Goal: Task Accomplishment & Management: Complete application form

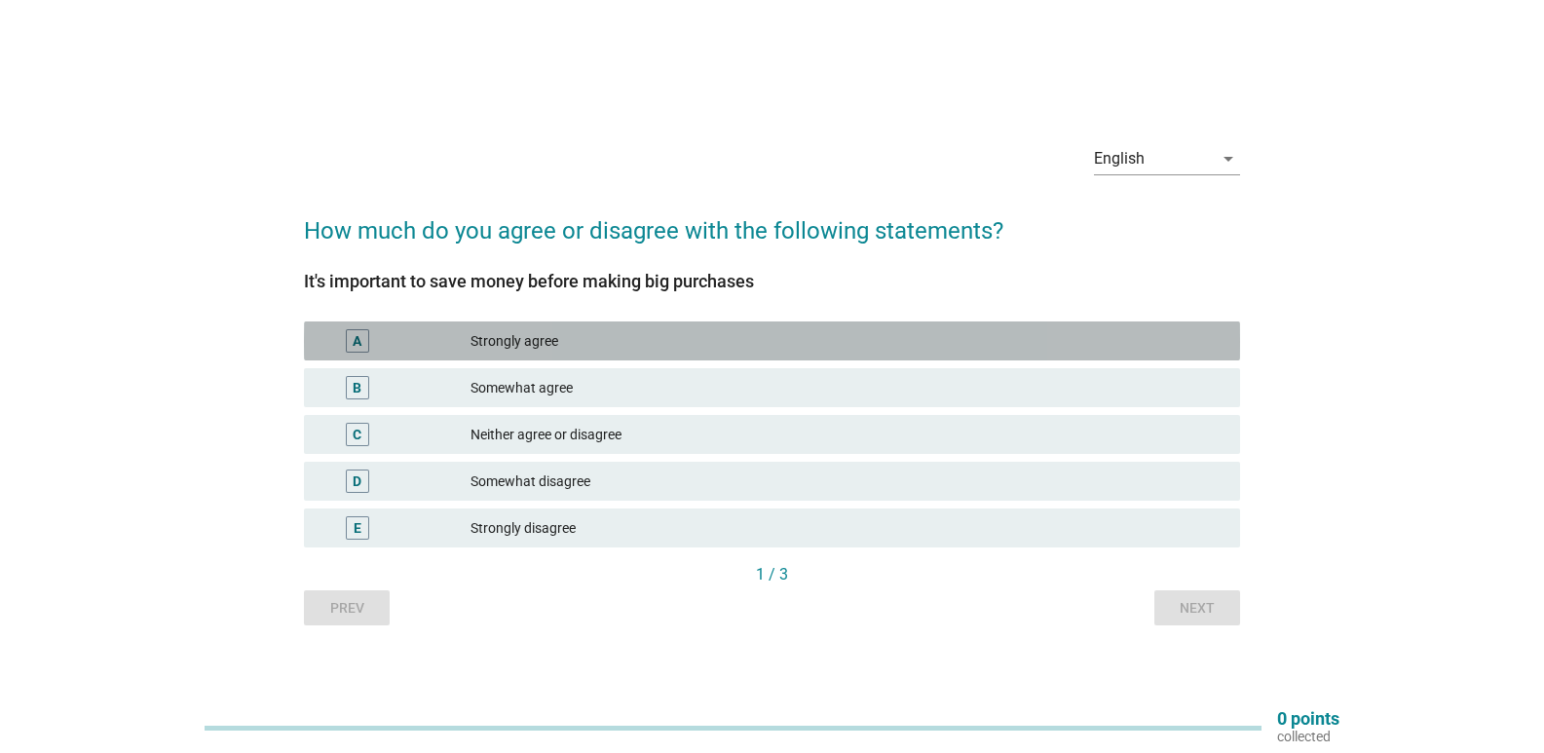
click at [362, 338] on div "A" at bounding box center [357, 340] width 23 height 23
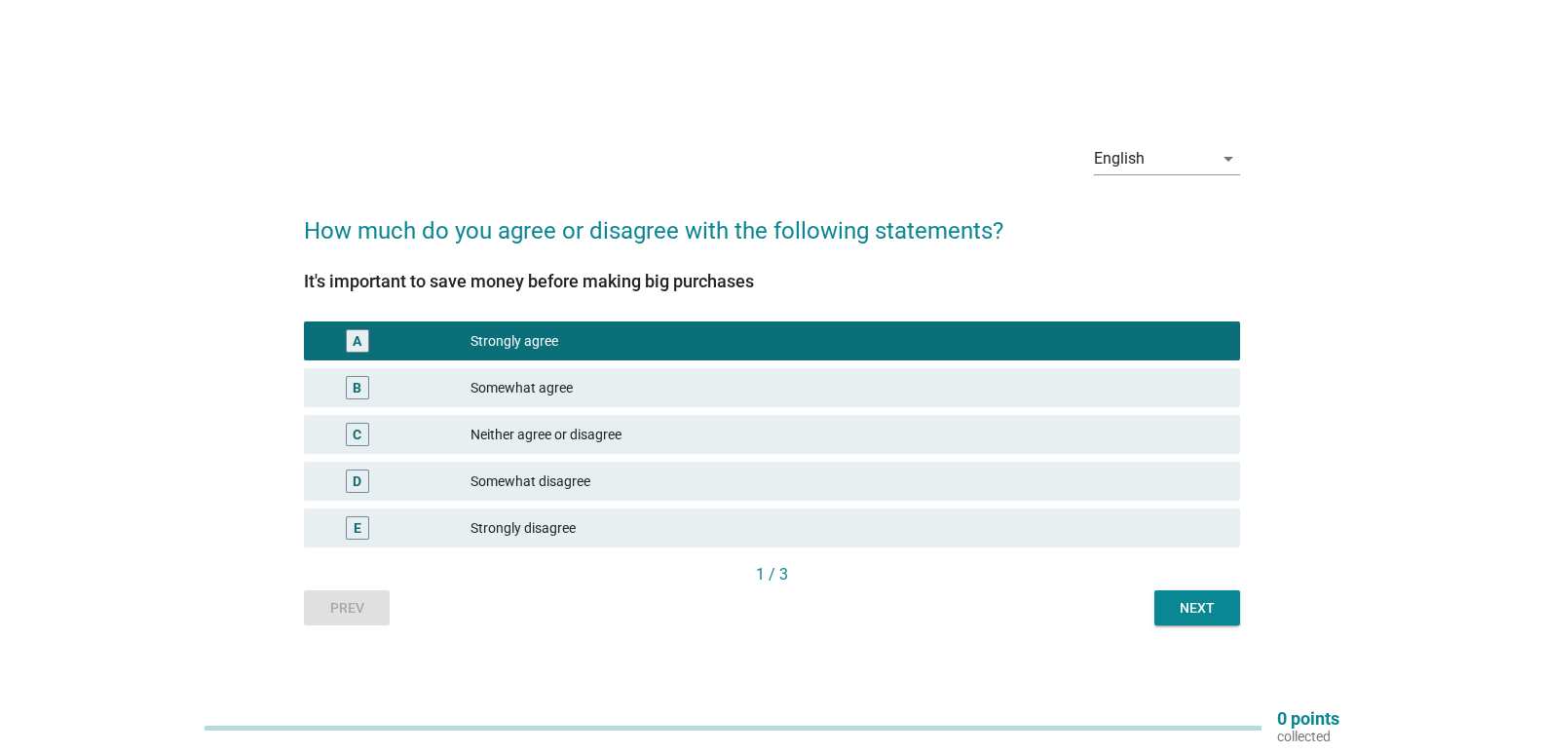
click at [1198, 602] on div "Next" at bounding box center [1197, 608] width 55 height 20
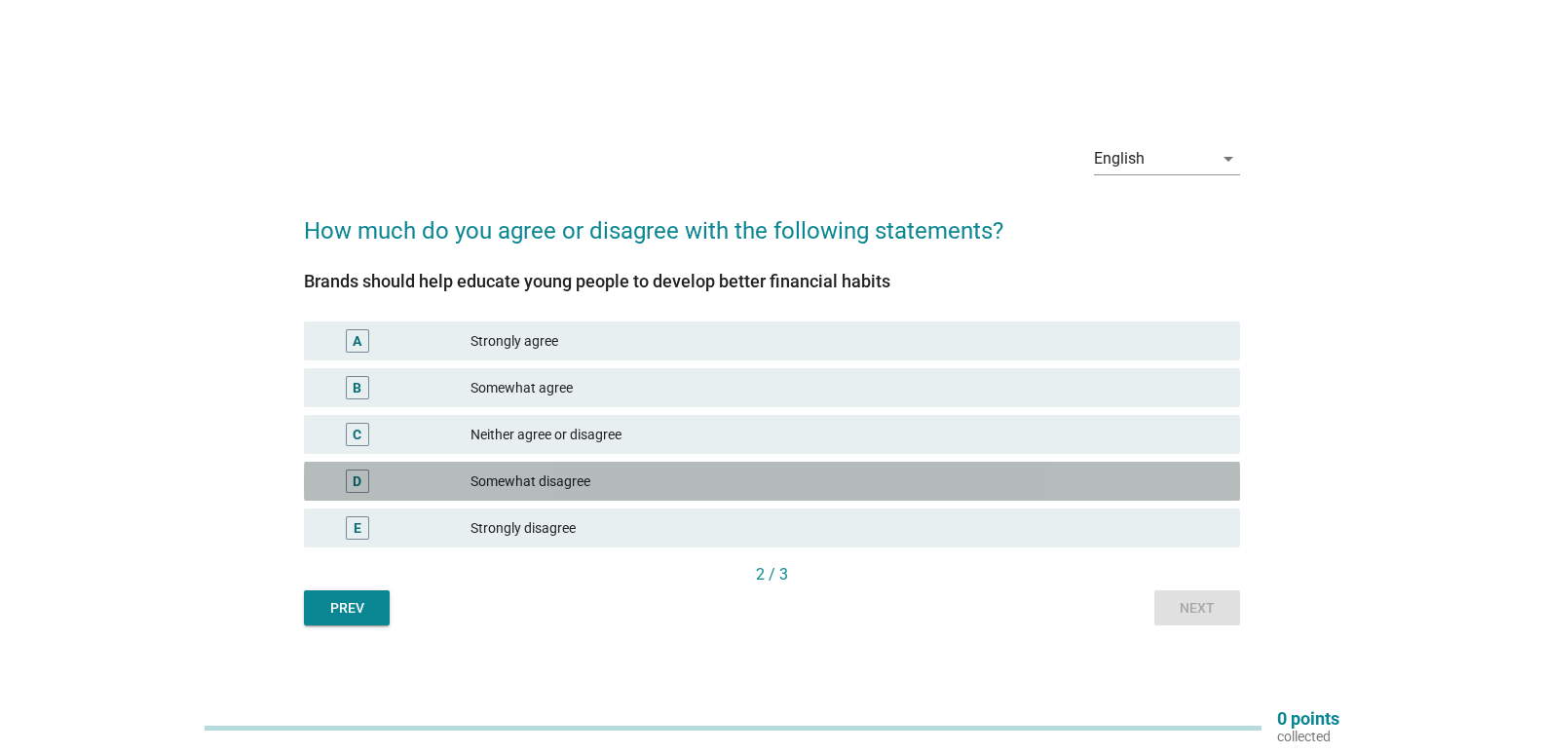
click at [362, 475] on div "D" at bounding box center [357, 481] width 23 height 23
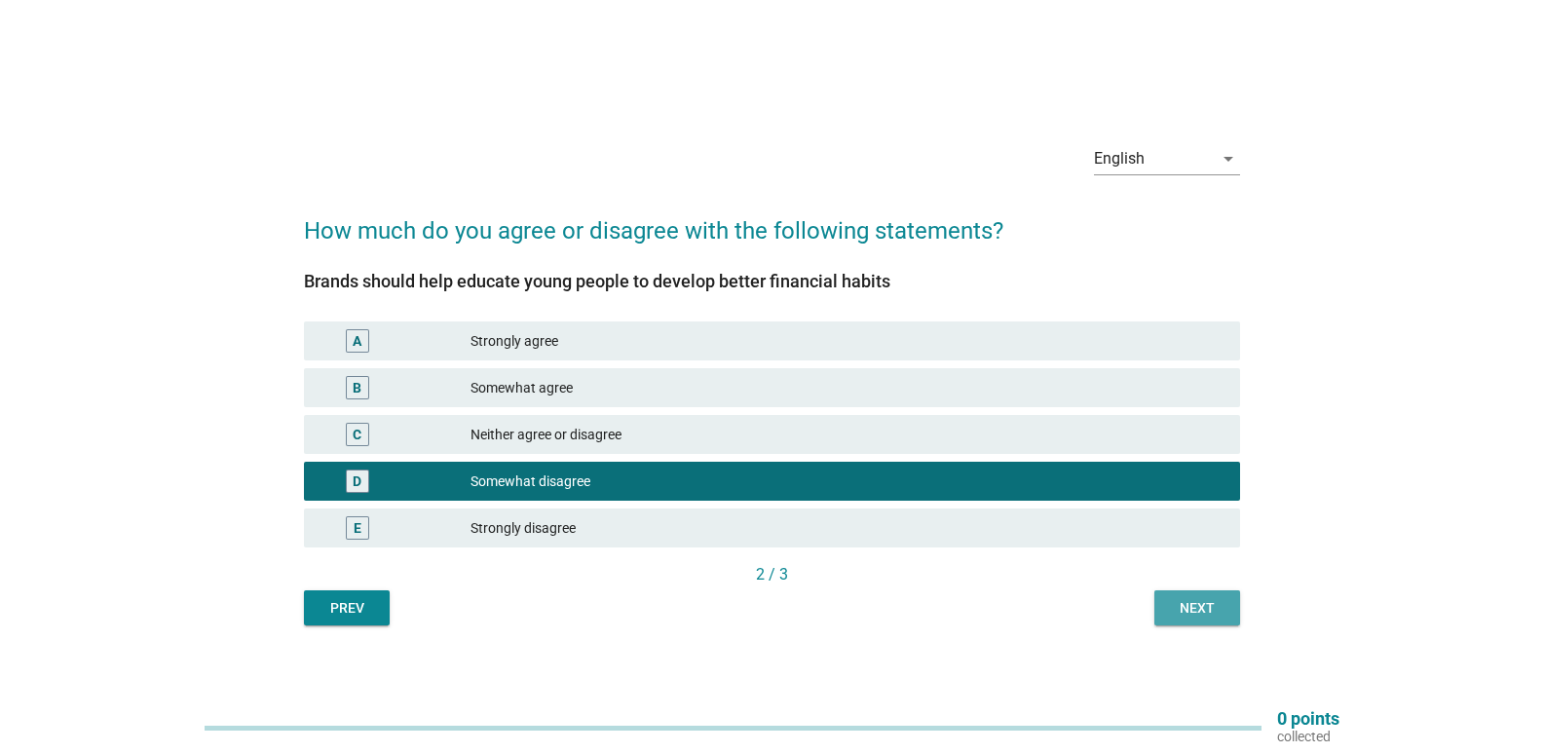
click at [1201, 610] on div "Next" at bounding box center [1197, 608] width 55 height 20
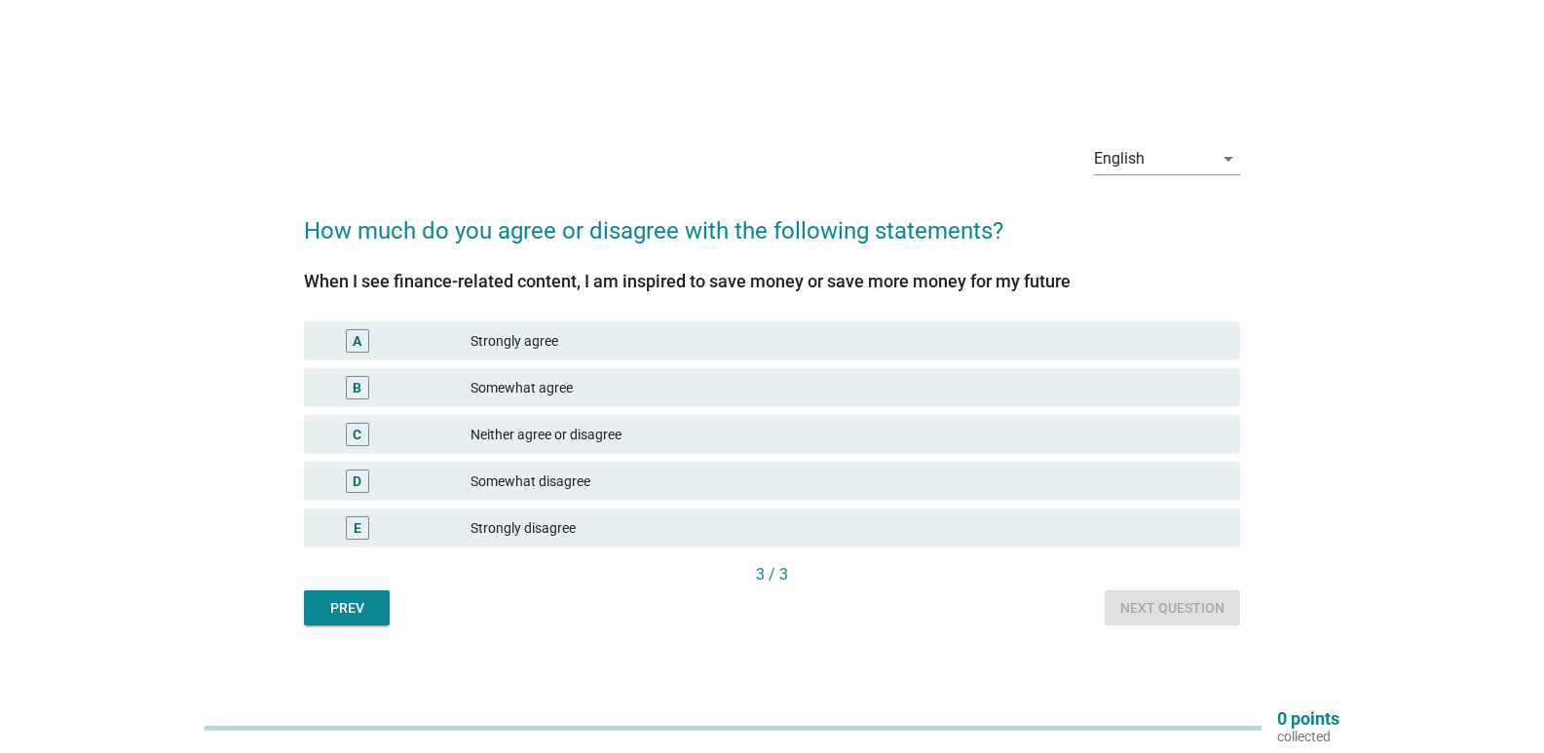
click at [352, 338] on div "A" at bounding box center [357, 340] width 23 height 23
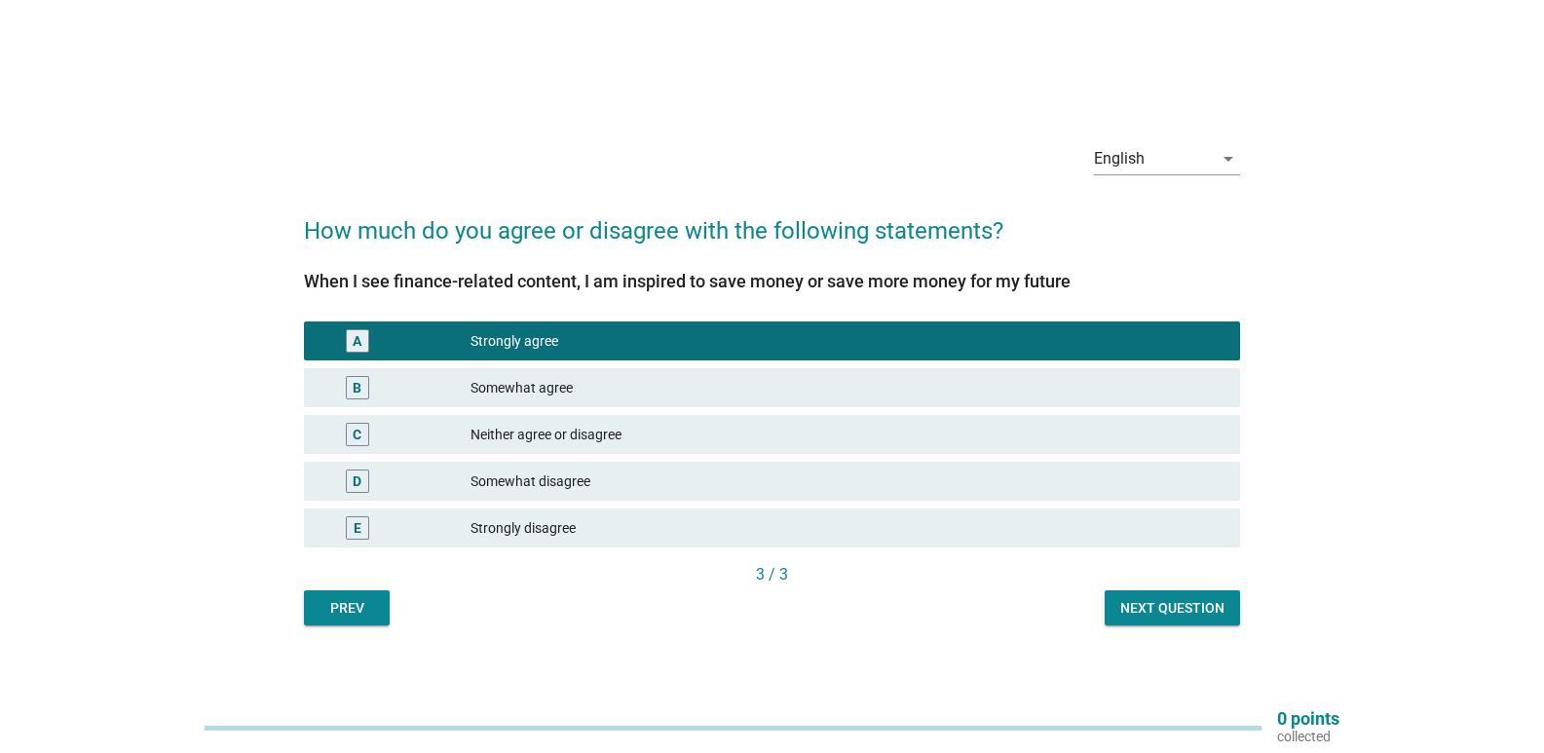
click at [1177, 607] on div "Next question" at bounding box center [1172, 608] width 104 height 20
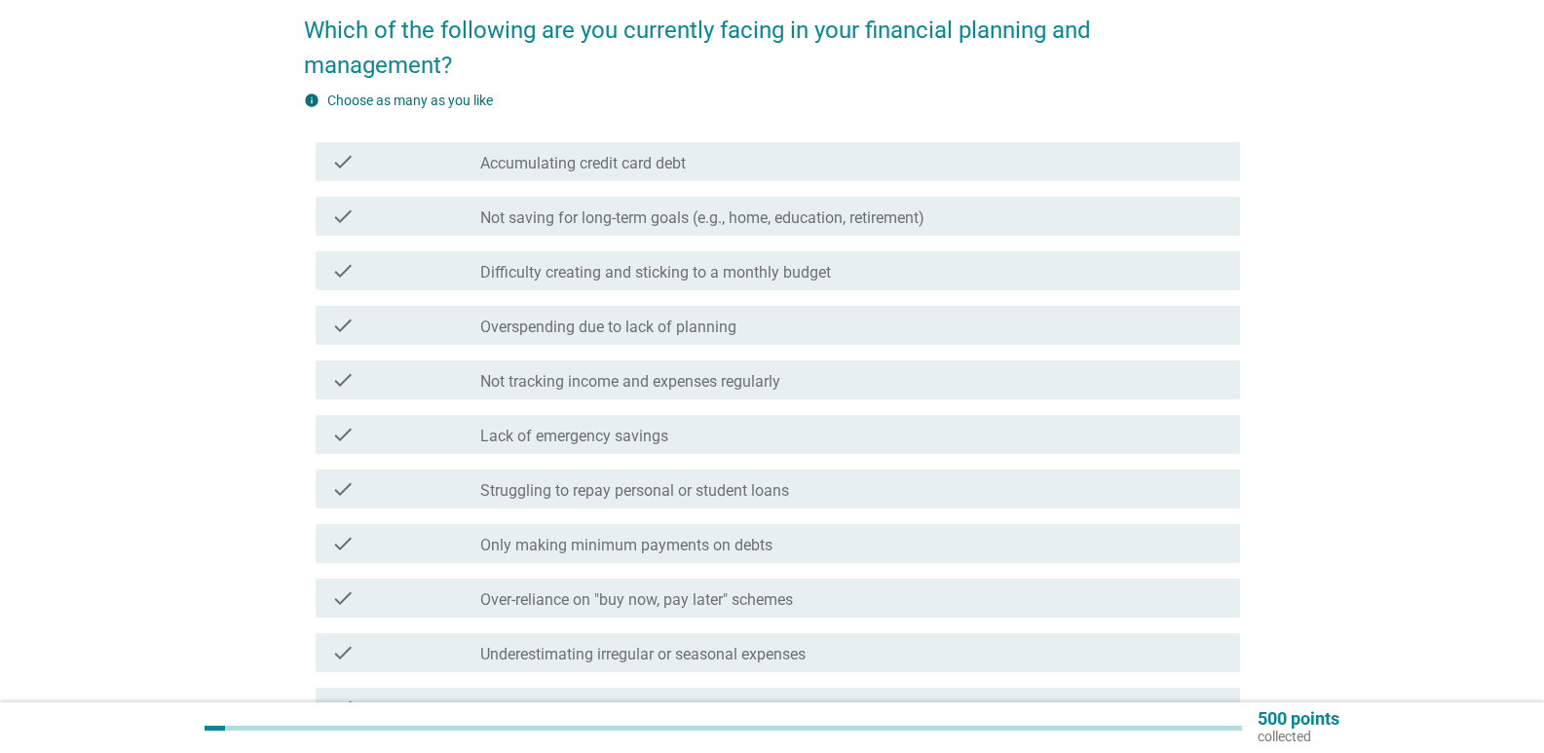
scroll to position [195, 0]
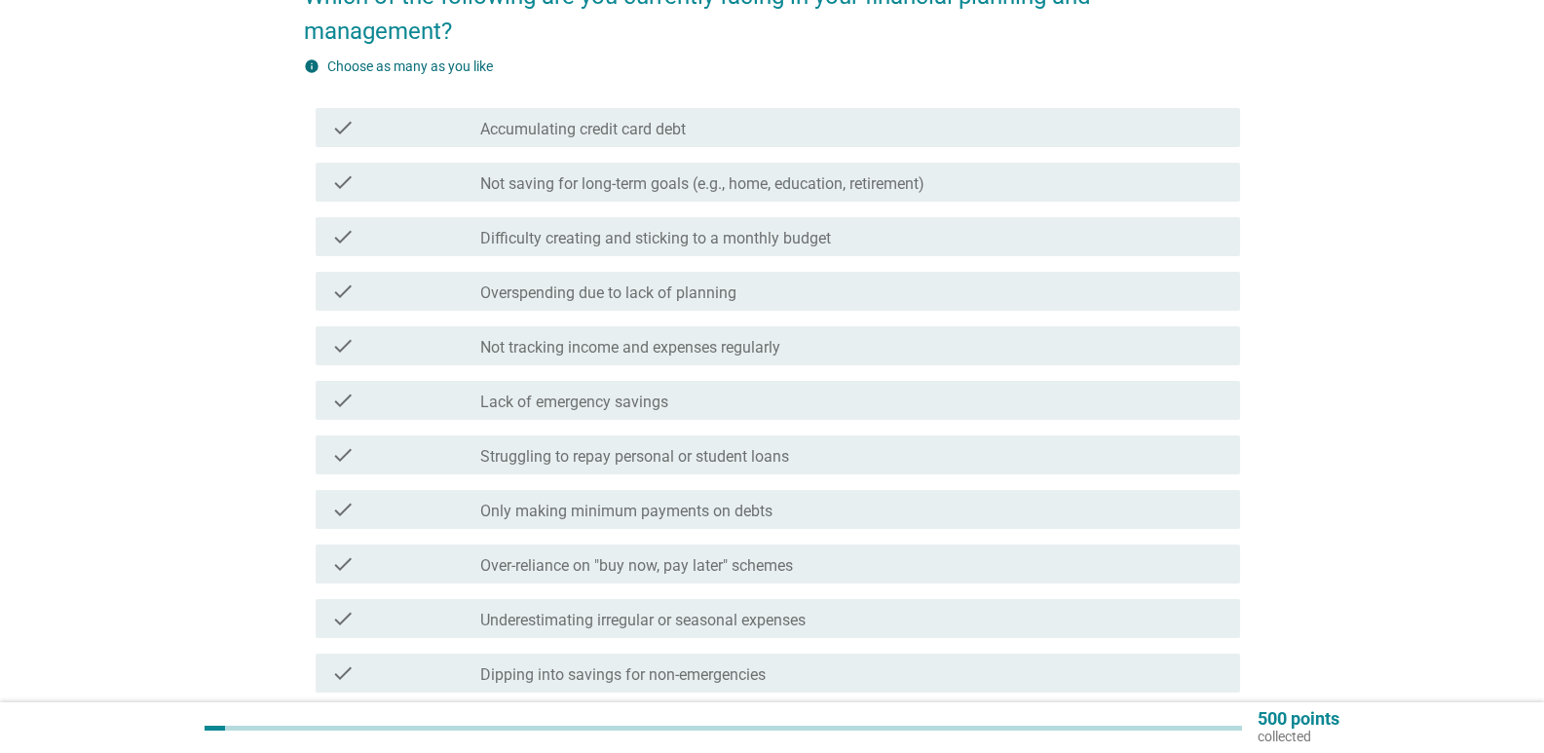
click at [451, 234] on div "check" at bounding box center [405, 236] width 149 height 23
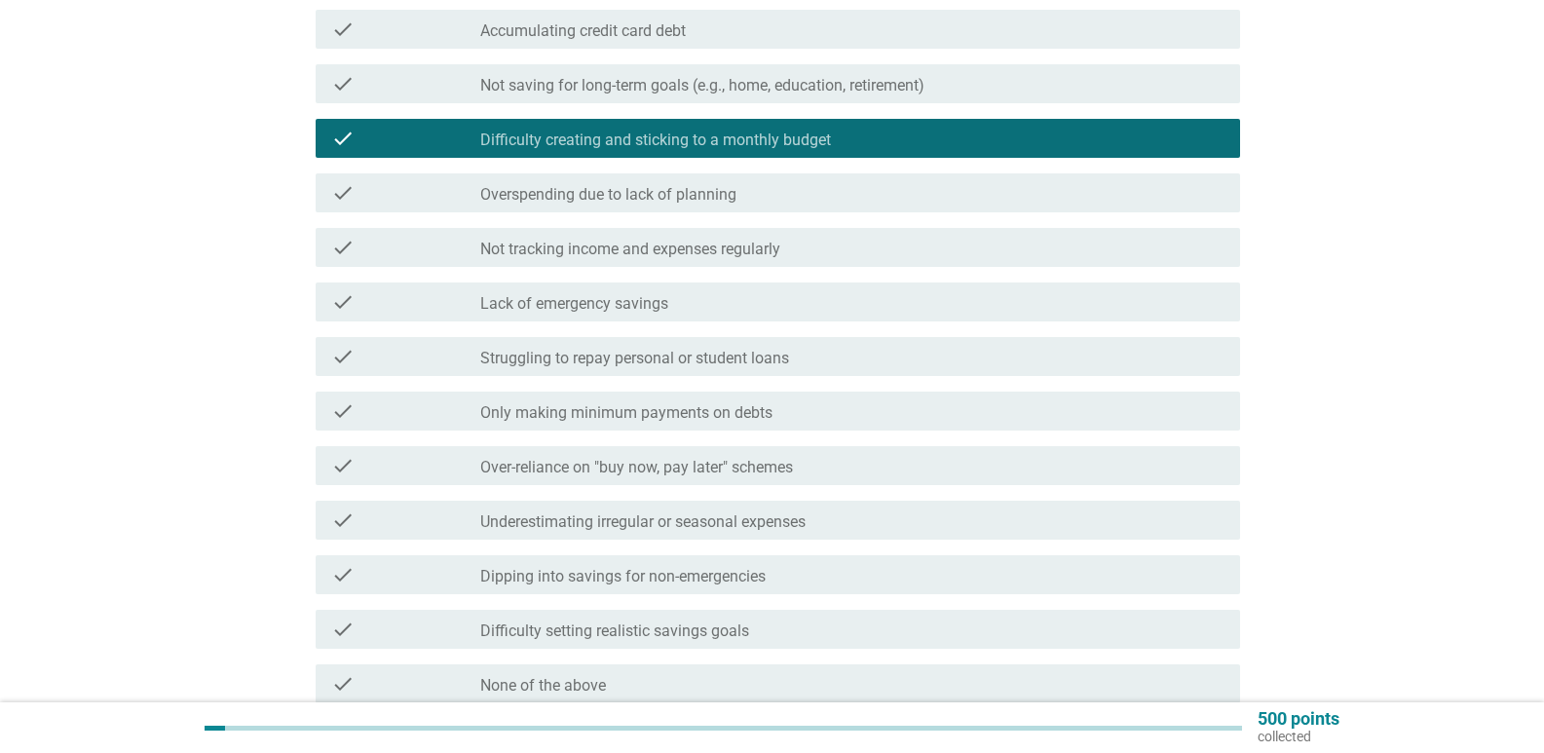
scroll to position [390, 0]
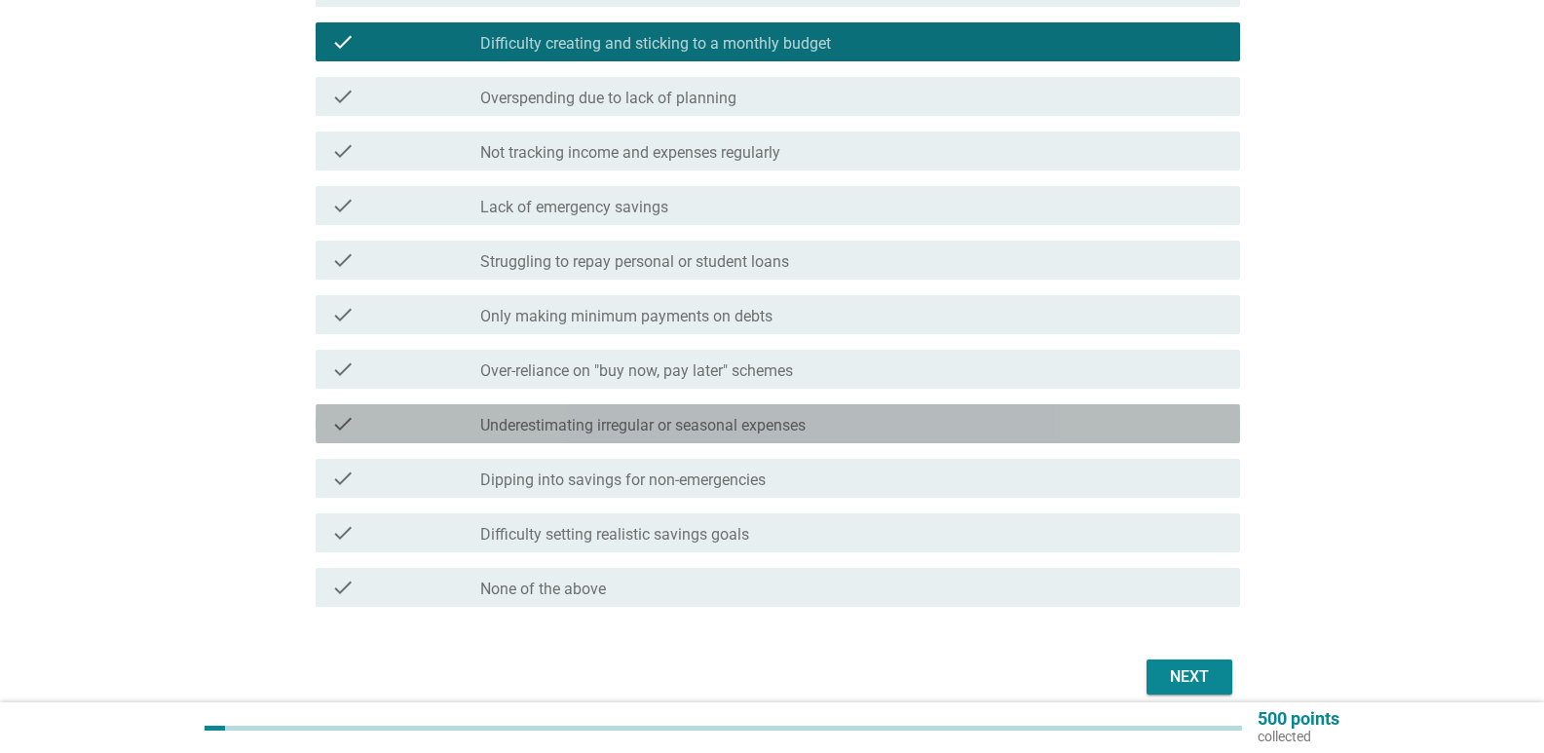
click at [437, 418] on div "check" at bounding box center [405, 423] width 149 height 23
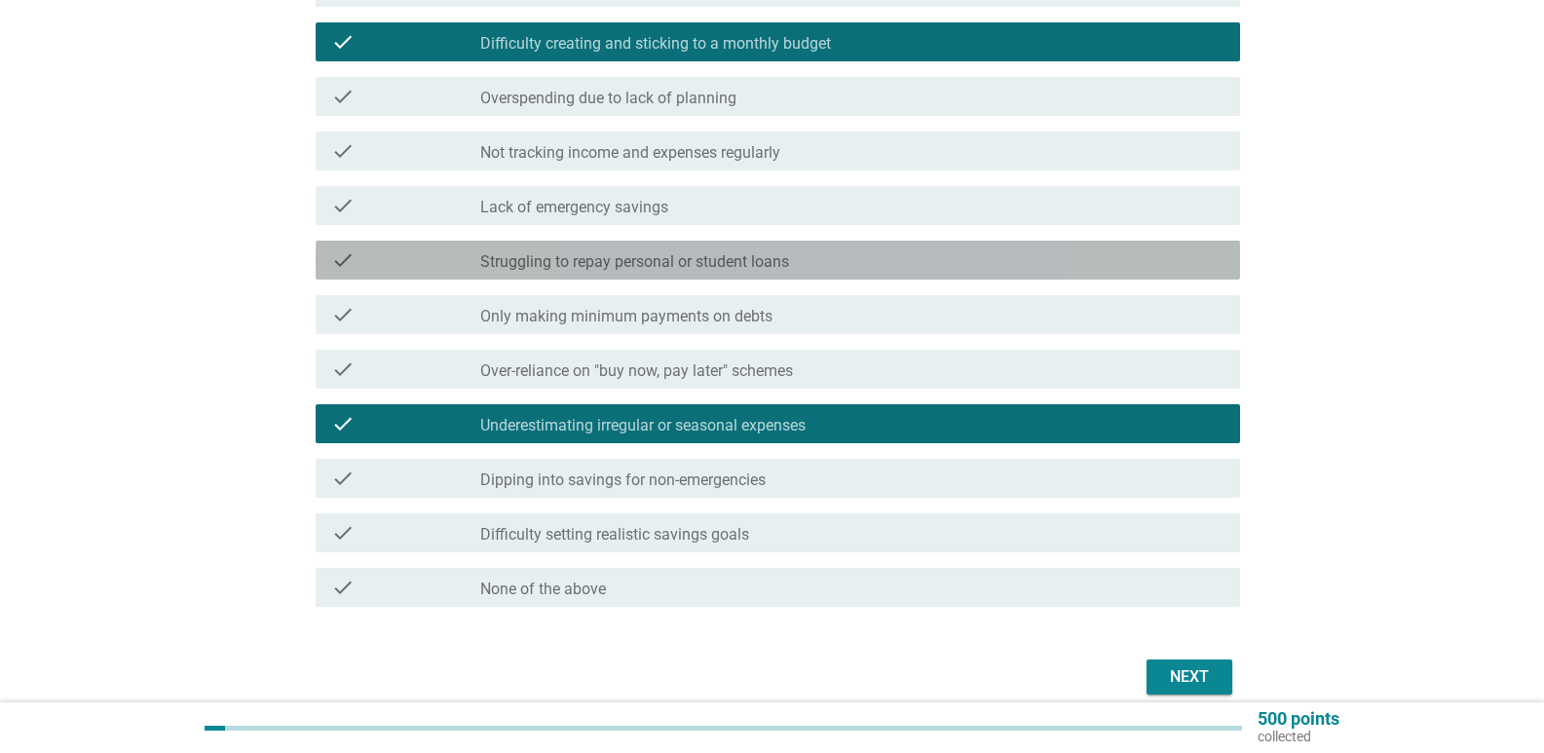
click at [444, 248] on div "check" at bounding box center [405, 259] width 149 height 23
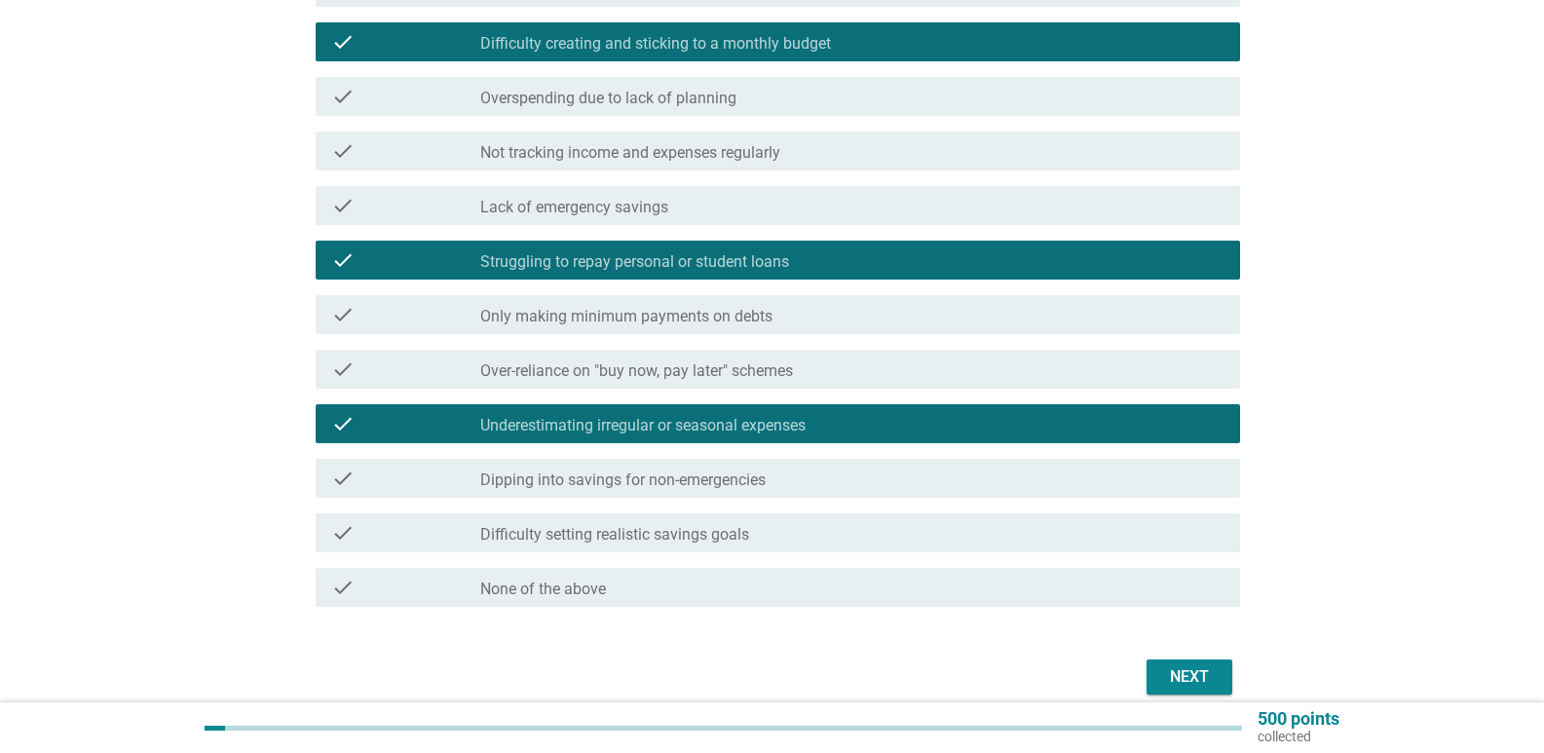
click at [1180, 674] on div "Next" at bounding box center [1189, 676] width 55 height 23
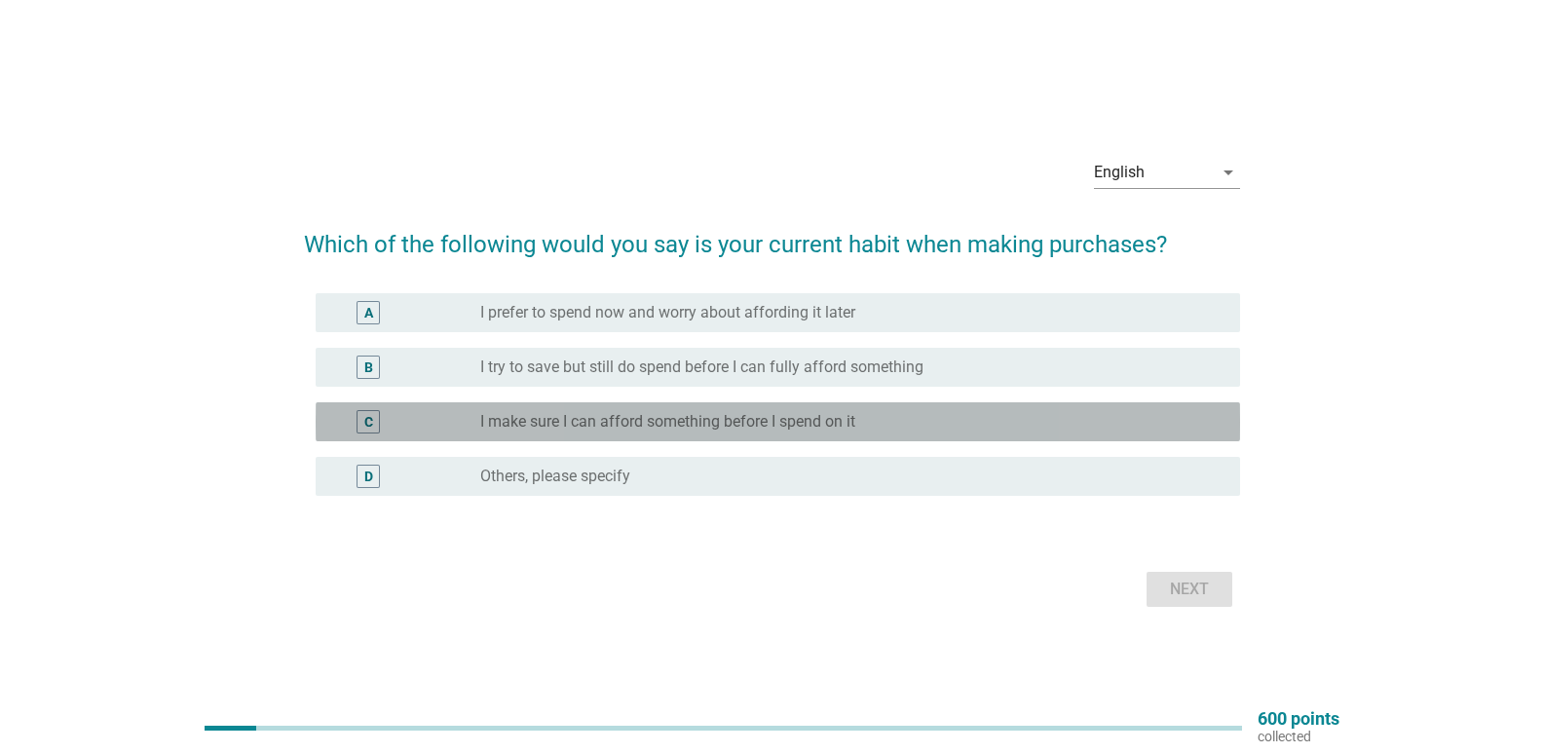
click at [396, 420] on div "C" at bounding box center [368, 421] width 74 height 23
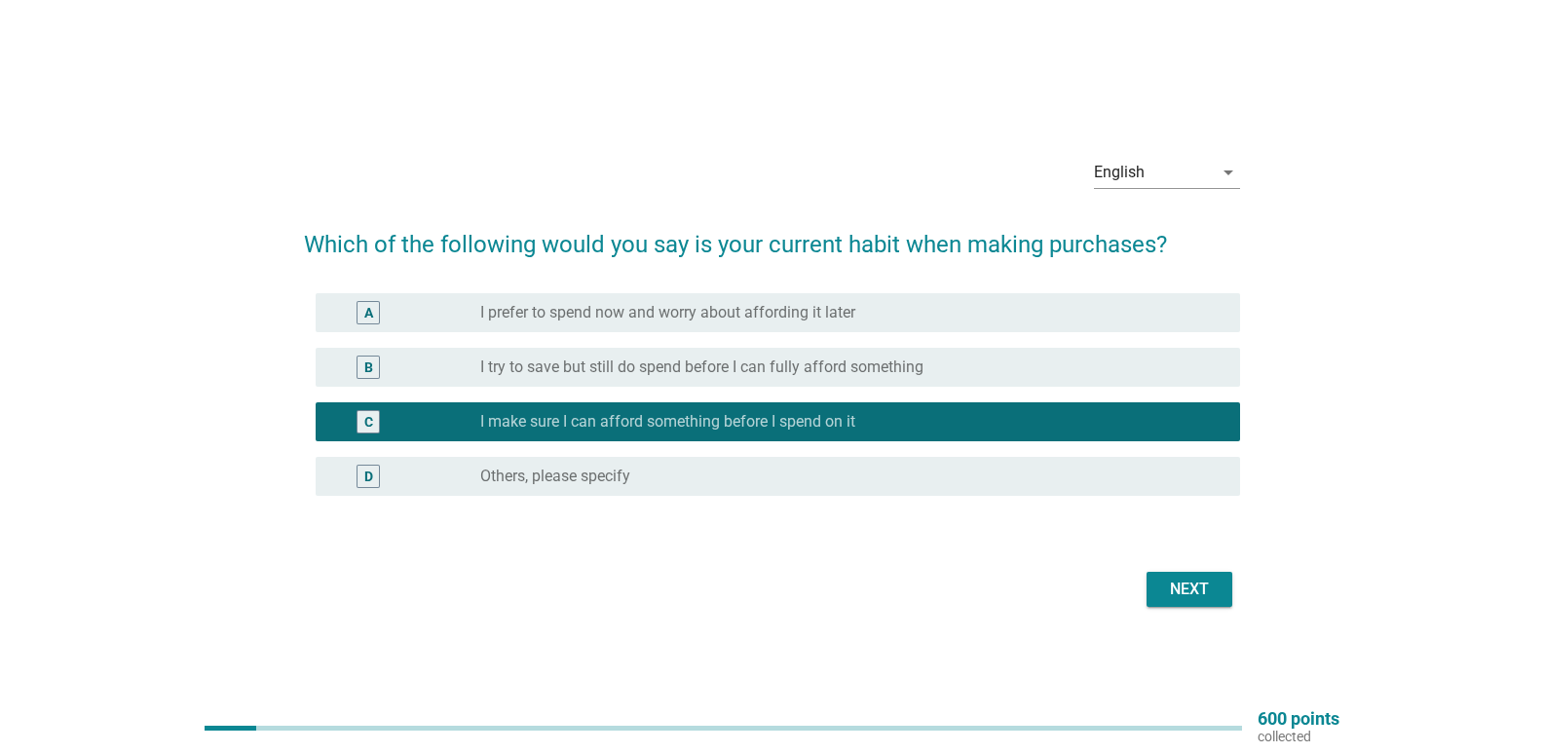
click at [1206, 586] on div "Next" at bounding box center [1189, 589] width 55 height 23
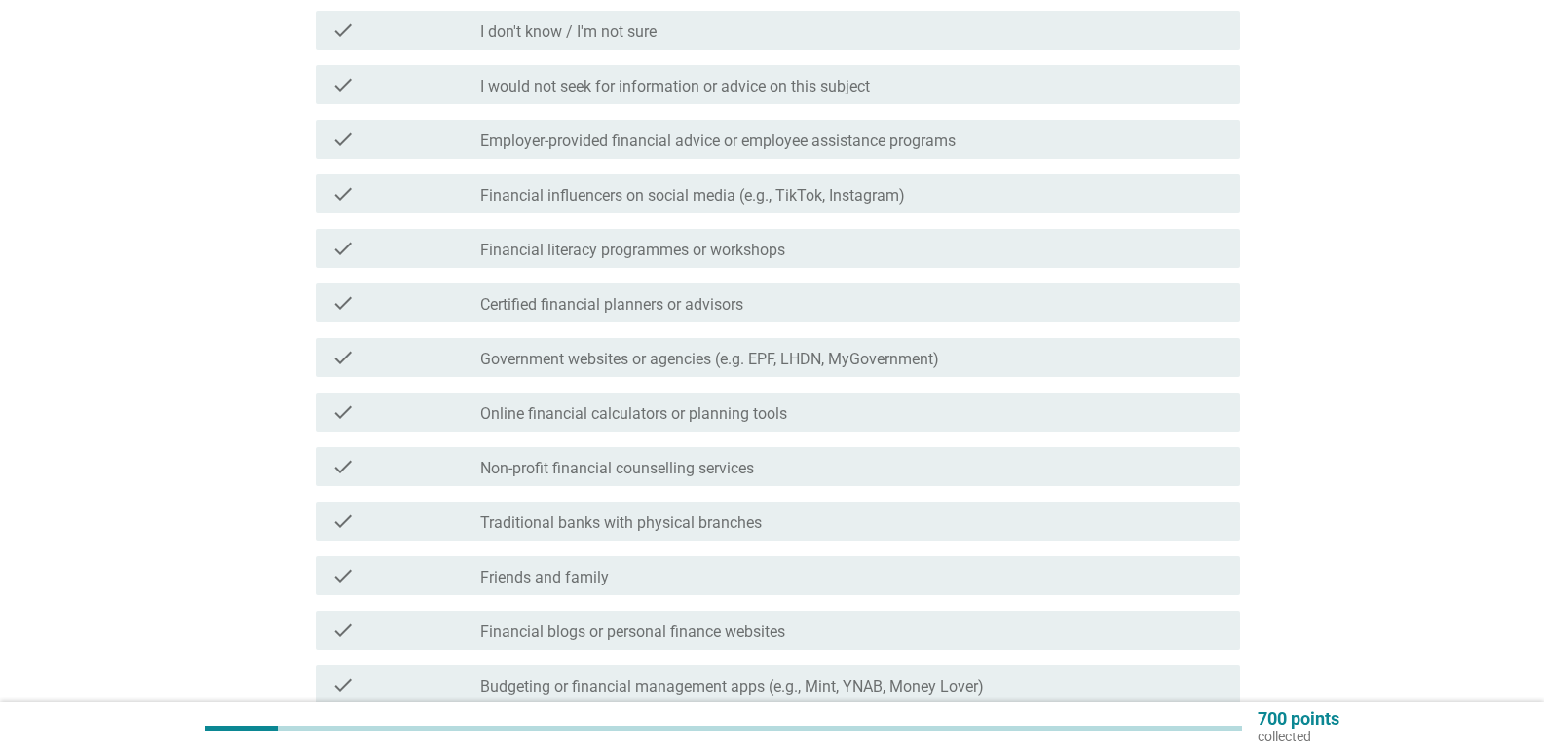
scroll to position [390, 0]
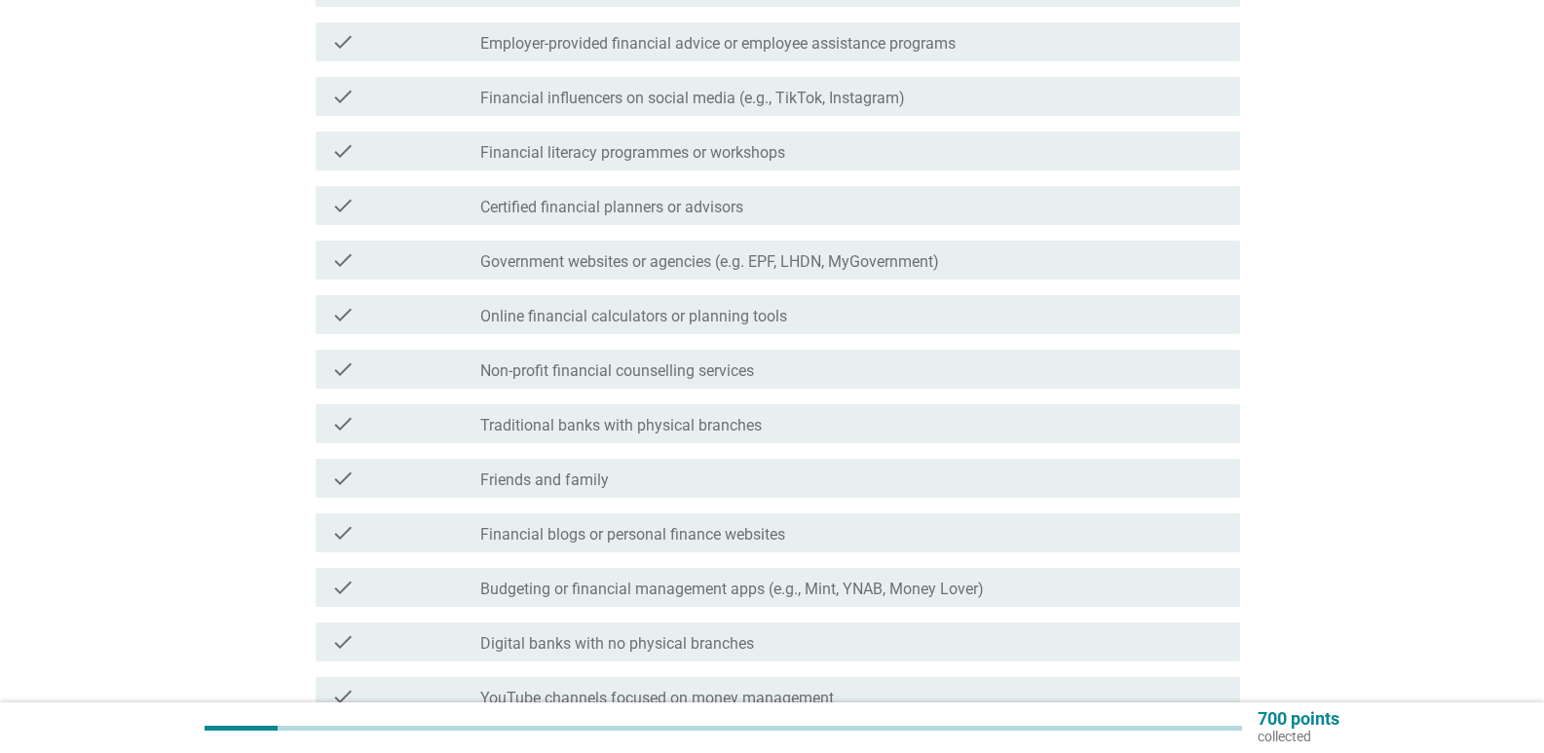
click at [559, 482] on label "Friends and family" at bounding box center [544, 480] width 129 height 19
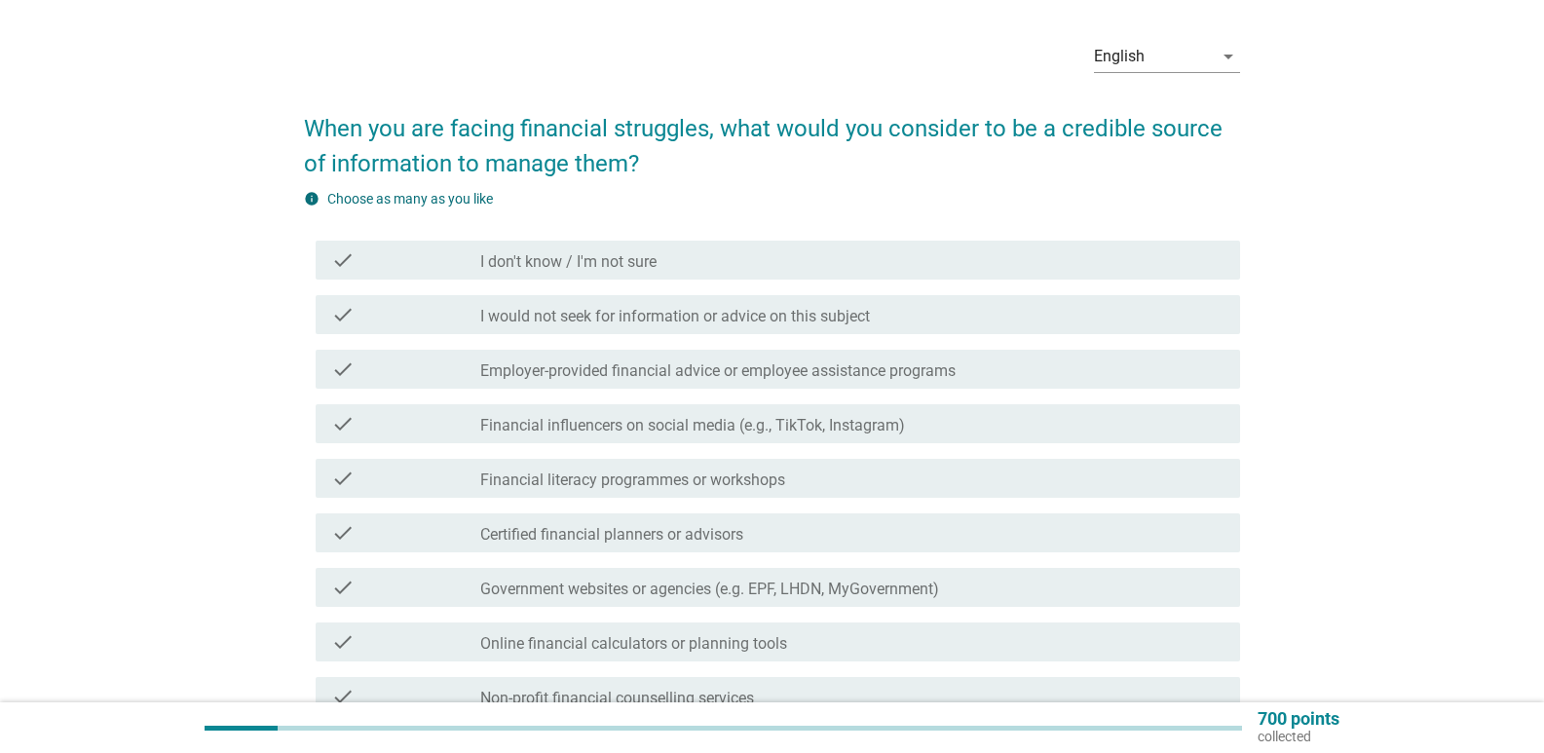
scroll to position [97, 0]
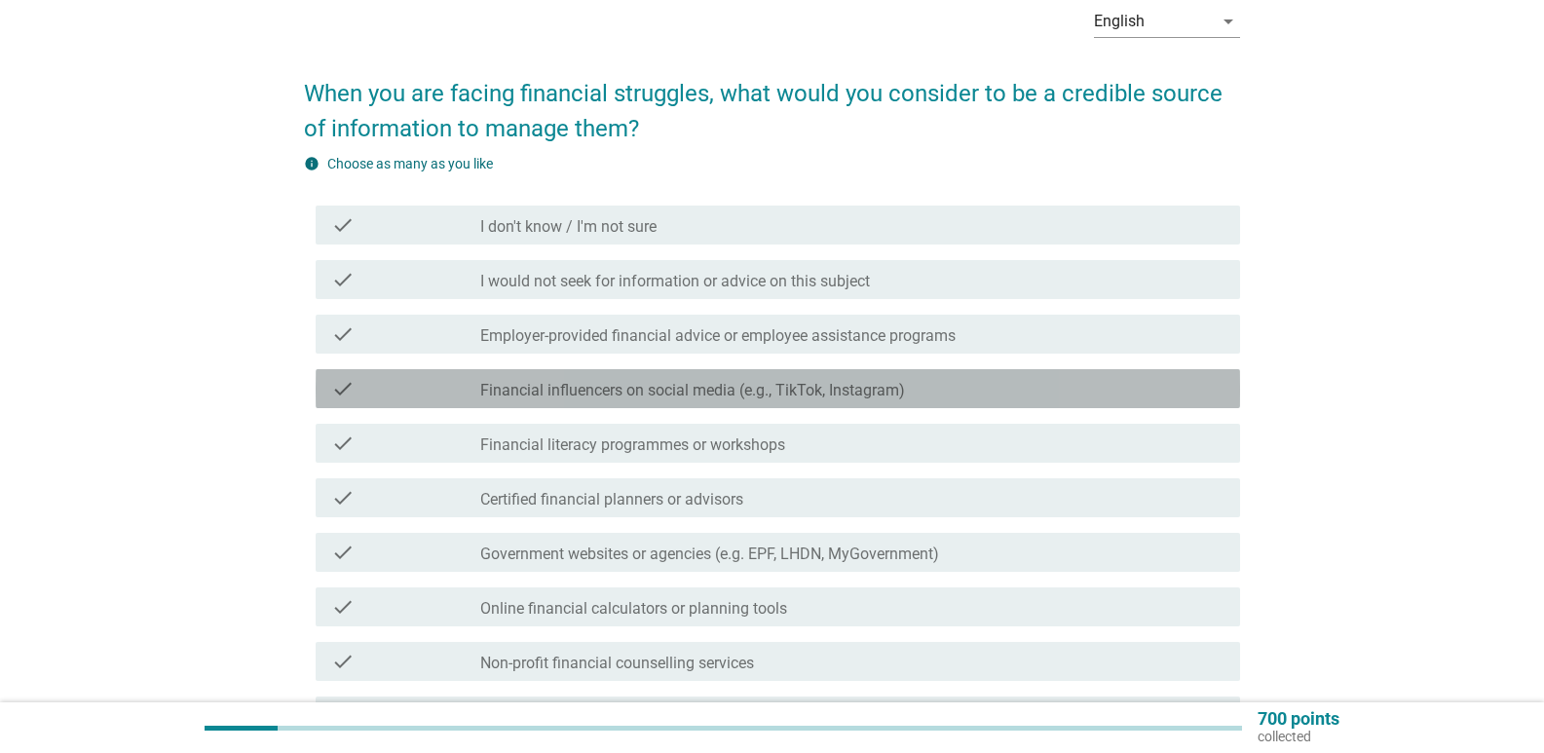
click at [595, 387] on label "Financial influencers on social media (e.g., TikTok, Instagram)" at bounding box center [692, 390] width 425 height 19
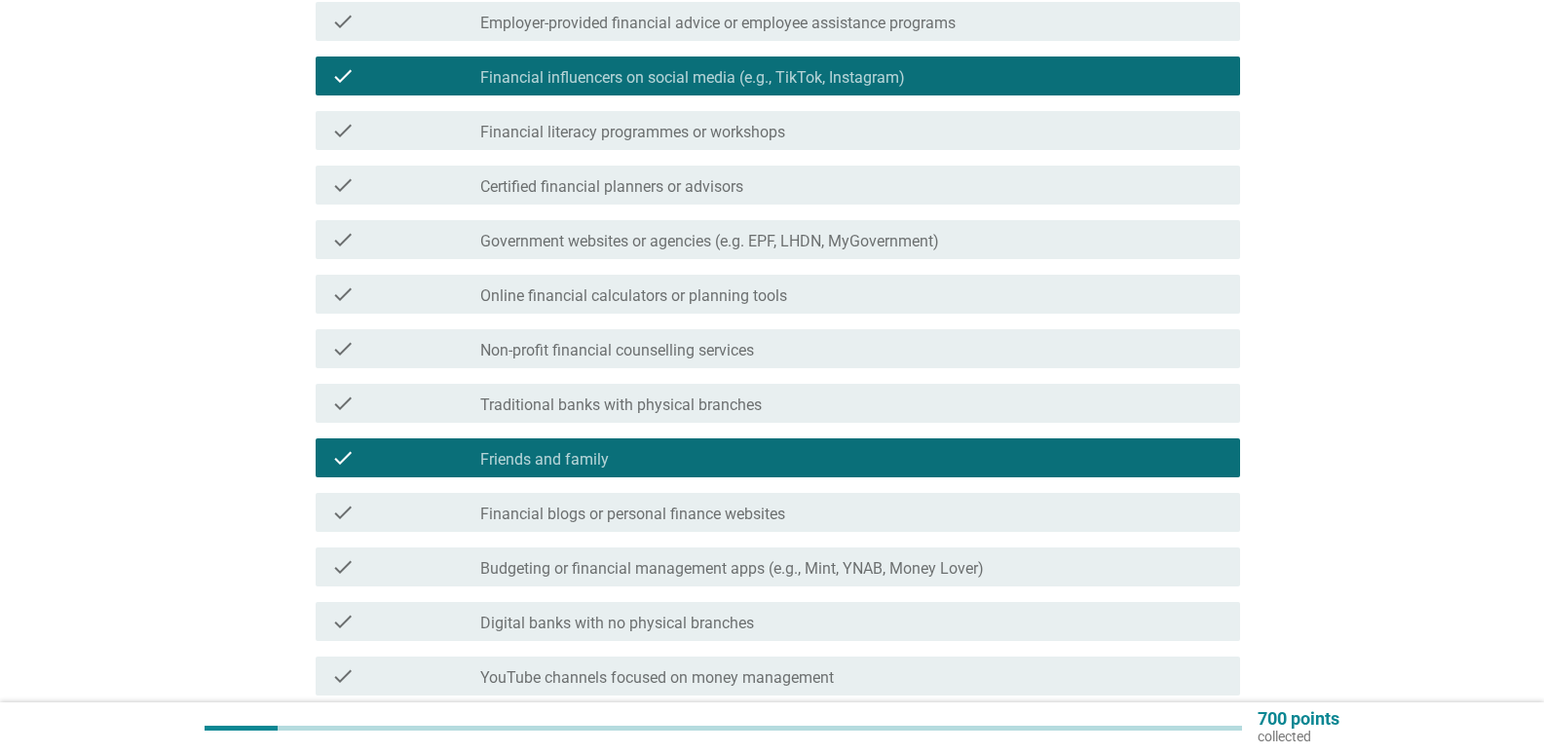
scroll to position [487, 0]
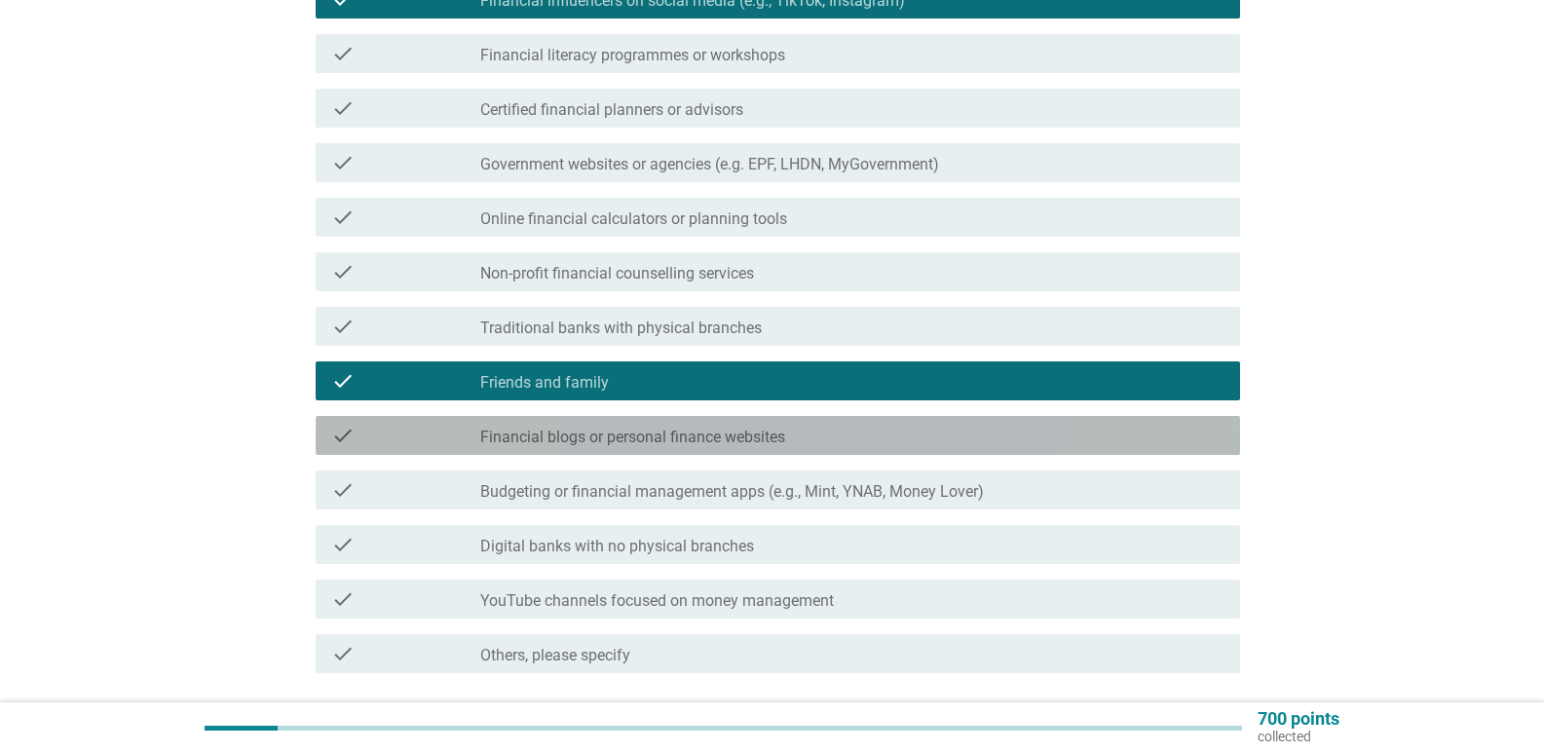
click at [632, 437] on label "Financial blogs or personal finance websites" at bounding box center [632, 437] width 305 height 19
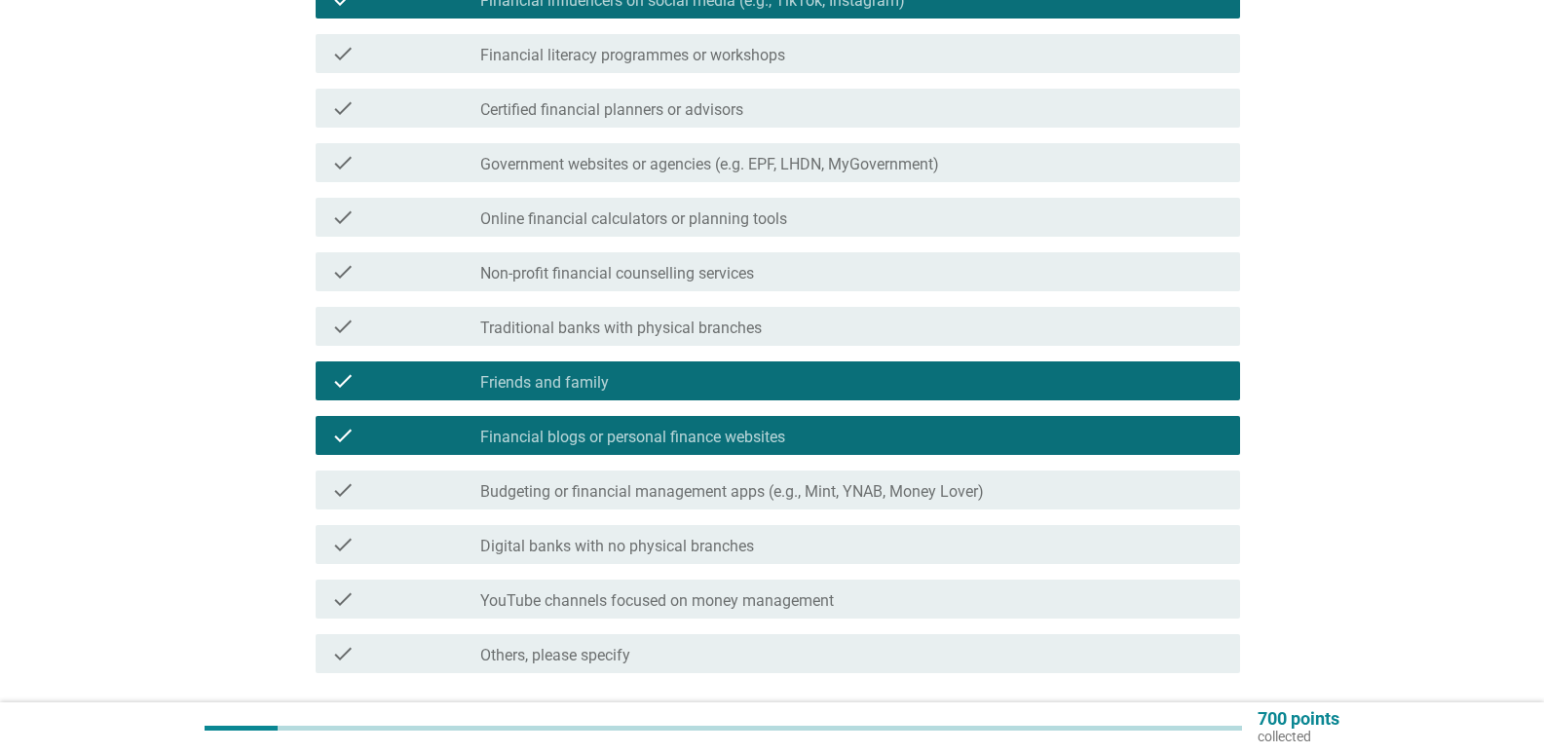
click at [654, 497] on label "Budgeting or financial management apps (e.g., Mint, YNAB, Money Lover)" at bounding box center [732, 491] width 504 height 19
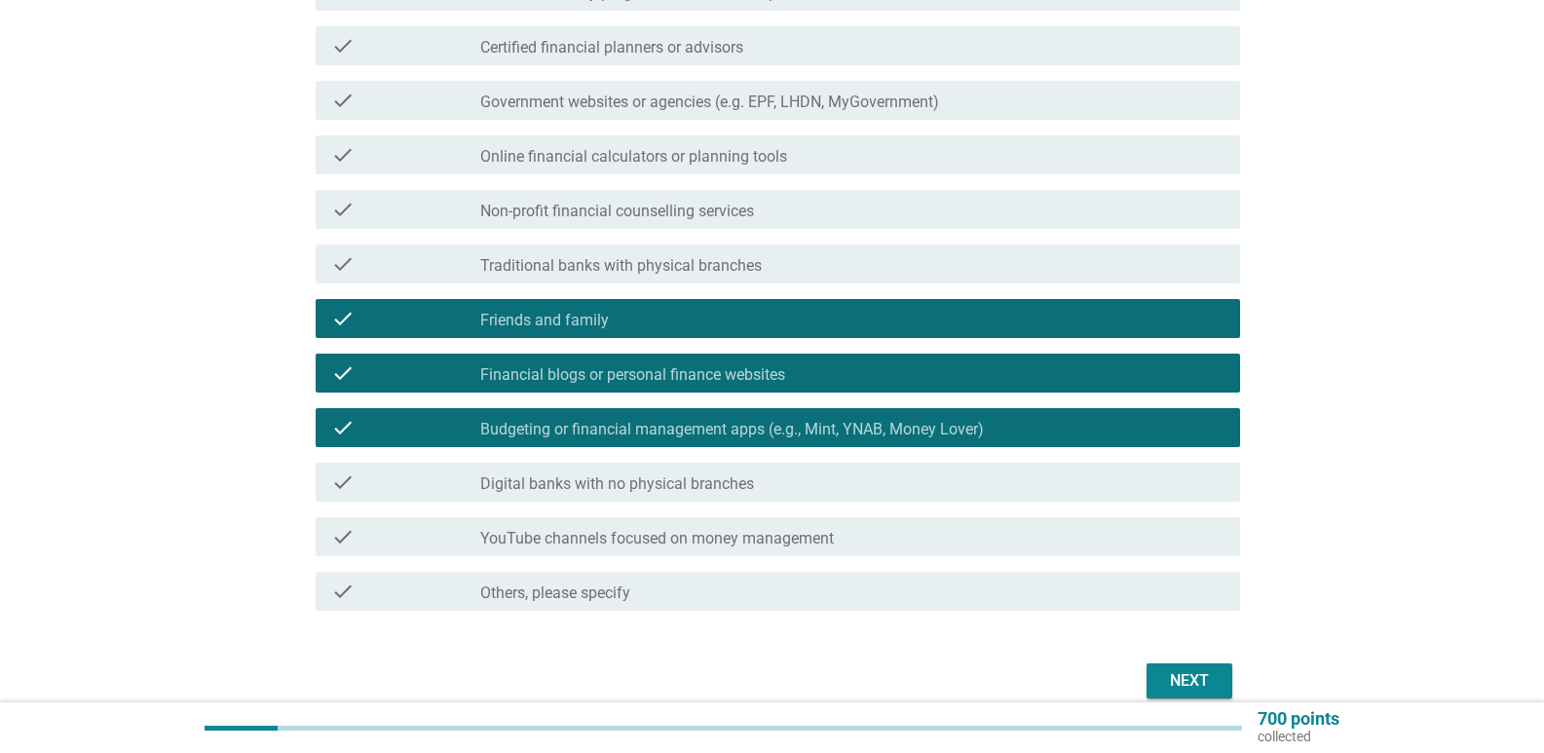
scroll to position [585, 0]
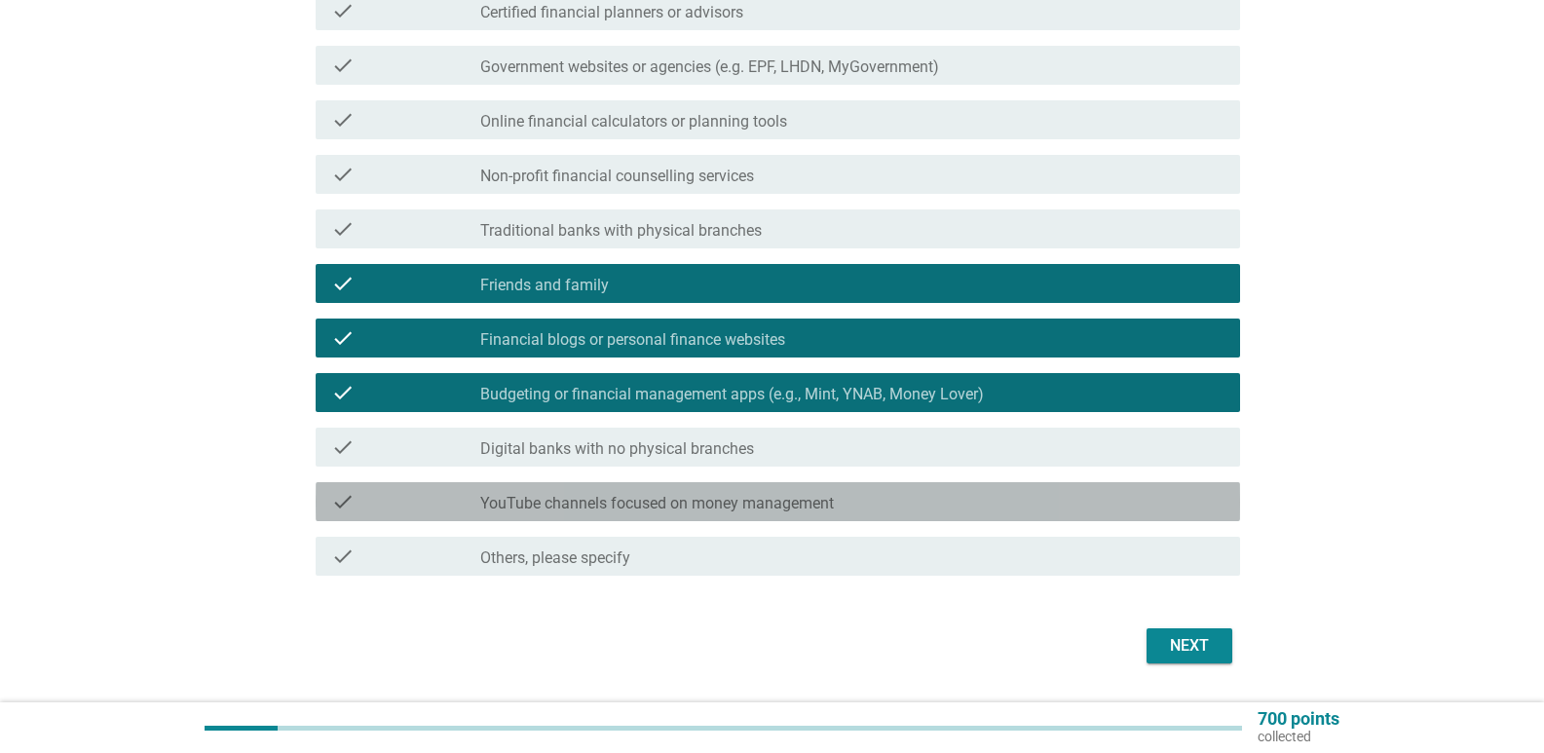
click at [704, 509] on label "YouTube channels focused on money management" at bounding box center [657, 503] width 354 height 19
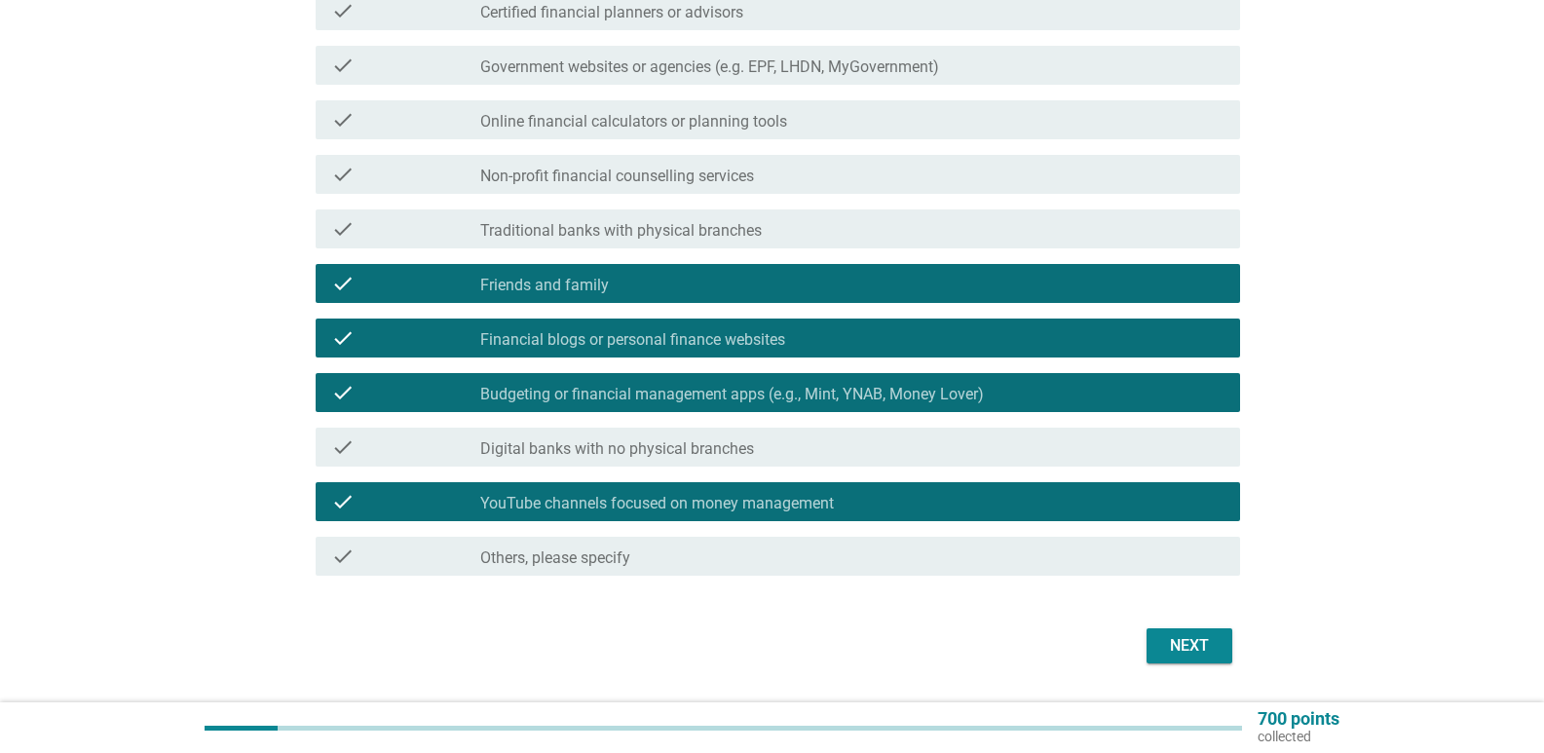
click at [1173, 640] on div "Next" at bounding box center [1189, 645] width 55 height 23
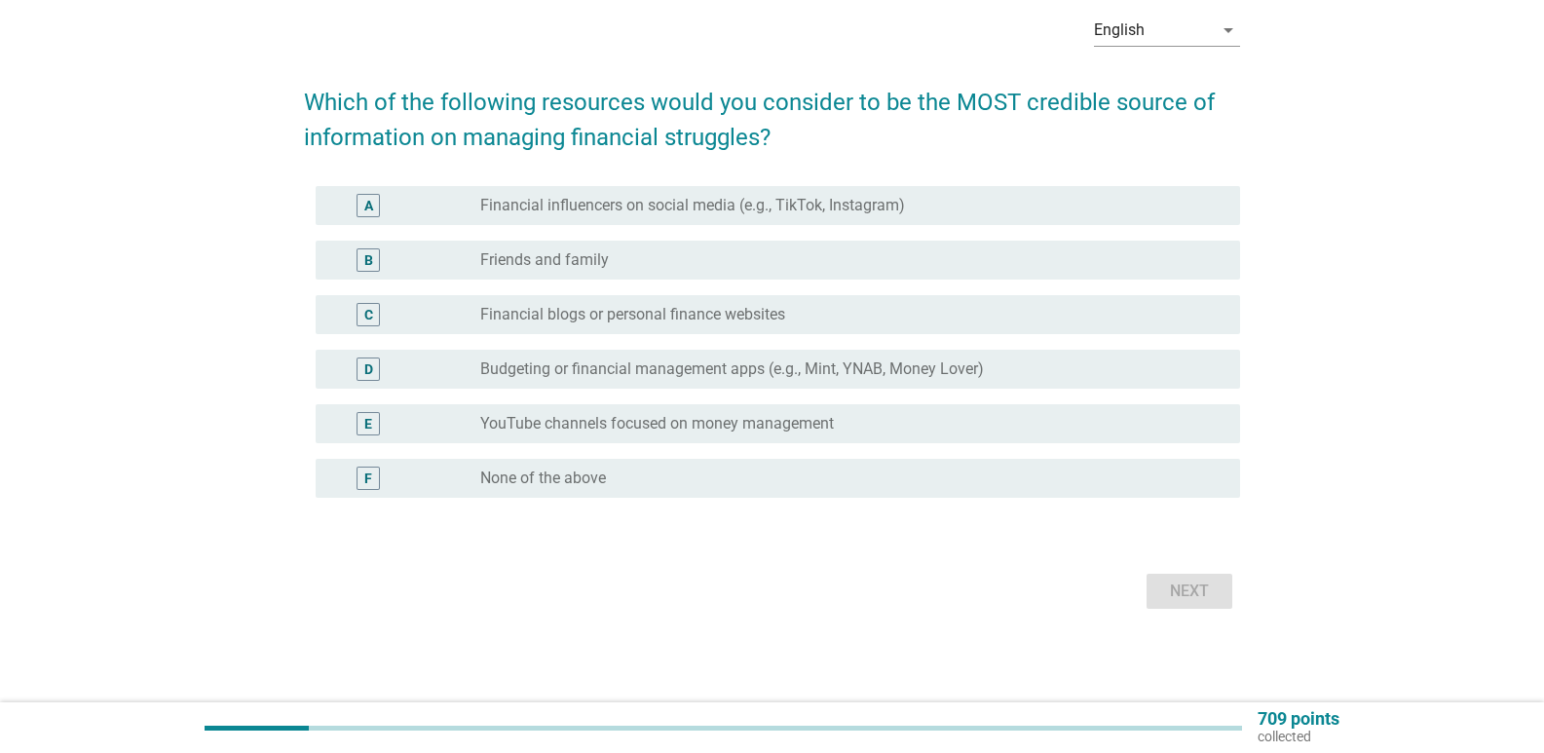
scroll to position [0, 0]
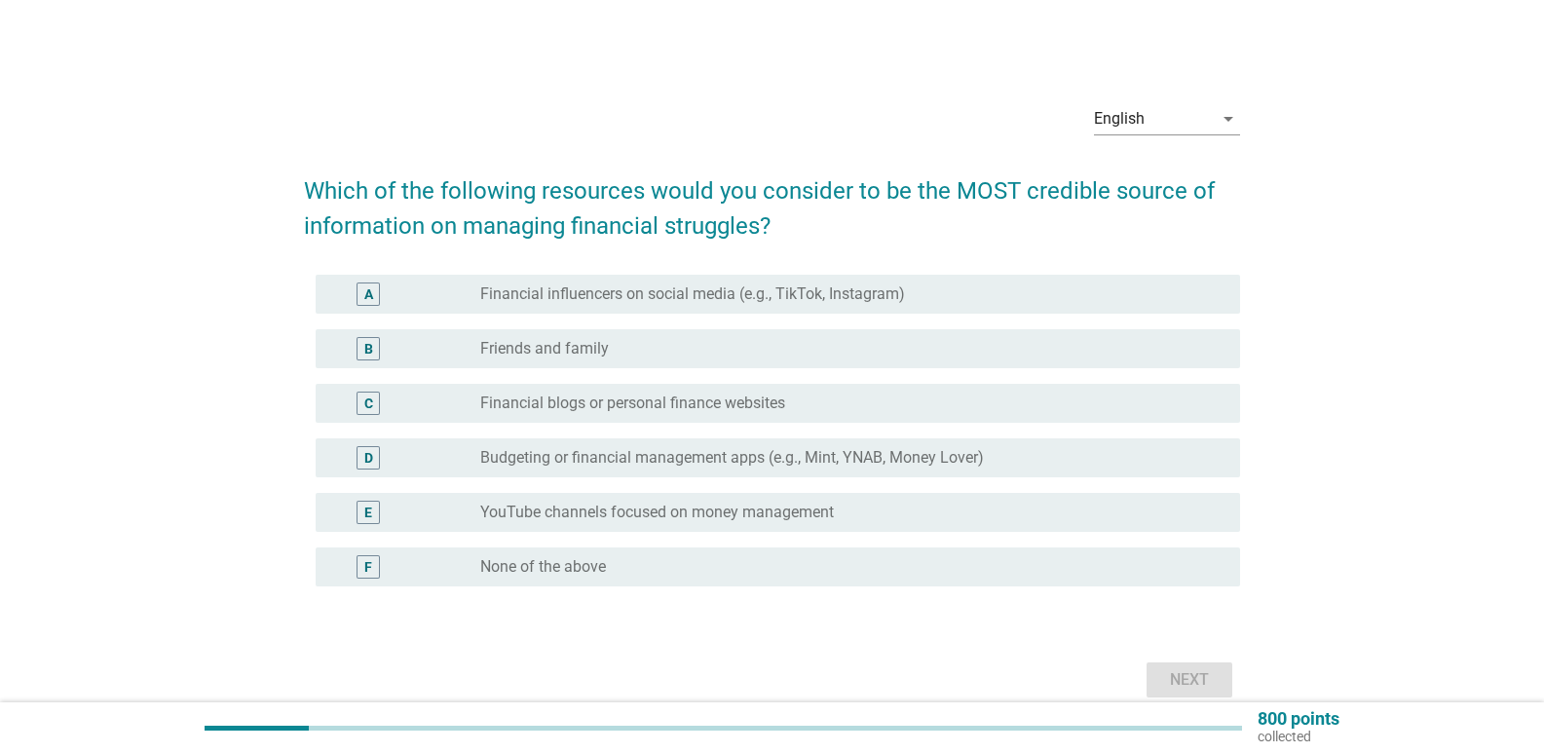
click at [523, 341] on label "Friends and family" at bounding box center [544, 348] width 129 height 19
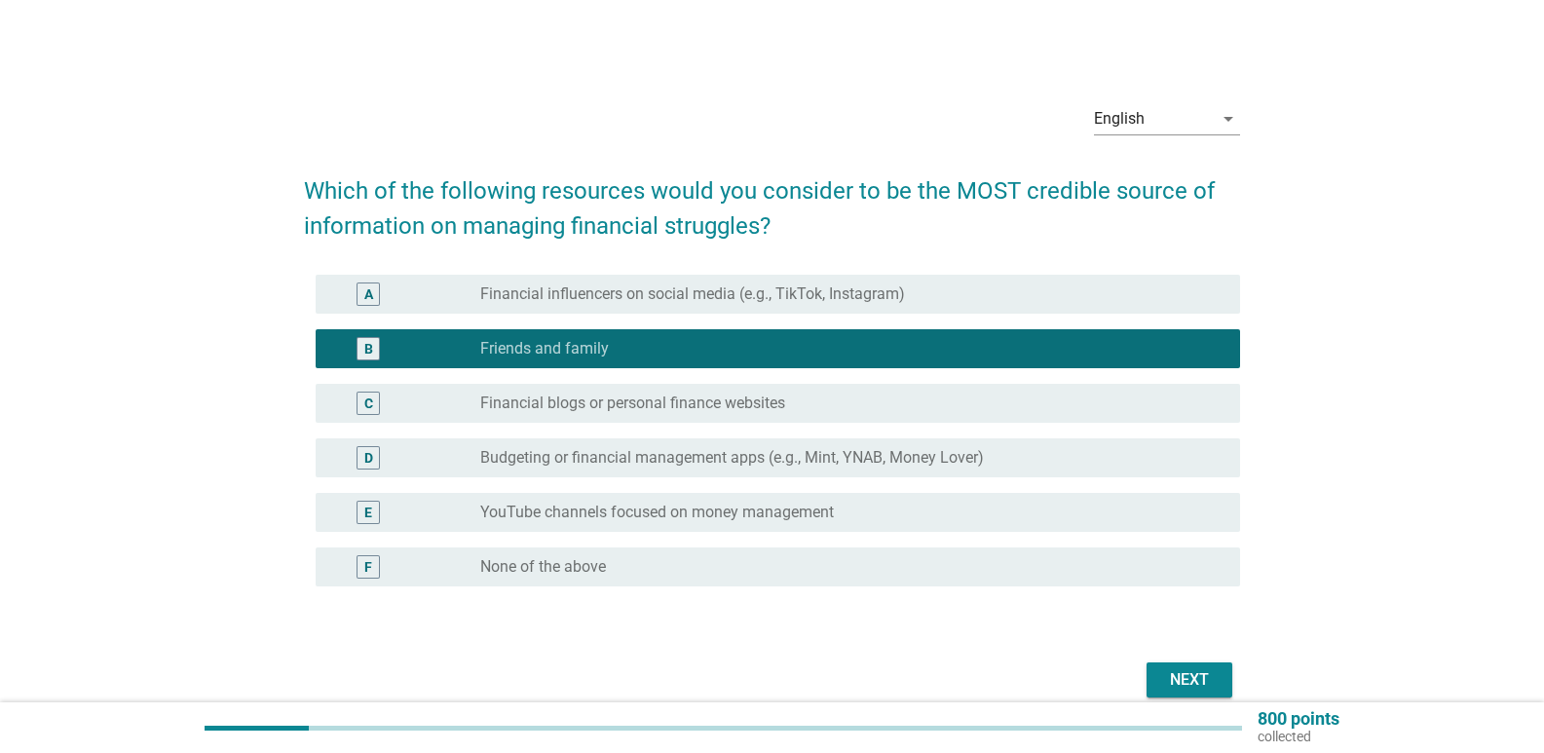
click at [559, 294] on label "Financial influencers on social media (e.g., TikTok, Instagram)" at bounding box center [692, 293] width 425 height 19
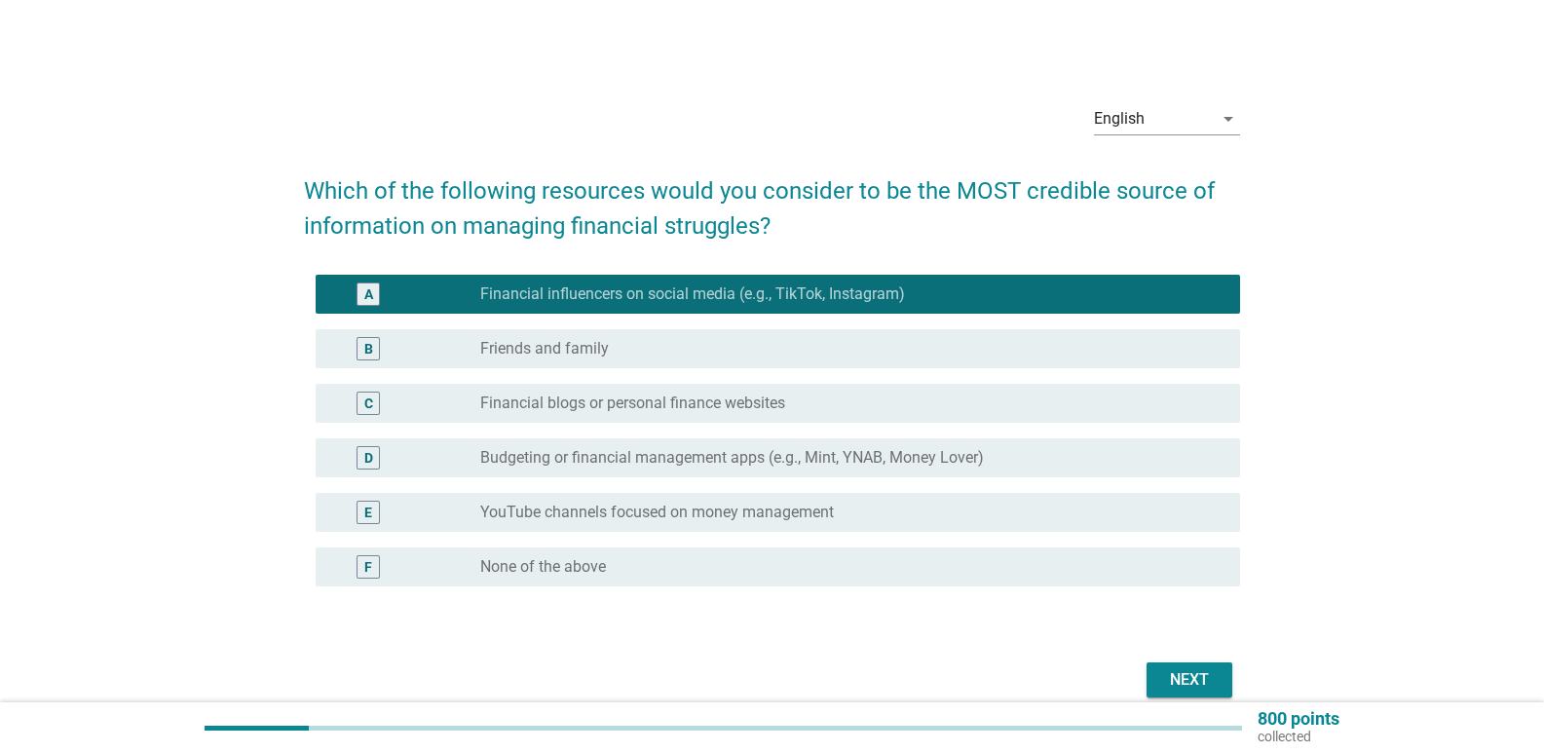
click at [1178, 677] on div "Next" at bounding box center [1189, 679] width 55 height 23
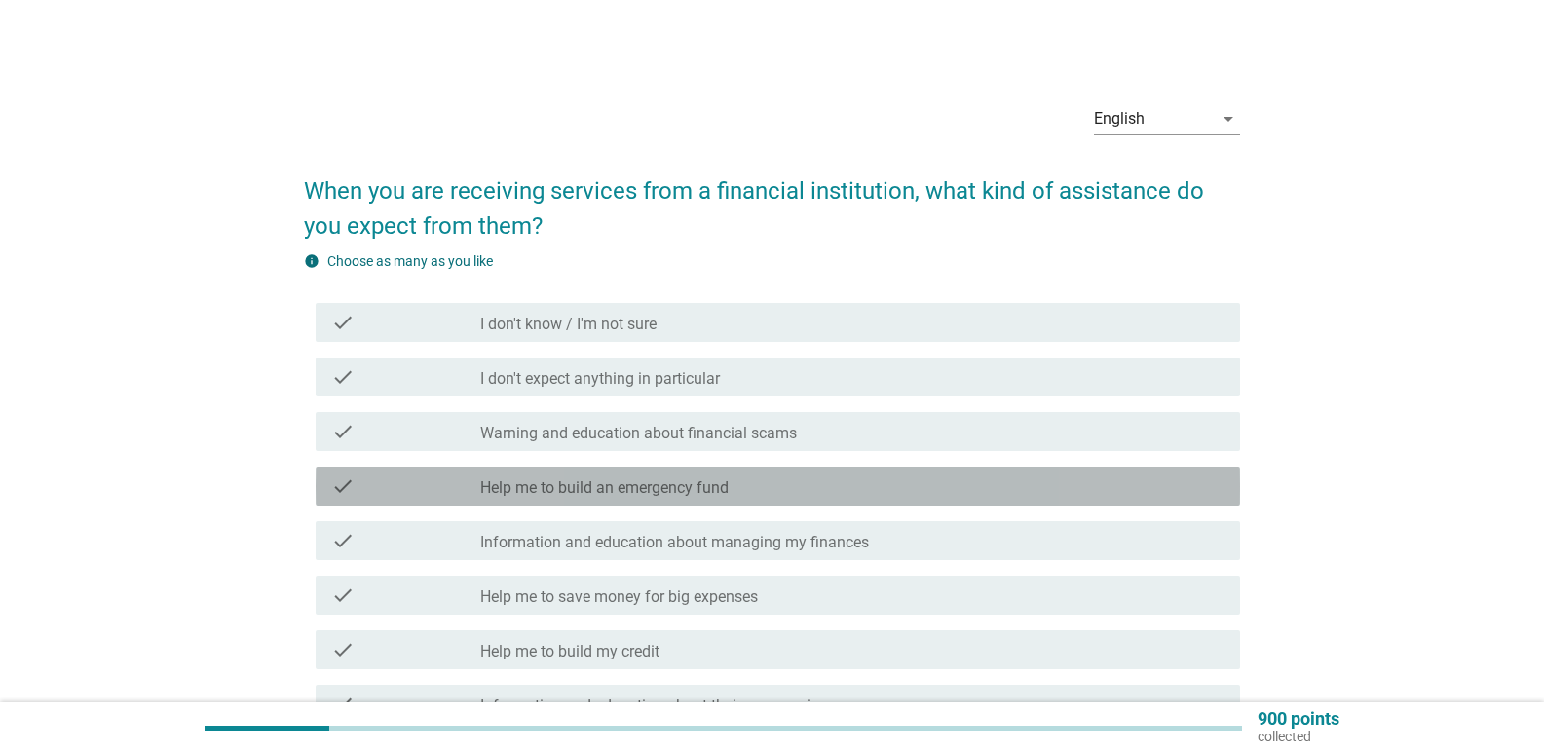
click at [725, 484] on label "Help me to build an emergency fund" at bounding box center [604, 487] width 248 height 19
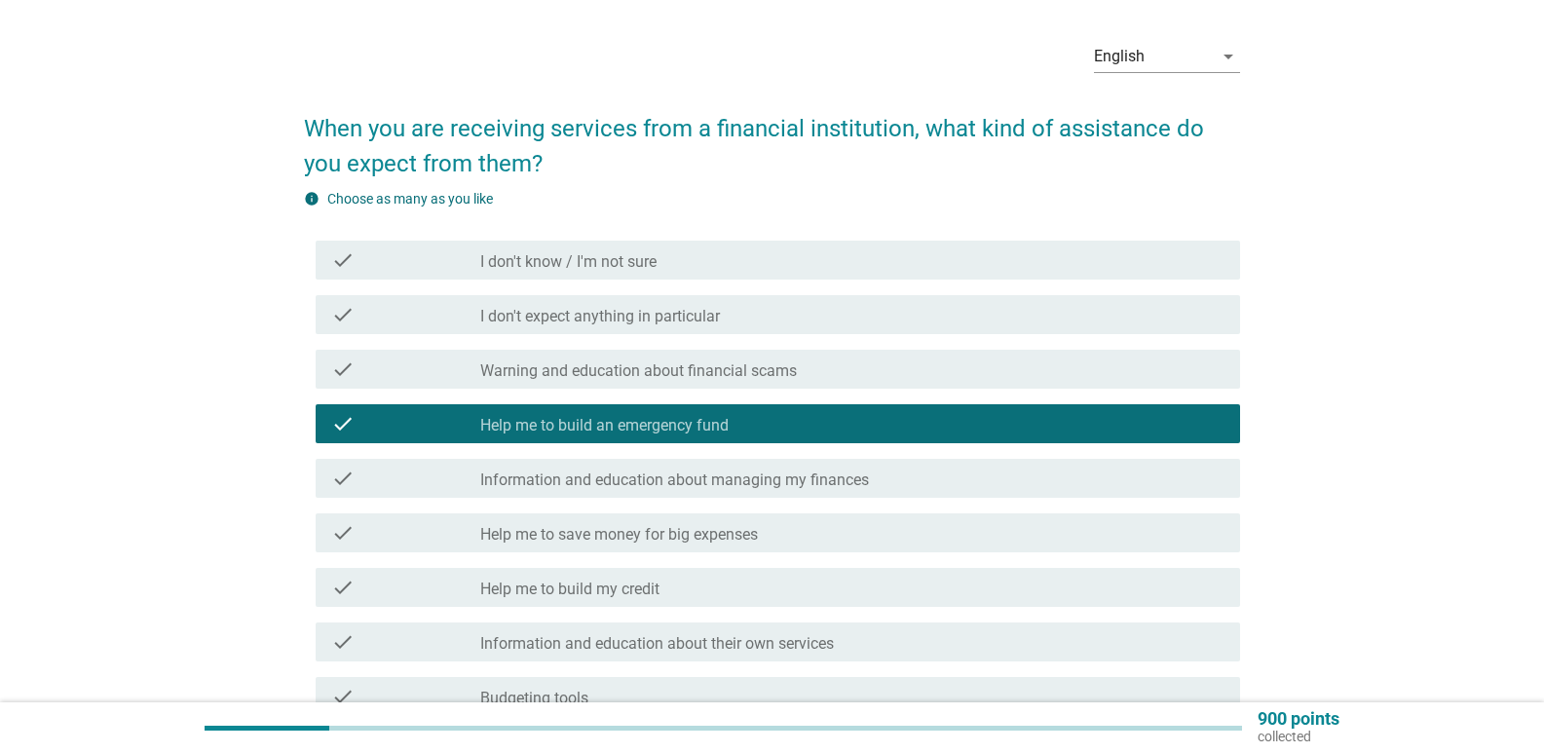
scroll to position [97, 0]
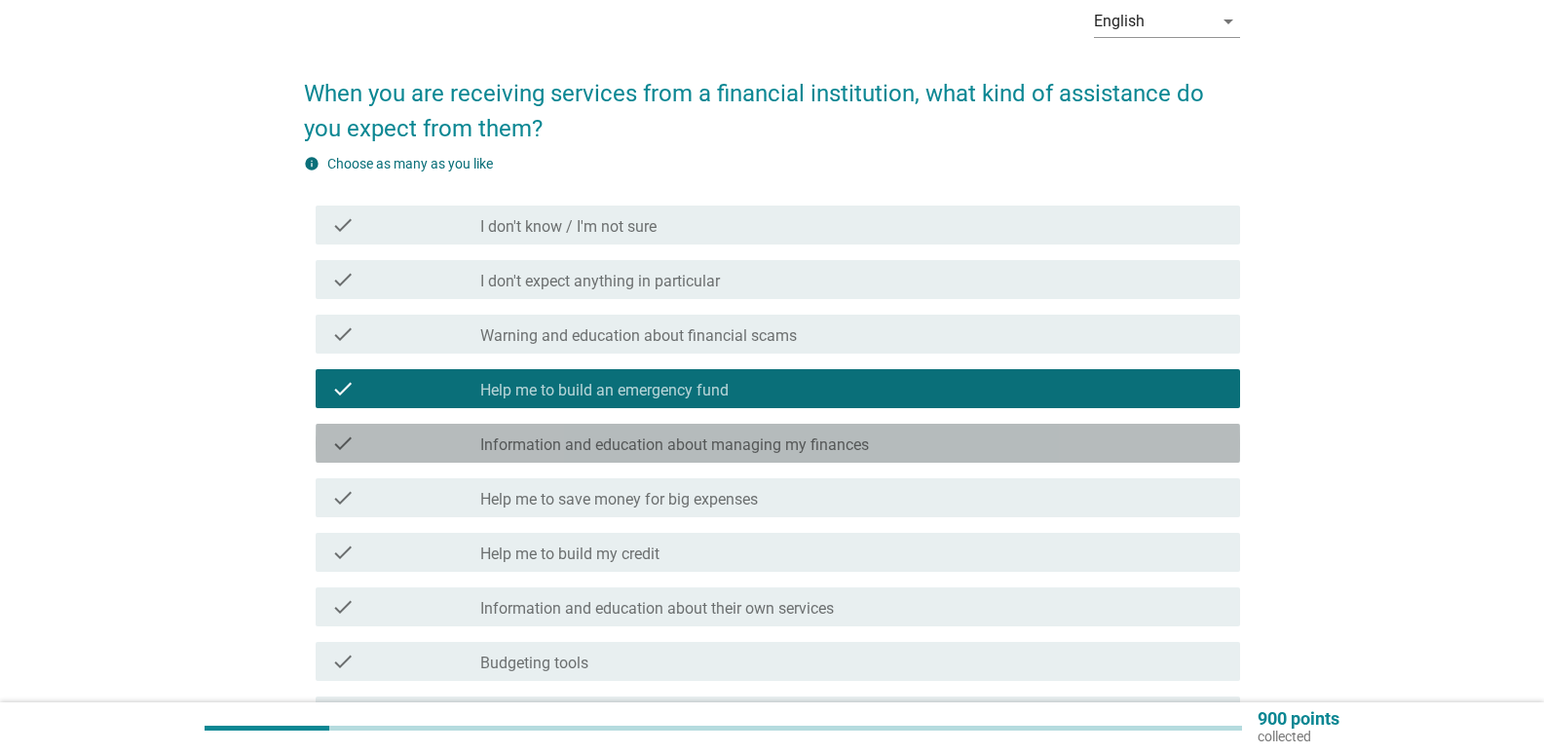
click at [774, 432] on div "check_box_outline_blank Information and education about managing my finances" at bounding box center [852, 443] width 744 height 23
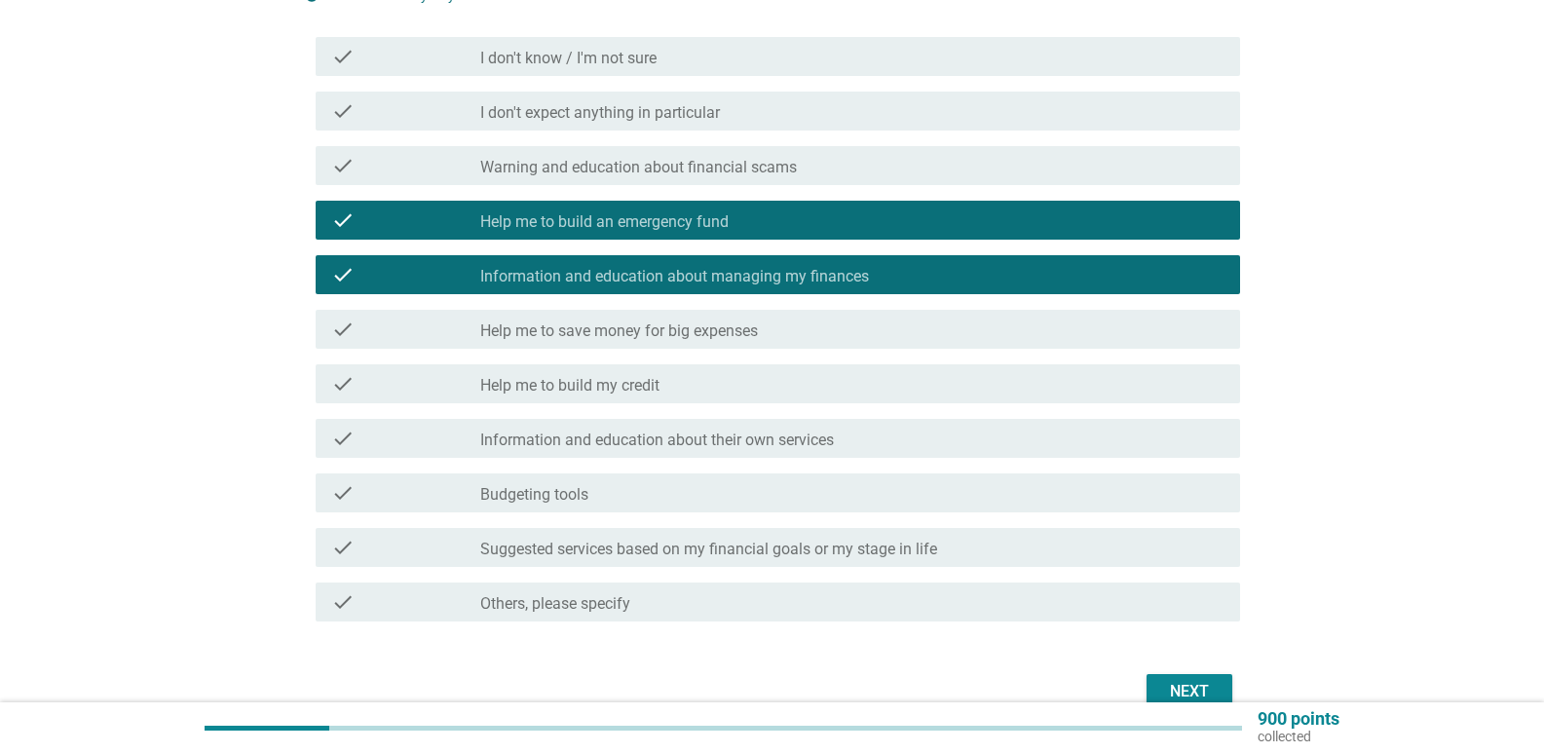
scroll to position [292, 0]
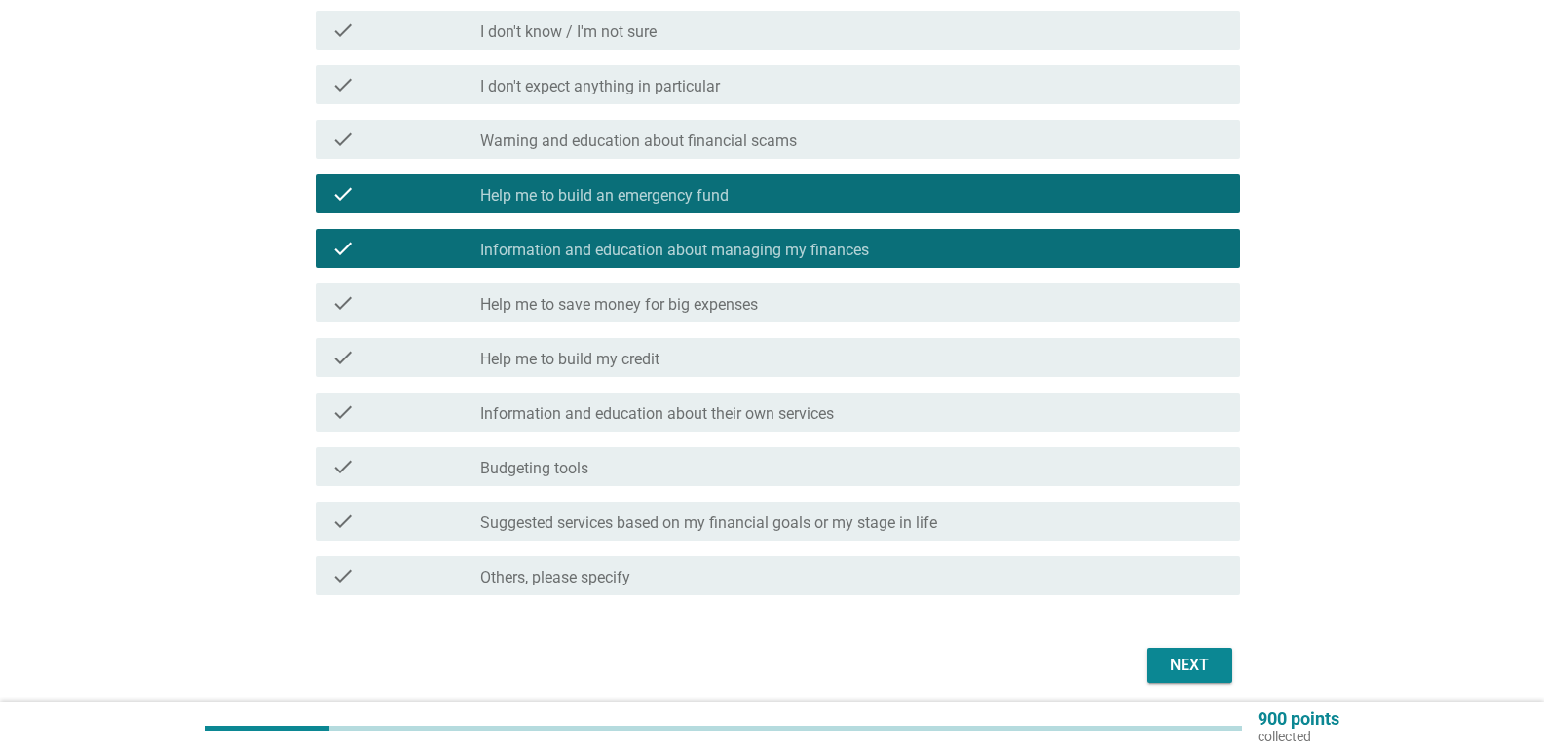
click at [709, 296] on label "Help me to save money for big expenses" at bounding box center [619, 304] width 278 height 19
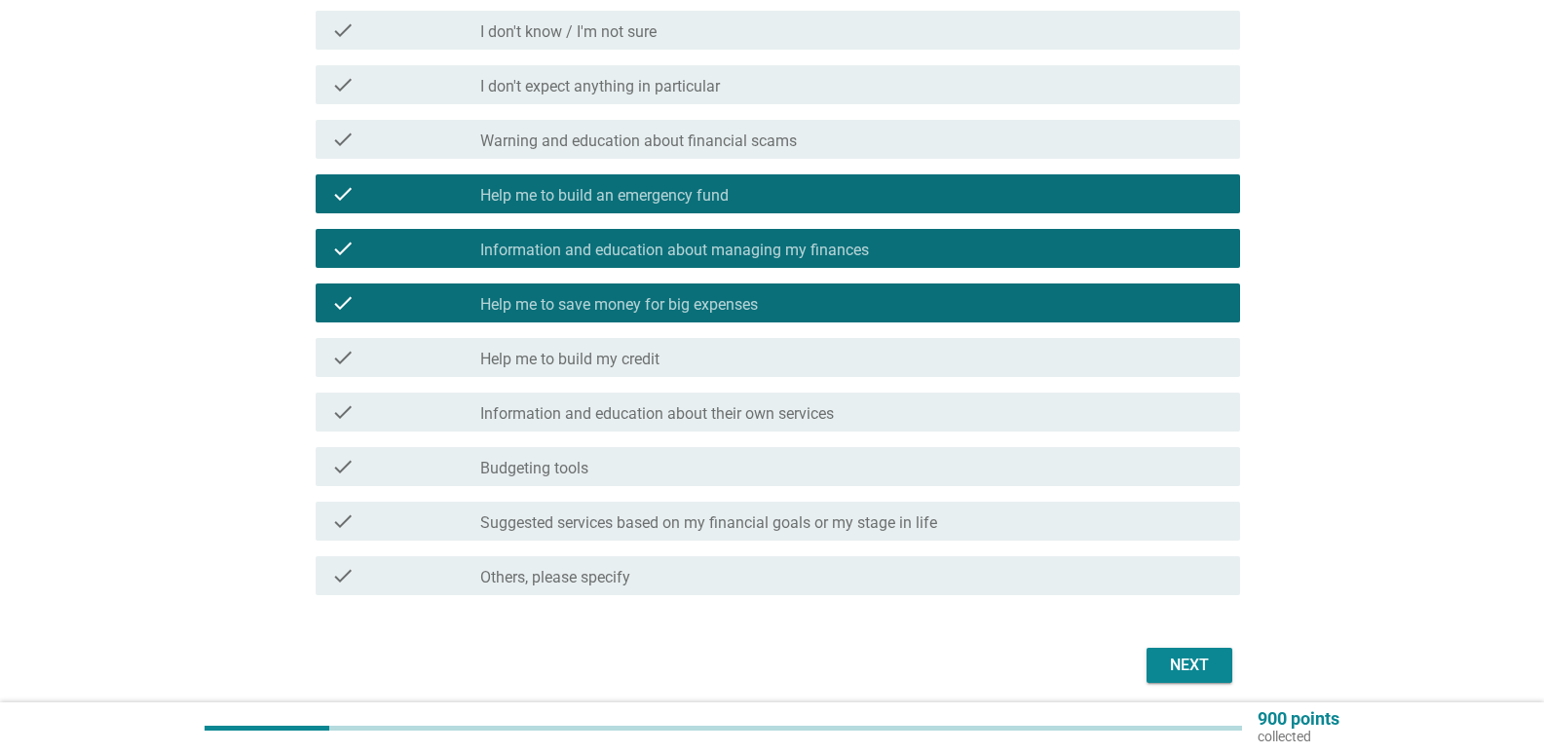
click at [550, 468] on label "Budgeting tools" at bounding box center [534, 468] width 108 height 19
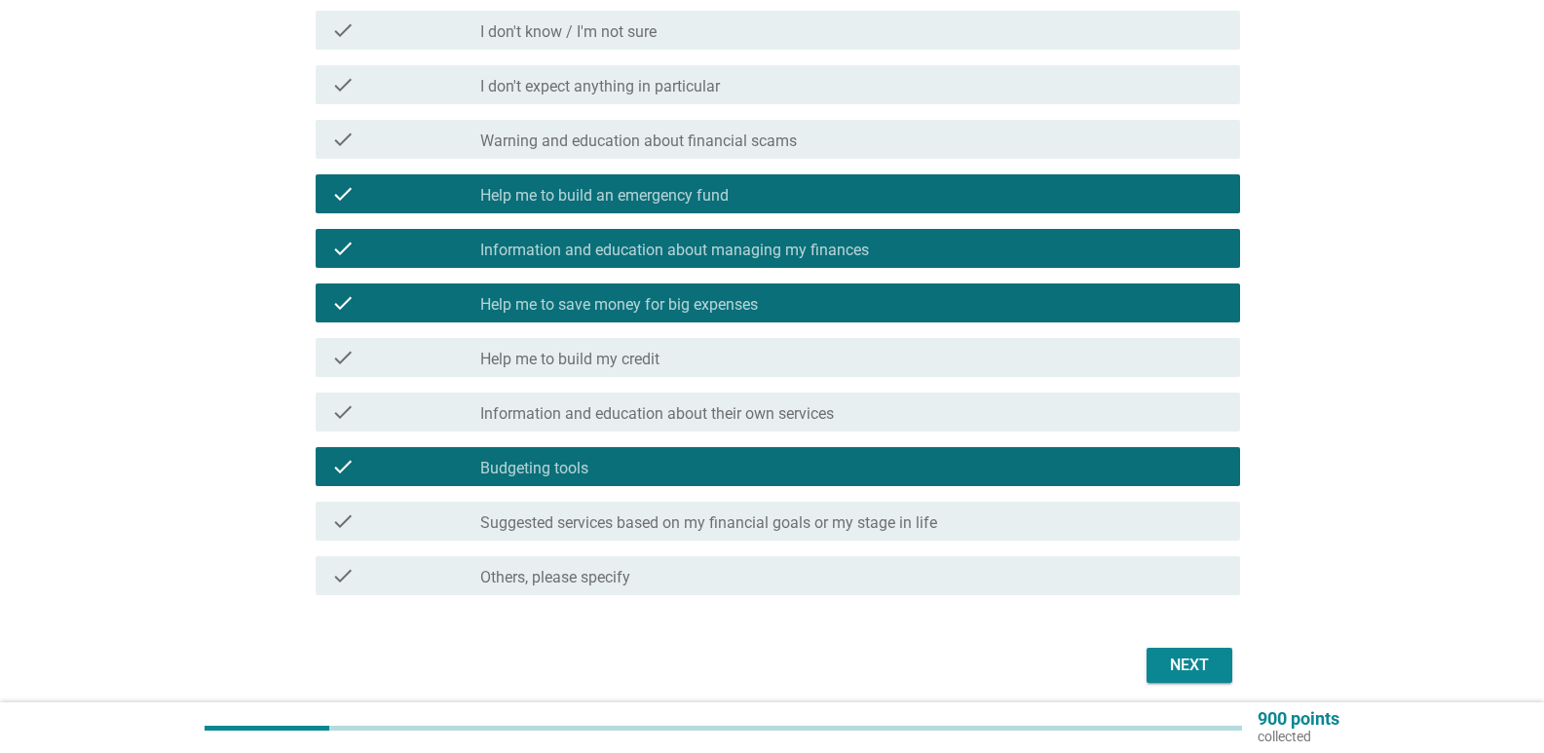
click at [543, 517] on label "Suggested services based on my financial goals or my stage in life" at bounding box center [708, 522] width 457 height 19
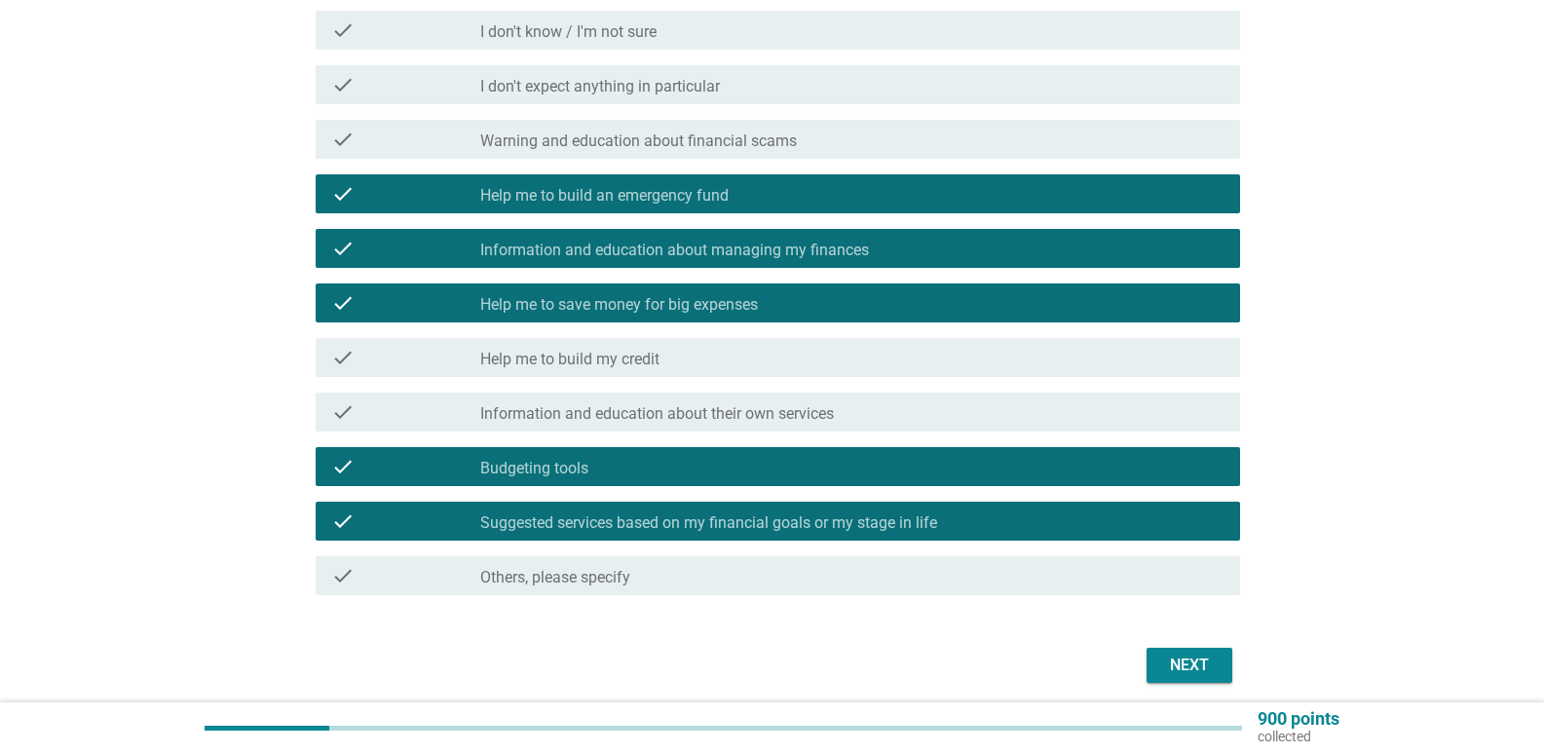
click at [1183, 666] on div "Next" at bounding box center [1189, 665] width 55 height 23
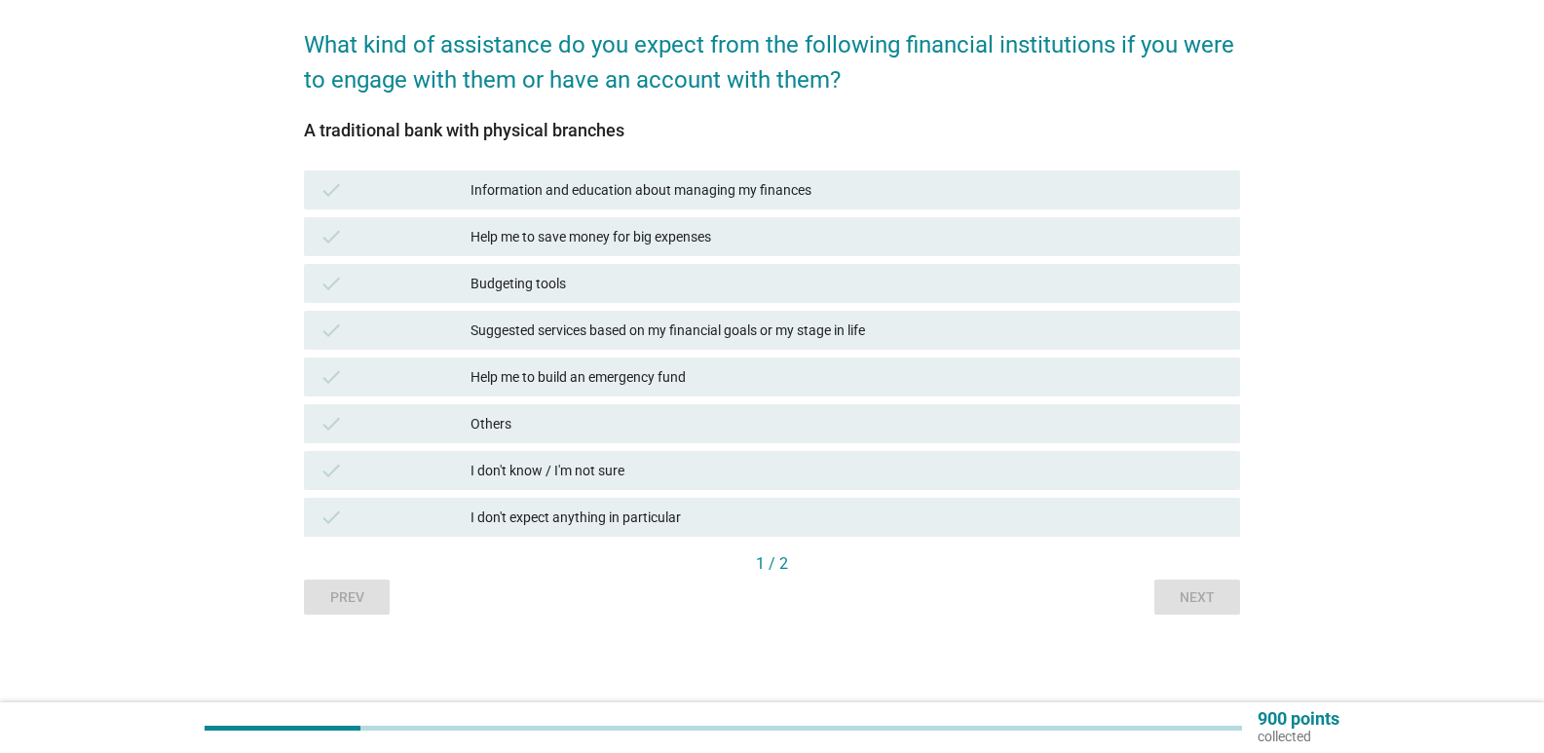
scroll to position [0, 0]
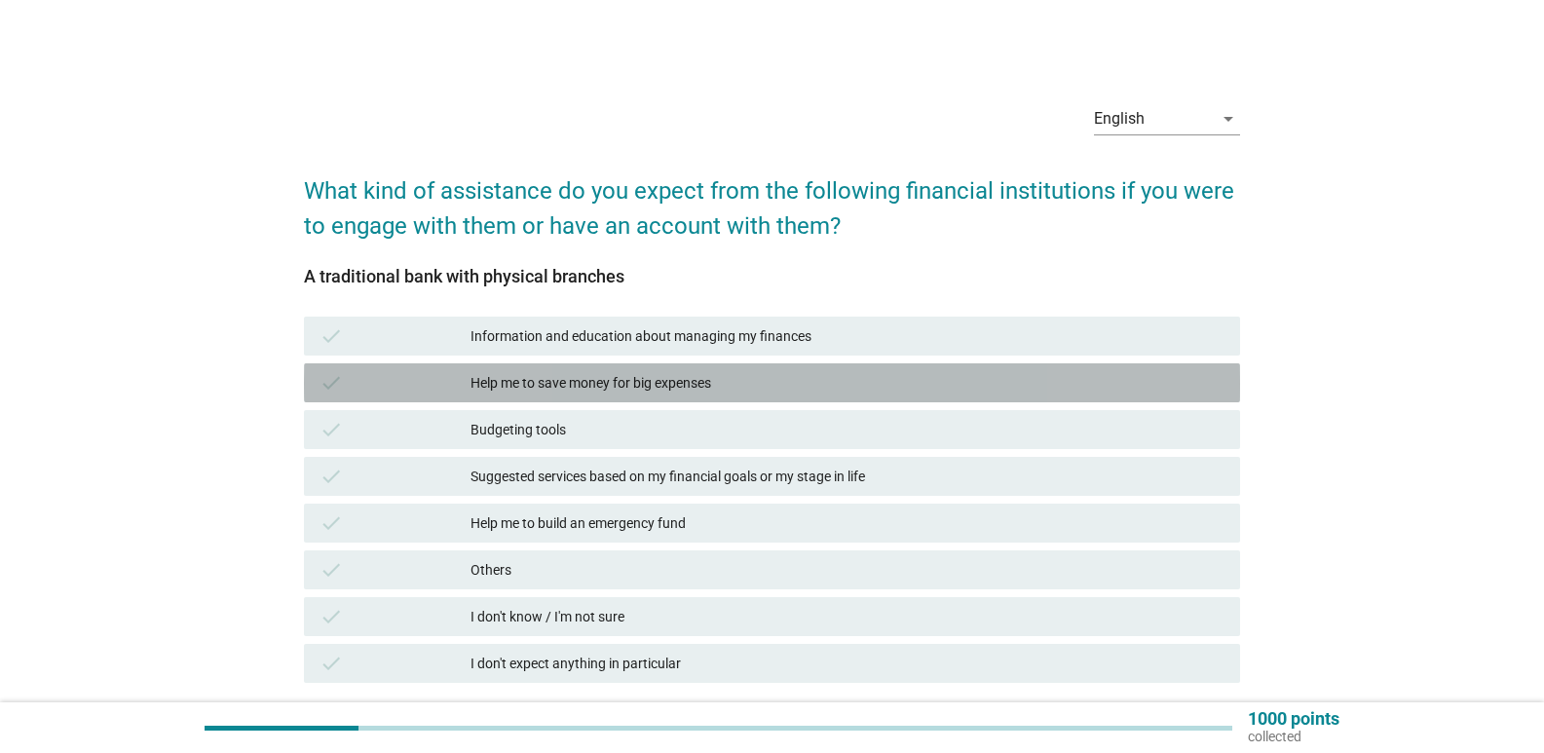
click at [661, 382] on div "Help me to save money for big expenses" at bounding box center [848, 382] width 754 height 23
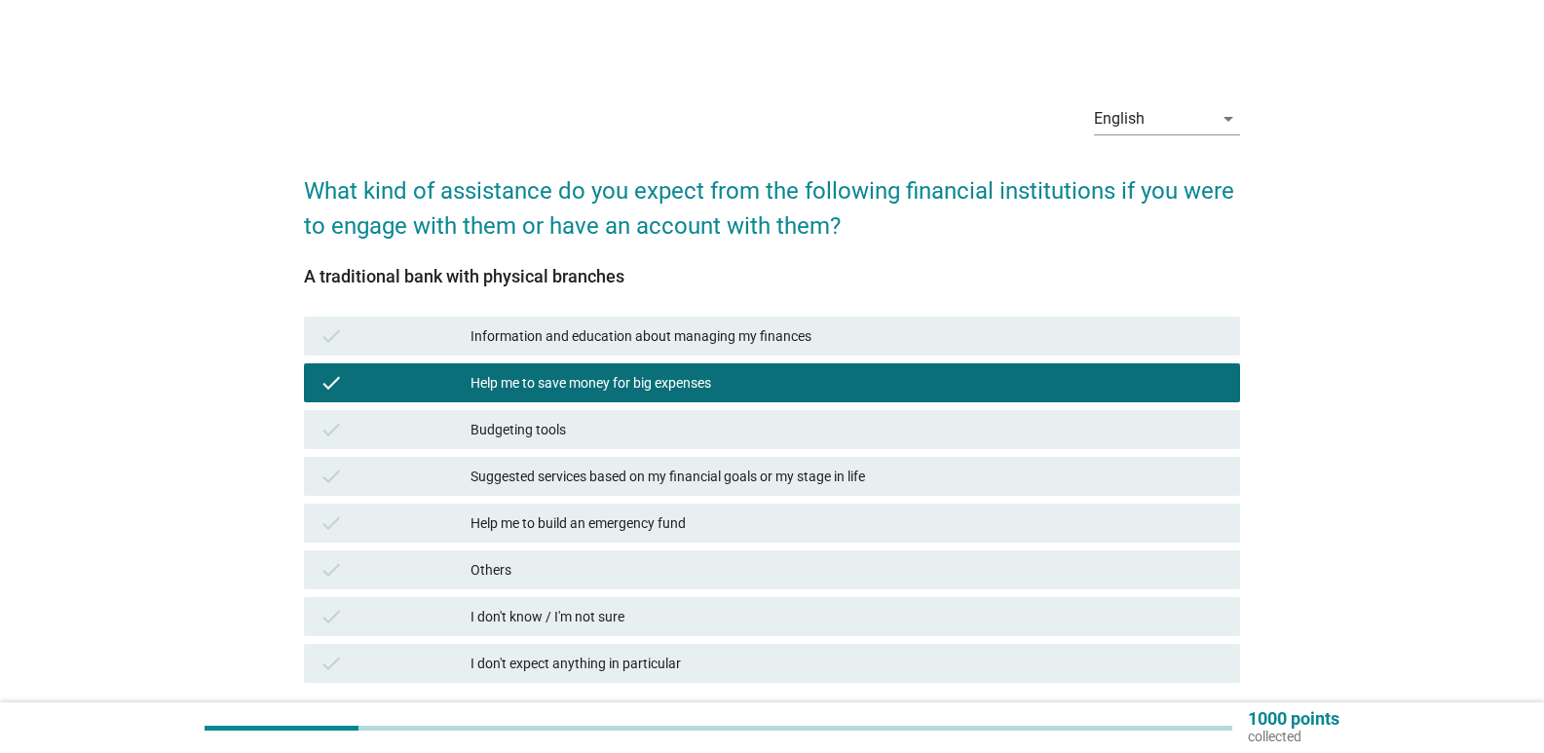
click at [617, 518] on div "Help me to build an emergency fund" at bounding box center [848, 522] width 754 height 23
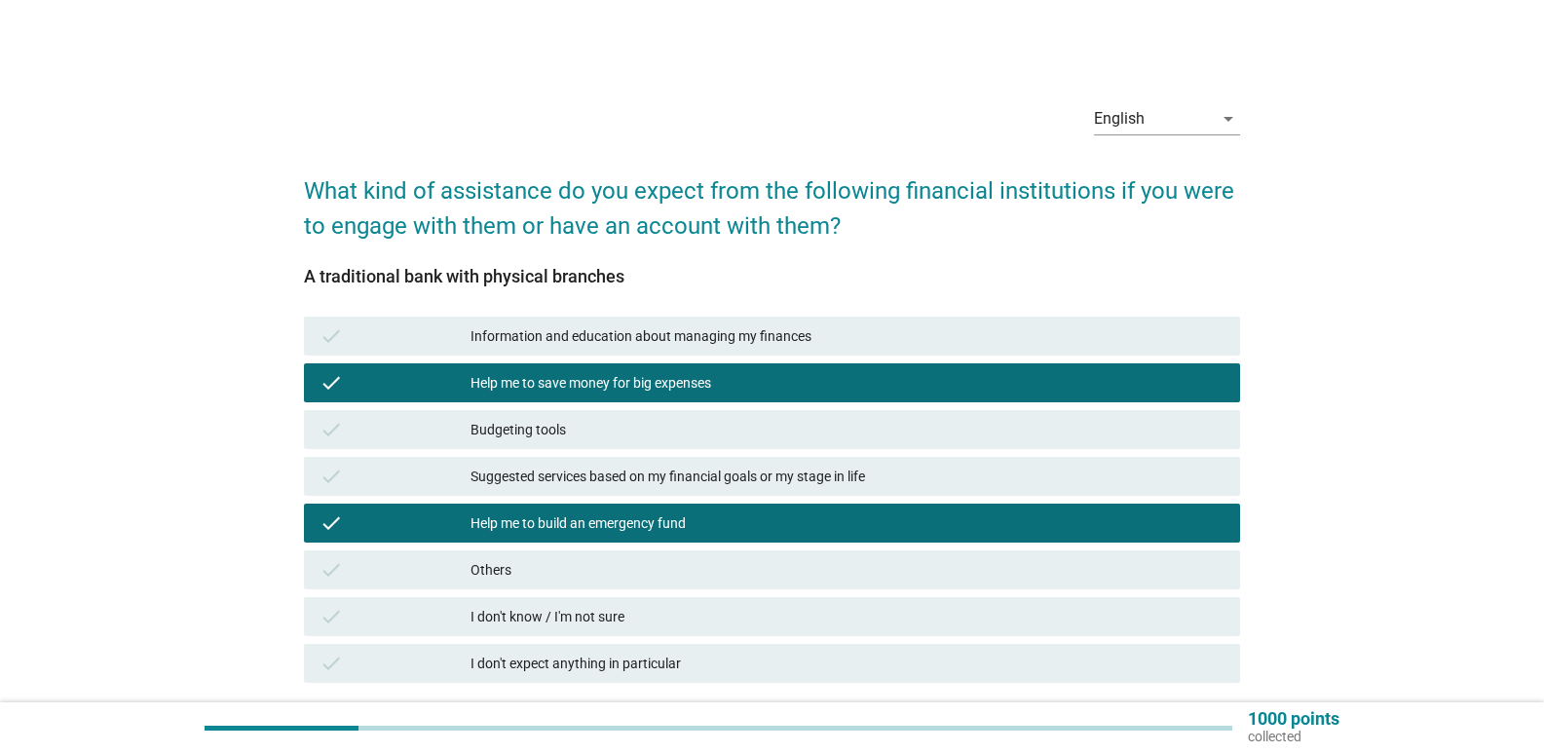
click at [735, 474] on div "Suggested services based on my financial goals or my stage in life" at bounding box center [848, 476] width 754 height 23
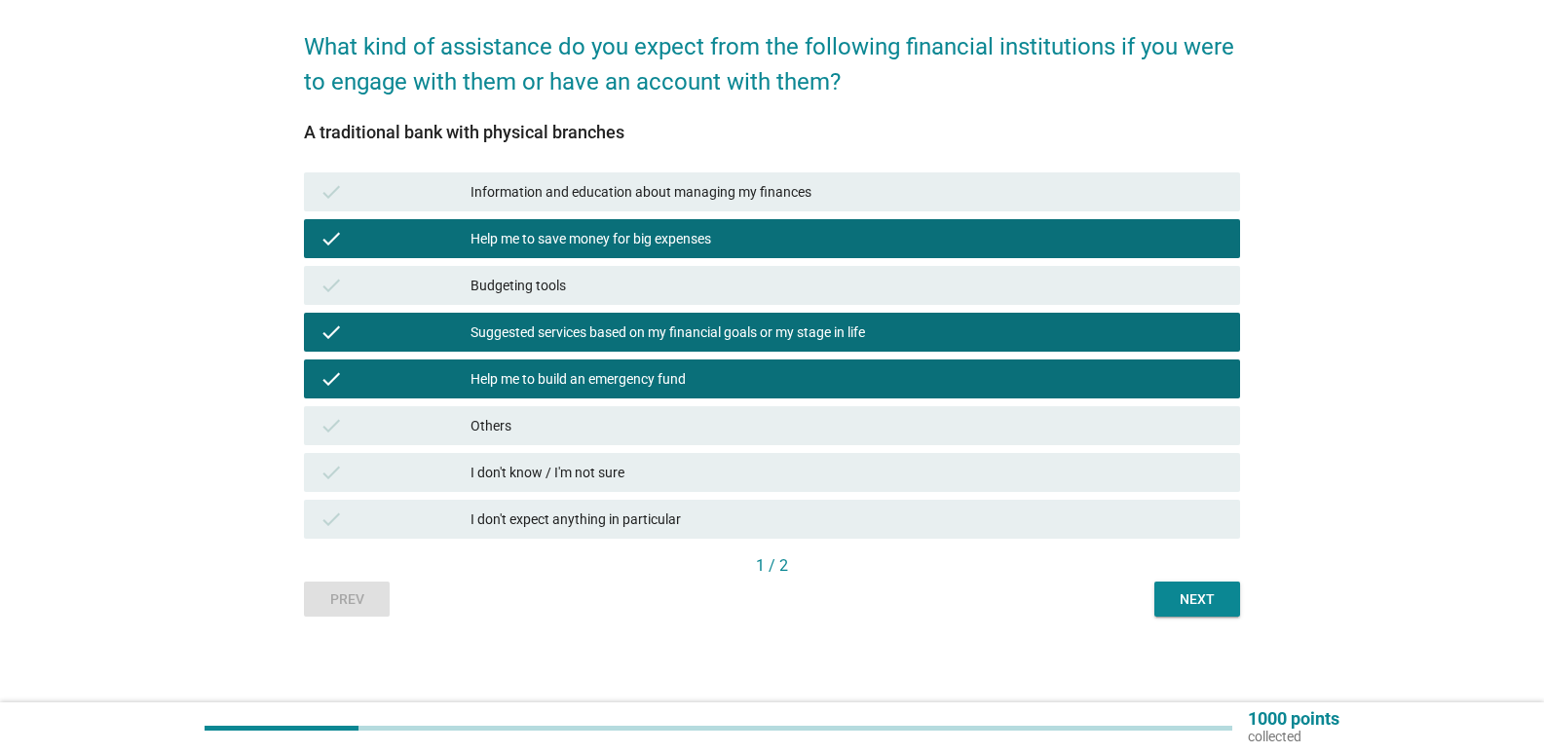
scroll to position [146, 0]
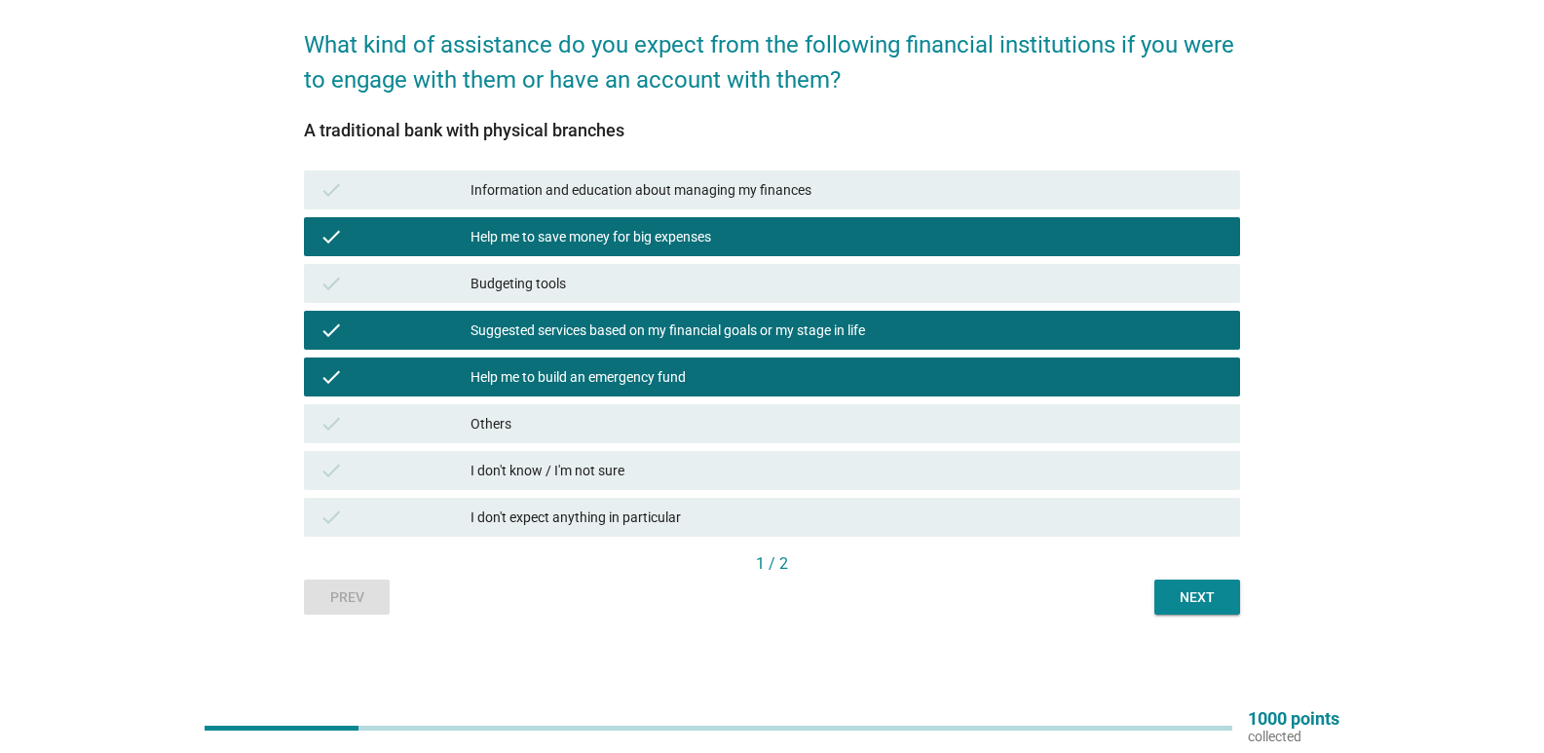
click at [1213, 602] on div "Next" at bounding box center [1197, 597] width 55 height 20
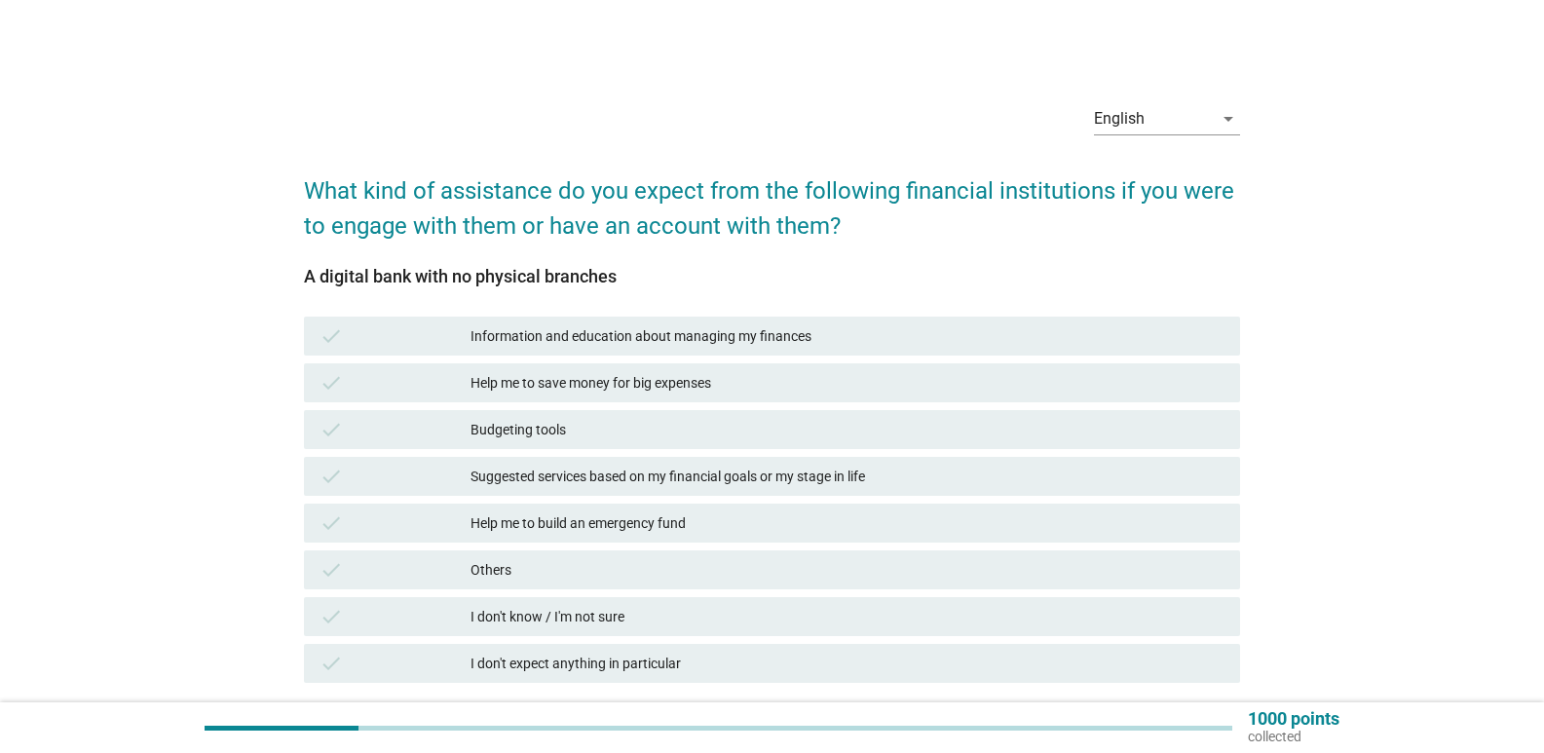
scroll to position [97, 0]
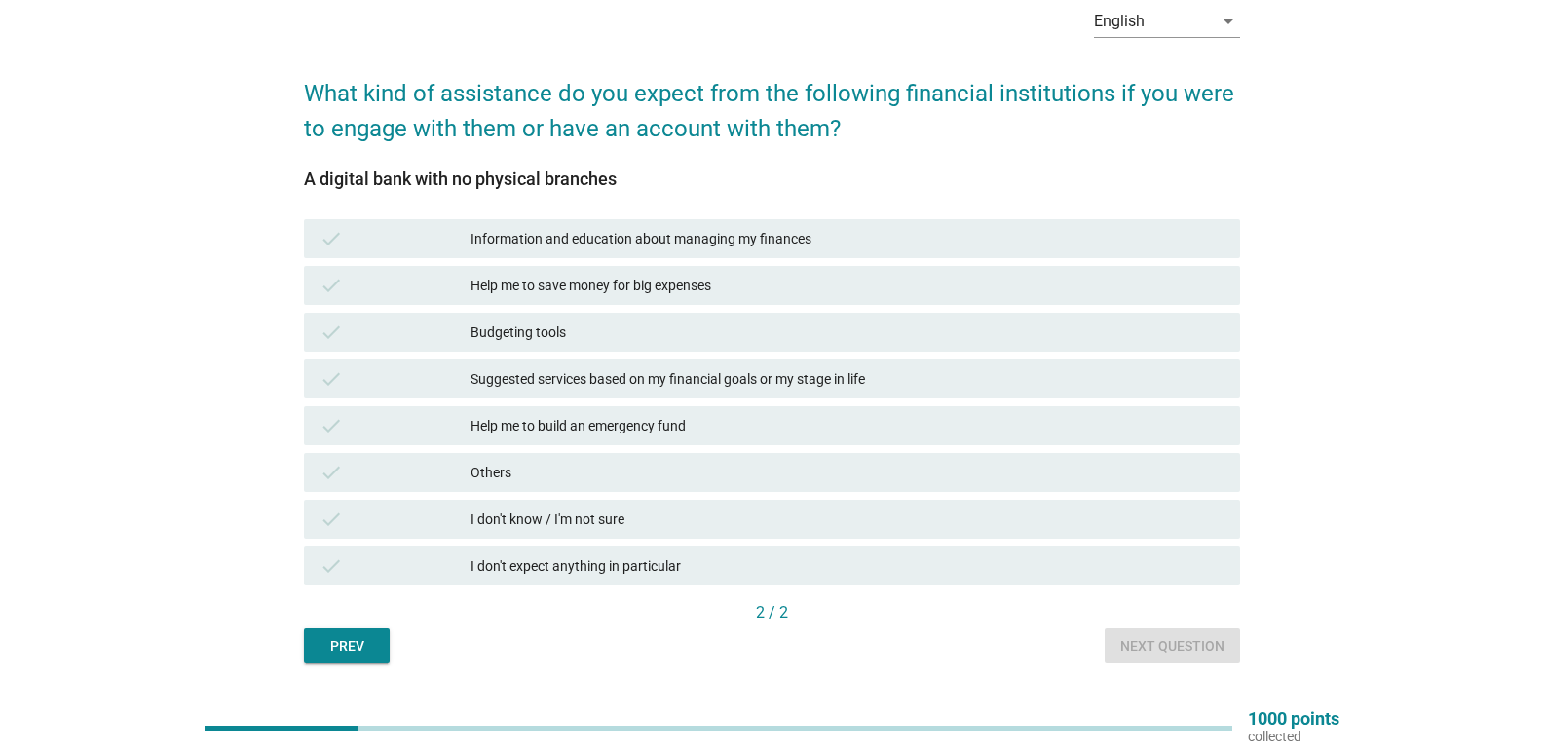
click at [578, 282] on div "Help me to save money for big expenses" at bounding box center [848, 285] width 754 height 23
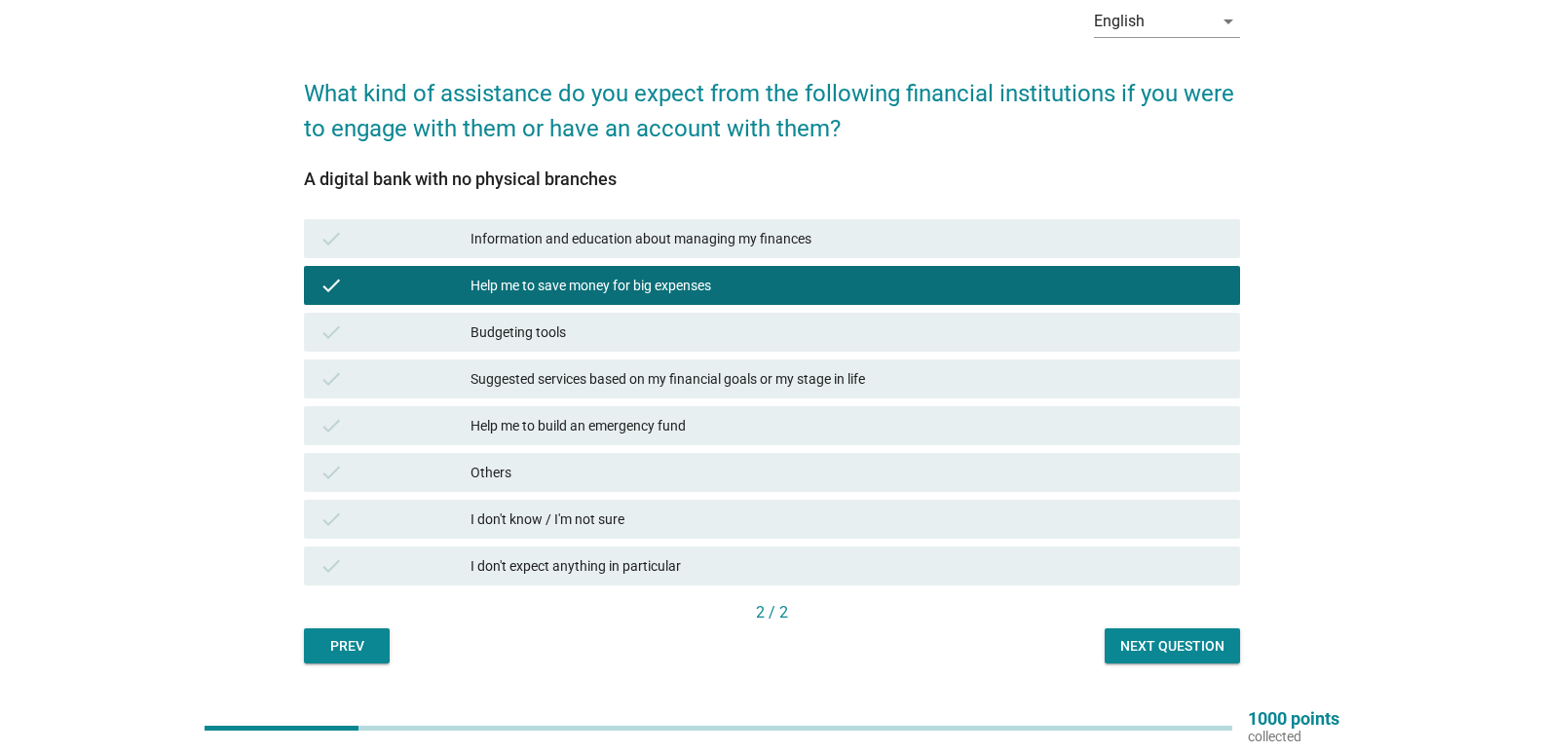
click at [580, 378] on div "Suggested services based on my financial goals or my stage in life" at bounding box center [848, 378] width 754 height 23
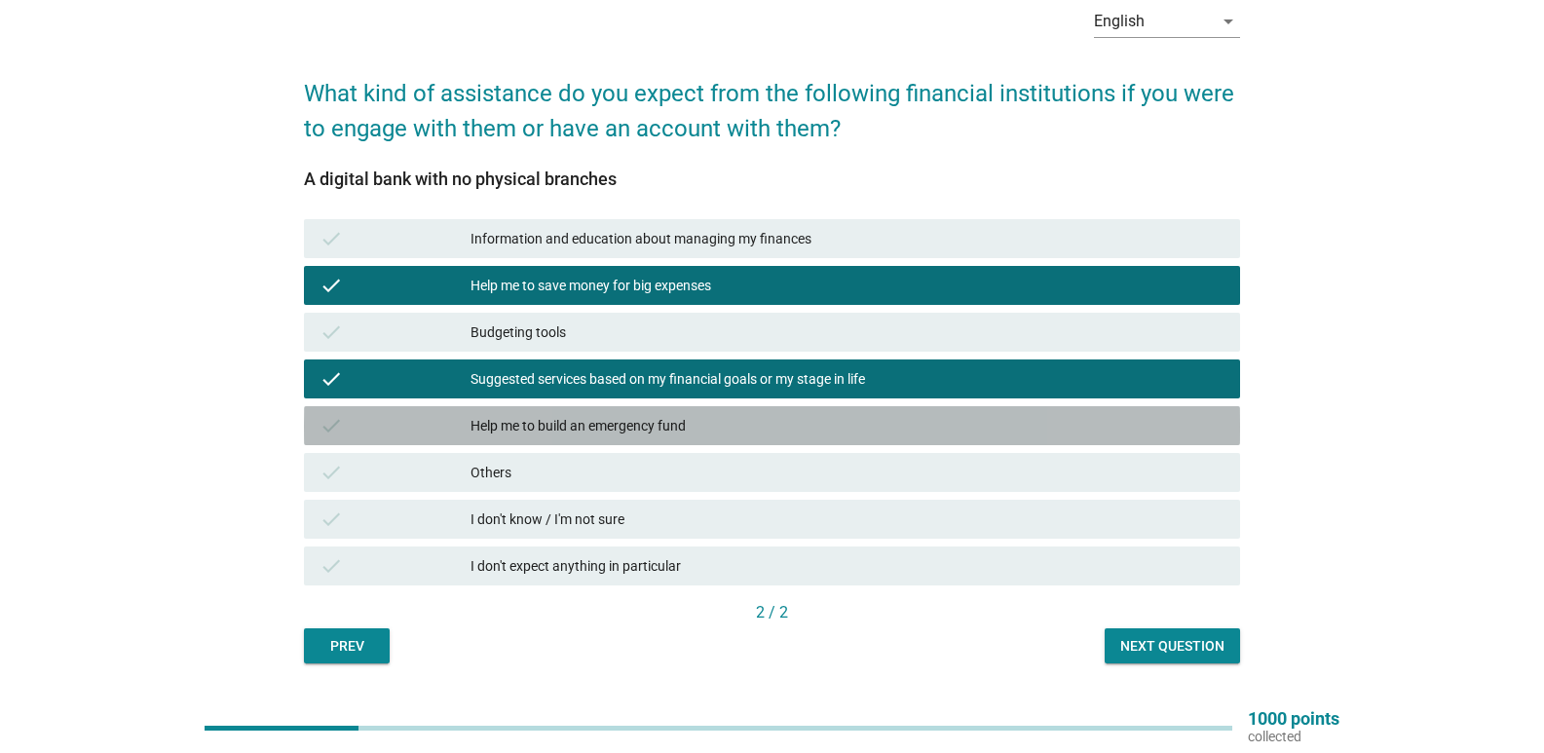
click at [580, 419] on div "Help me to build an emergency fund" at bounding box center [848, 425] width 754 height 23
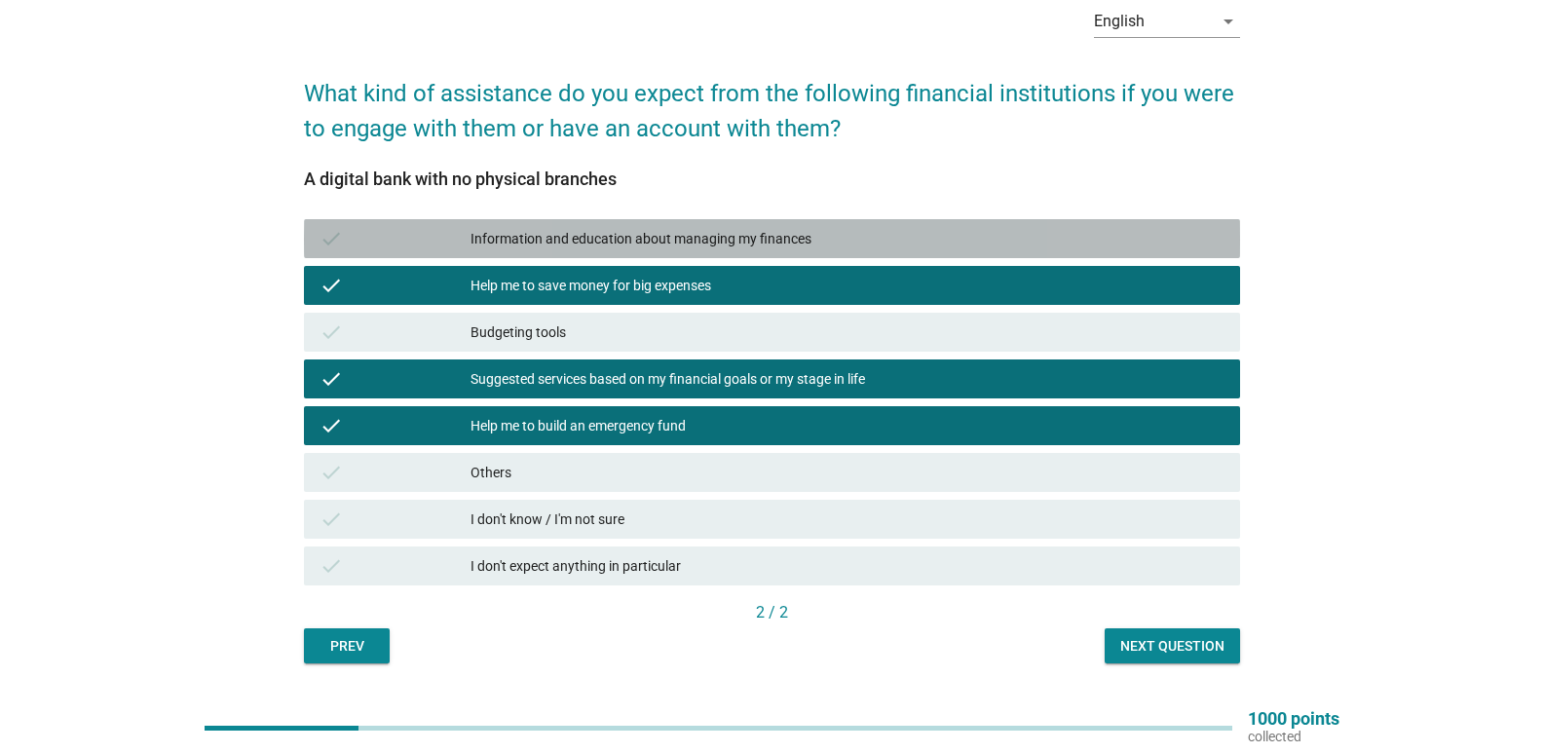
click at [645, 236] on div "Information and education about managing my finances" at bounding box center [848, 238] width 754 height 23
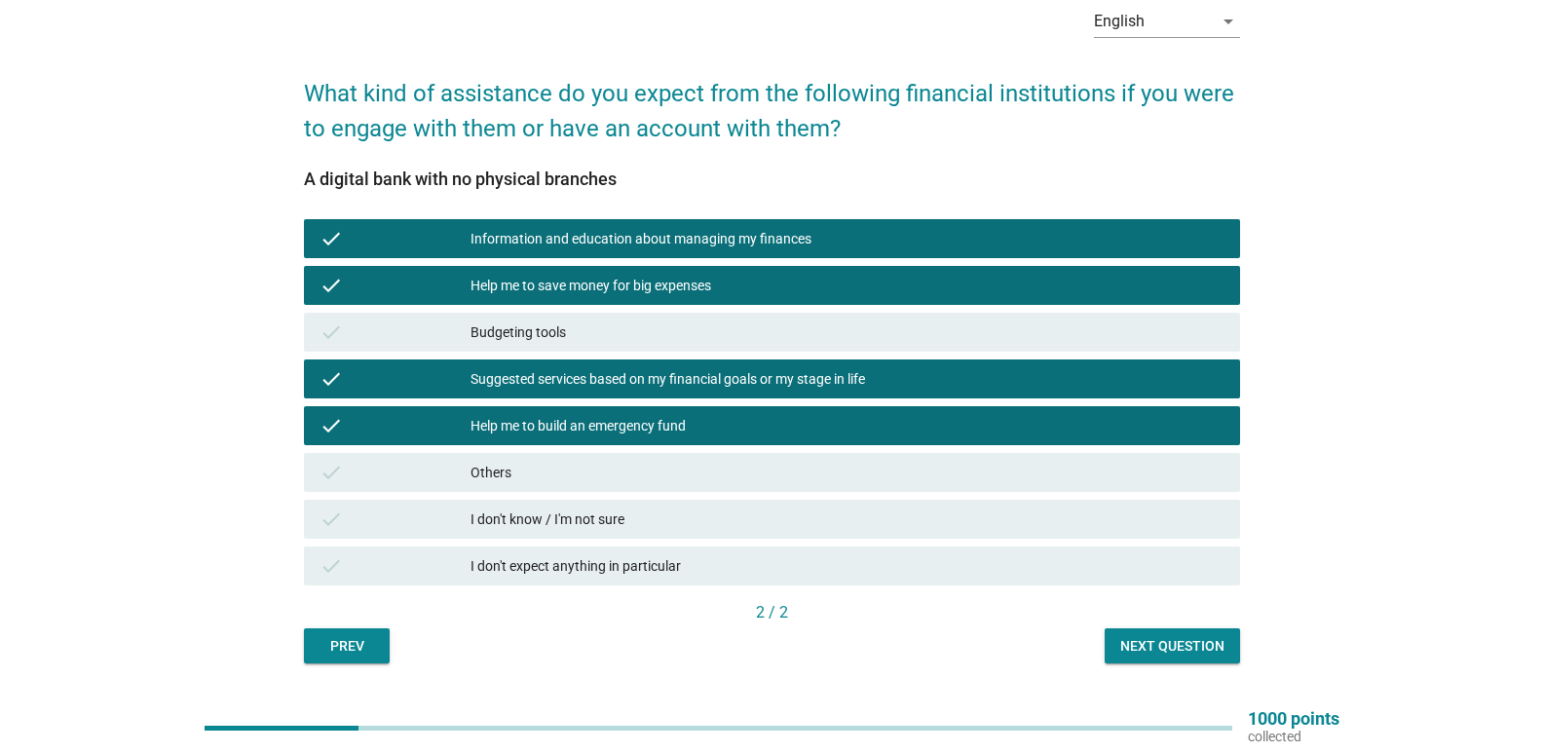
click at [1153, 646] on div "Next question" at bounding box center [1172, 646] width 104 height 20
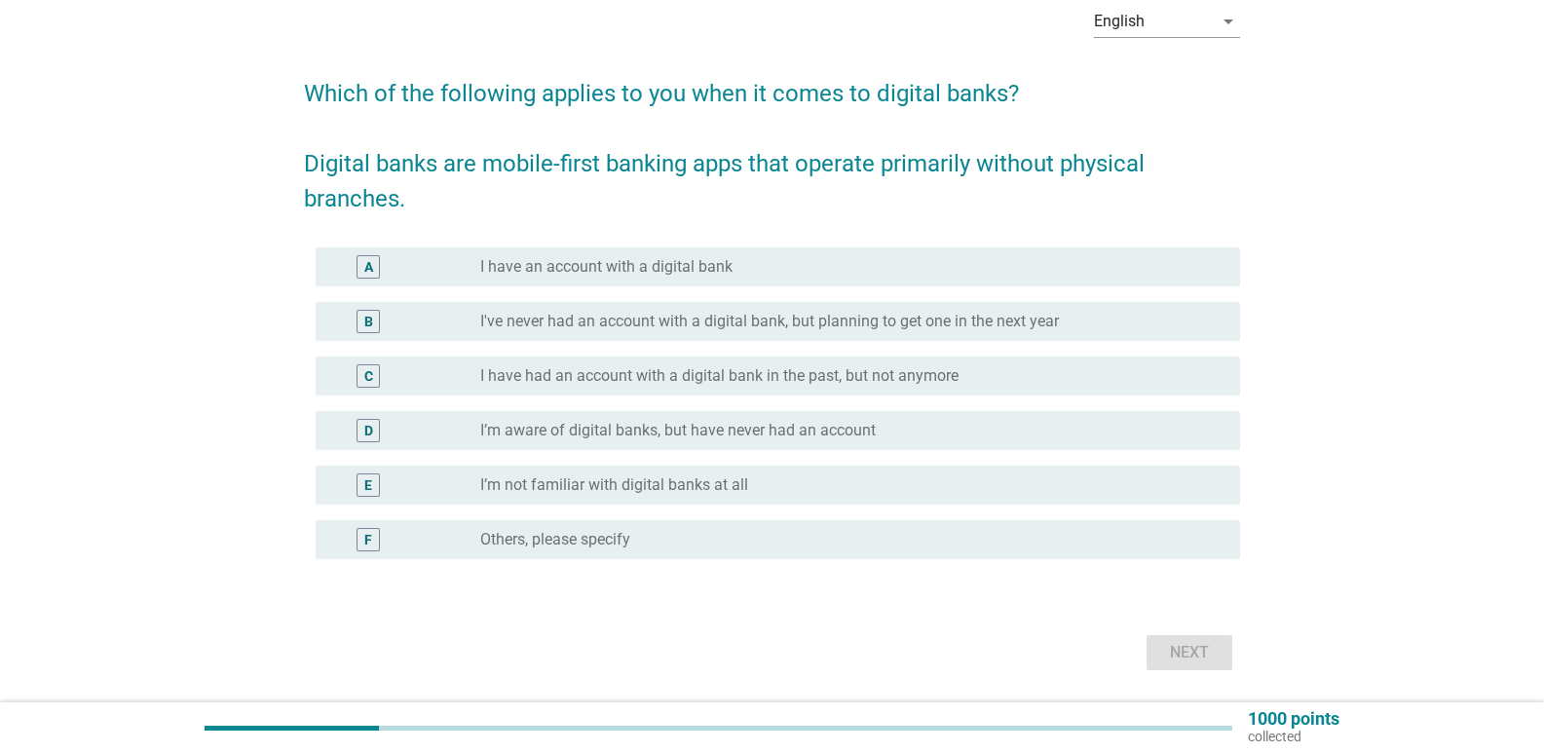
scroll to position [0, 0]
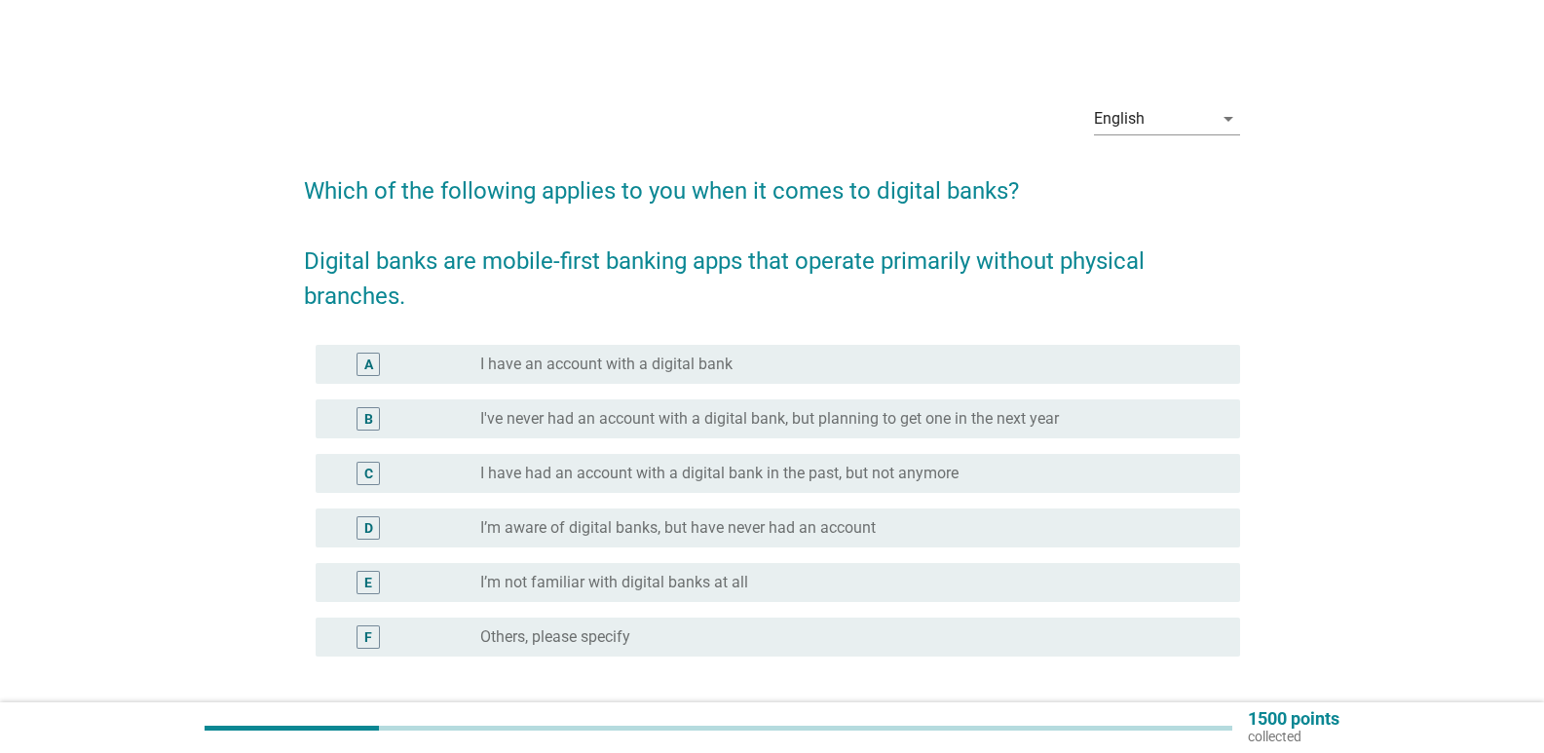
click at [606, 367] on label "I have an account with a digital bank" at bounding box center [606, 364] width 252 height 19
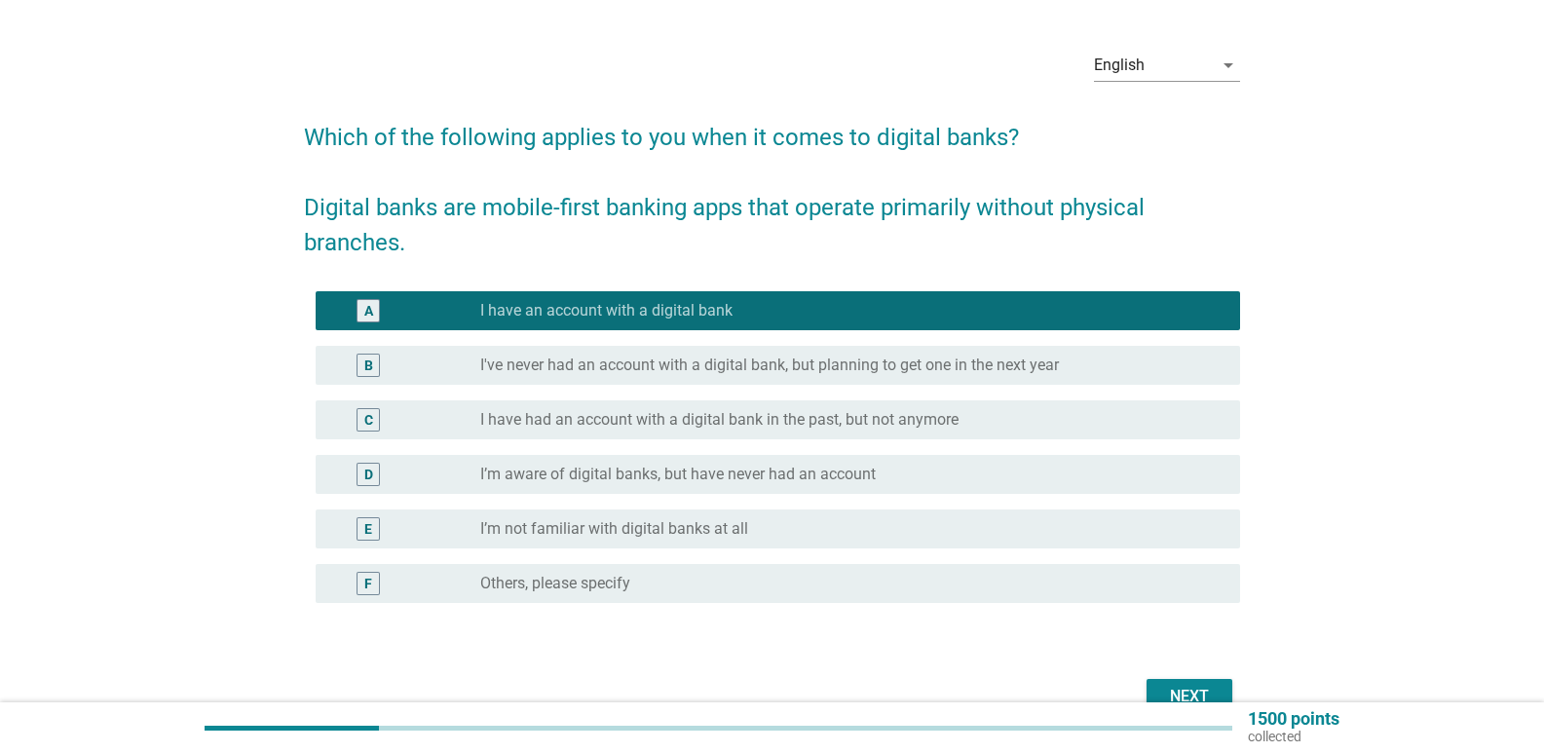
scroll to position [97, 0]
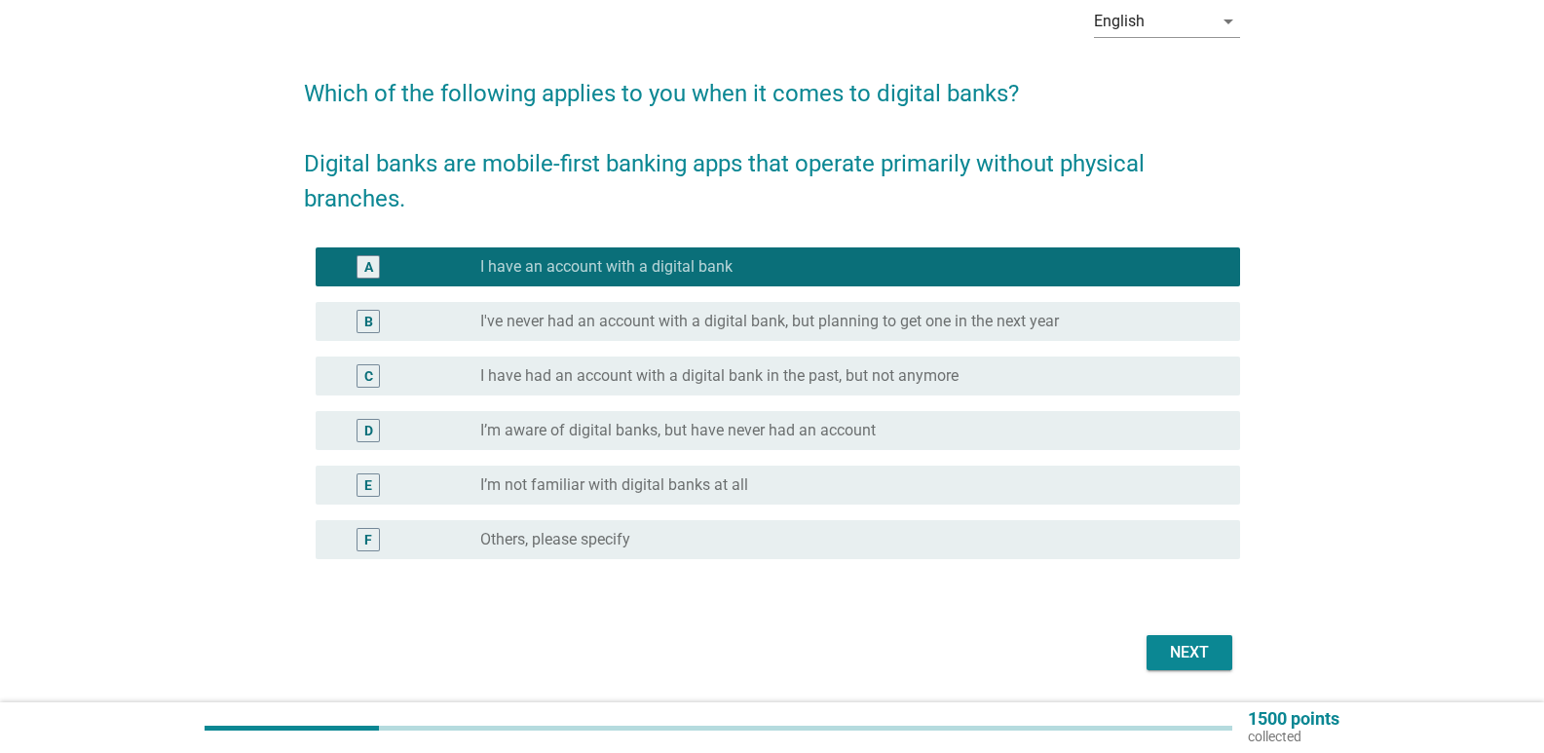
click at [684, 487] on label "I’m not familiar with digital banks at all" at bounding box center [614, 484] width 268 height 19
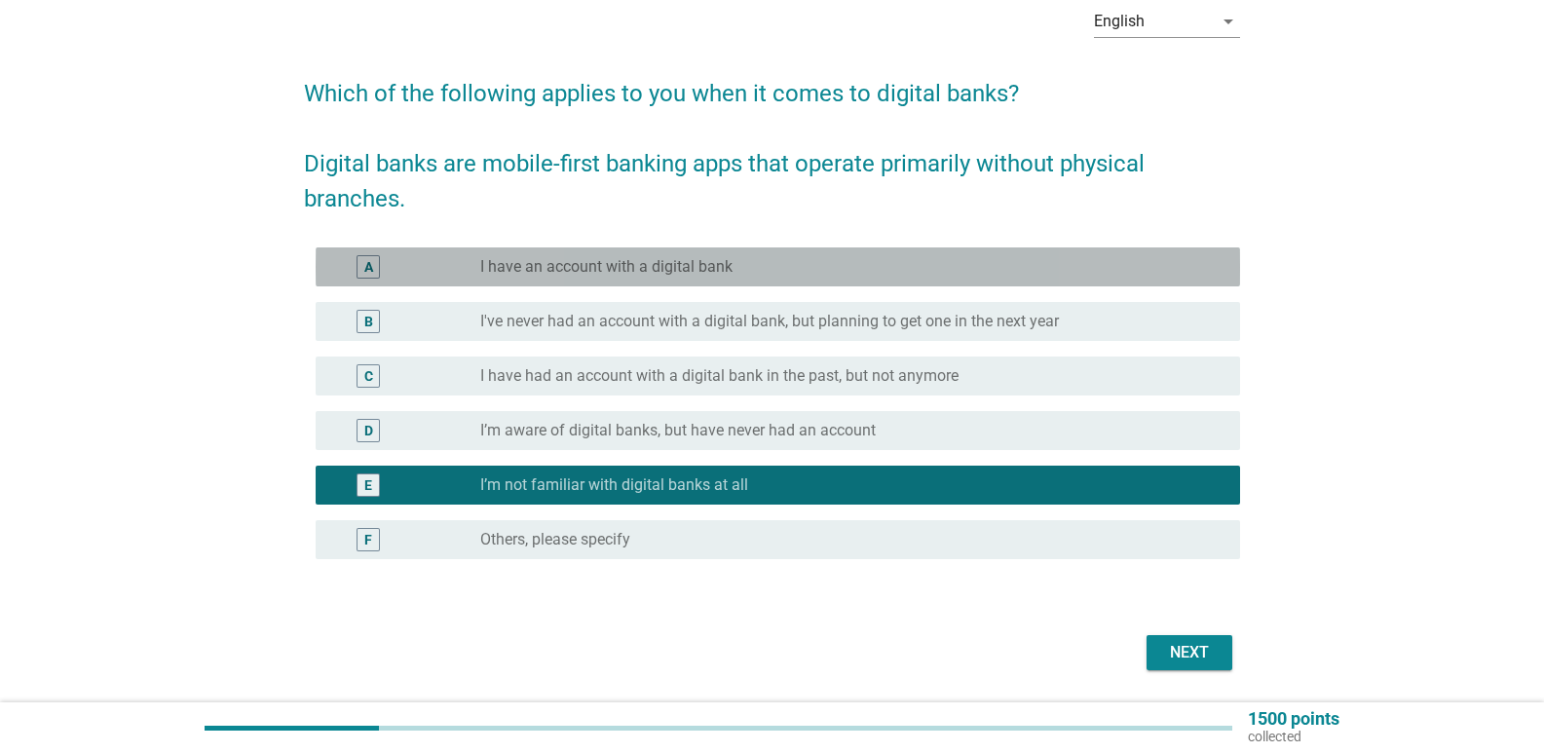
click at [599, 250] on div "A radio_button_unchecked I have an account with a digital bank" at bounding box center [778, 266] width 925 height 39
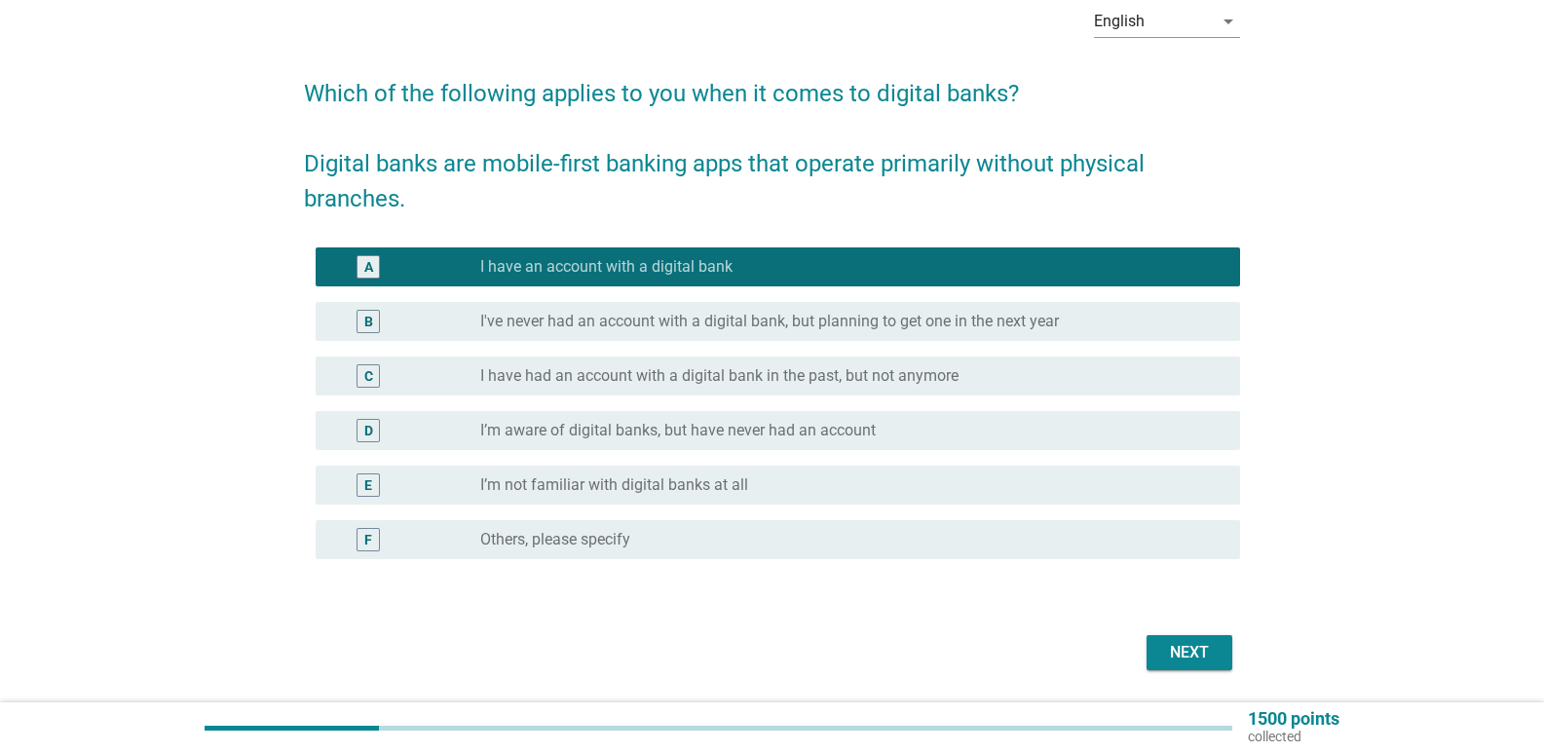
click at [631, 485] on label "I’m not familiar with digital banks at all" at bounding box center [614, 484] width 268 height 19
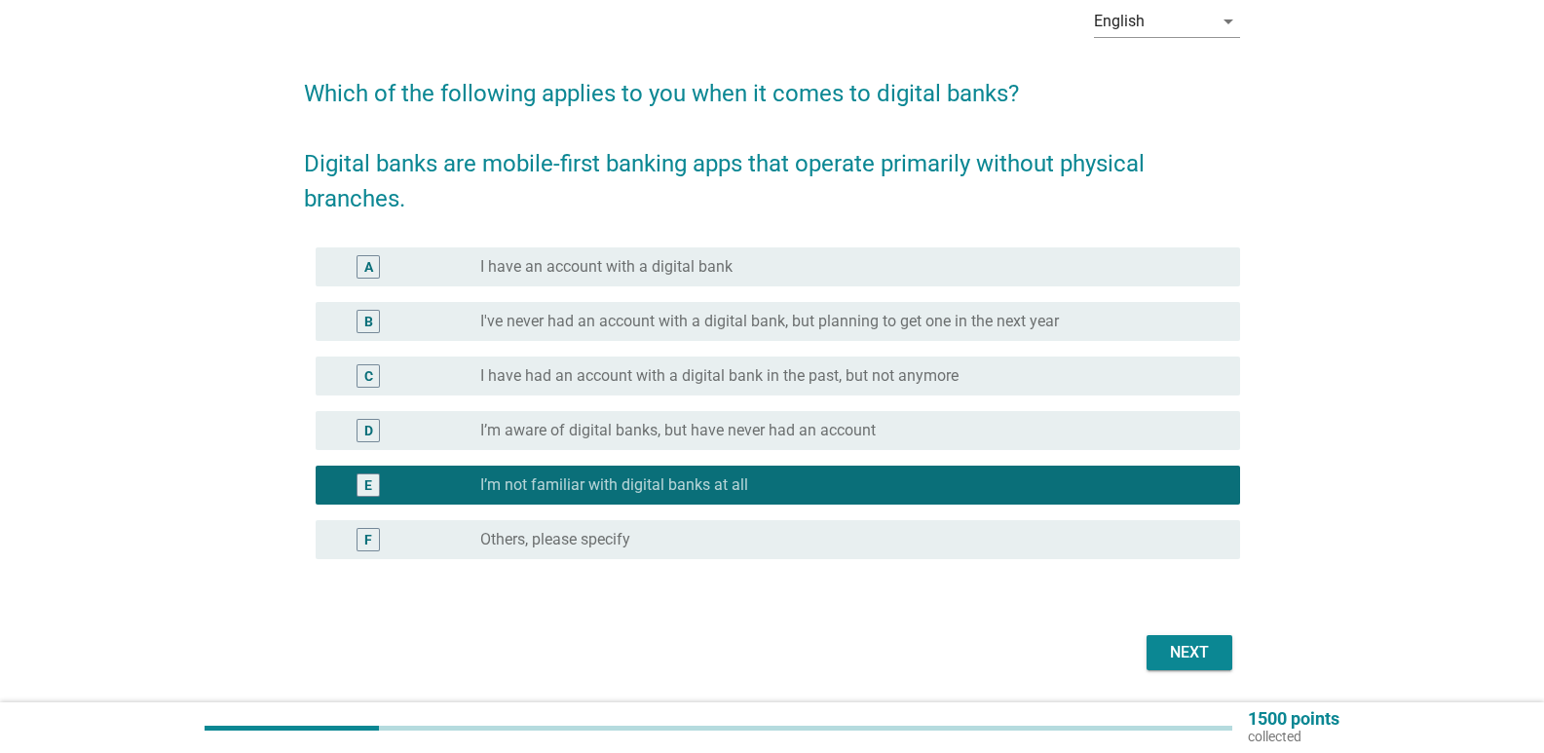
click at [688, 274] on label "I have an account with a digital bank" at bounding box center [606, 266] width 252 height 19
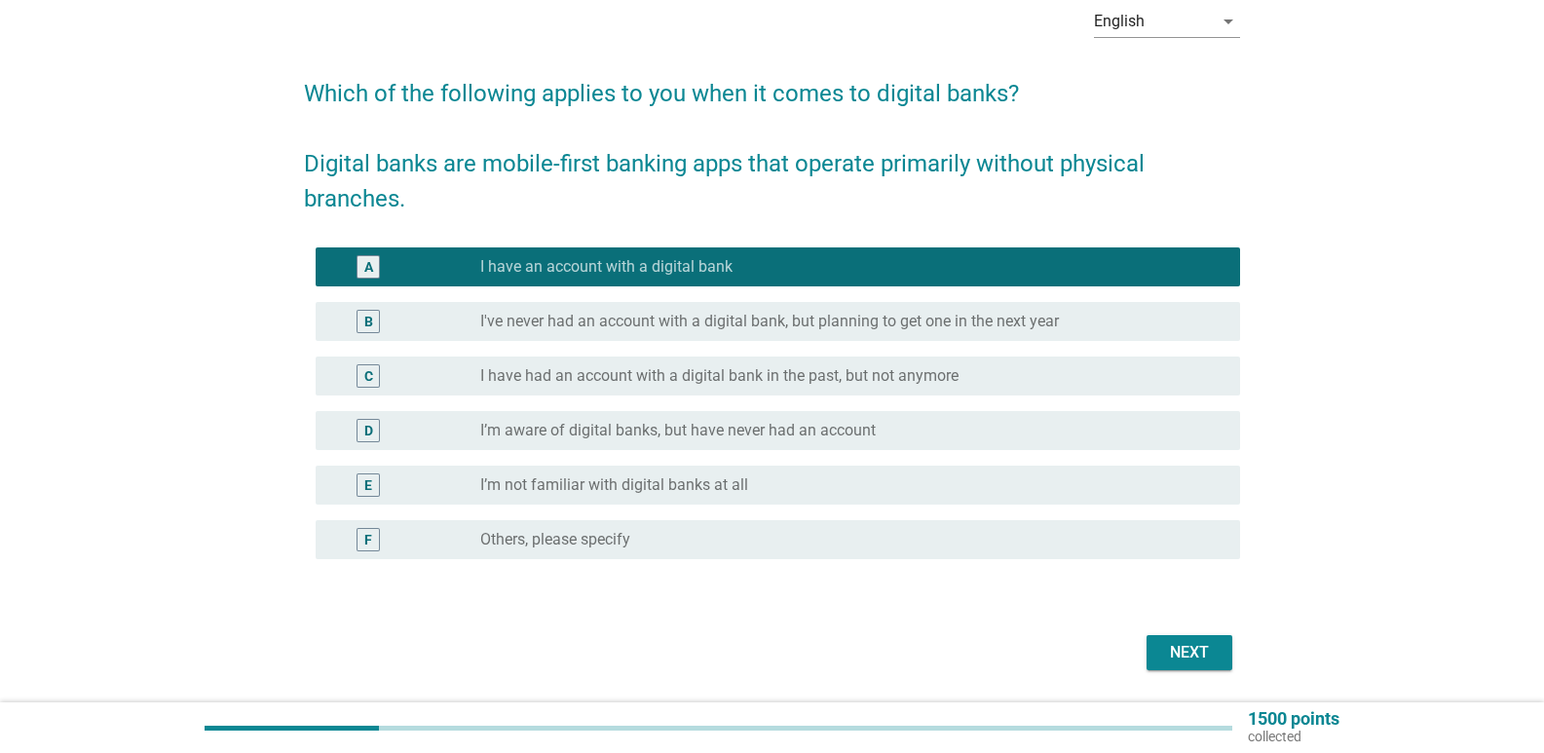
click at [1184, 648] on div "Next" at bounding box center [1189, 652] width 55 height 23
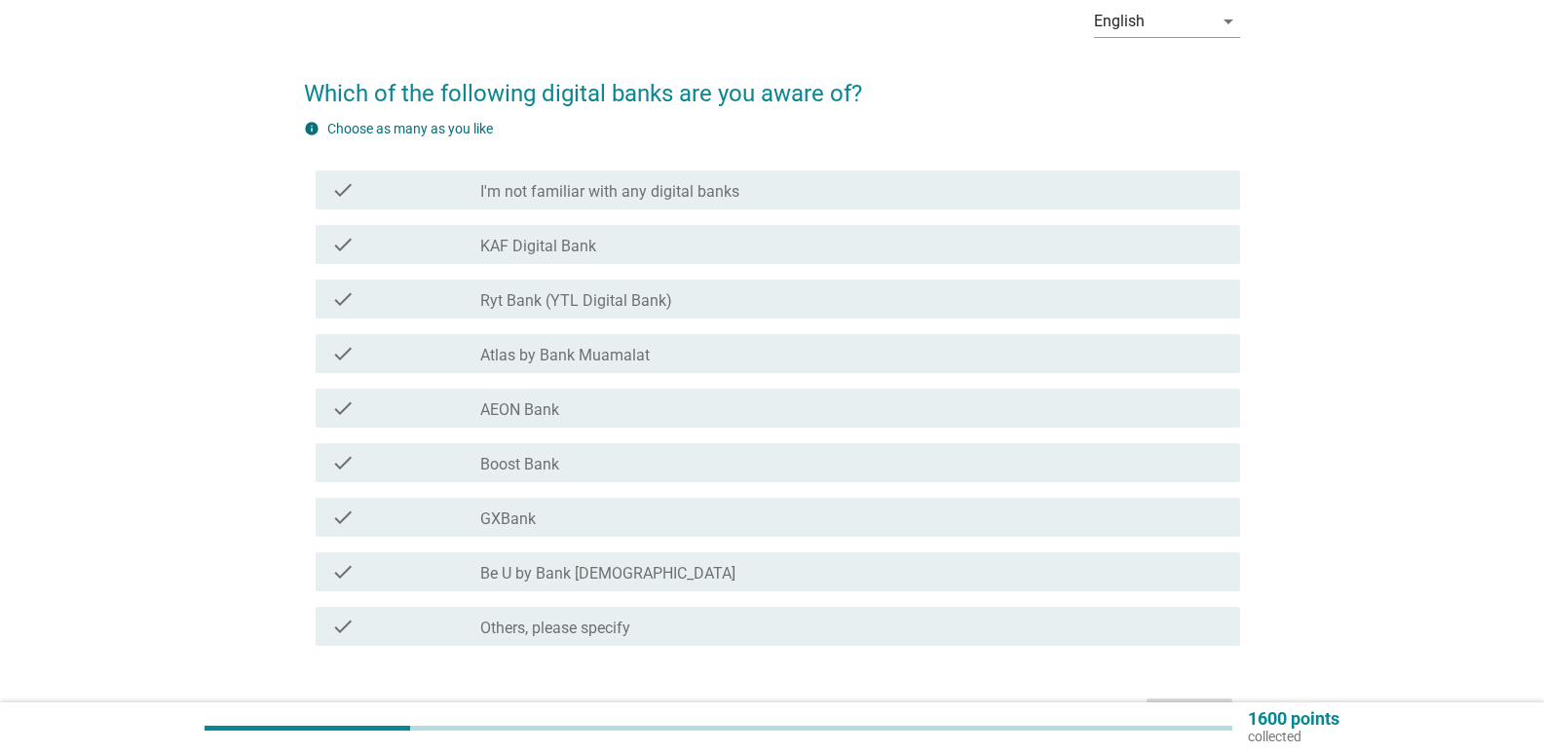
click at [621, 207] on div "check check_box_outline_blank I'm not familiar with any digital banks" at bounding box center [778, 189] width 925 height 39
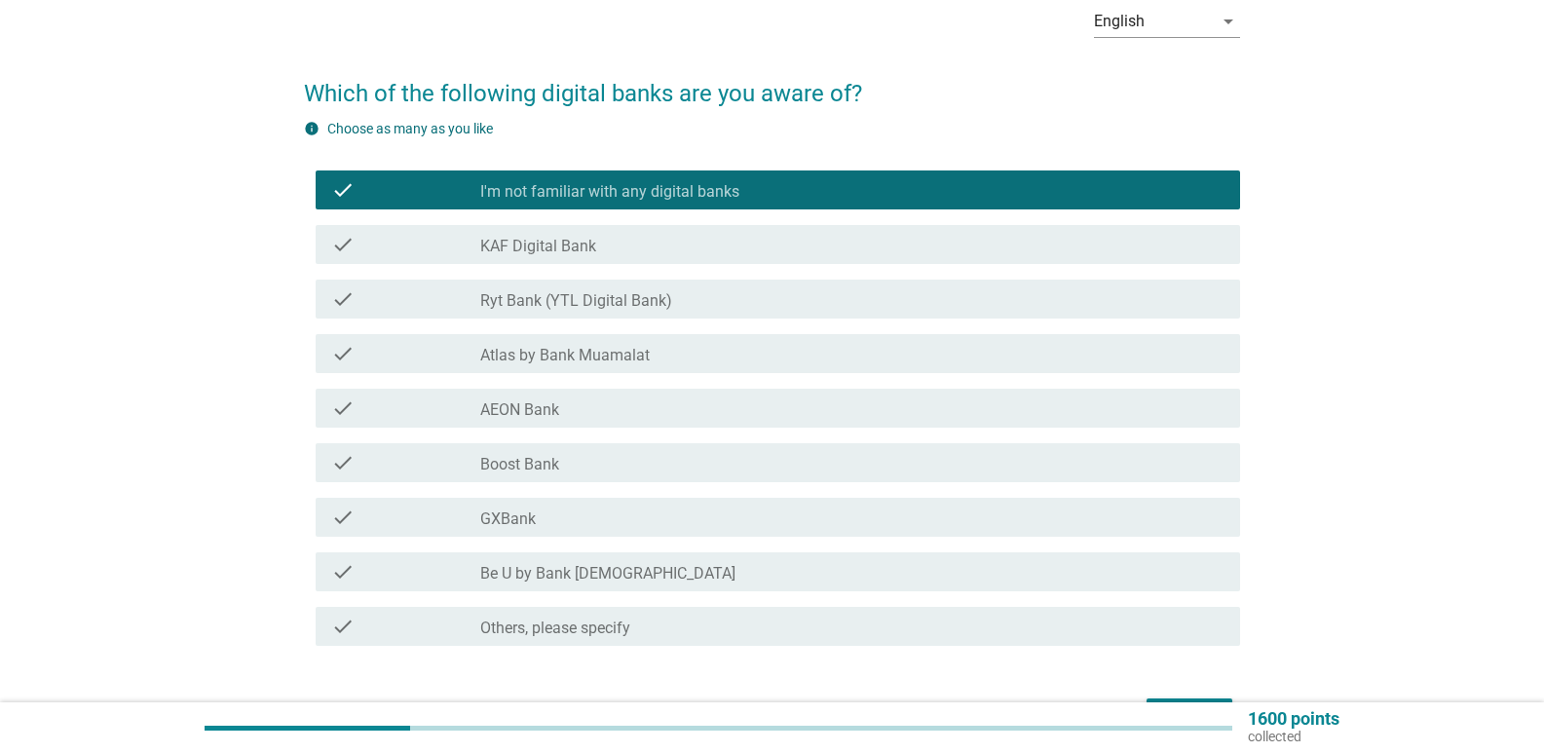
scroll to position [195, 0]
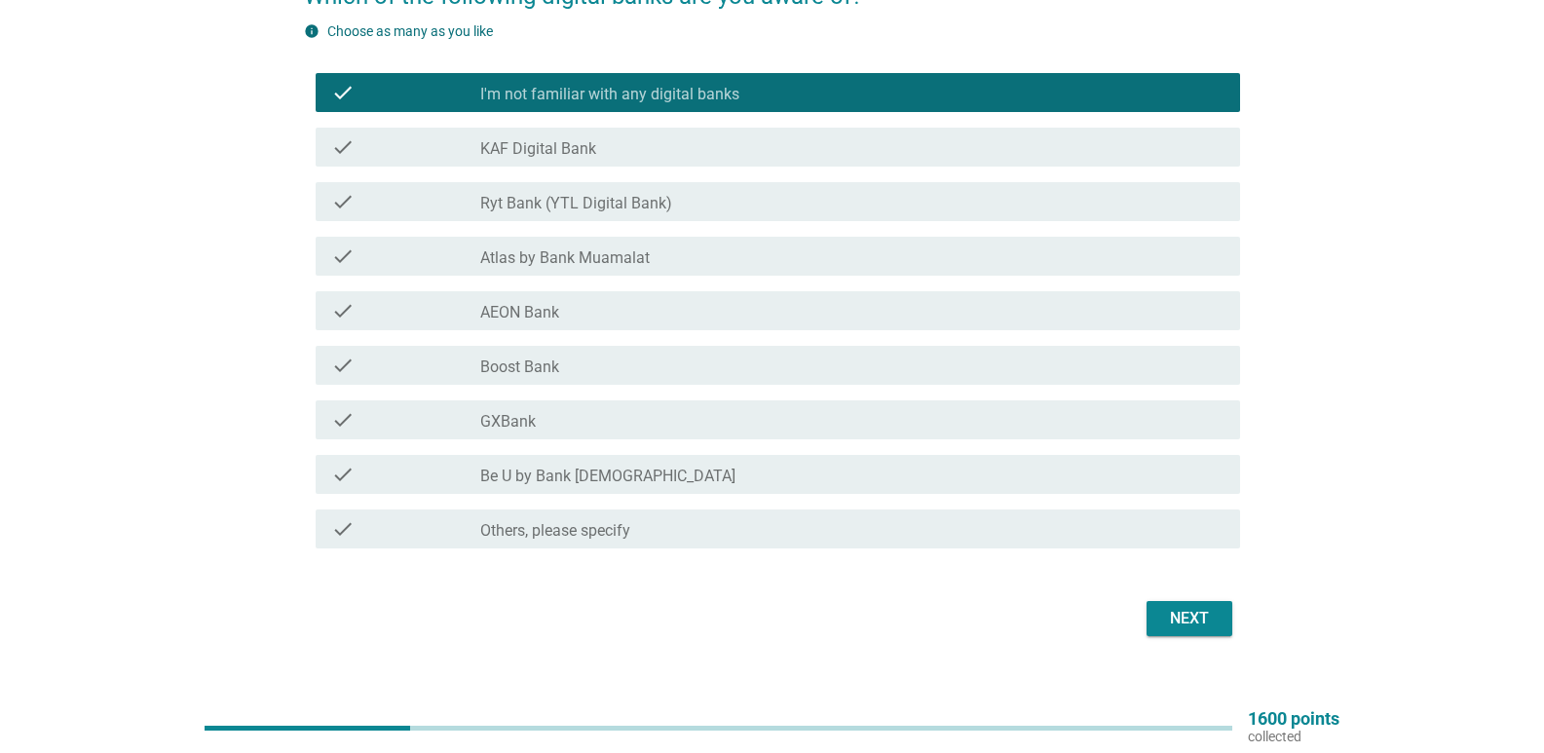
click at [1191, 615] on div "Next" at bounding box center [1189, 618] width 55 height 23
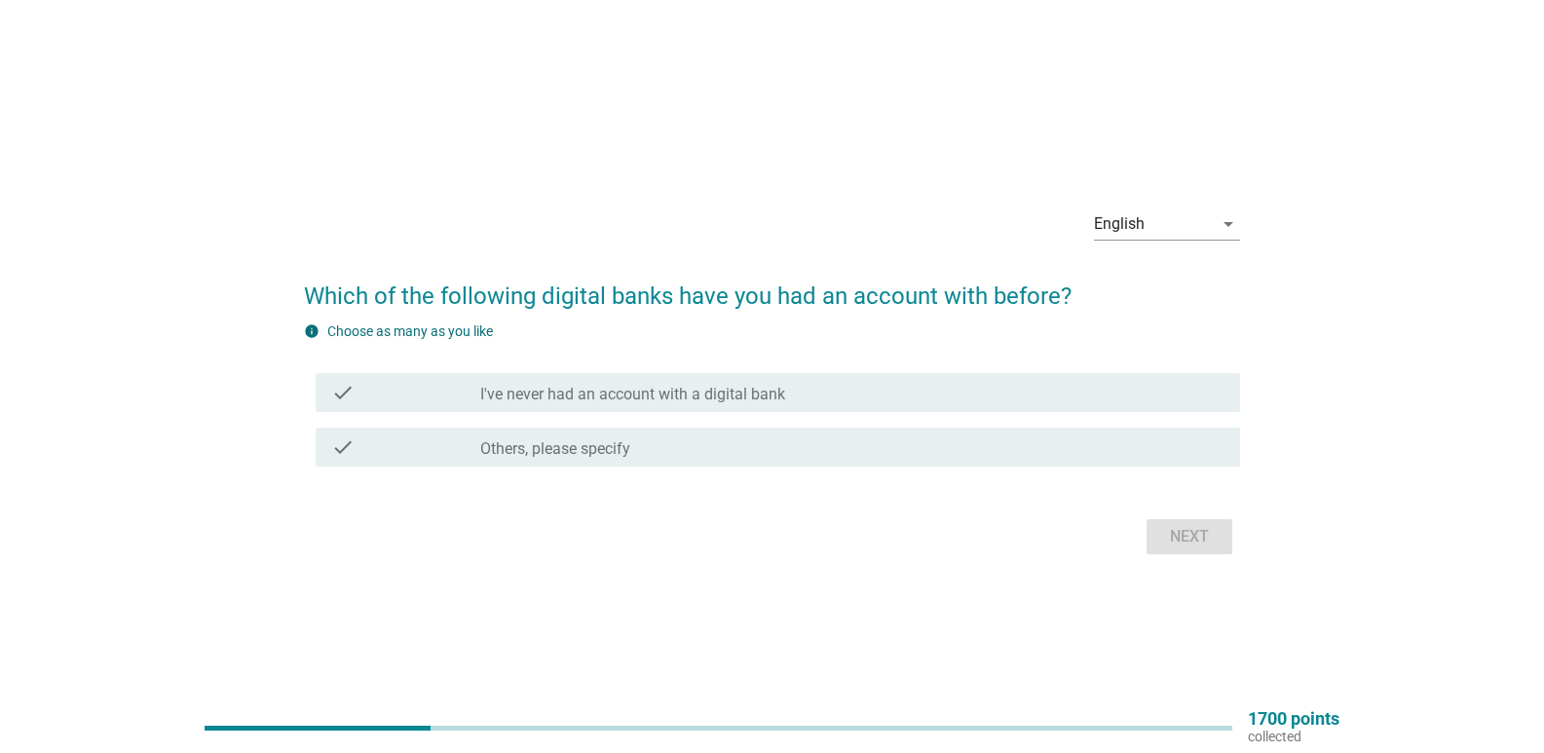
click at [737, 390] on label "I've never had an account with a digital bank" at bounding box center [632, 394] width 305 height 19
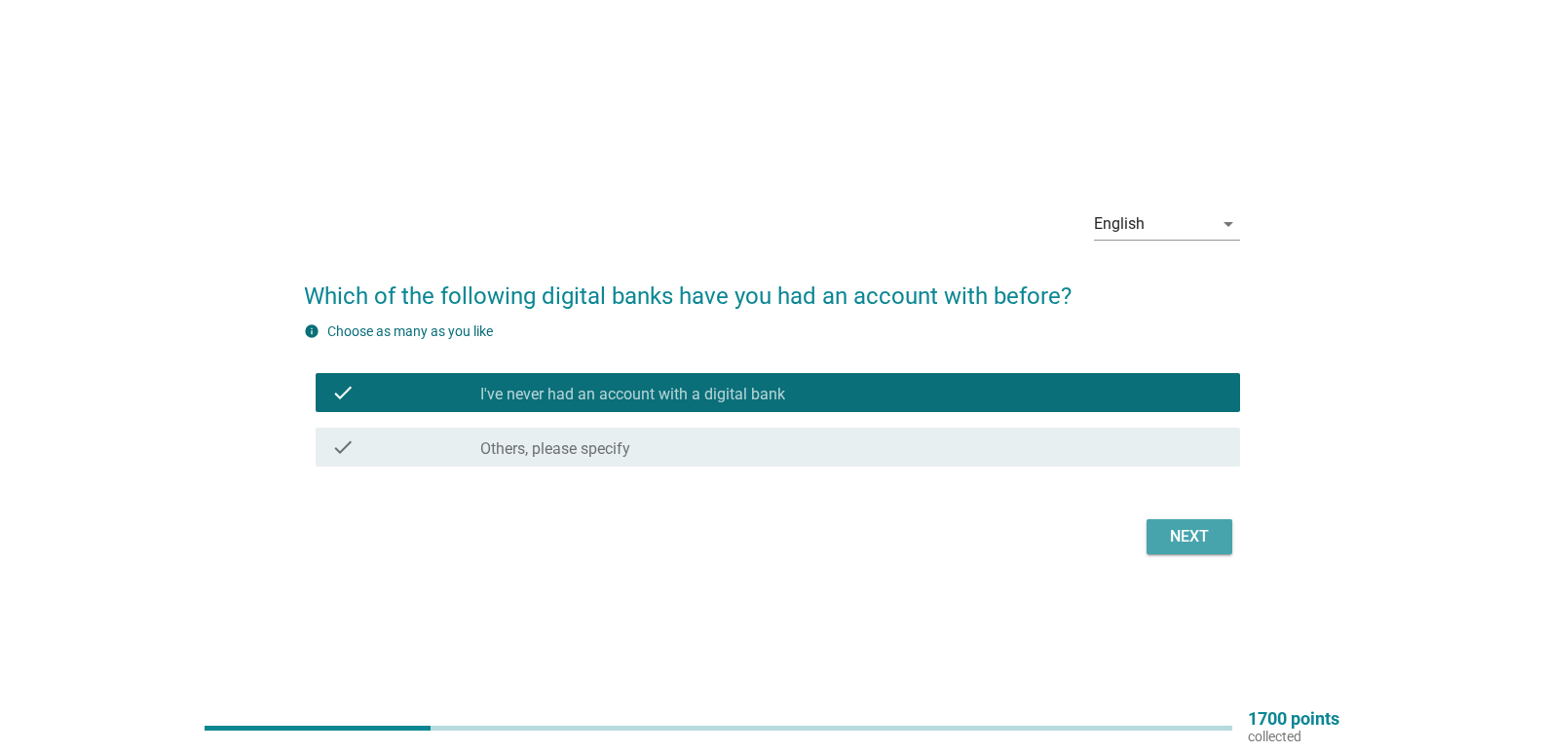
click at [1182, 539] on div "Next" at bounding box center [1189, 536] width 55 height 23
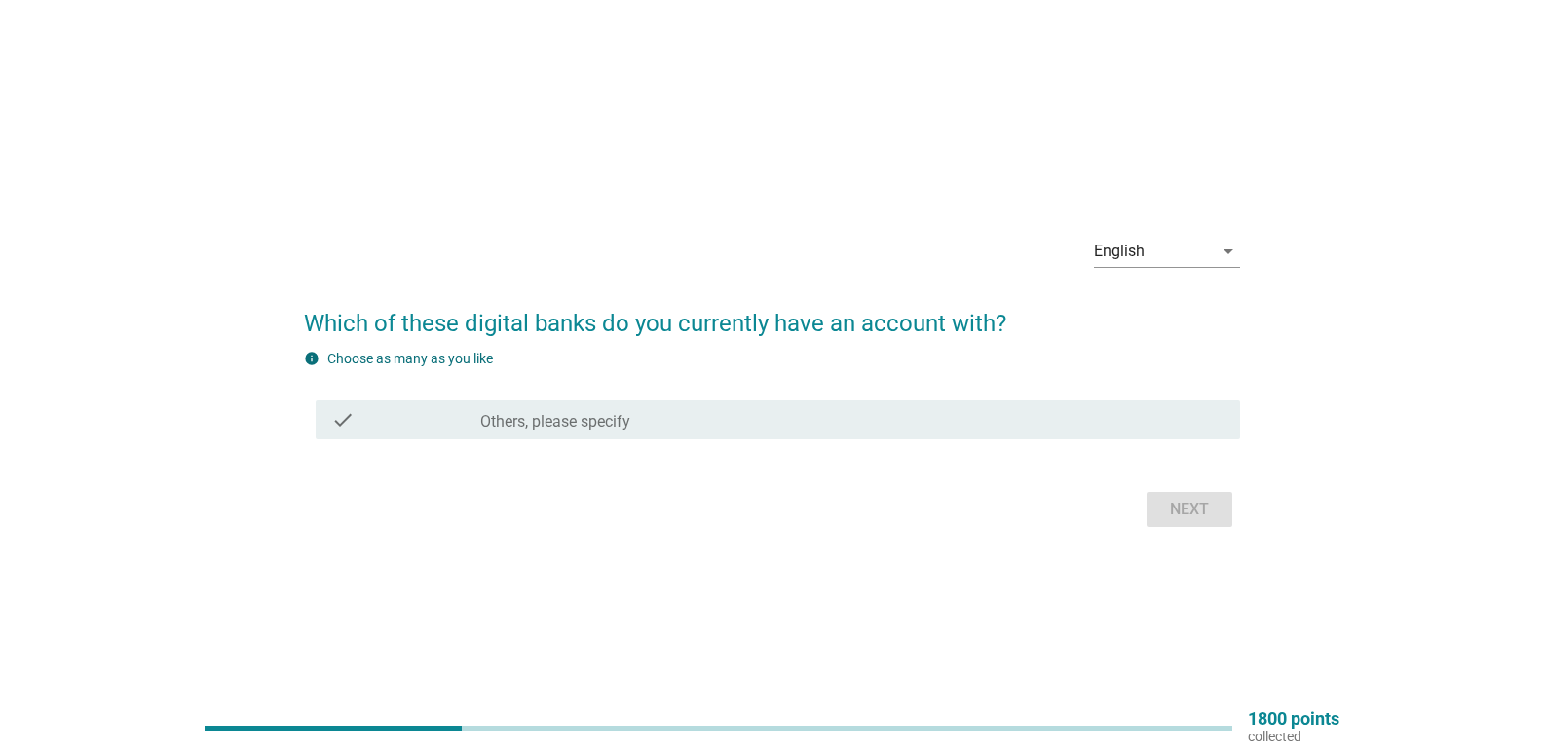
click at [595, 433] on div "check check_box Others, please specify" at bounding box center [778, 419] width 925 height 39
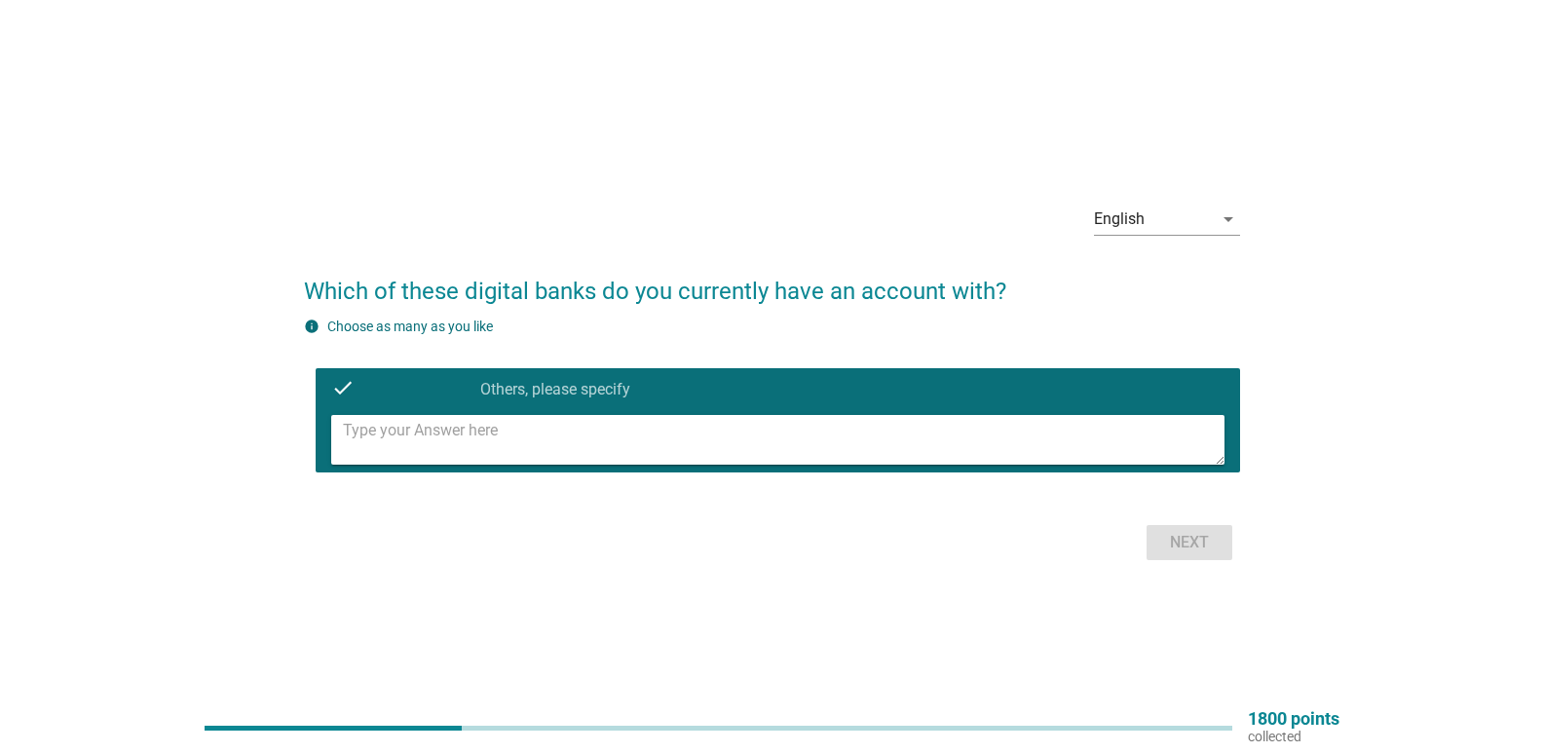
click at [582, 450] on textarea at bounding box center [784, 440] width 882 height 50
type textarea "LOCAL BANK"
click at [1186, 535] on div "Next" at bounding box center [1189, 542] width 55 height 23
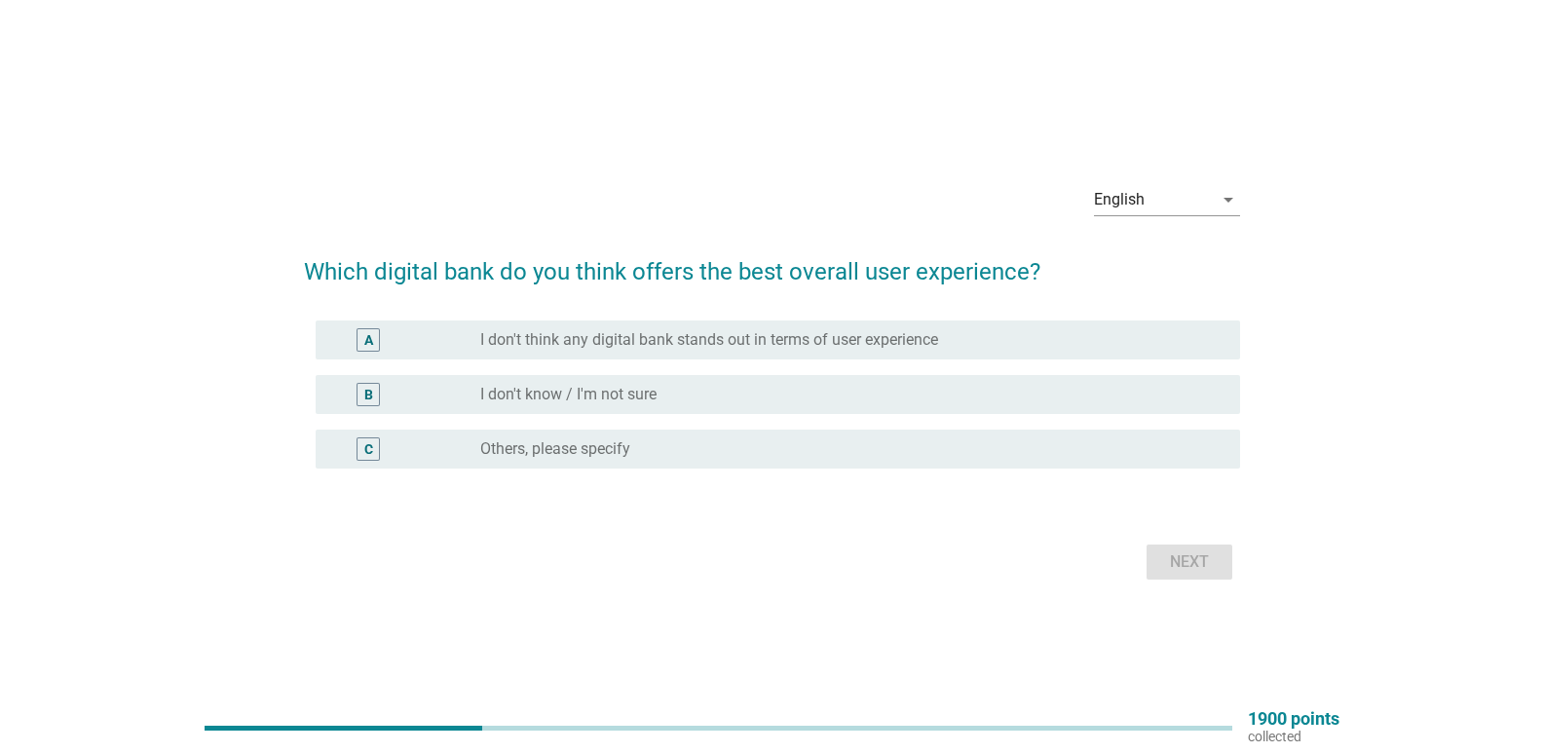
click at [471, 396] on div "B" at bounding box center [405, 394] width 149 height 23
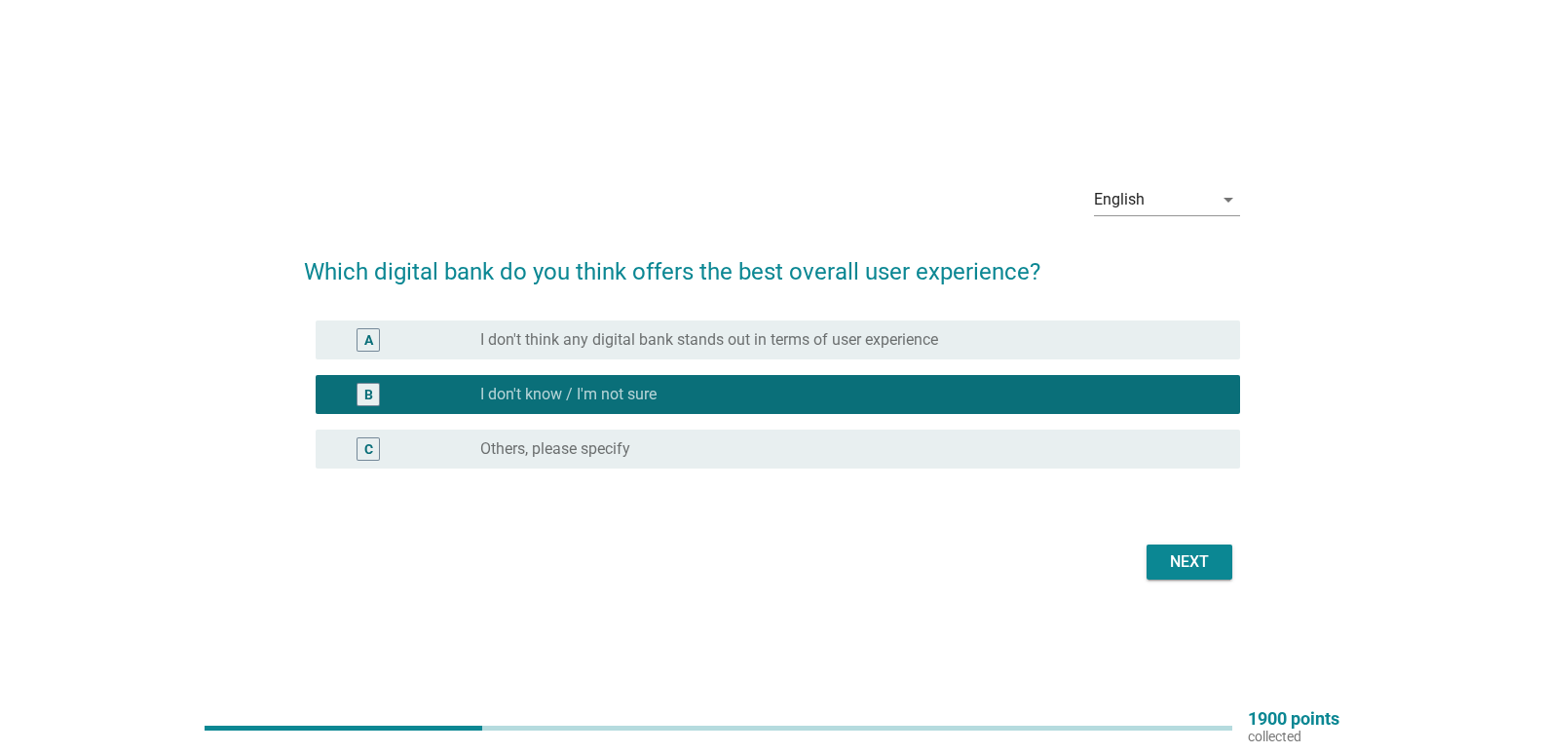
click at [1187, 567] on div "Next" at bounding box center [1189, 561] width 55 height 23
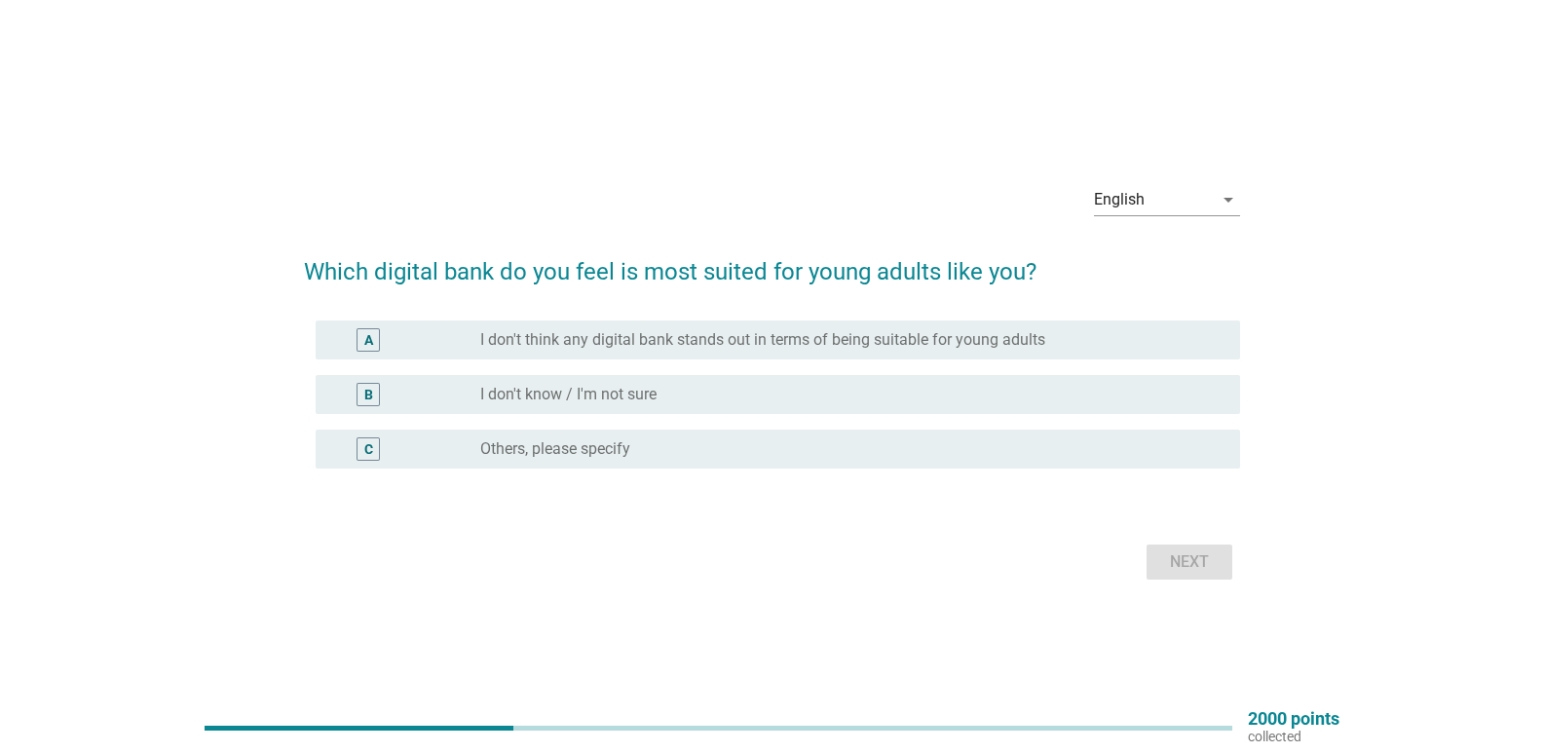
click at [633, 394] on label "I don't know / I'm not sure" at bounding box center [568, 394] width 176 height 19
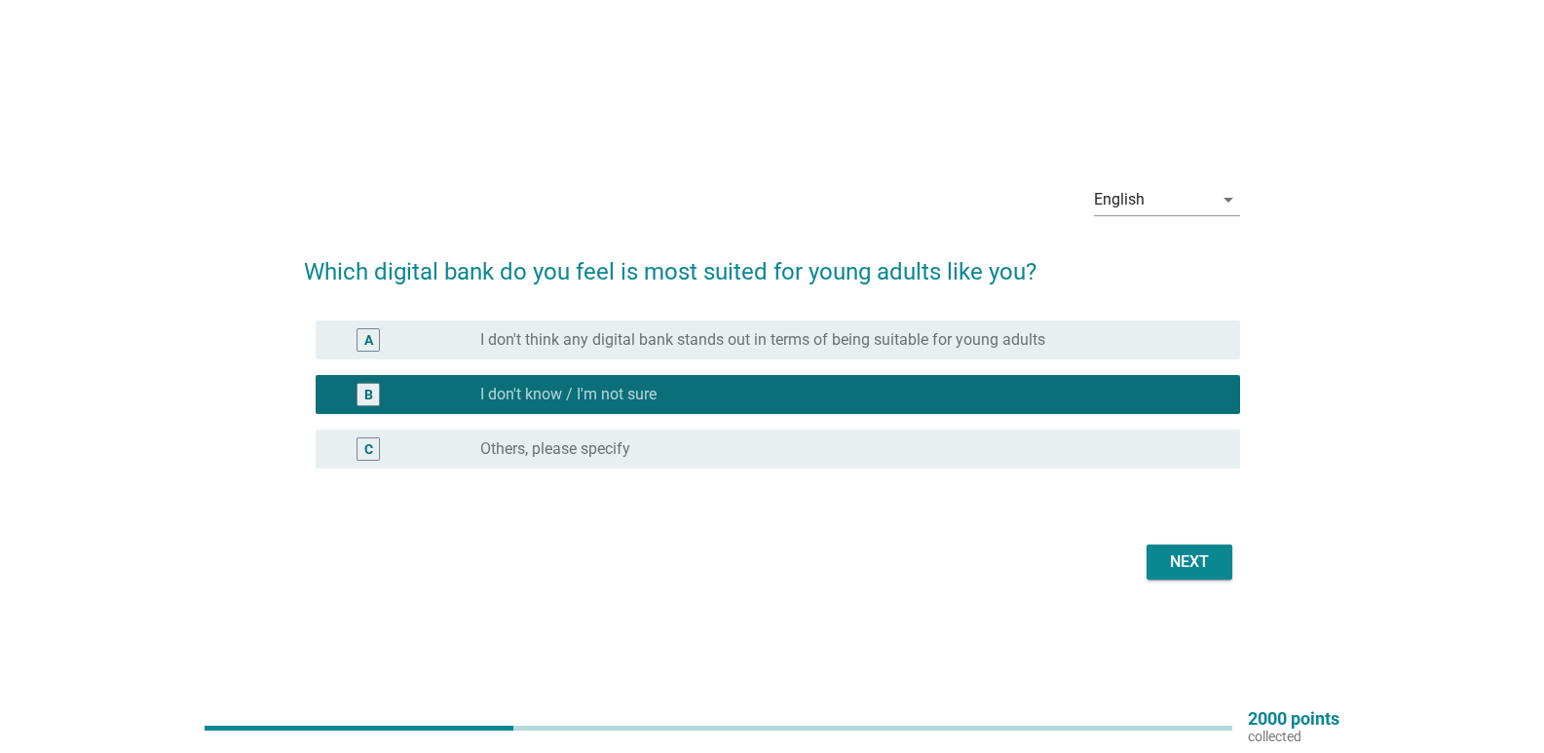
click at [1190, 561] on div "Next" at bounding box center [1189, 561] width 55 height 23
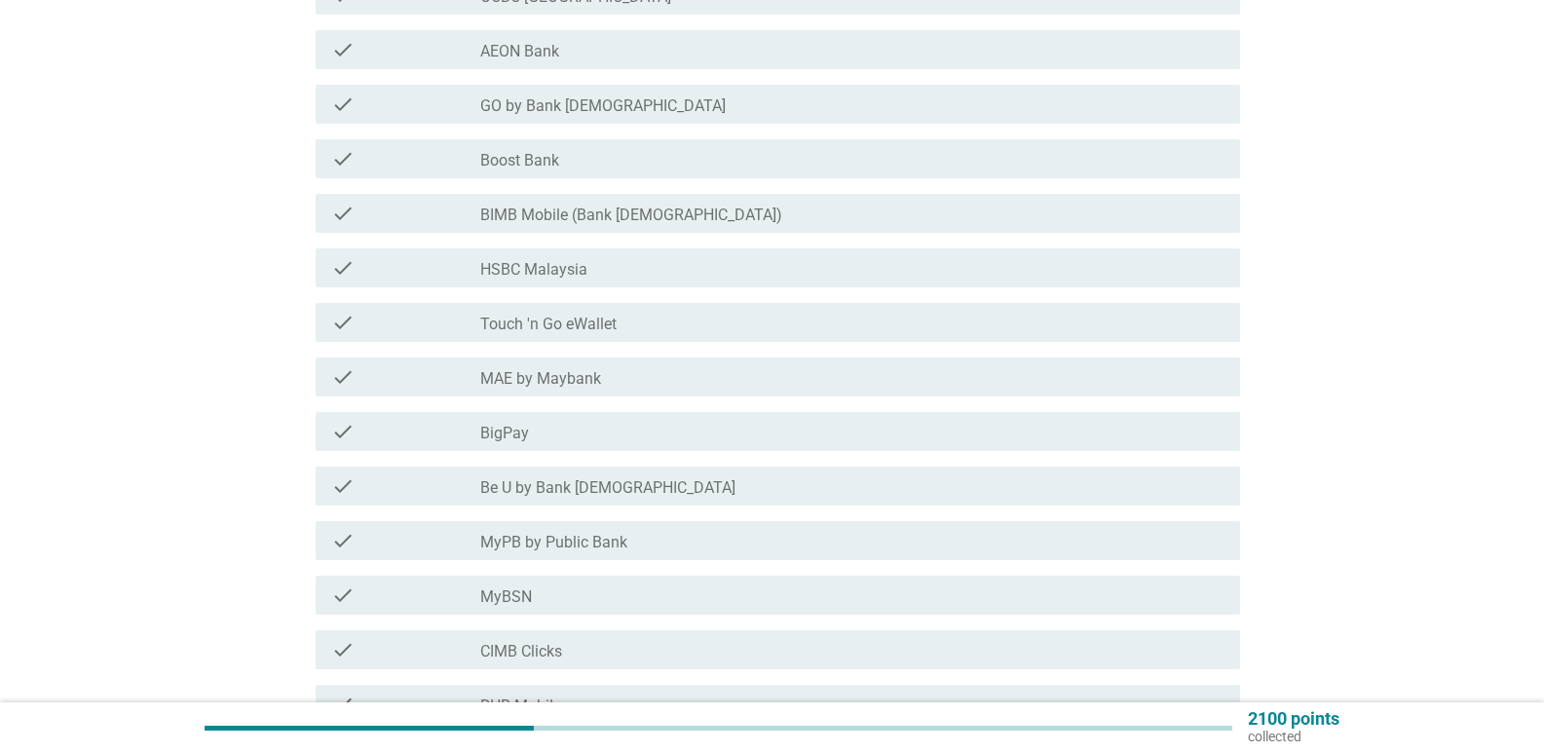
scroll to position [390, 0]
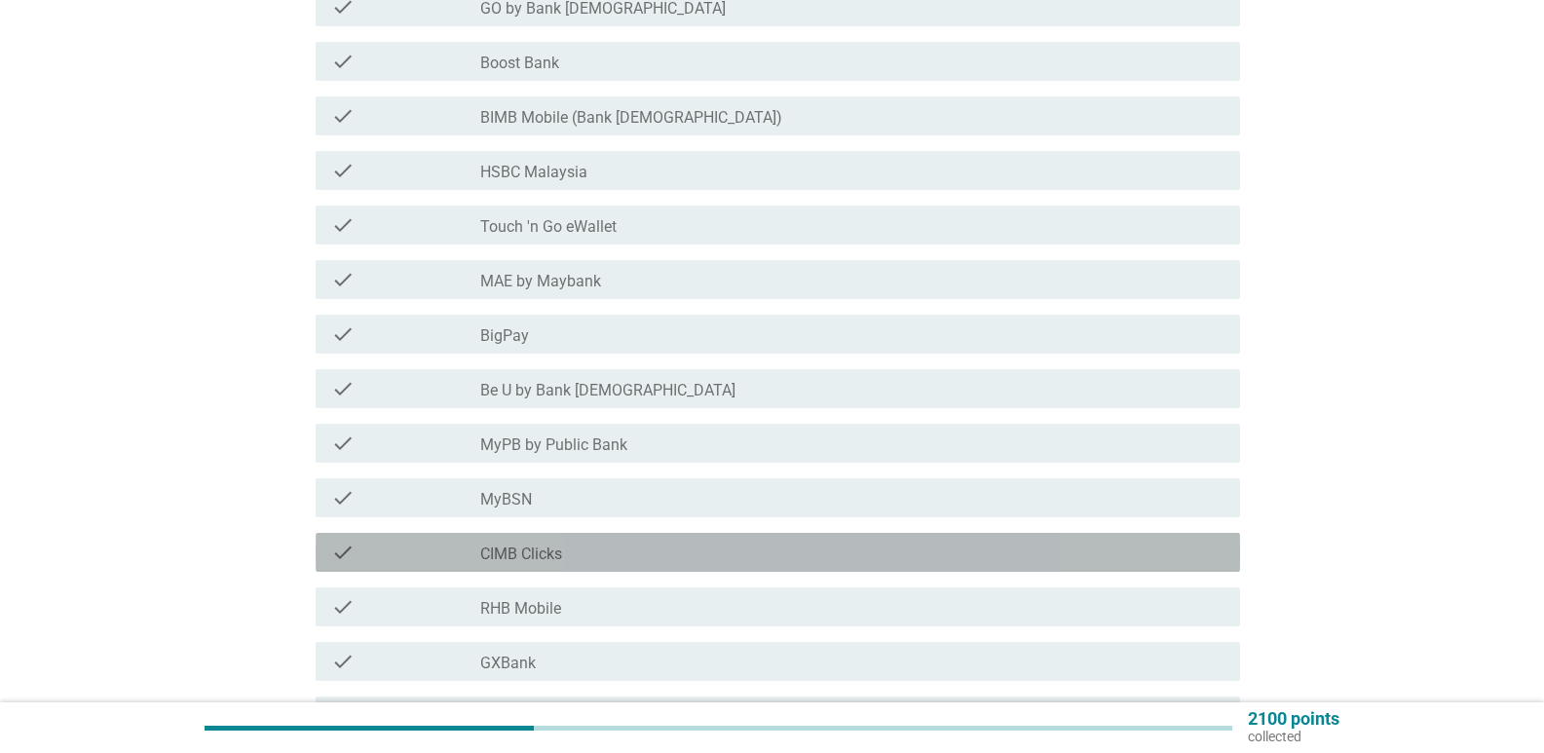
click at [579, 542] on div "check_box_outline_blank CIMB Clicks" at bounding box center [852, 552] width 744 height 23
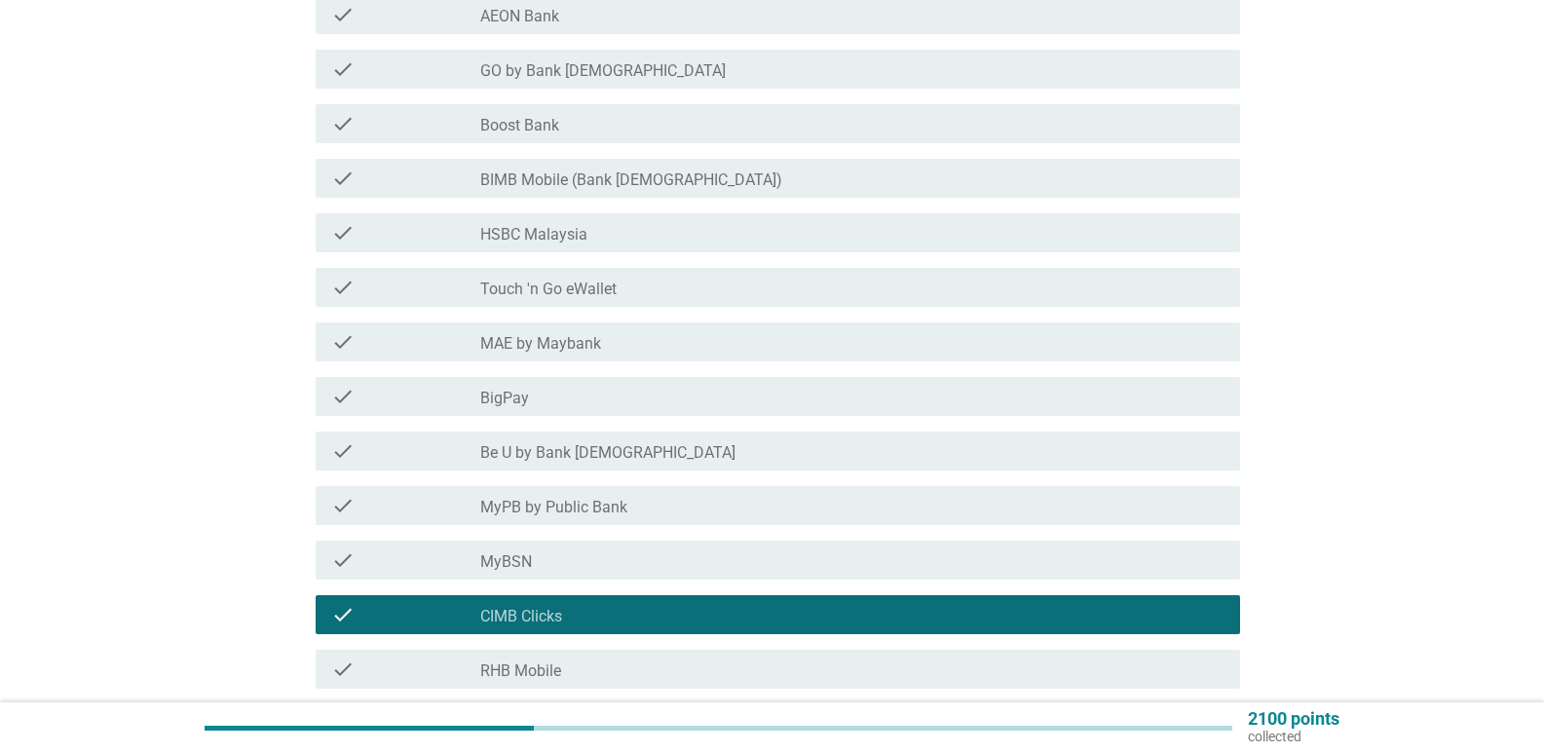
scroll to position [292, 0]
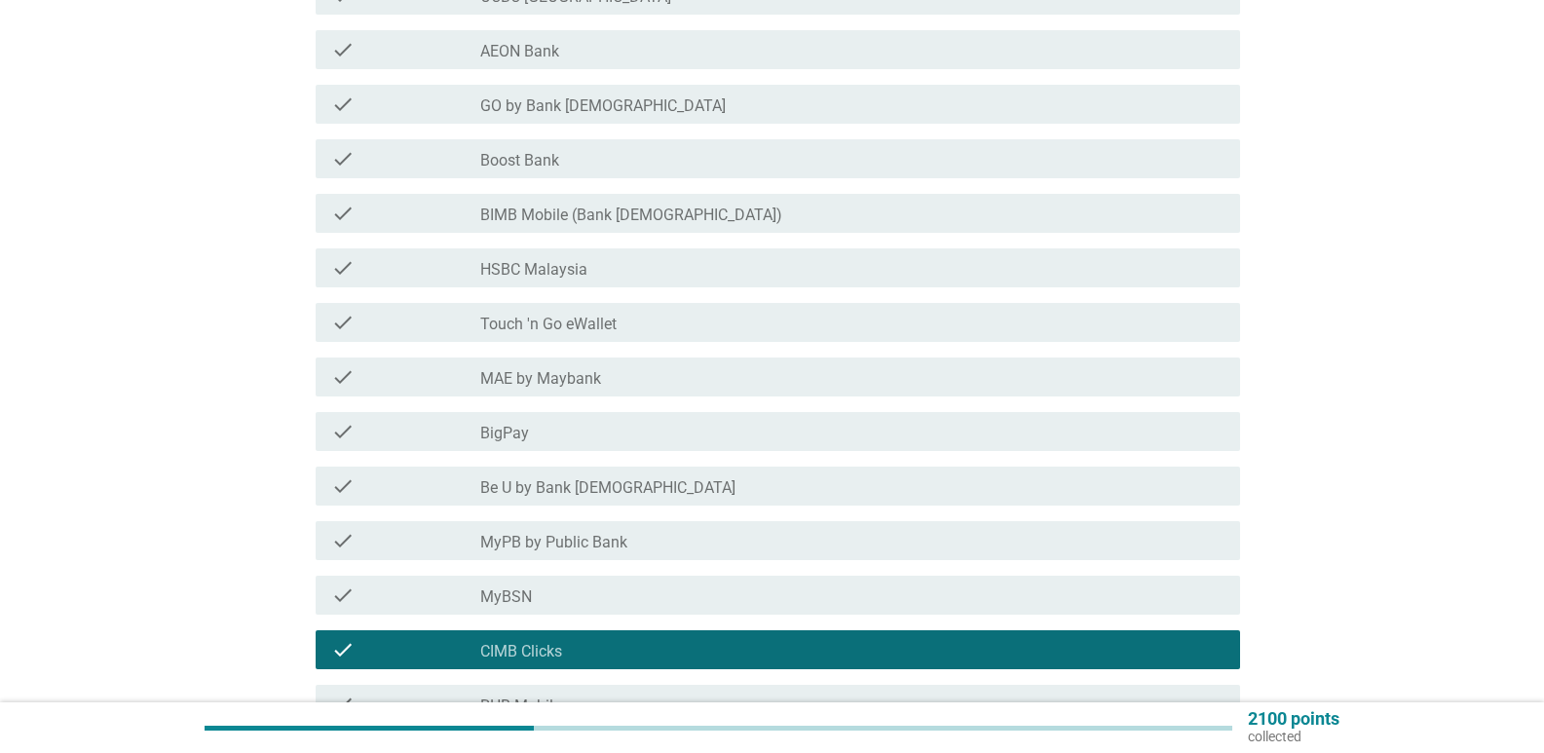
click at [617, 321] on div "check_box_outline_blank Touch 'n Go eWallet" at bounding box center [852, 322] width 744 height 23
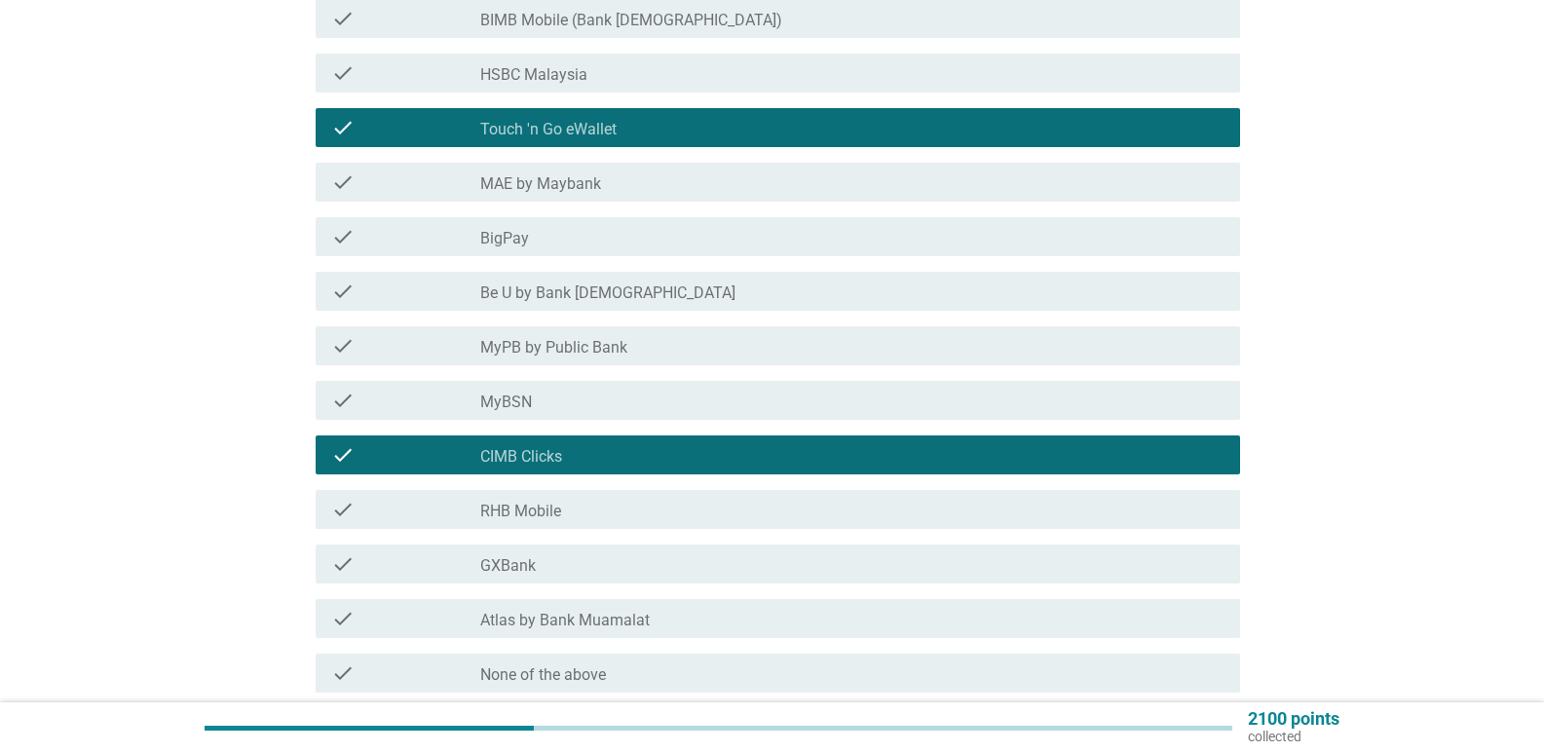
scroll to position [390, 0]
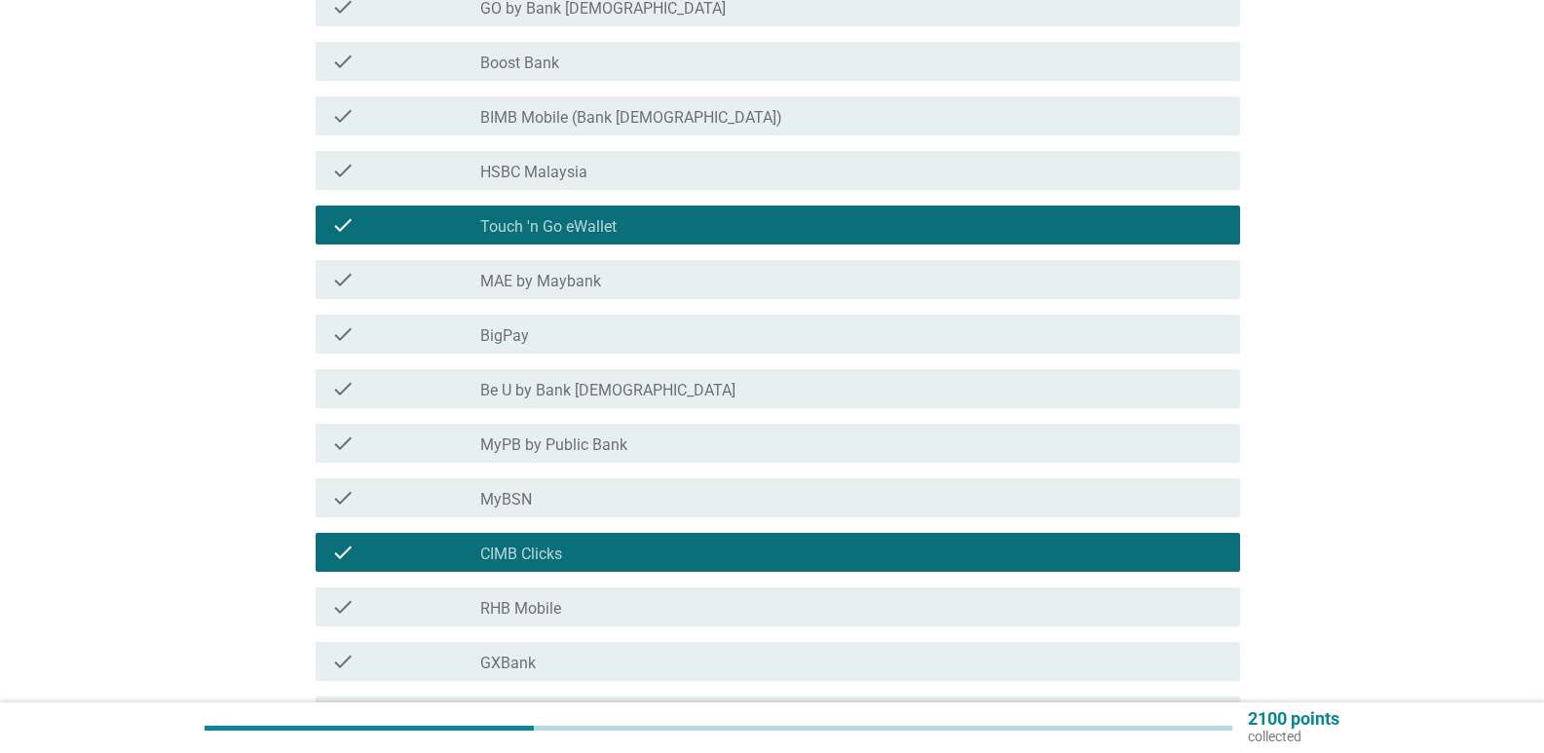
click at [699, 536] on div "check check_box_outline_blank CIMB Clicks" at bounding box center [778, 552] width 925 height 39
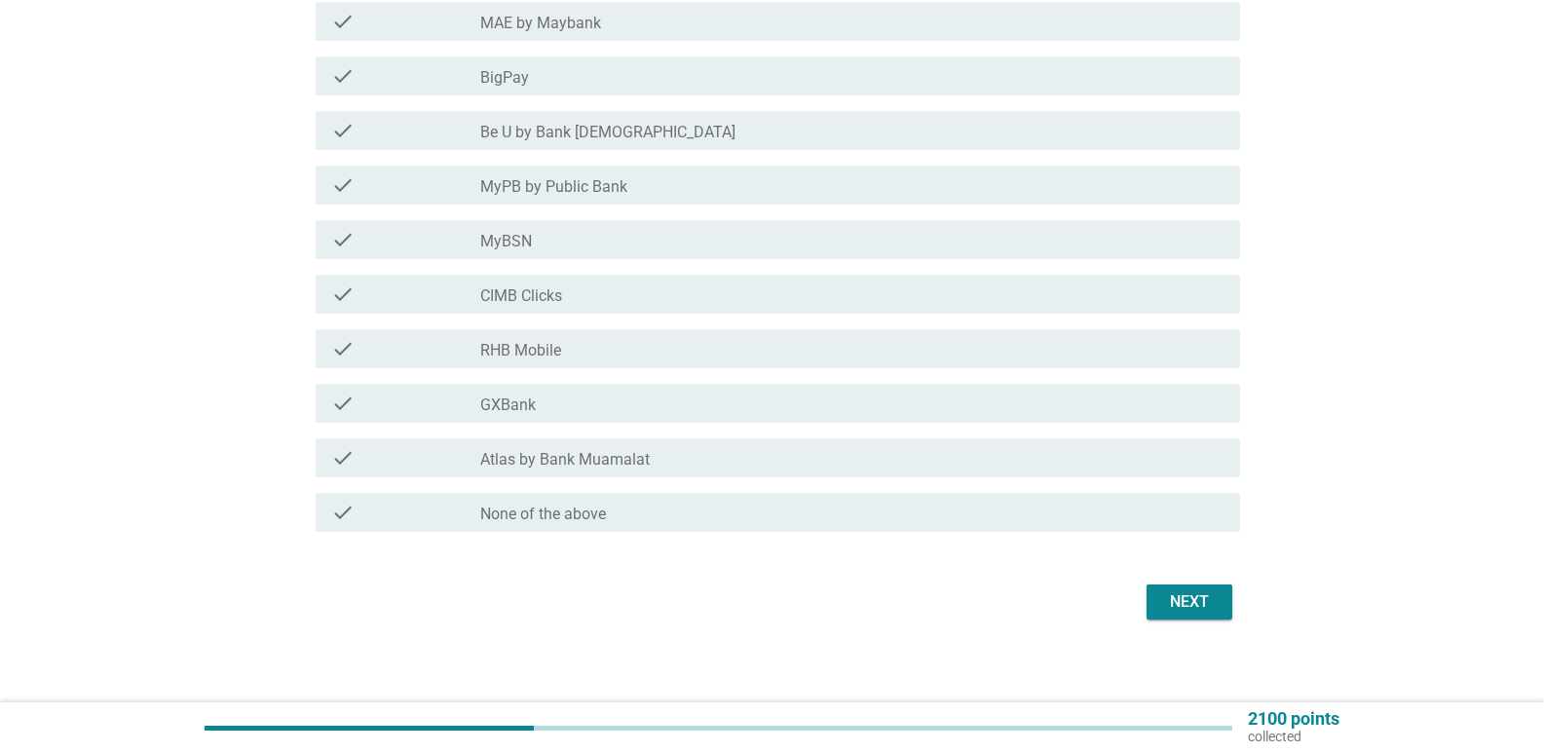
scroll to position [659, 0]
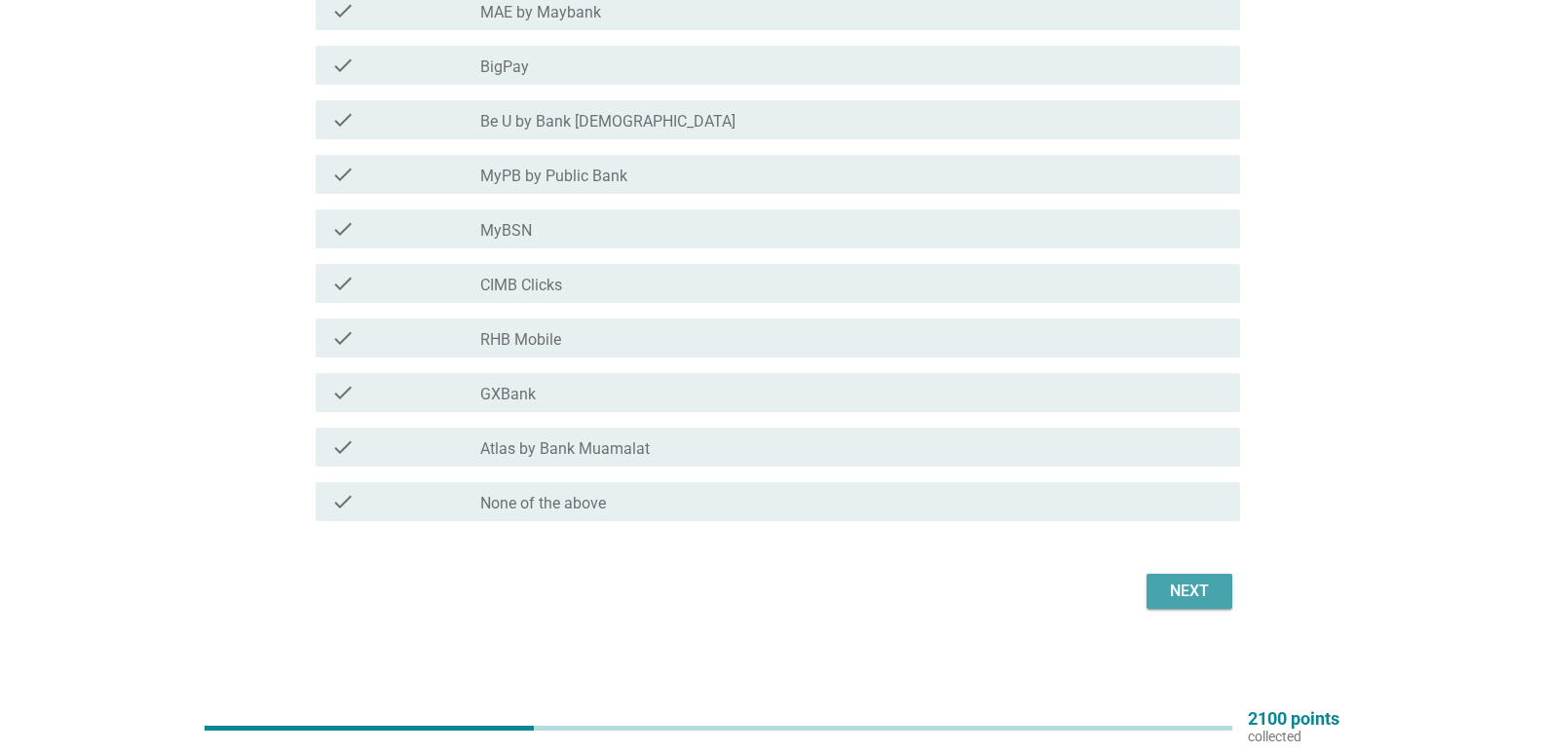
click at [1184, 592] on div "Next" at bounding box center [1189, 591] width 55 height 23
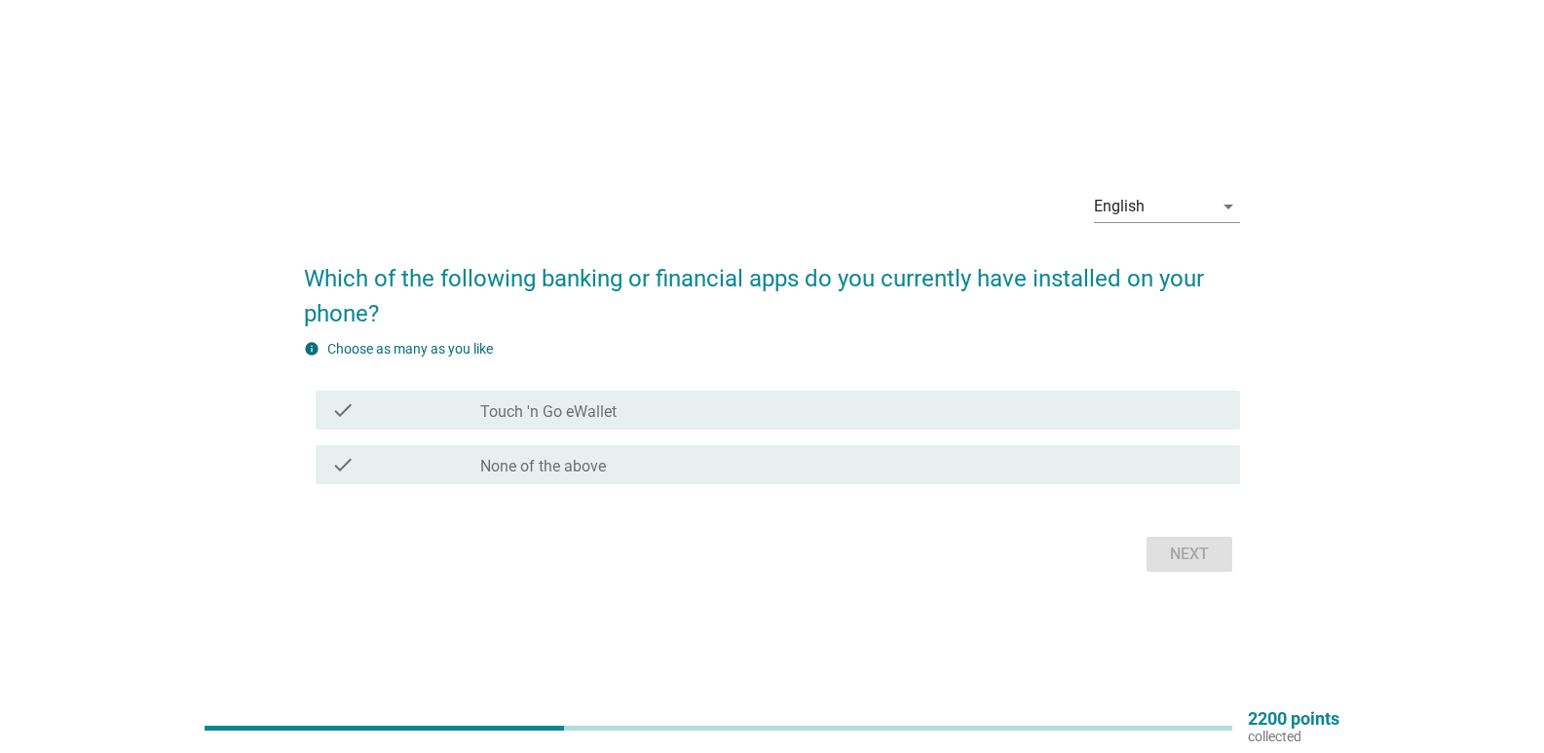
click at [600, 405] on label "Touch 'n Go eWallet" at bounding box center [548, 411] width 136 height 19
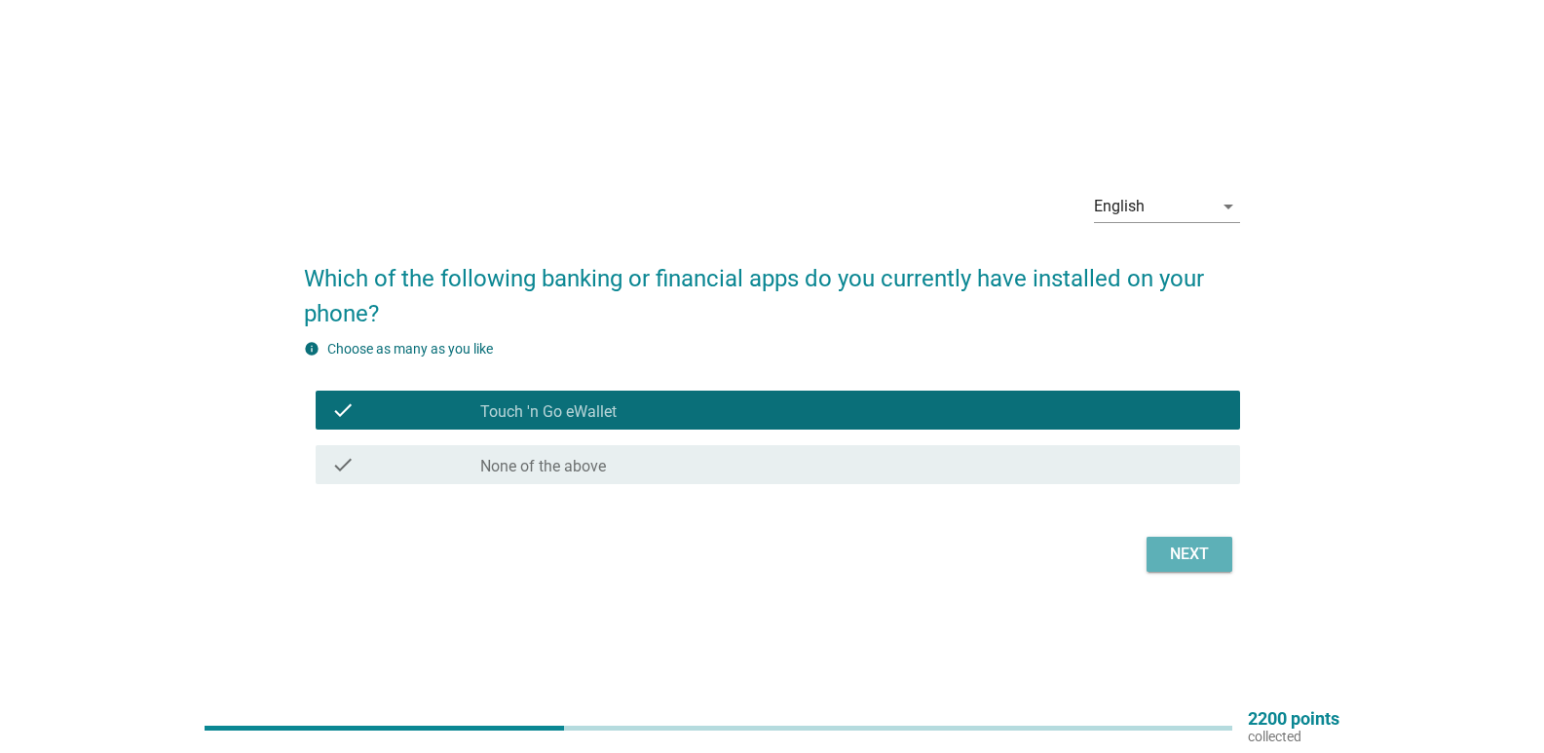
click at [1198, 544] on div "Next" at bounding box center [1189, 554] width 55 height 23
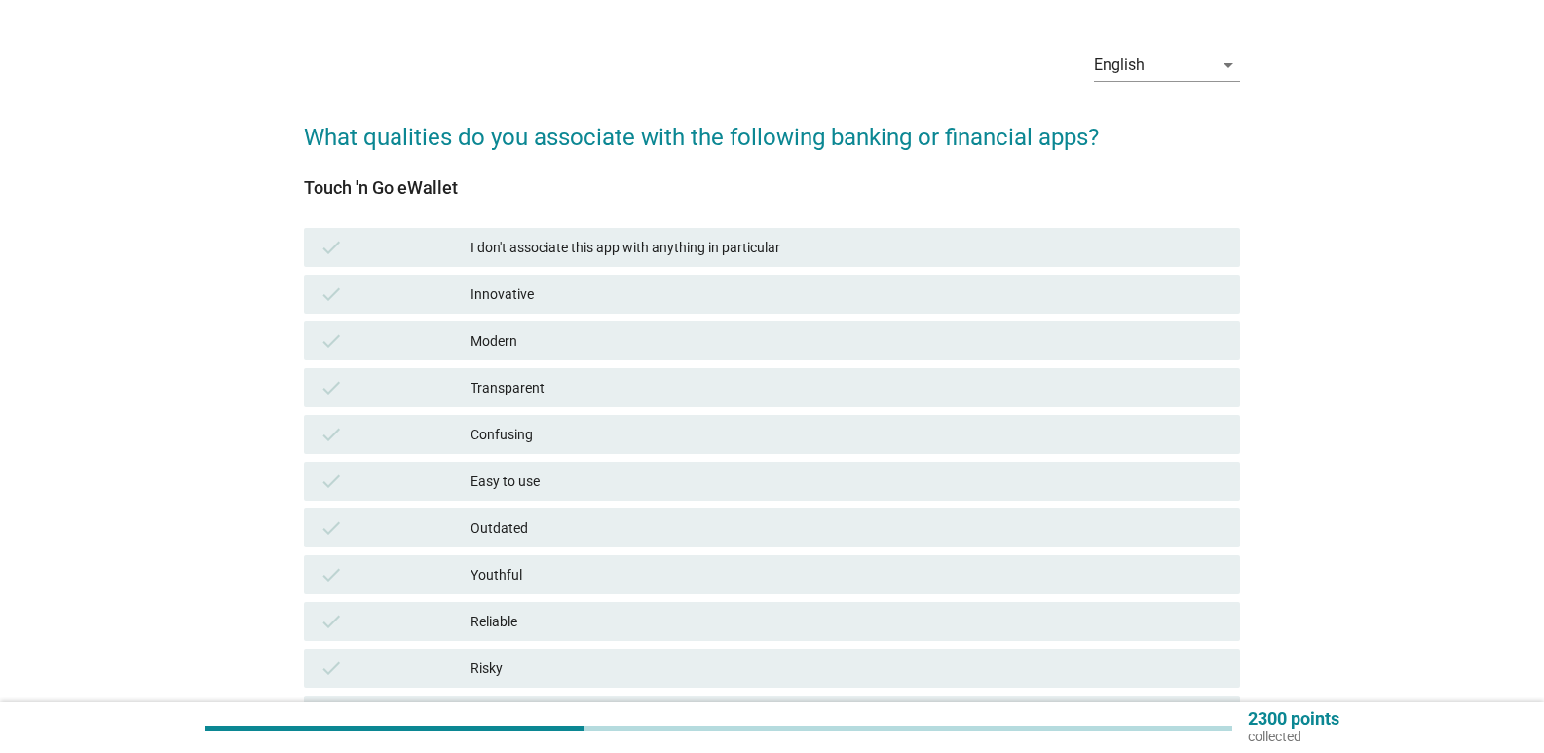
scroll to position [97, 0]
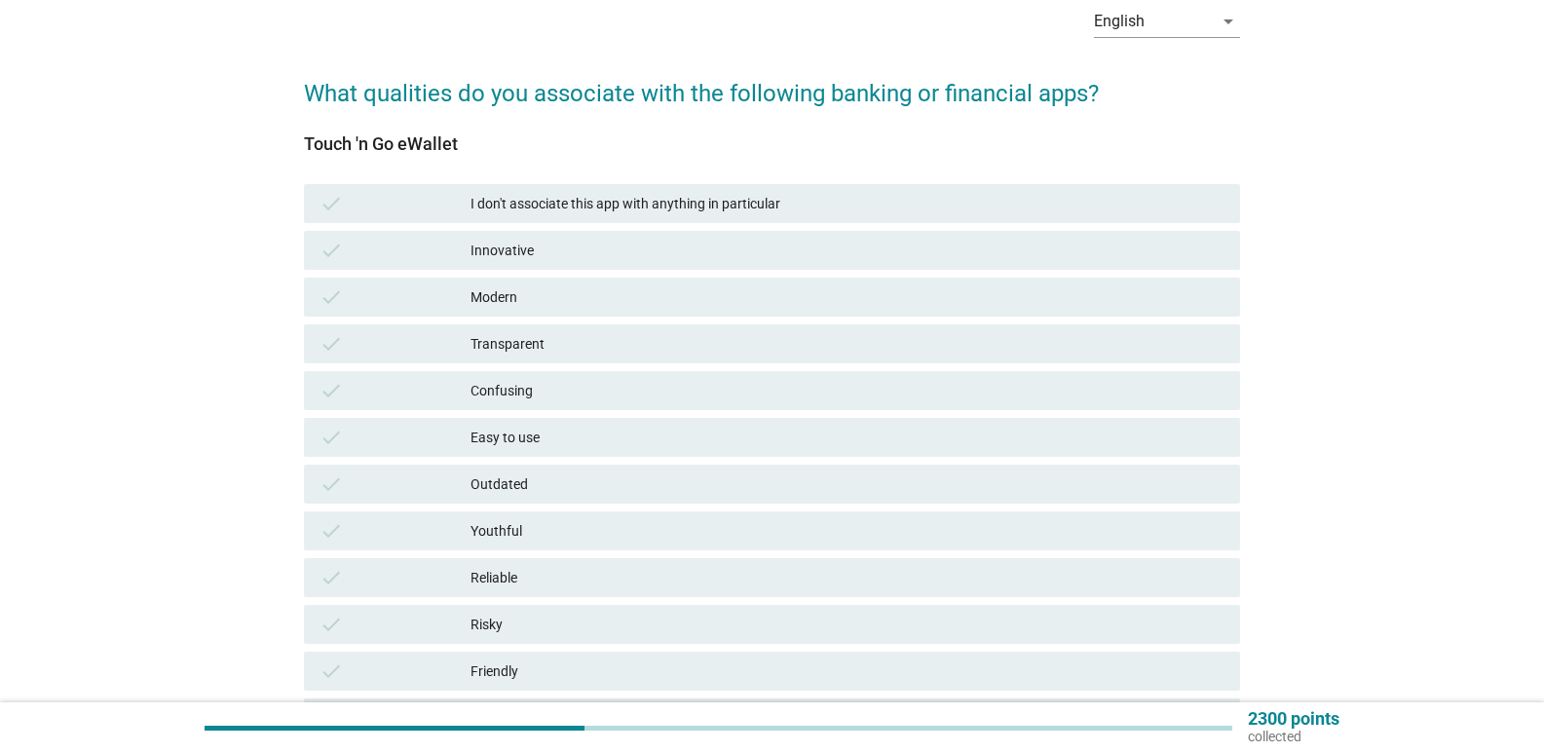
click at [549, 434] on div "Easy to use" at bounding box center [848, 437] width 754 height 23
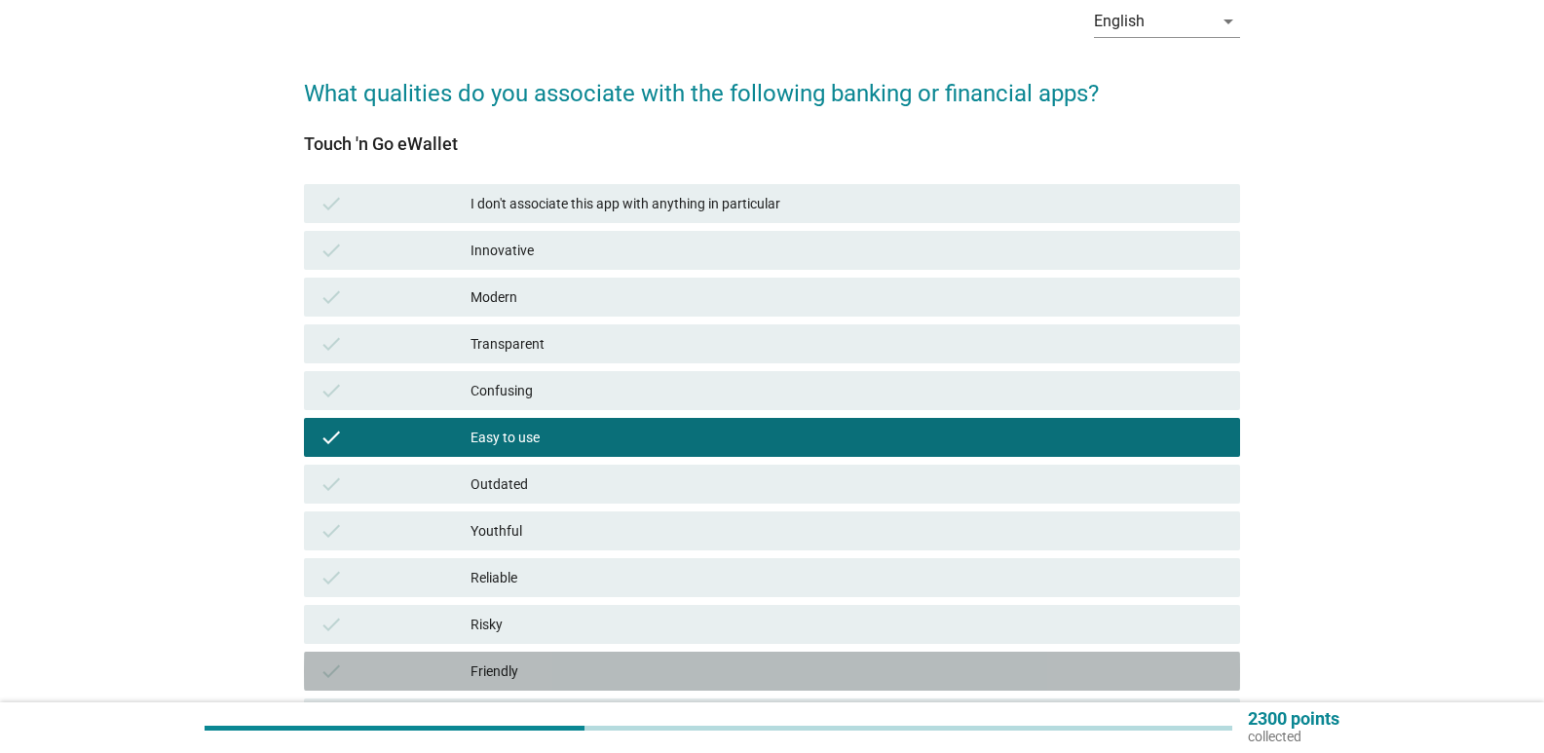
click at [552, 672] on div "Friendly" at bounding box center [848, 671] width 754 height 23
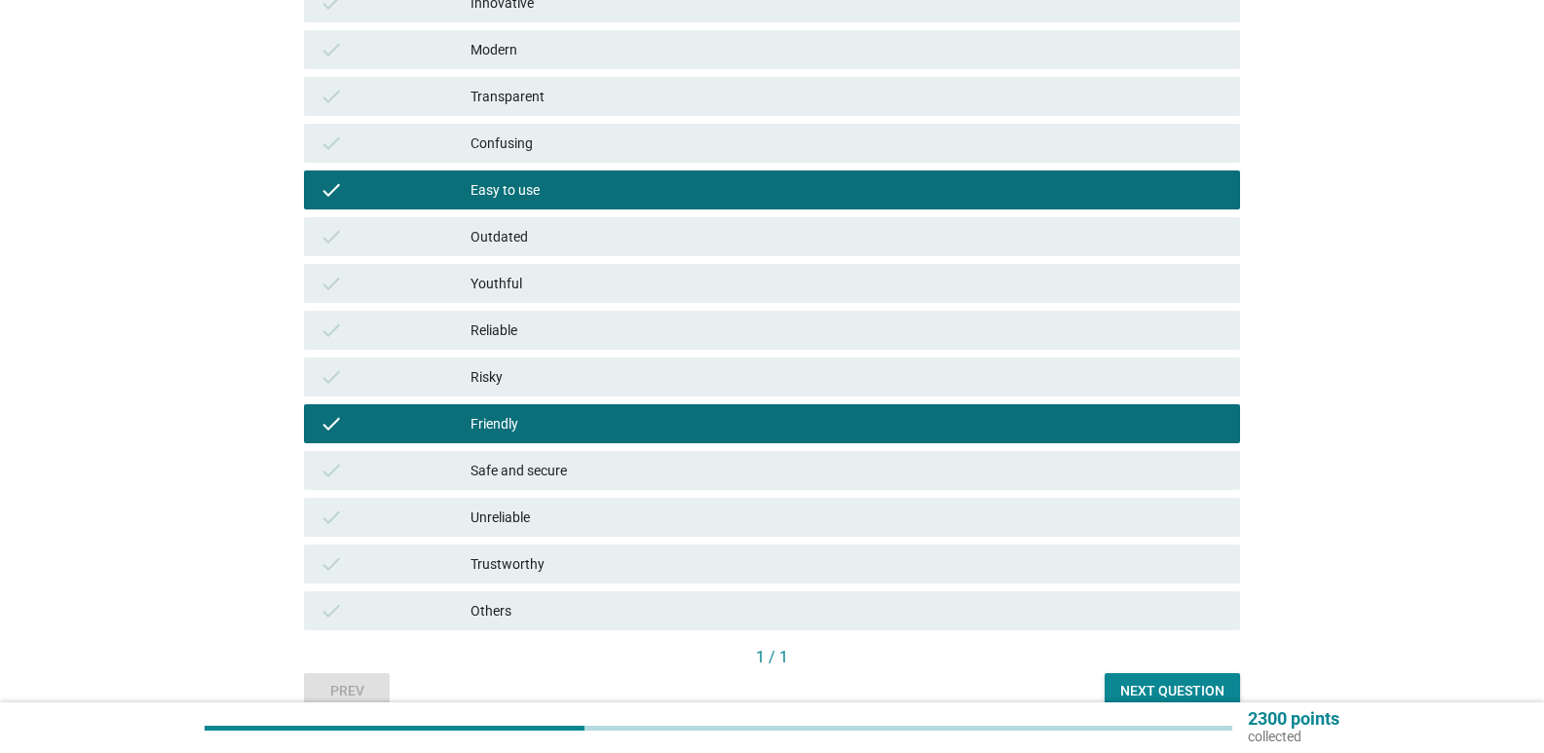
scroll to position [390, 0]
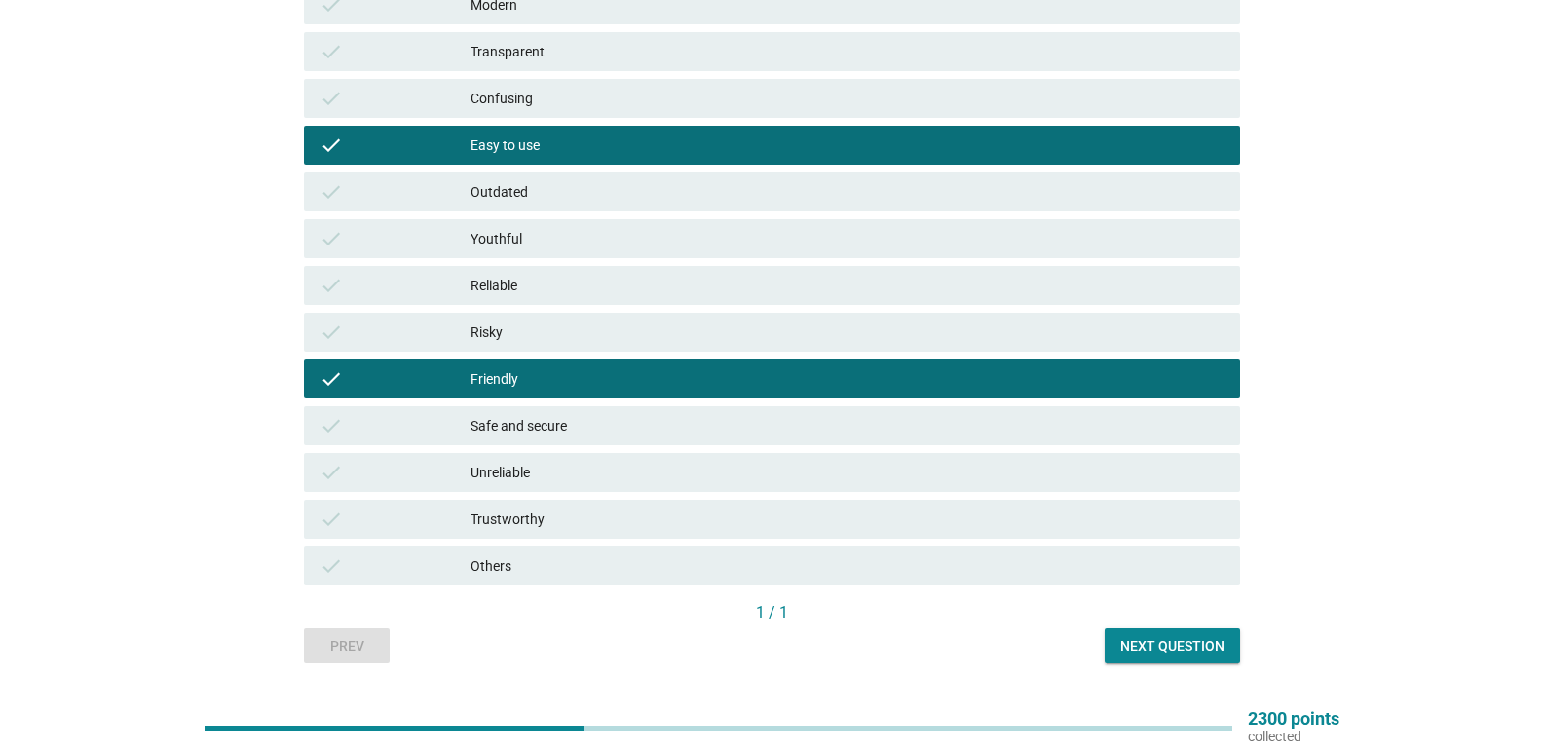
click at [543, 426] on div "Safe and secure" at bounding box center [848, 425] width 754 height 23
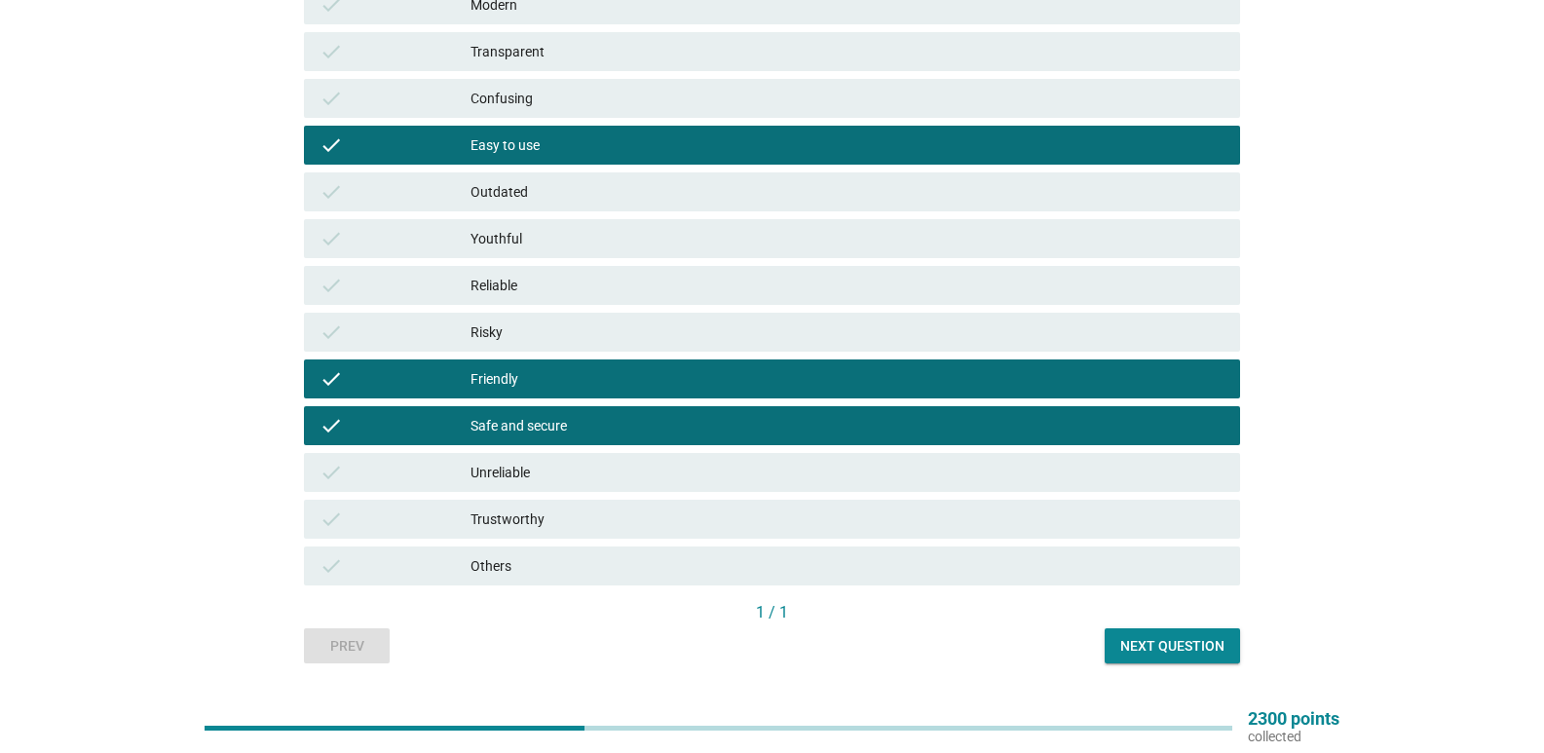
click at [560, 522] on div "Trustworthy" at bounding box center [848, 519] width 754 height 23
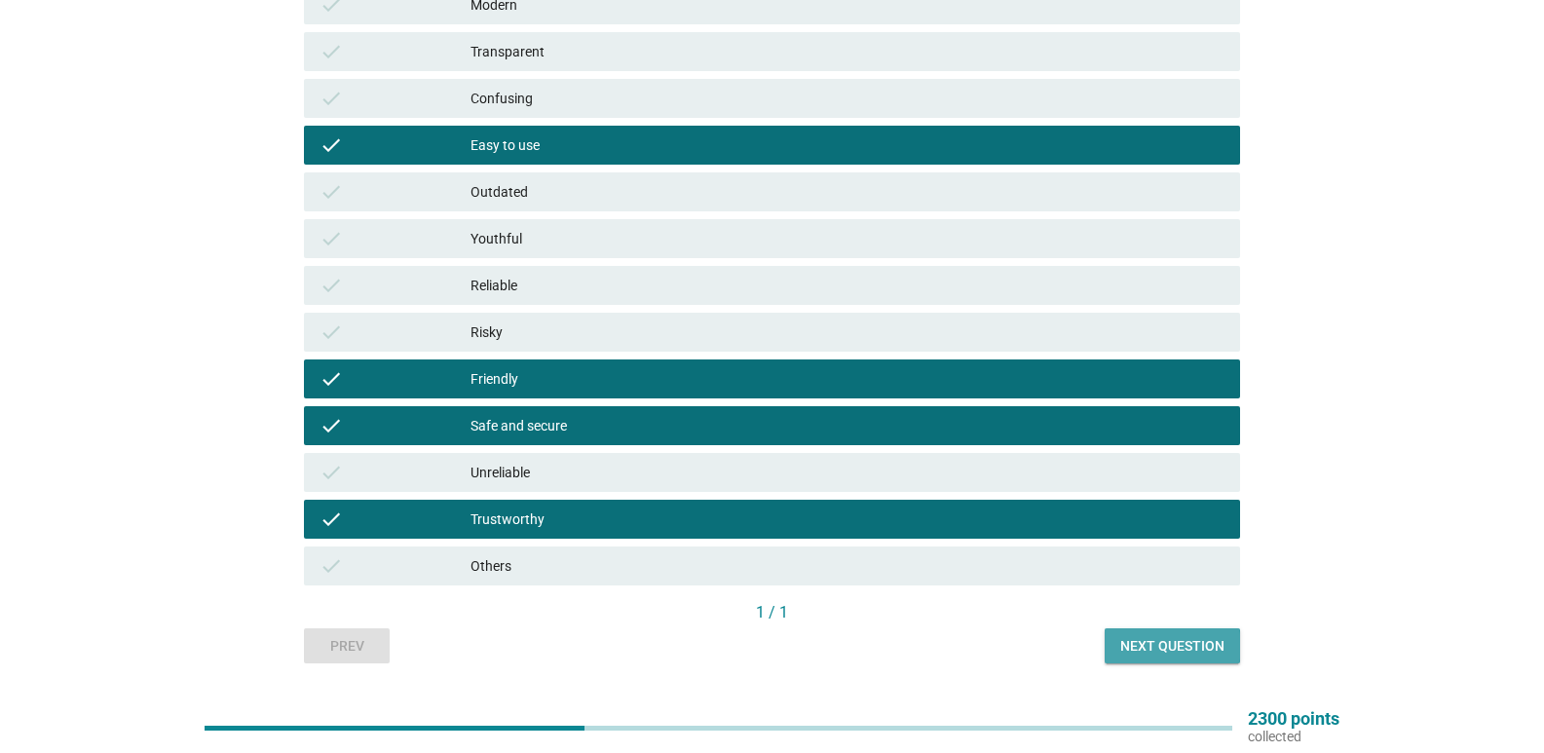
click at [1182, 644] on div "Next question" at bounding box center [1172, 646] width 104 height 20
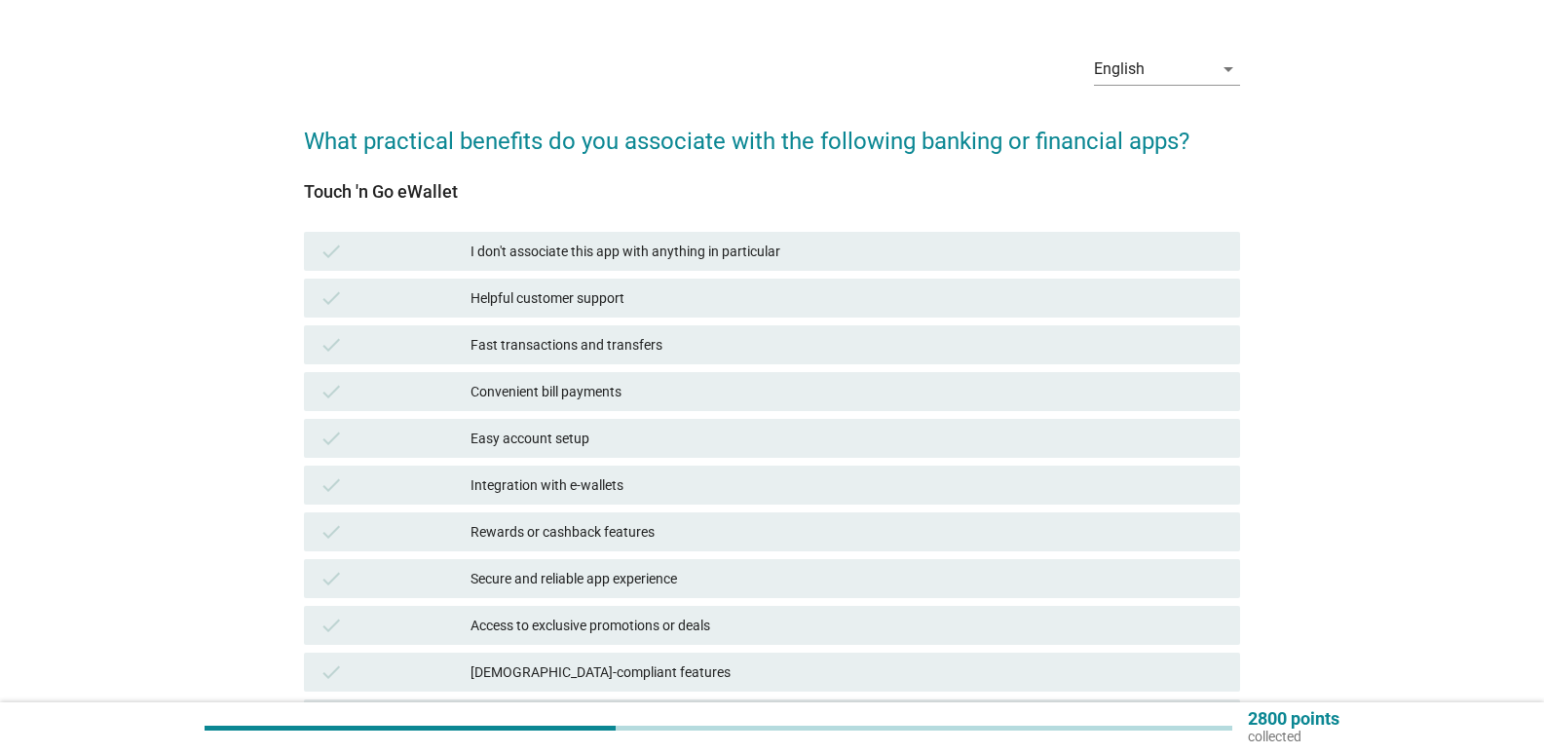
scroll to position [97, 0]
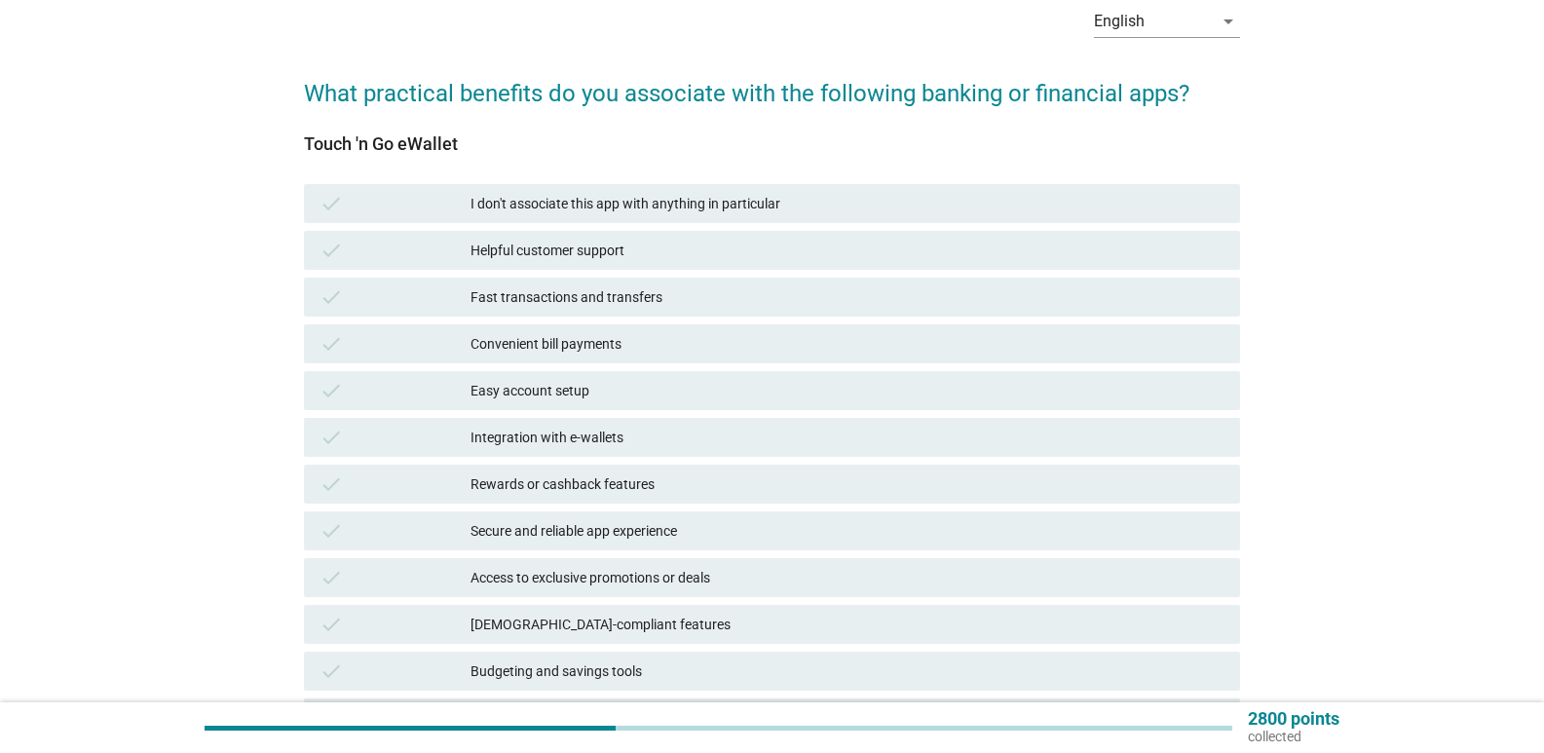
click at [560, 391] on div "Easy account setup" at bounding box center [848, 390] width 754 height 23
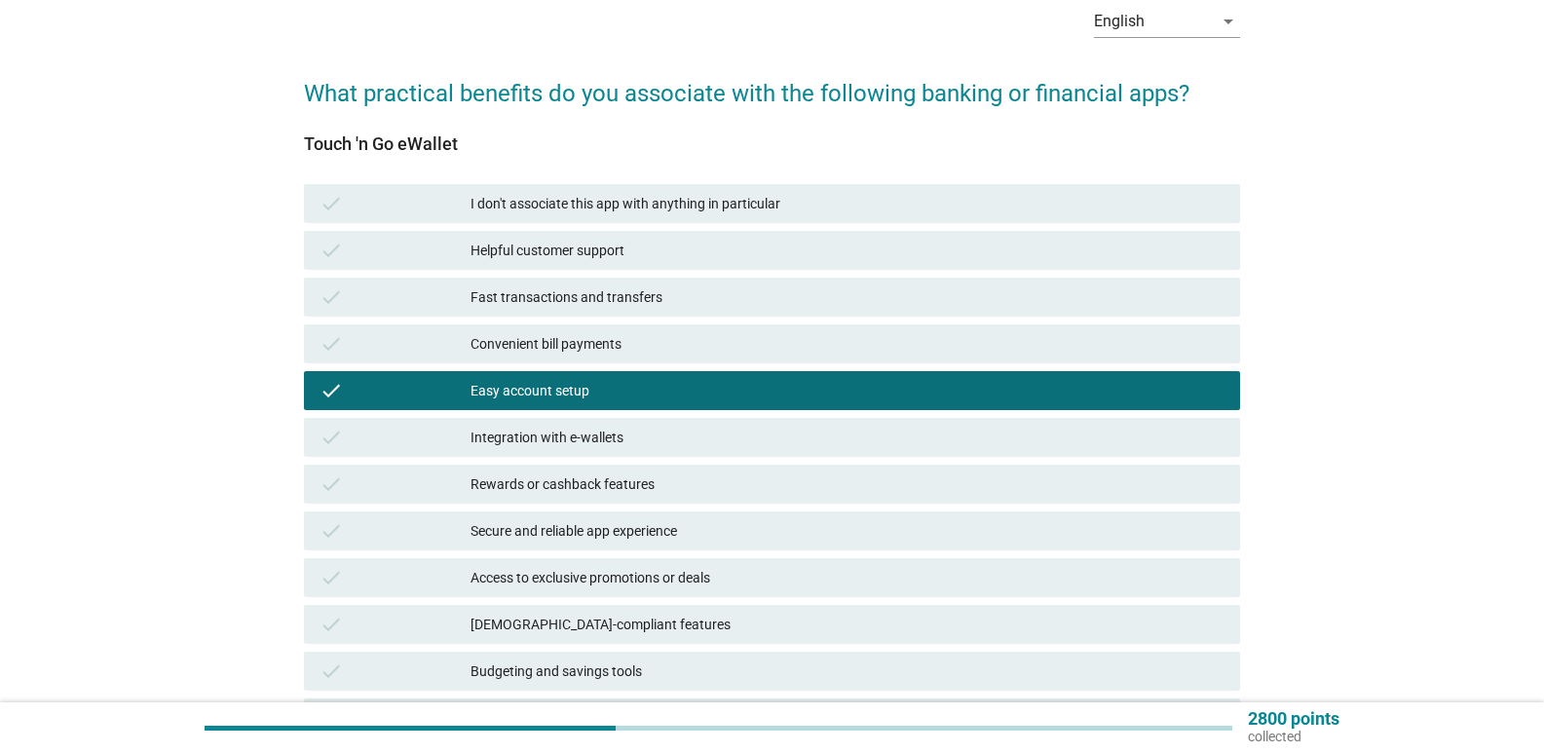
click at [571, 482] on div "Rewards or cashback features" at bounding box center [848, 483] width 754 height 23
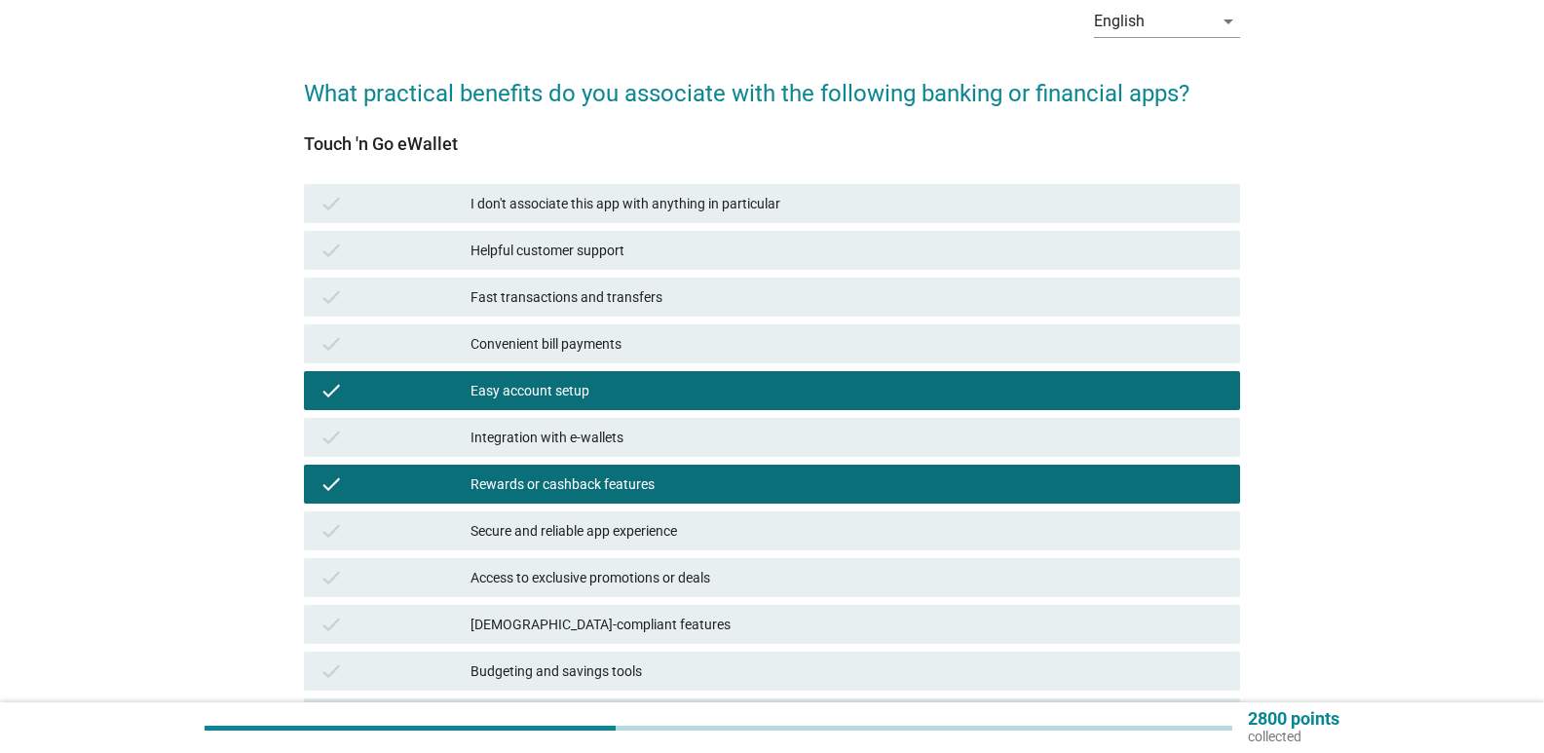
click at [577, 298] on div "Fast transactions and transfers" at bounding box center [848, 296] width 754 height 23
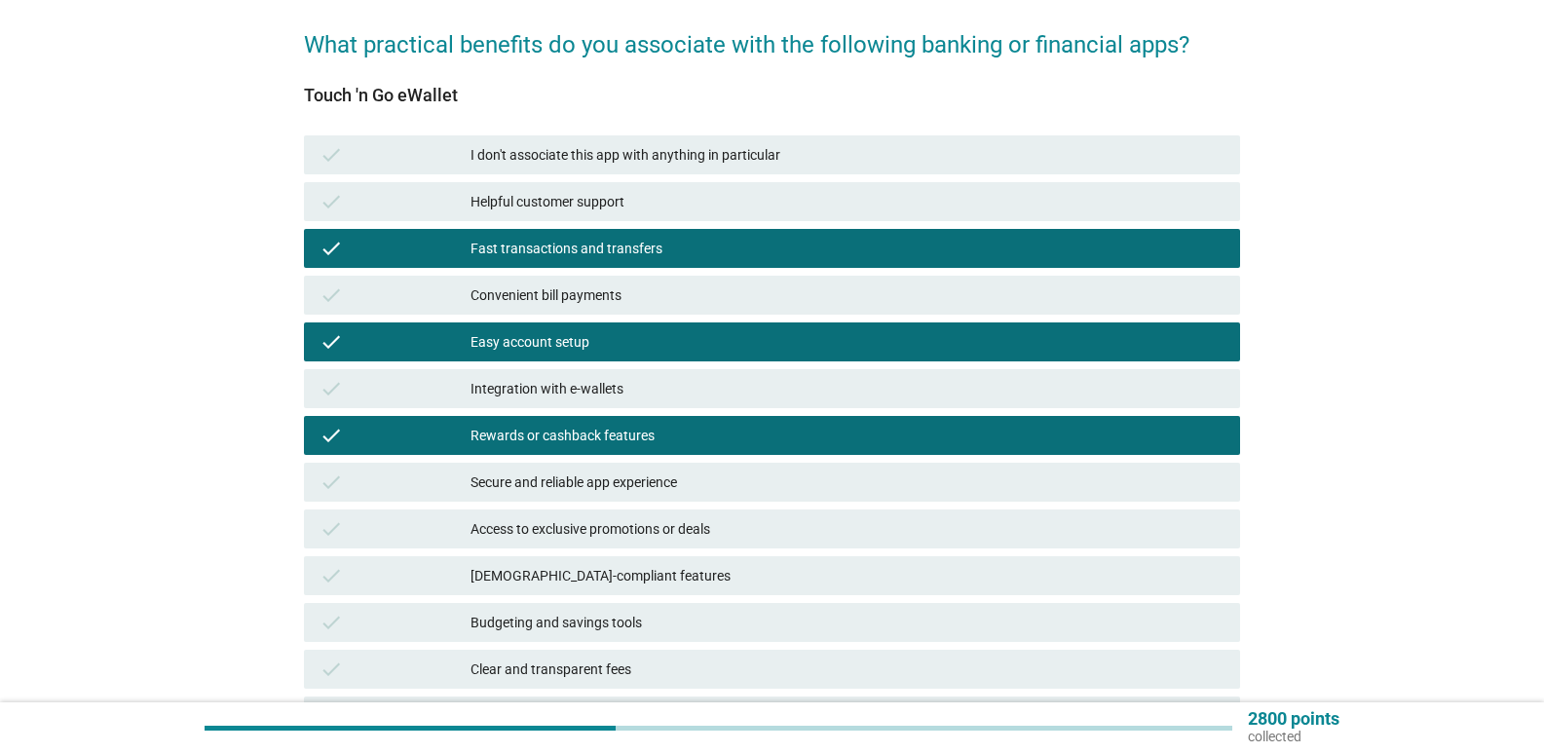
scroll to position [195, 0]
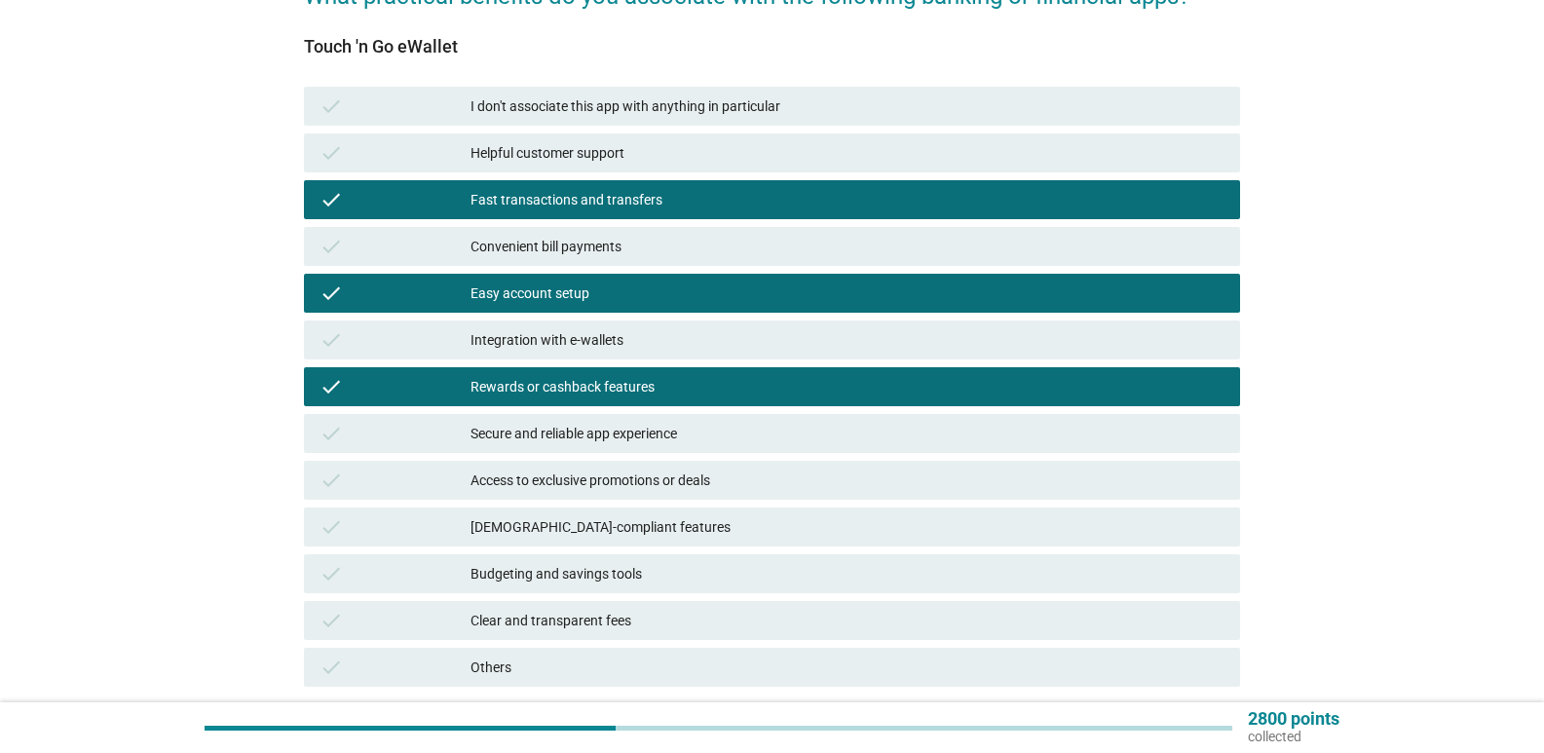
click at [579, 329] on div "Integration with e-wallets" at bounding box center [848, 339] width 754 height 23
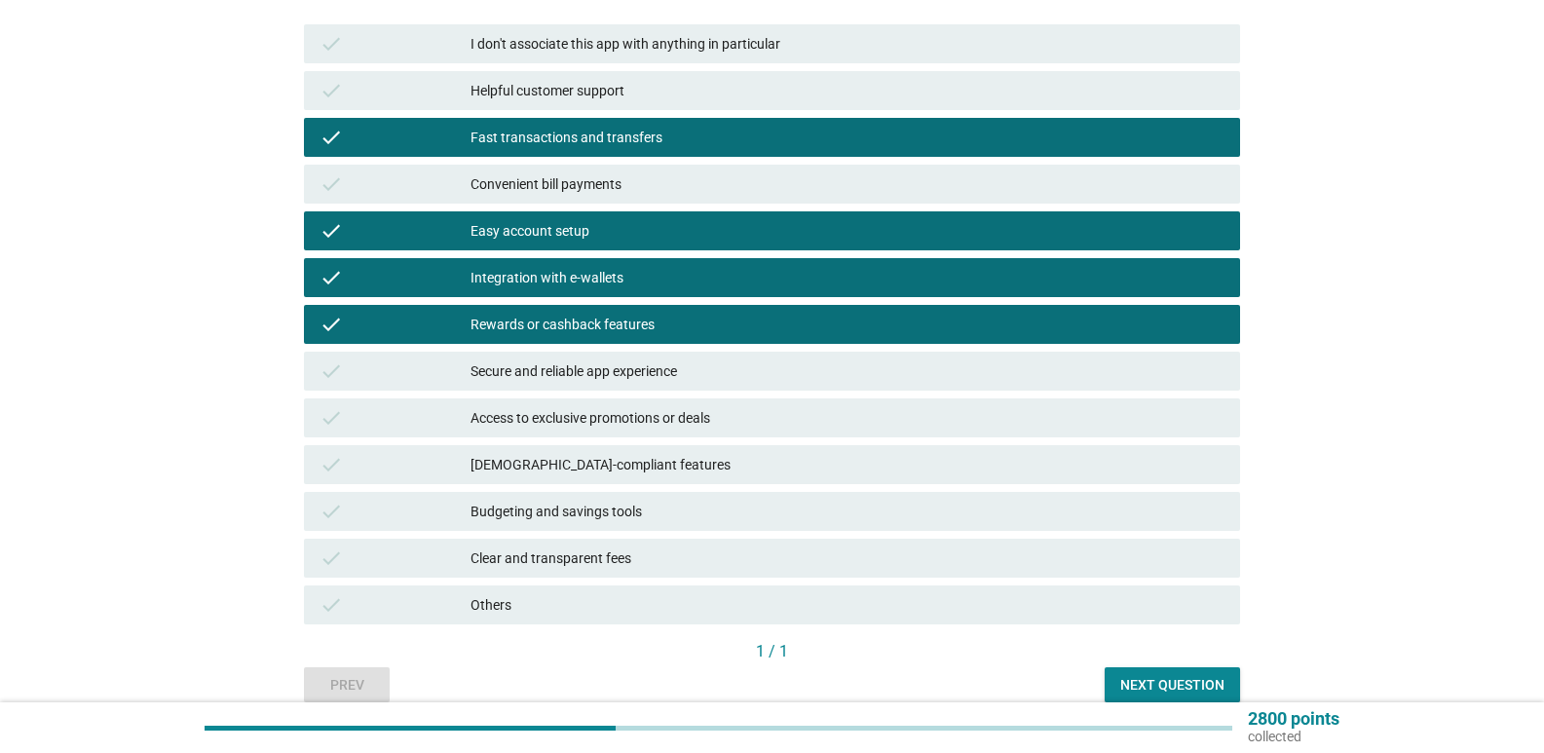
scroll to position [292, 0]
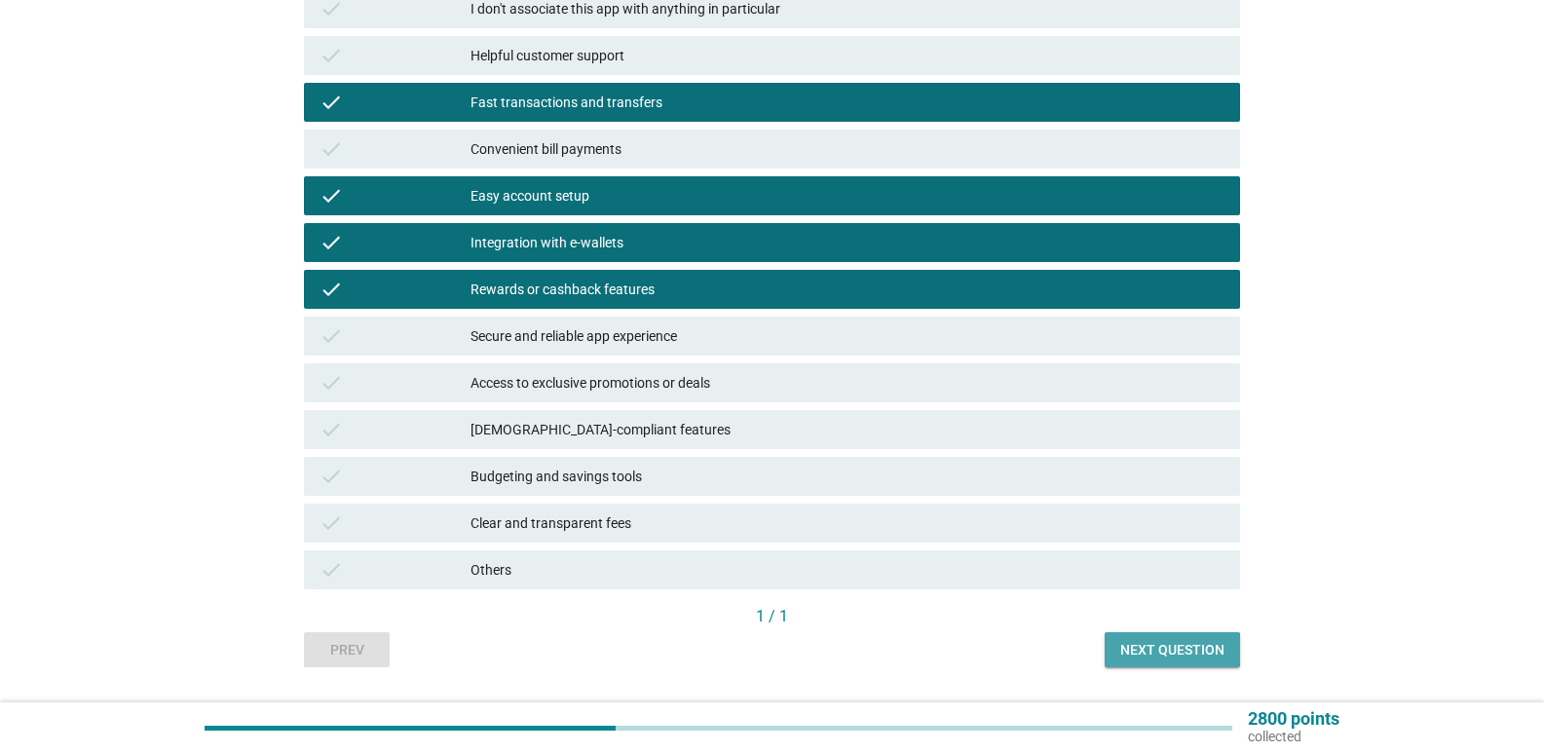
click at [1175, 638] on button "Next question" at bounding box center [1172, 649] width 135 height 35
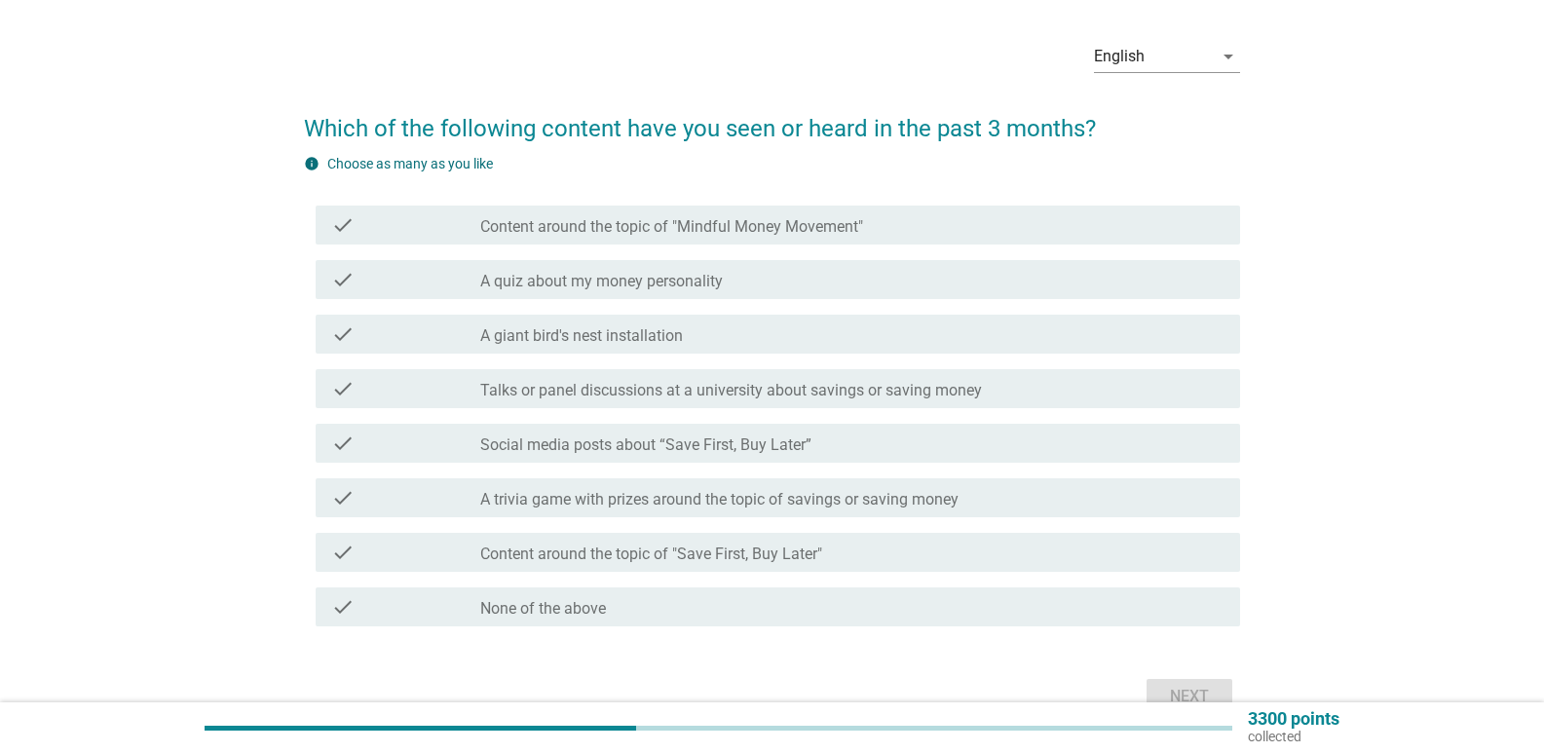
scroll to position [97, 0]
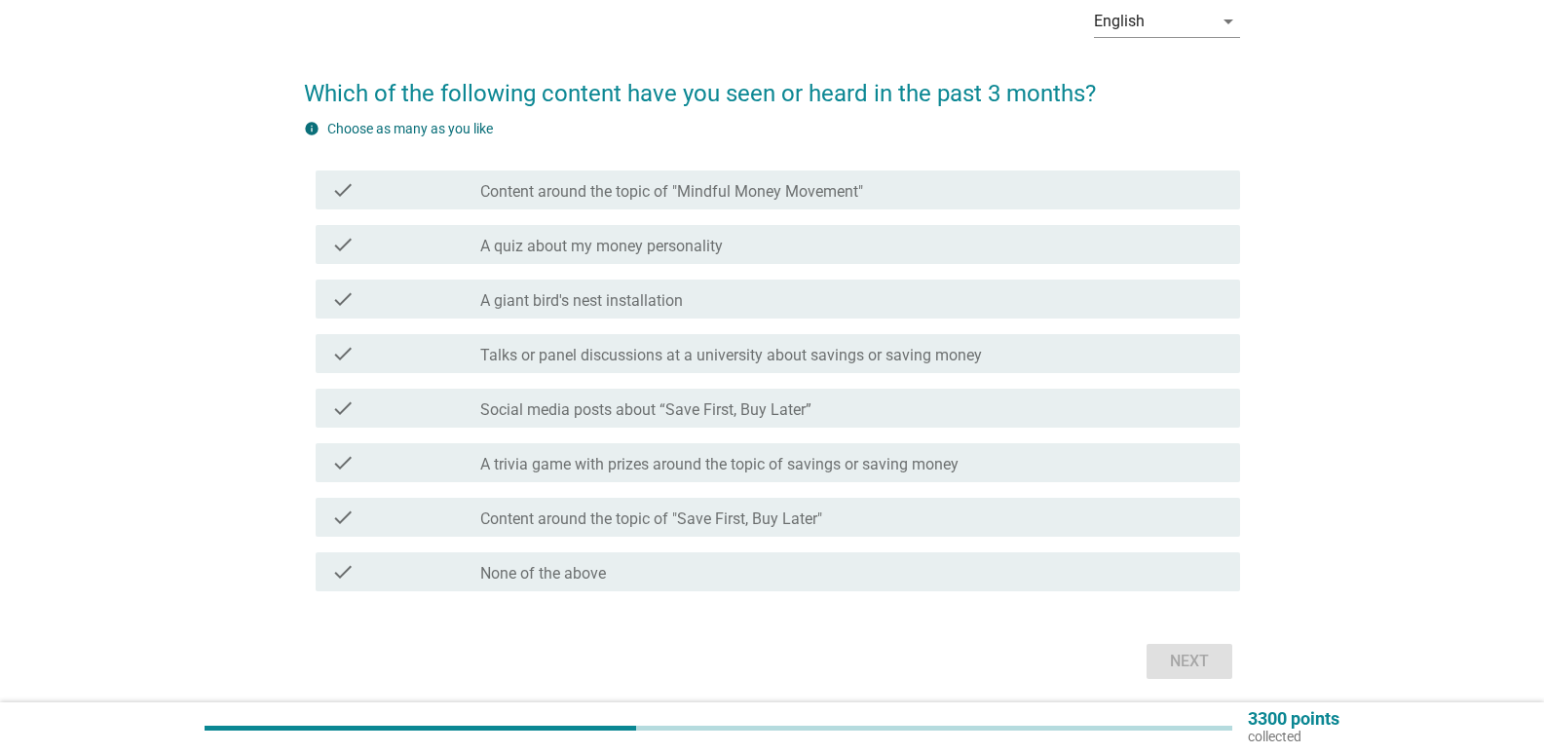
click at [630, 513] on label "Content around the topic of "Save First, Buy Later"" at bounding box center [651, 519] width 342 height 19
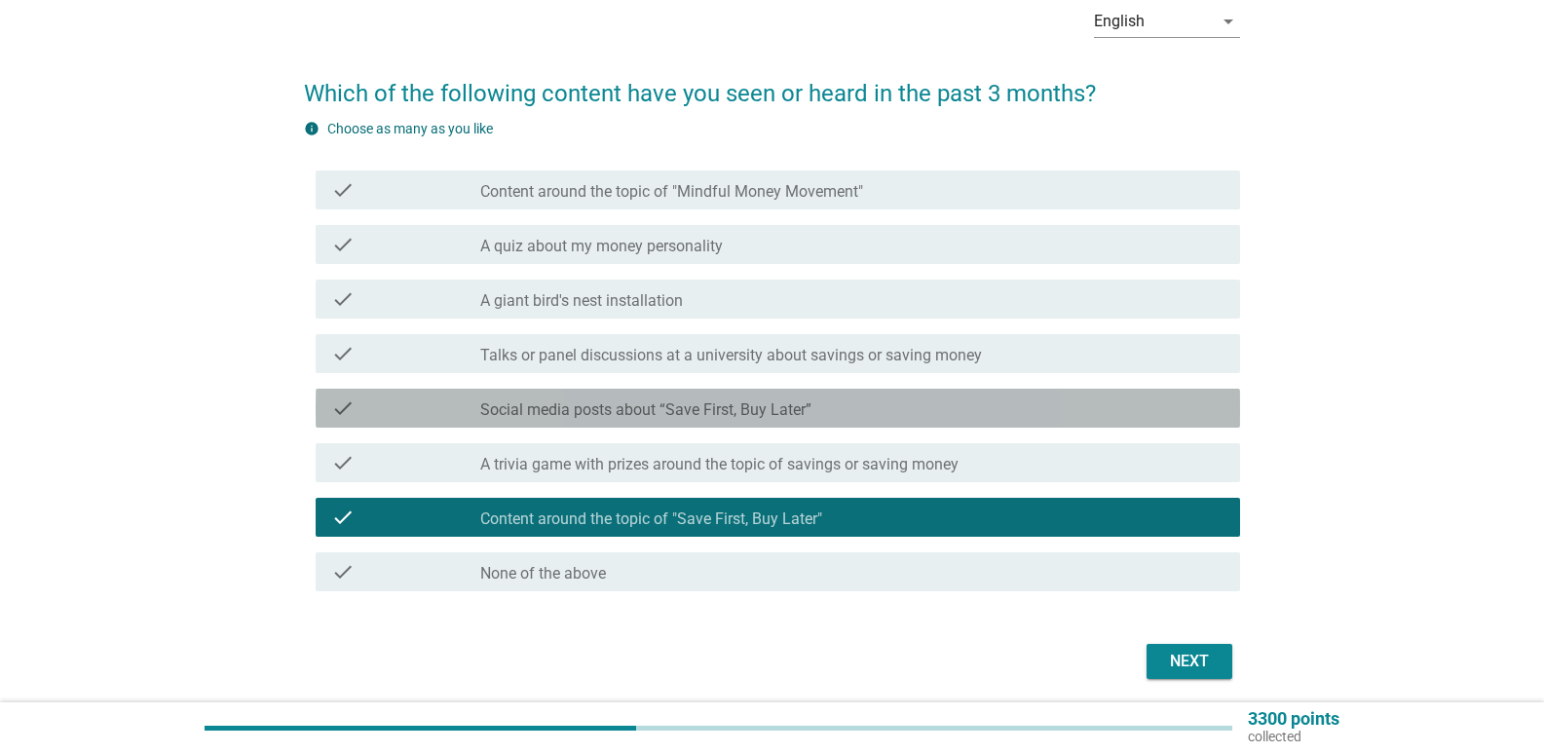
click at [636, 411] on label "Social media posts about “Save First, Buy Later”" at bounding box center [645, 409] width 331 height 19
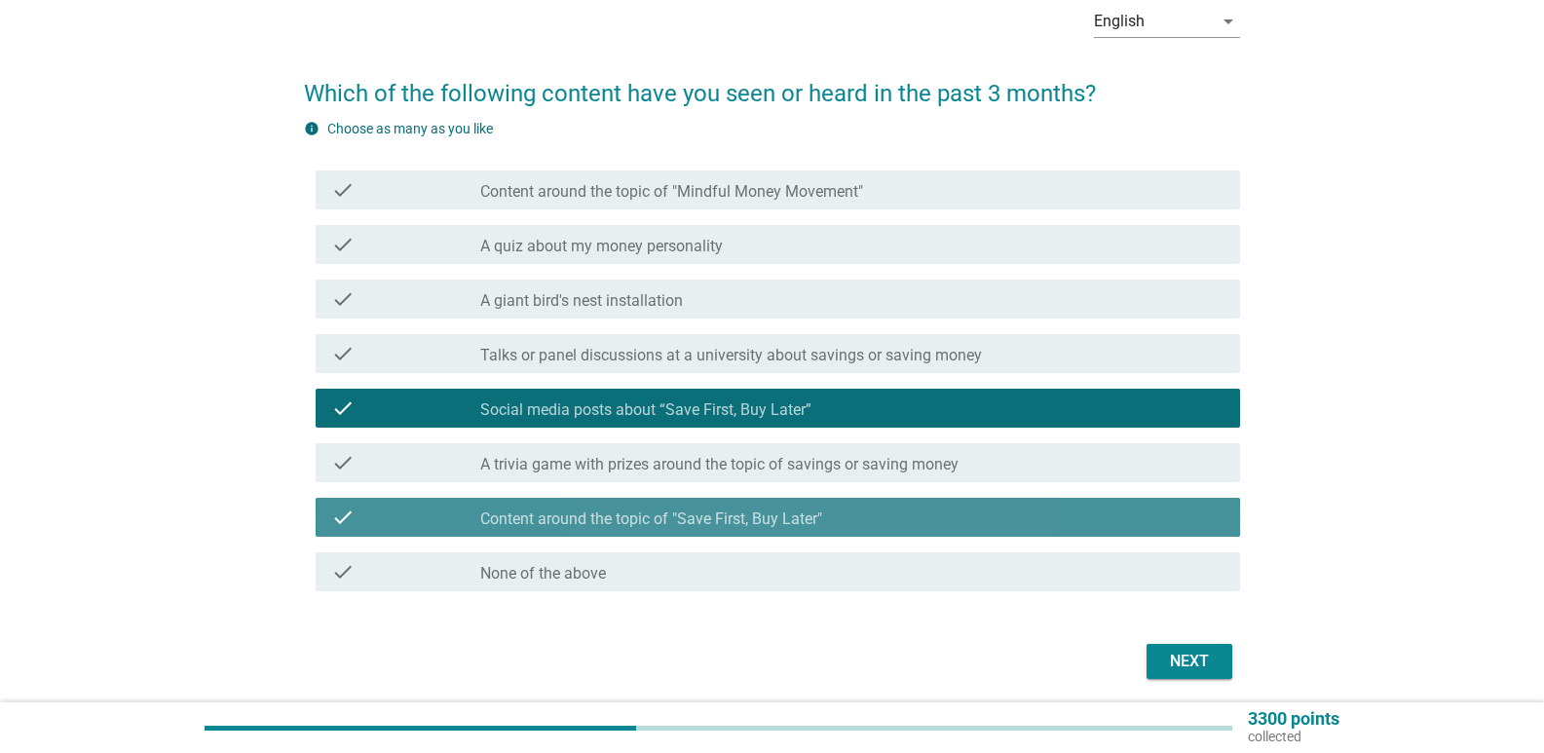
click at [640, 512] on label "Content around the topic of "Save First, Buy Later"" at bounding box center [651, 519] width 342 height 19
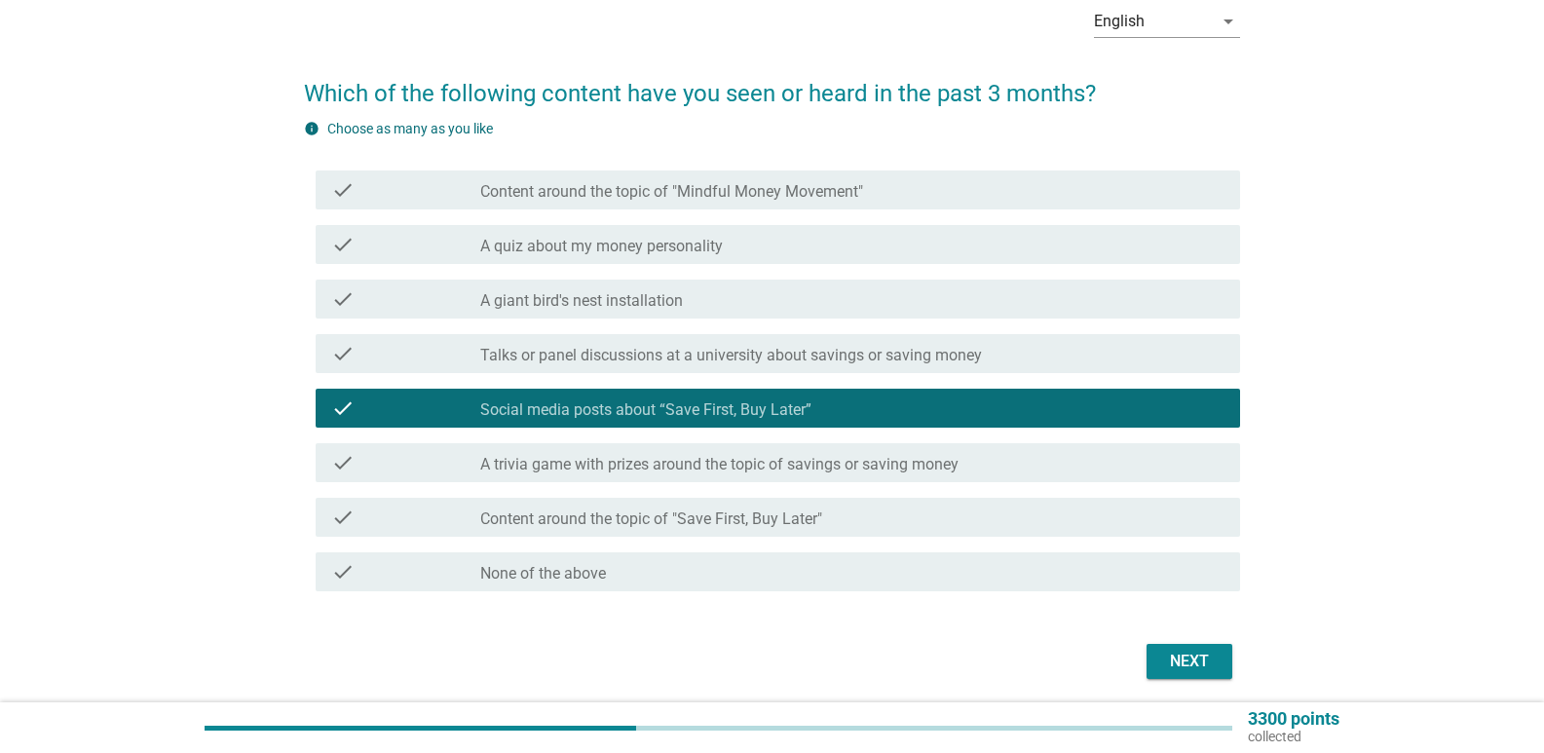
click at [1193, 654] on div "Next" at bounding box center [1189, 661] width 55 height 23
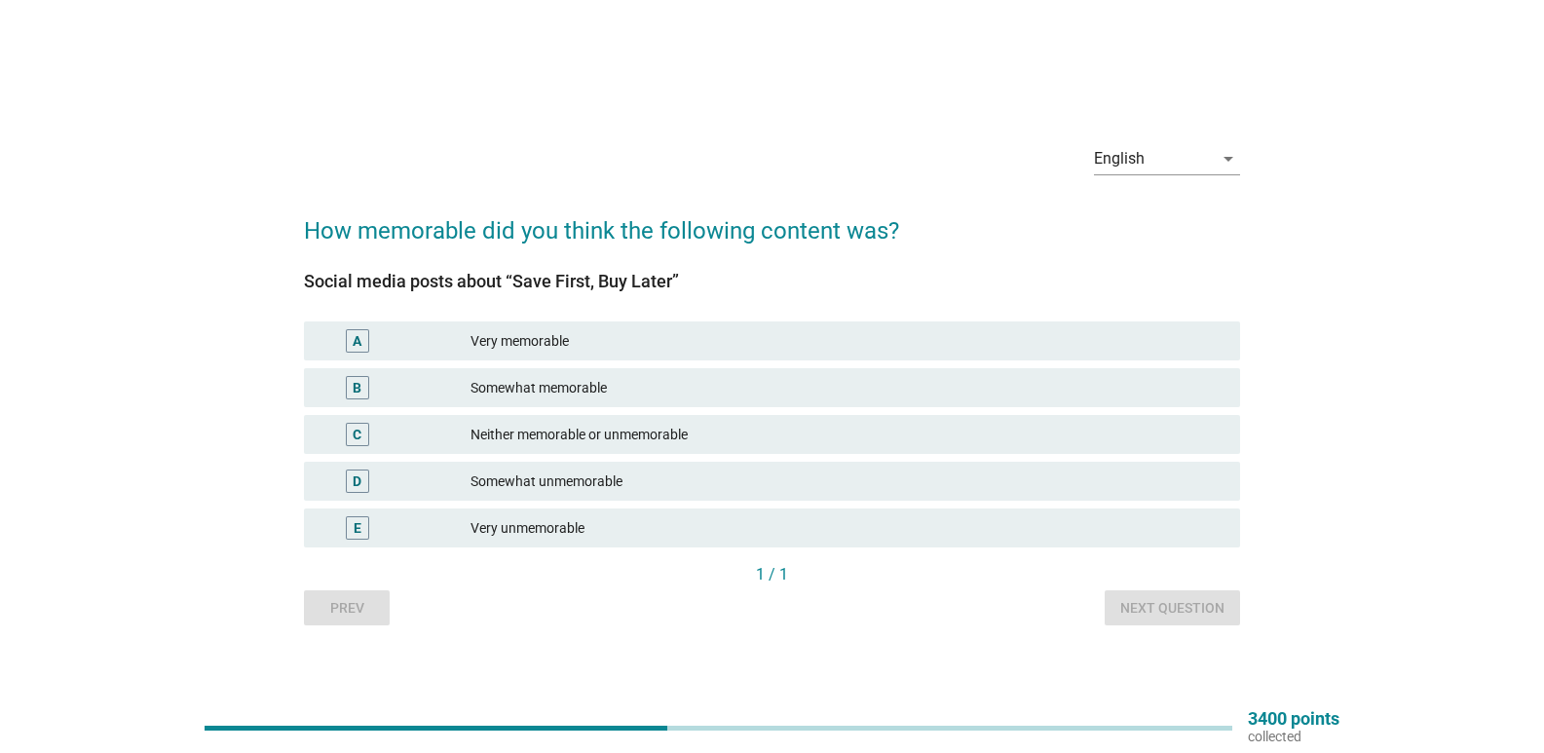
click at [623, 430] on div "Neither memorable or unmemorable" at bounding box center [848, 434] width 754 height 23
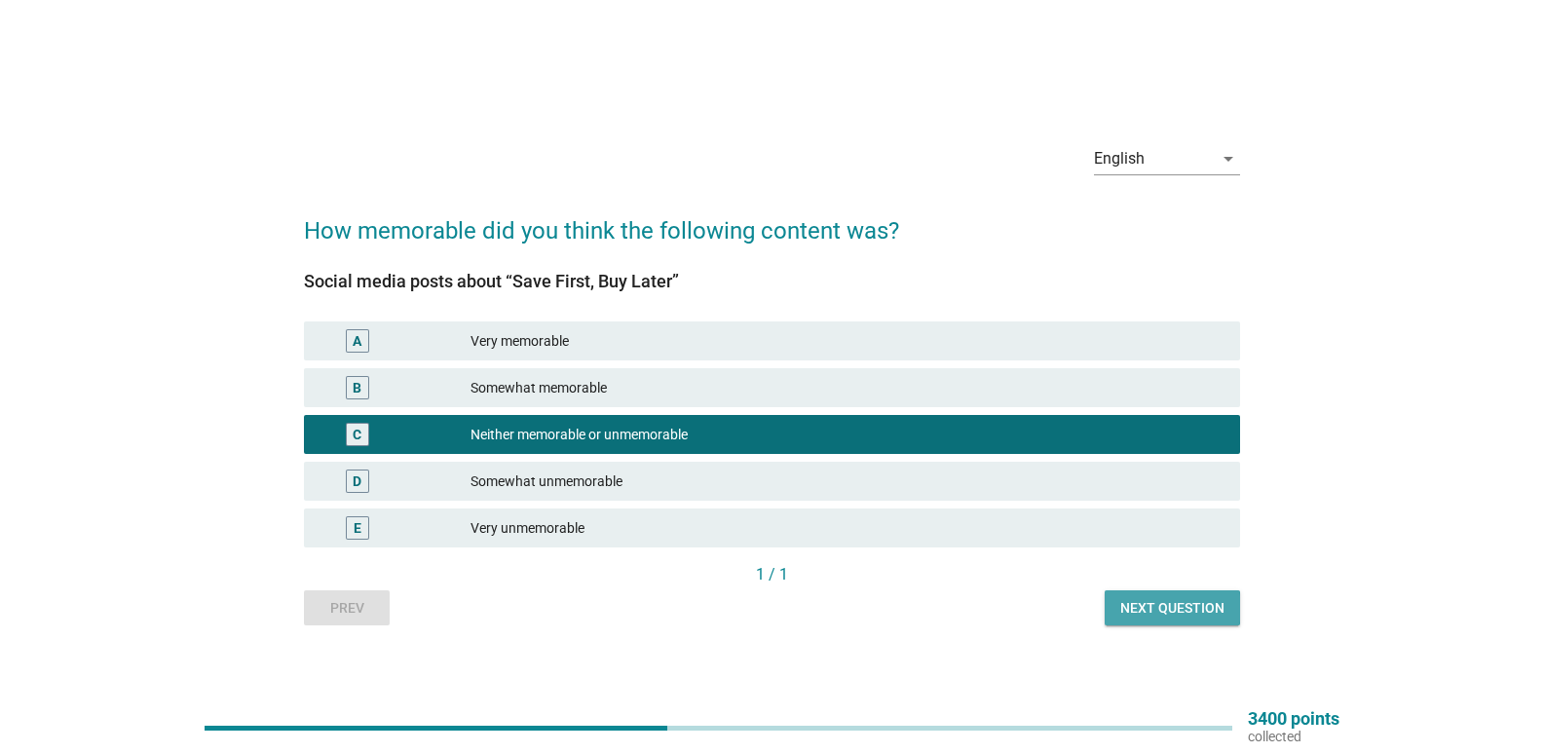
click at [1167, 602] on div "Next question" at bounding box center [1172, 608] width 104 height 20
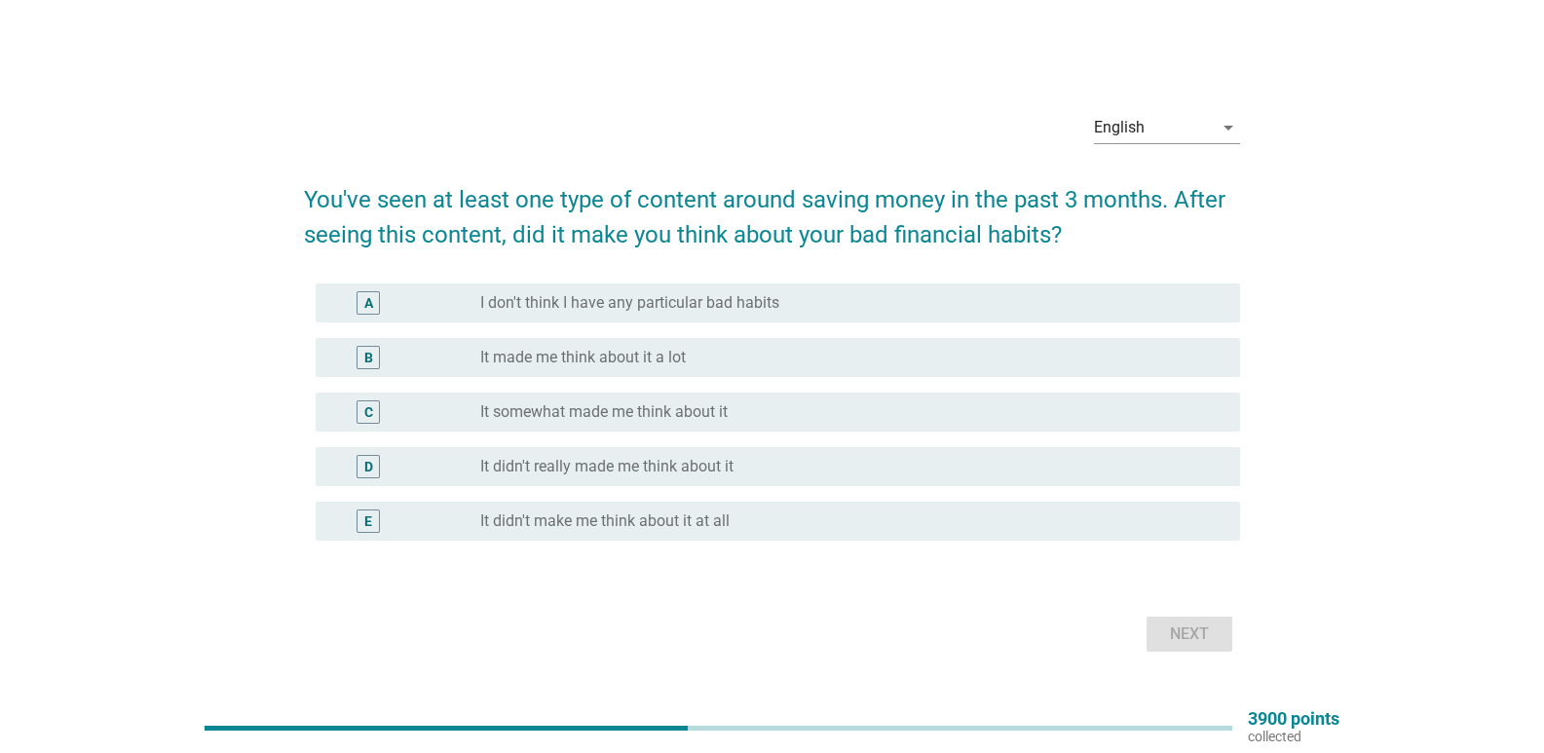
click at [568, 406] on label "It somewhat made me think about it" at bounding box center [603, 411] width 247 height 19
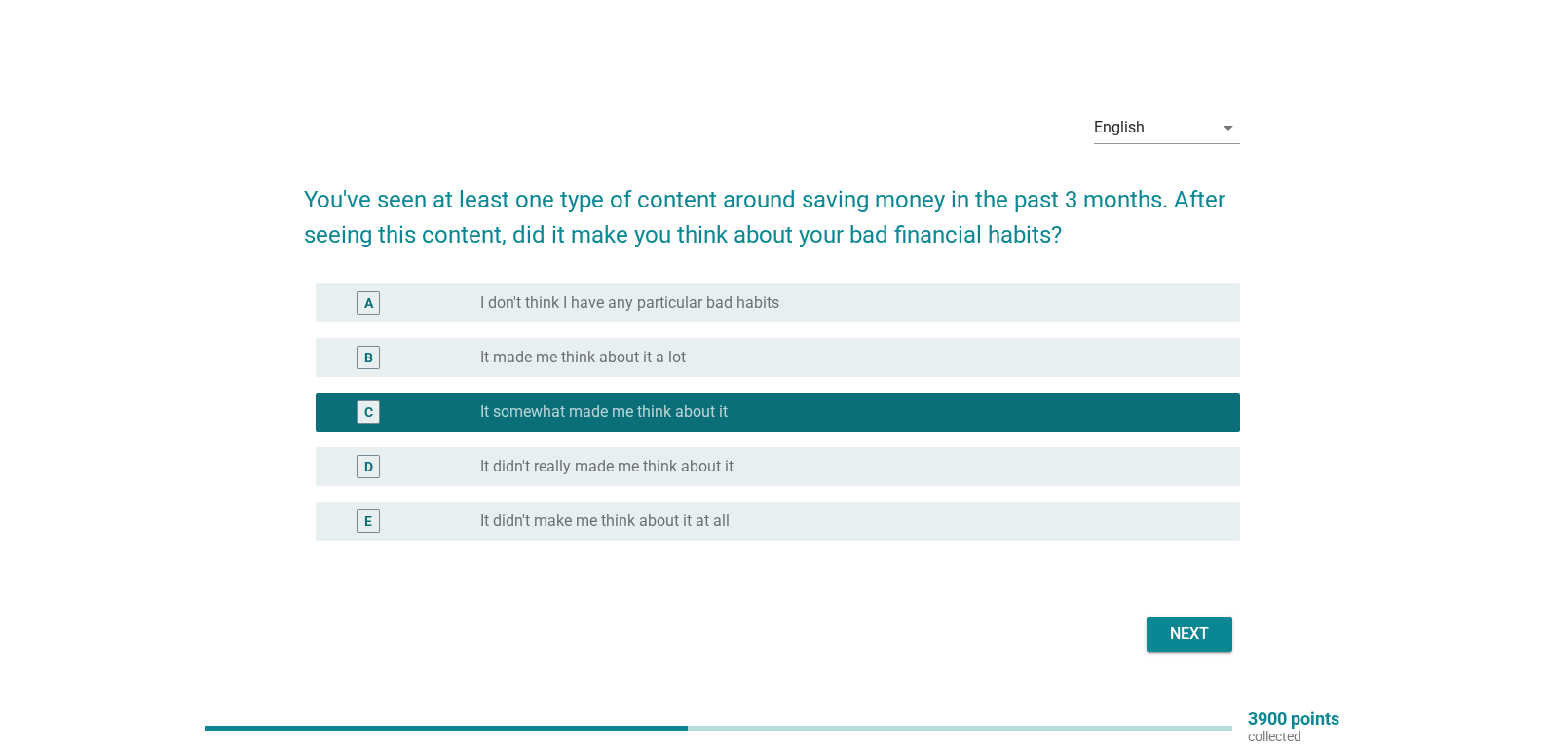
click at [1168, 629] on div "Next" at bounding box center [1189, 634] width 55 height 23
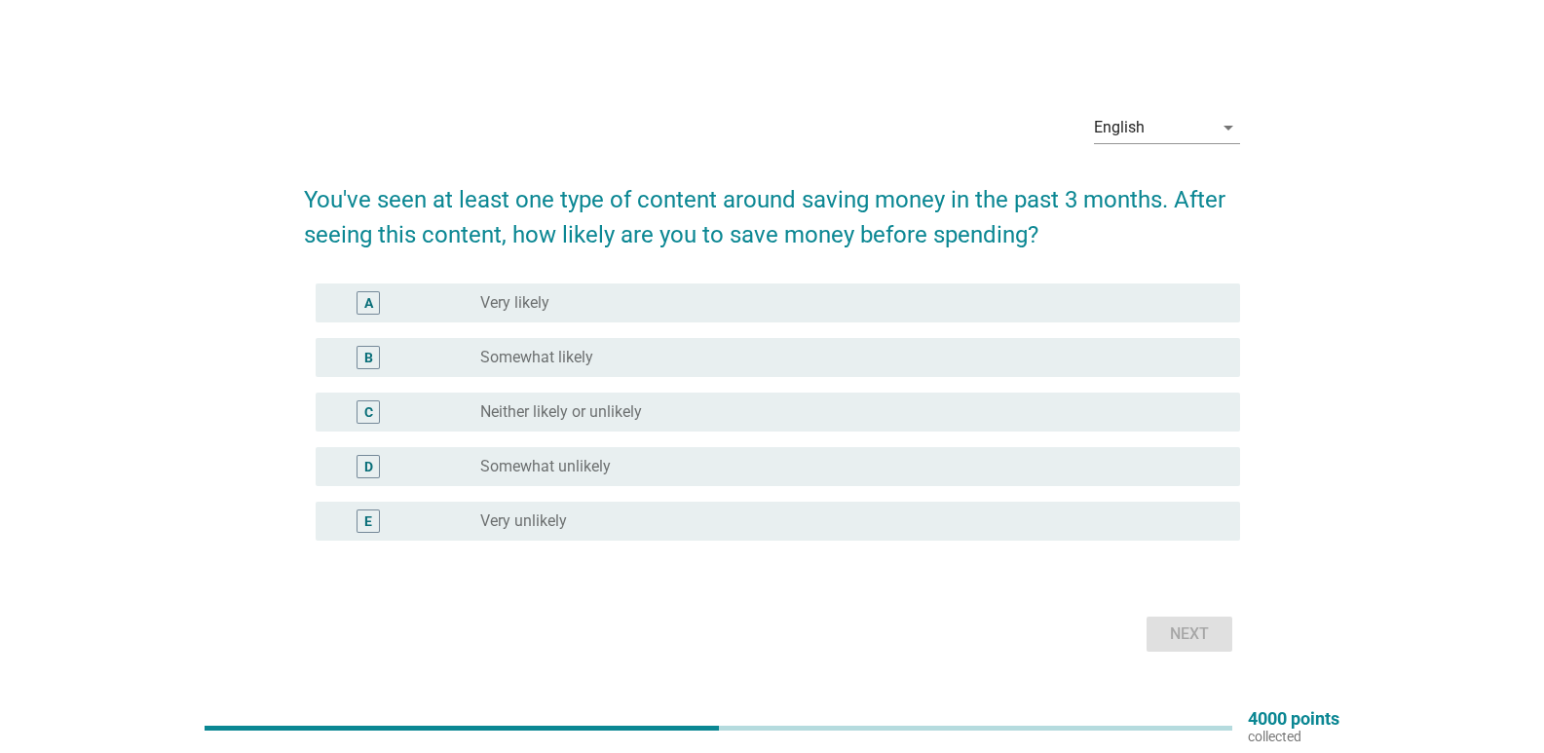
click at [546, 402] on label "Neither likely or unlikely" at bounding box center [561, 411] width 162 height 19
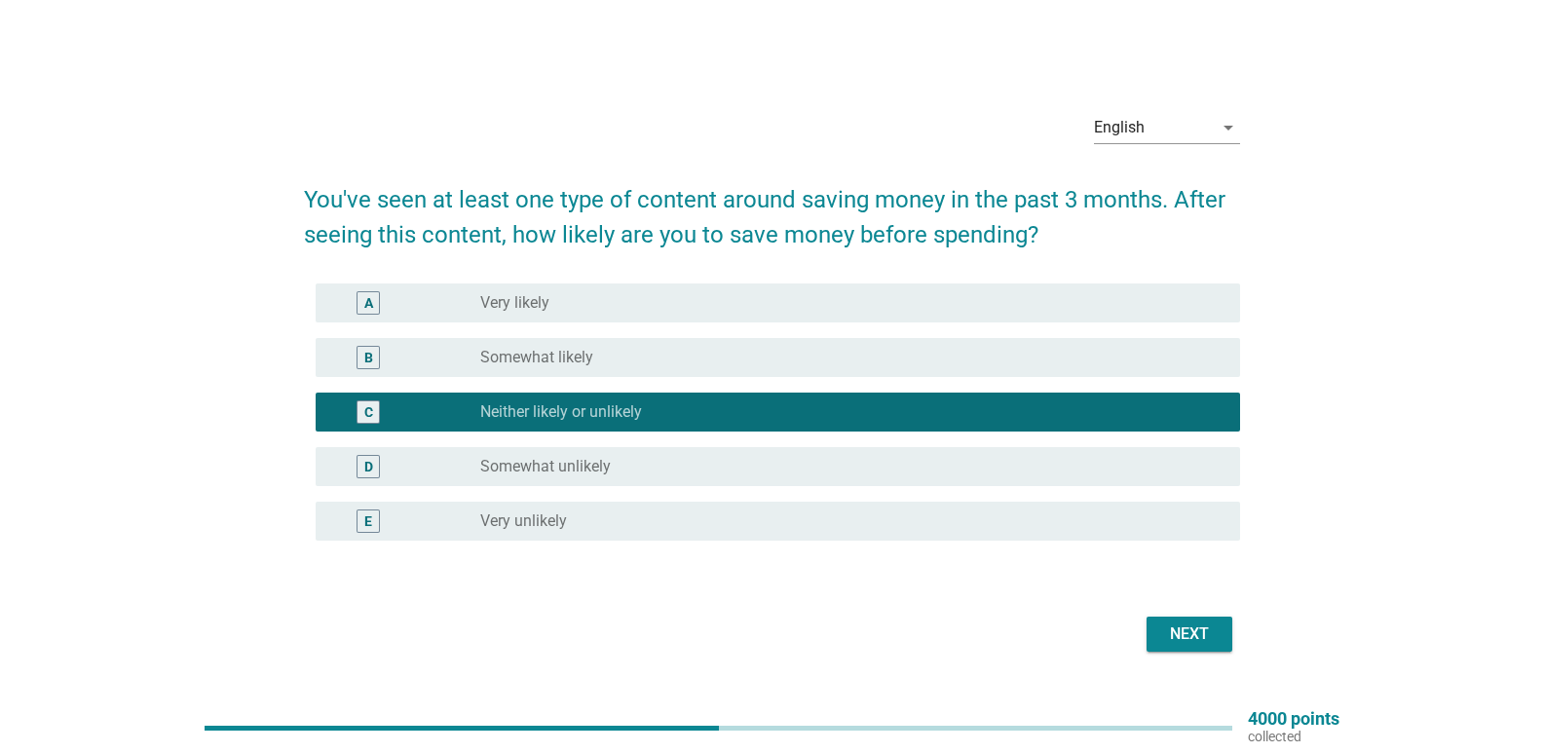
click at [1184, 641] on div "Next" at bounding box center [1189, 634] width 55 height 23
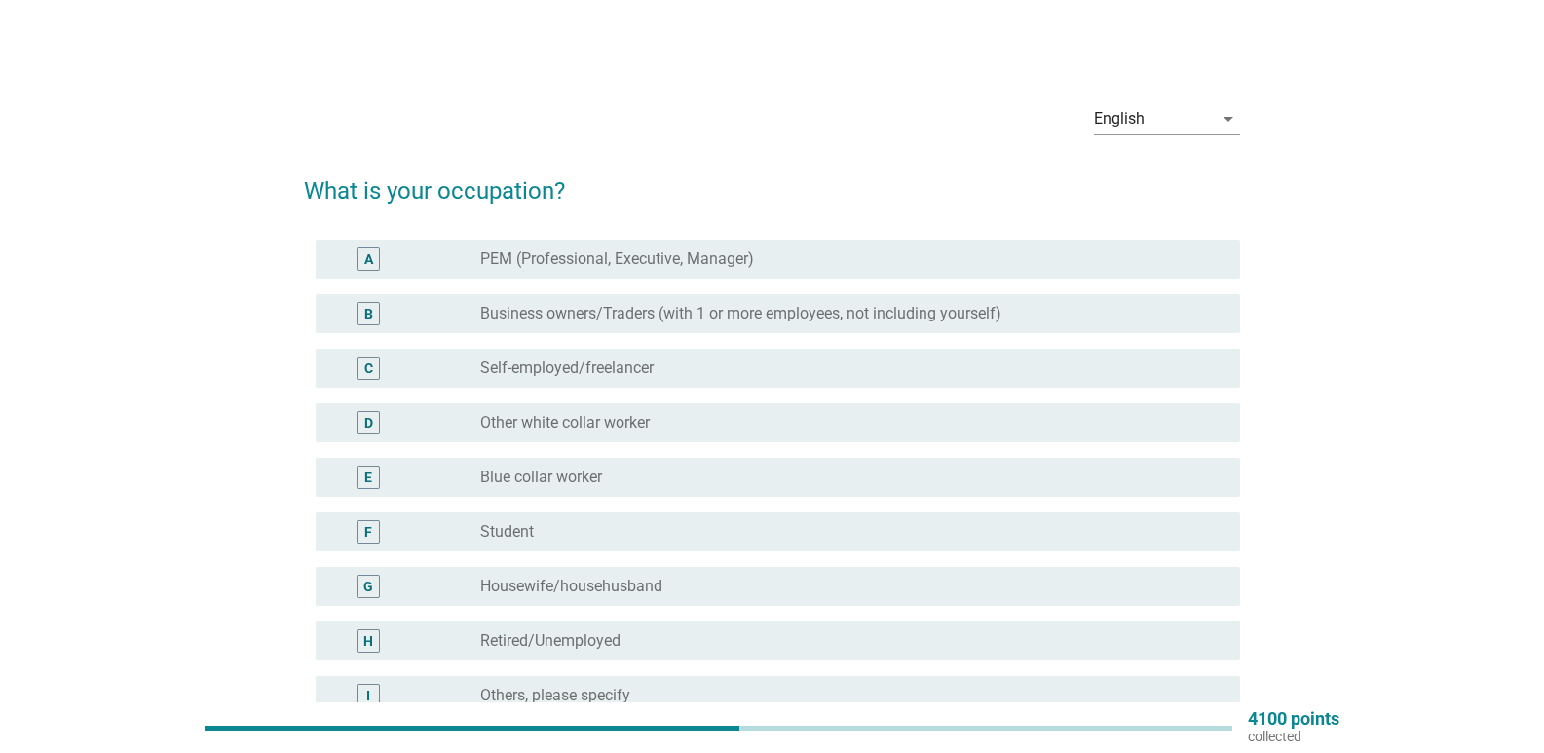
scroll to position [97, 0]
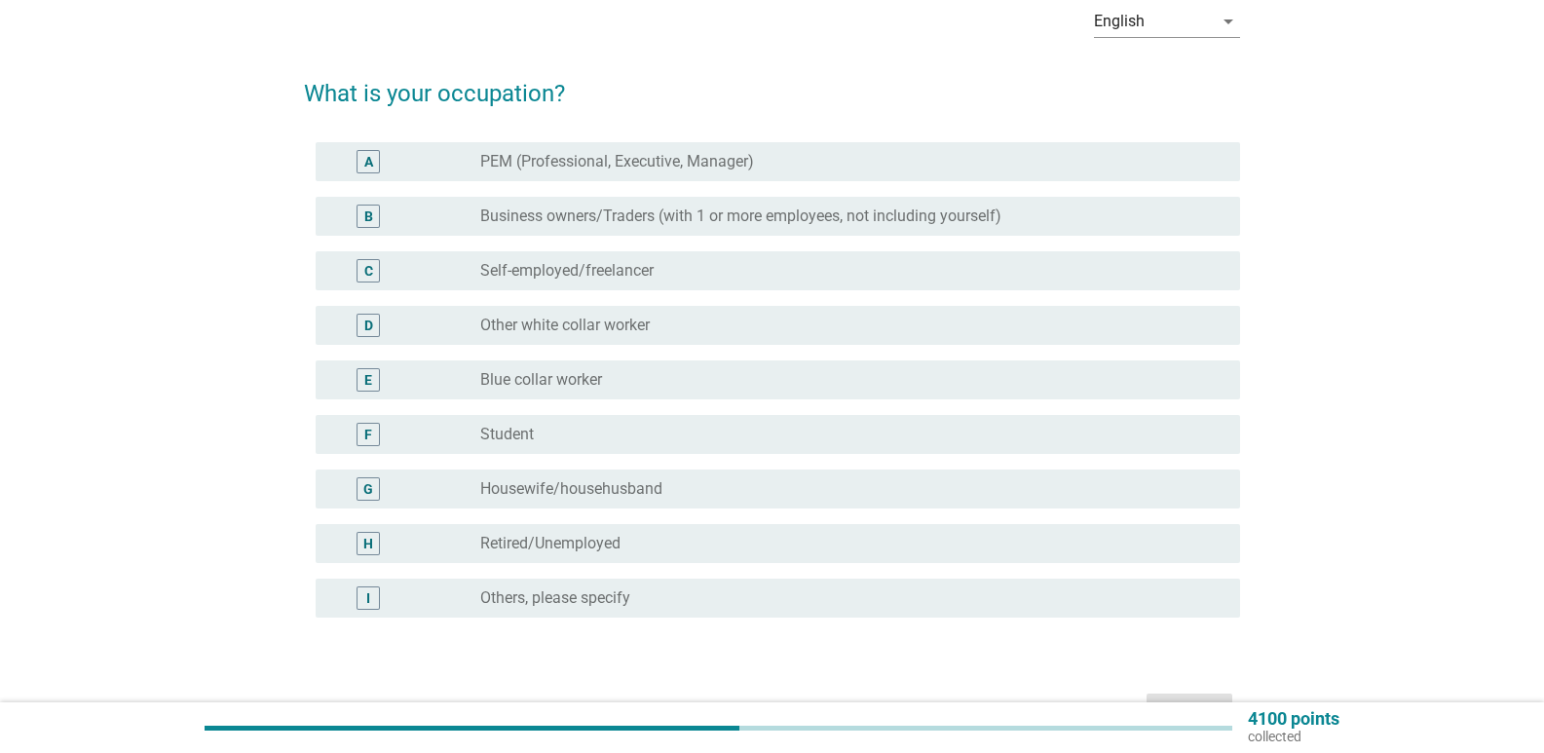
click at [570, 322] on label "Other white collar worker" at bounding box center [565, 325] width 170 height 19
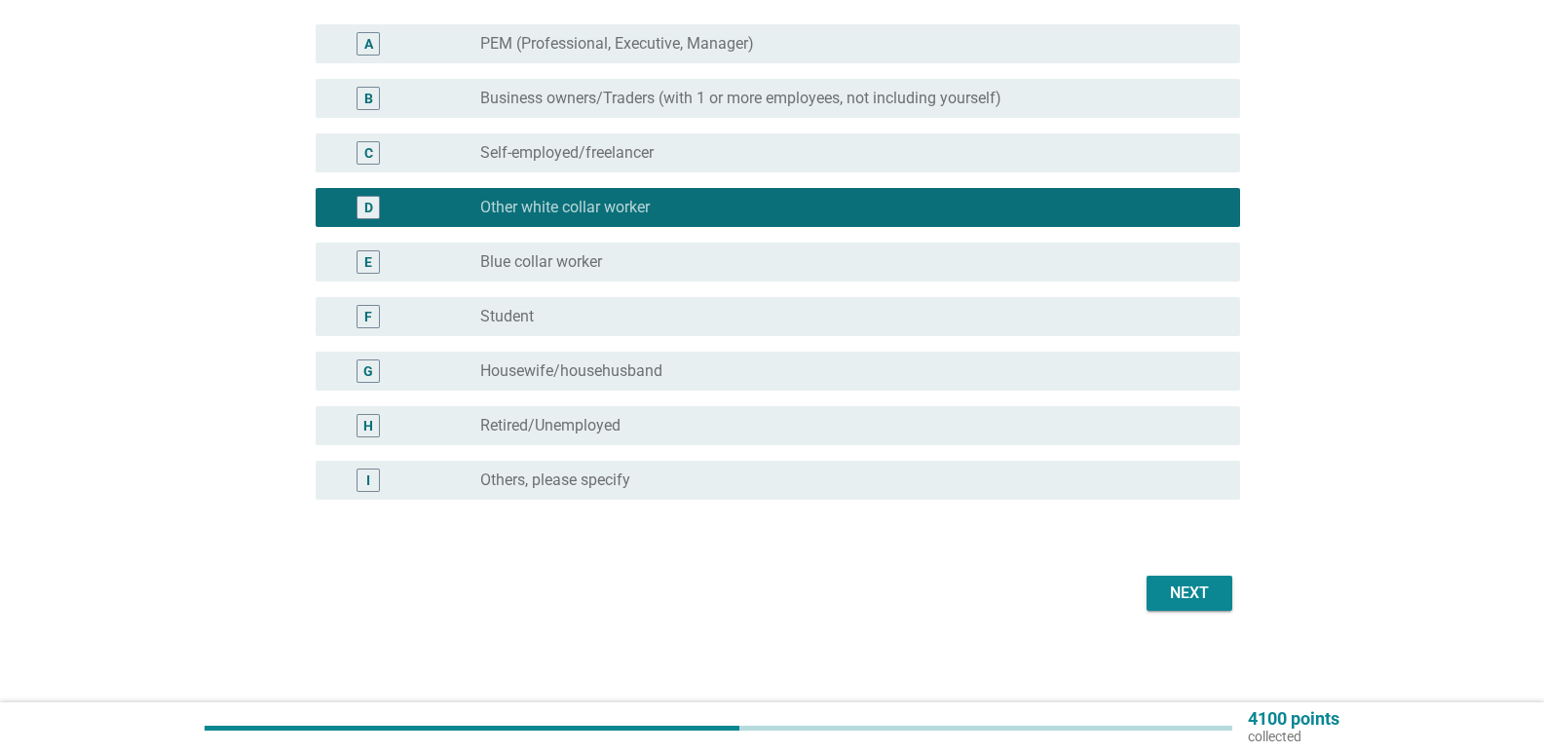
scroll to position [217, 0]
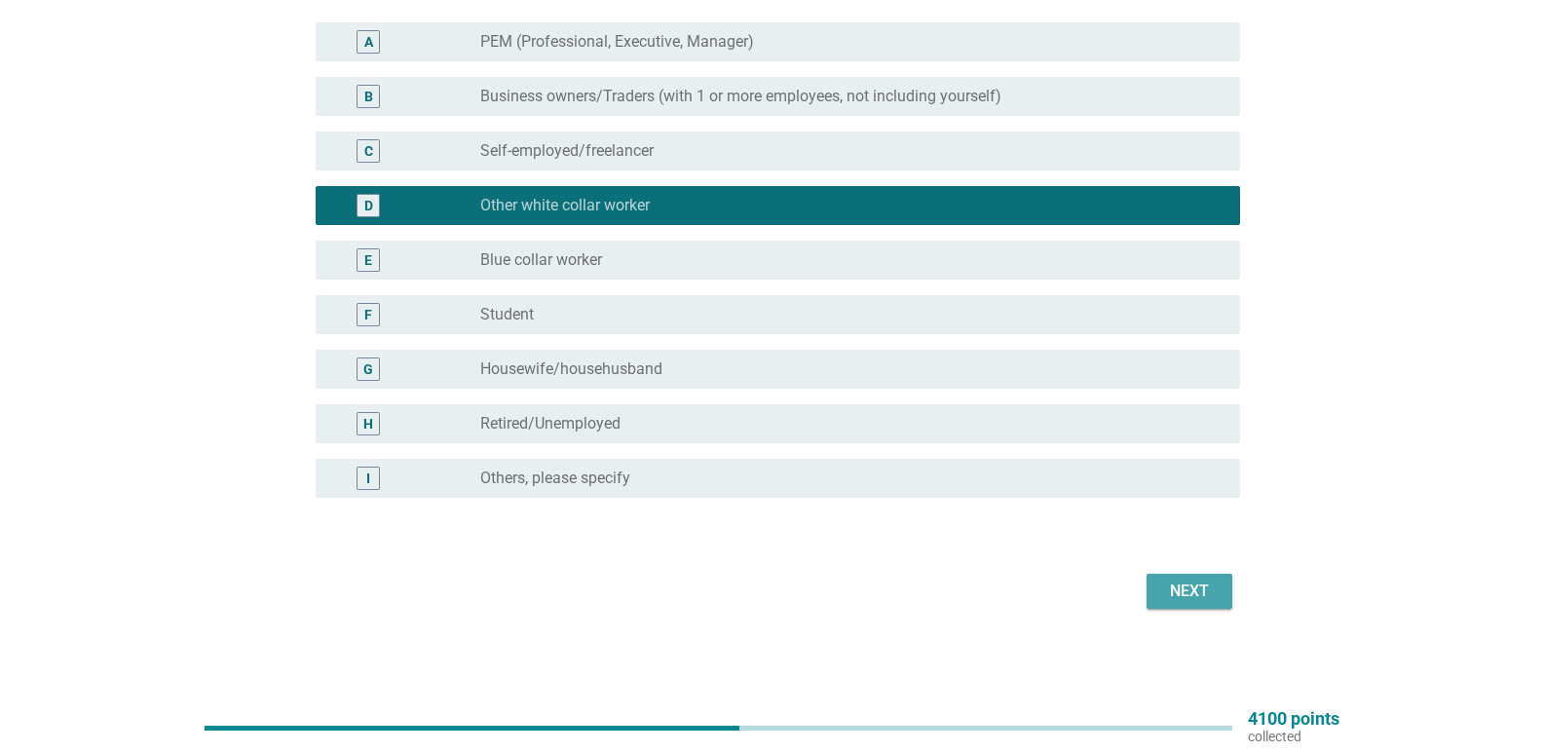
click at [1176, 588] on div "Next" at bounding box center [1189, 591] width 55 height 23
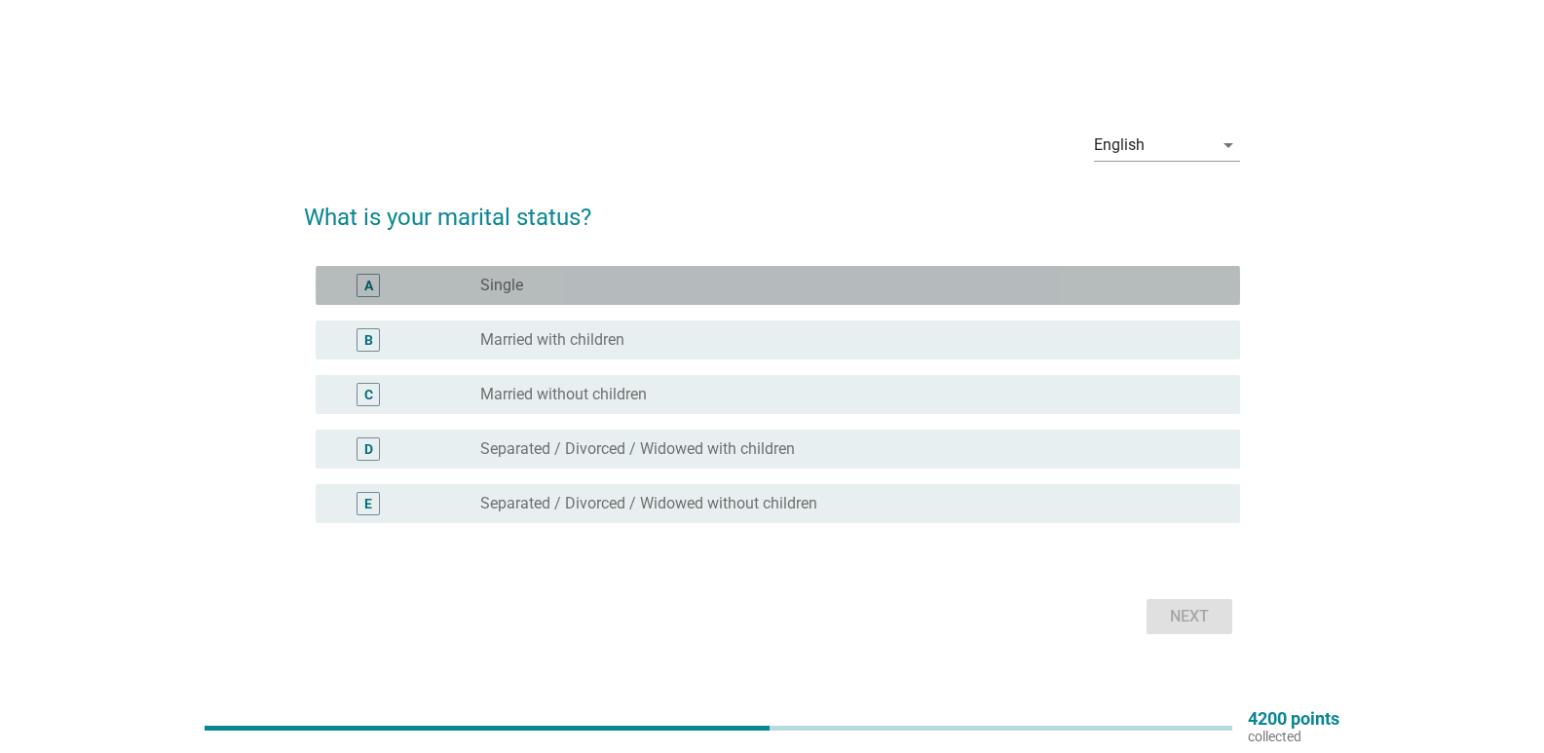
click at [483, 280] on label "Single" at bounding box center [501, 285] width 43 height 19
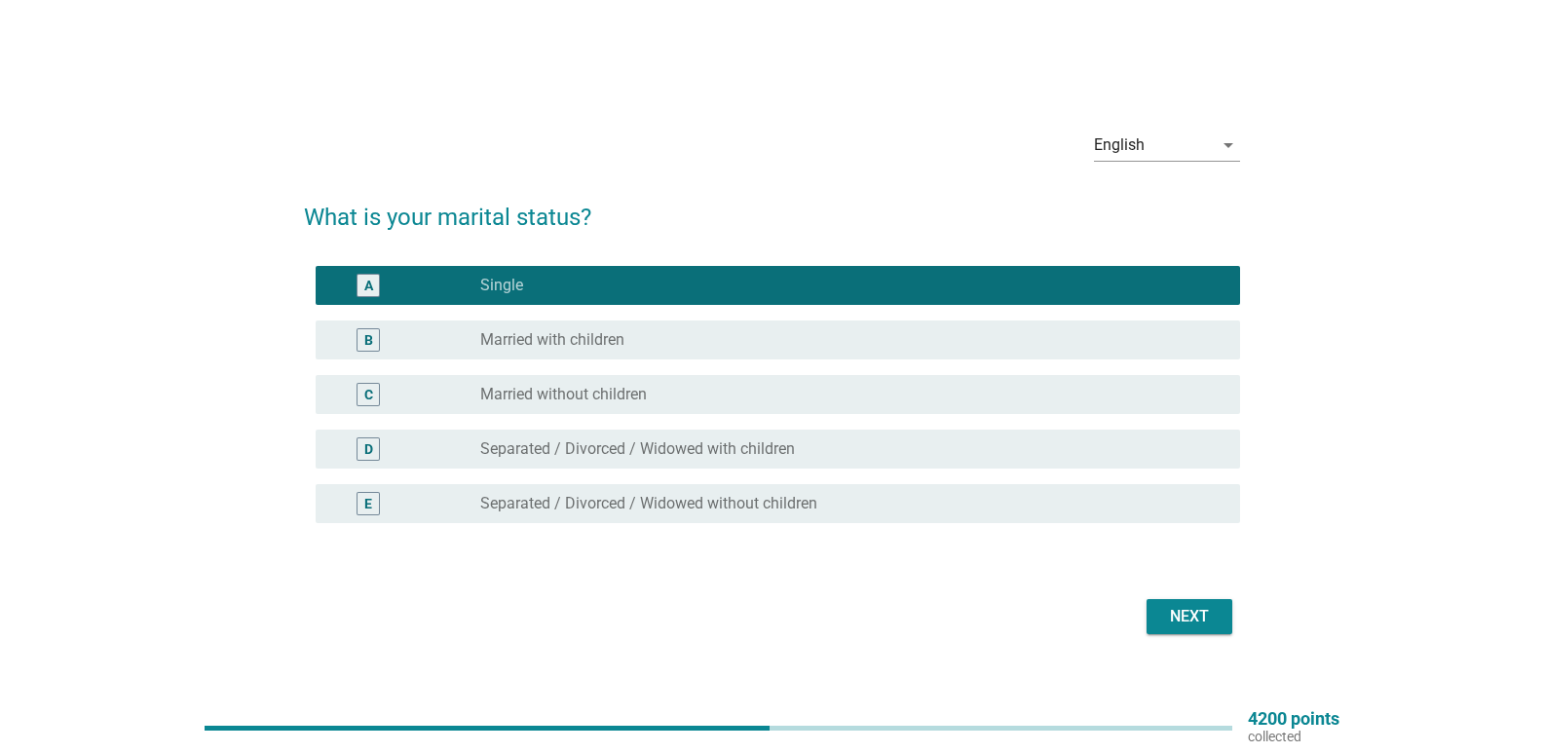
click at [1183, 607] on div "Next" at bounding box center [1189, 616] width 55 height 23
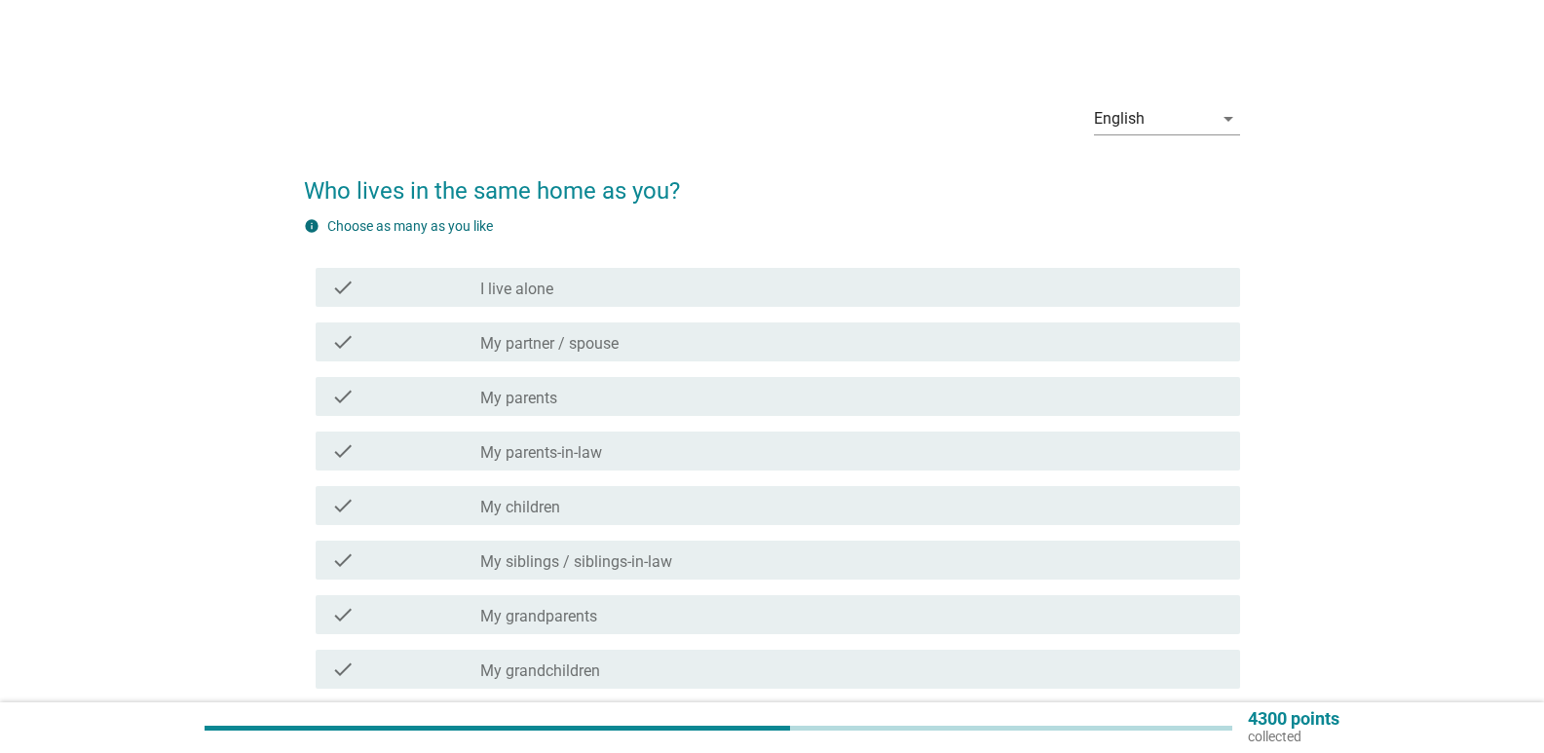
click at [518, 342] on label "My partner / spouse" at bounding box center [549, 343] width 138 height 19
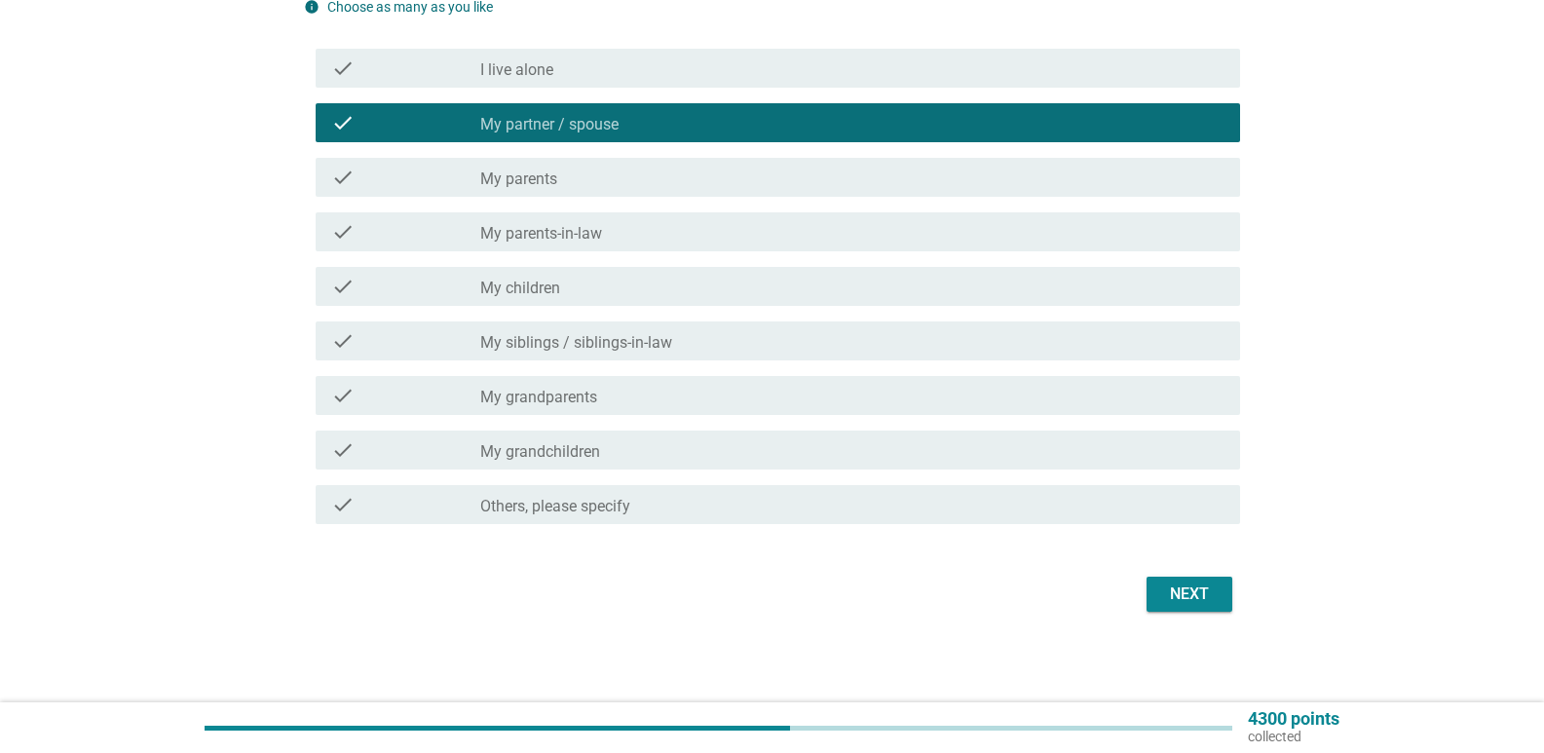
scroll to position [222, 0]
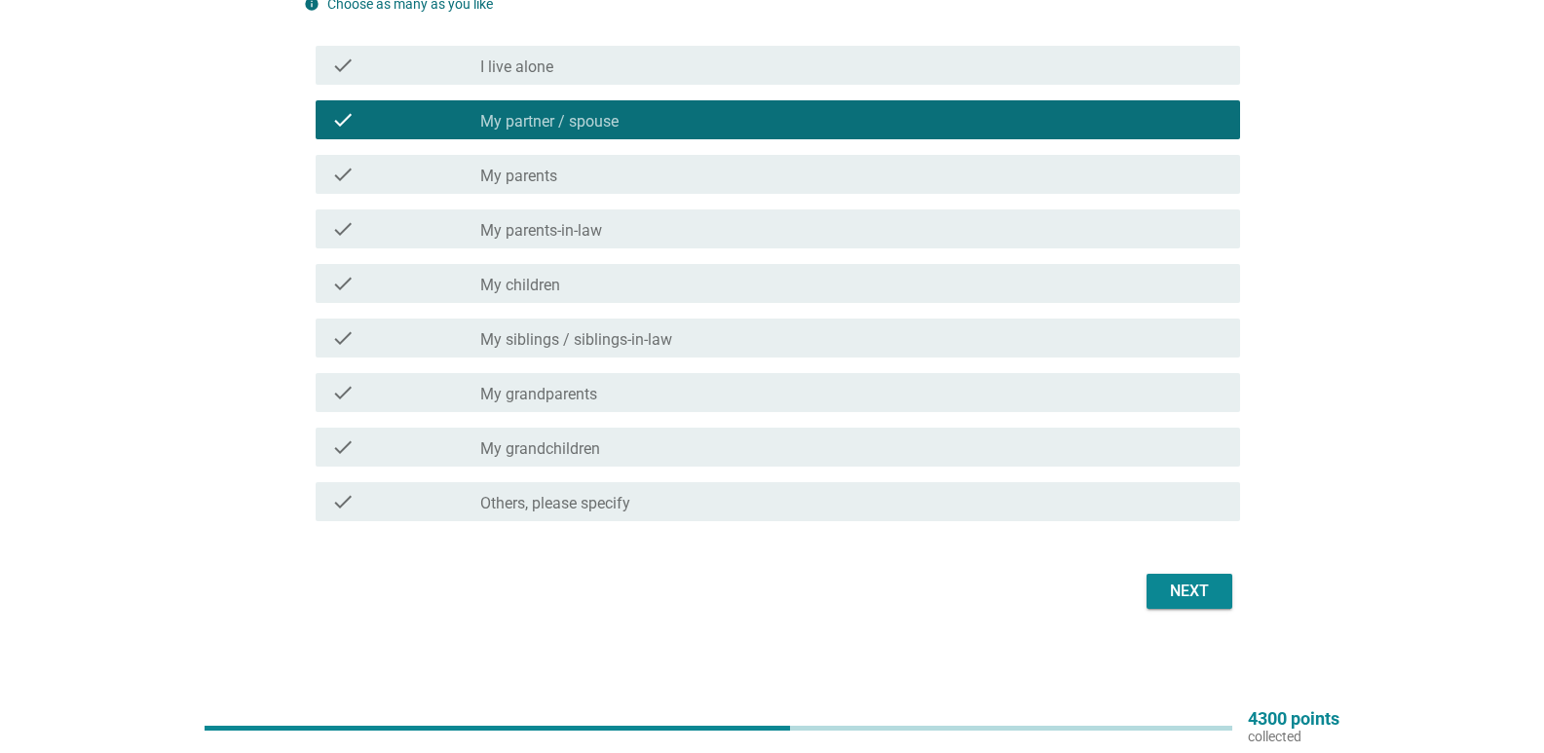
click at [532, 168] on label "My parents" at bounding box center [518, 176] width 77 height 19
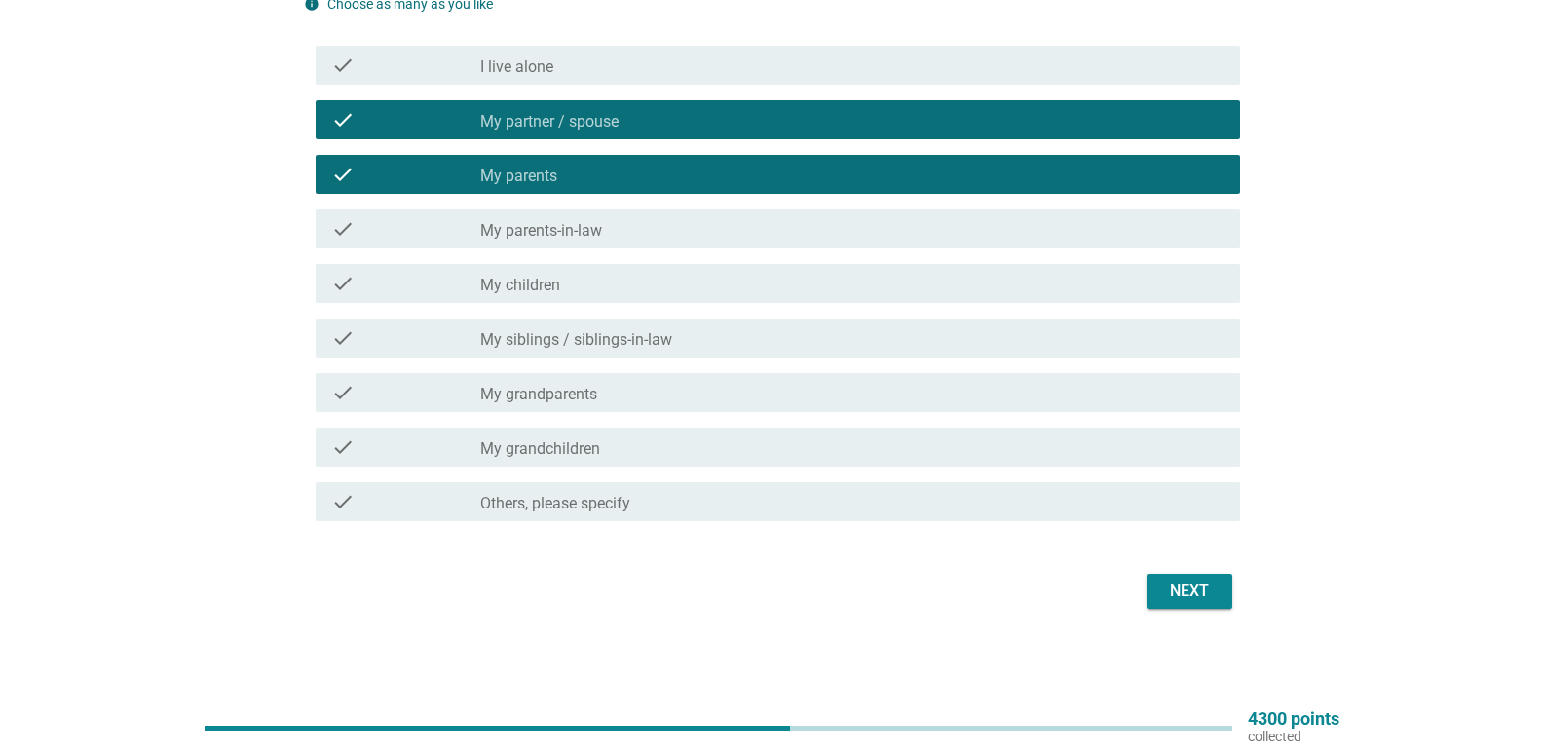
click at [523, 120] on label "My partner / spouse" at bounding box center [549, 121] width 138 height 19
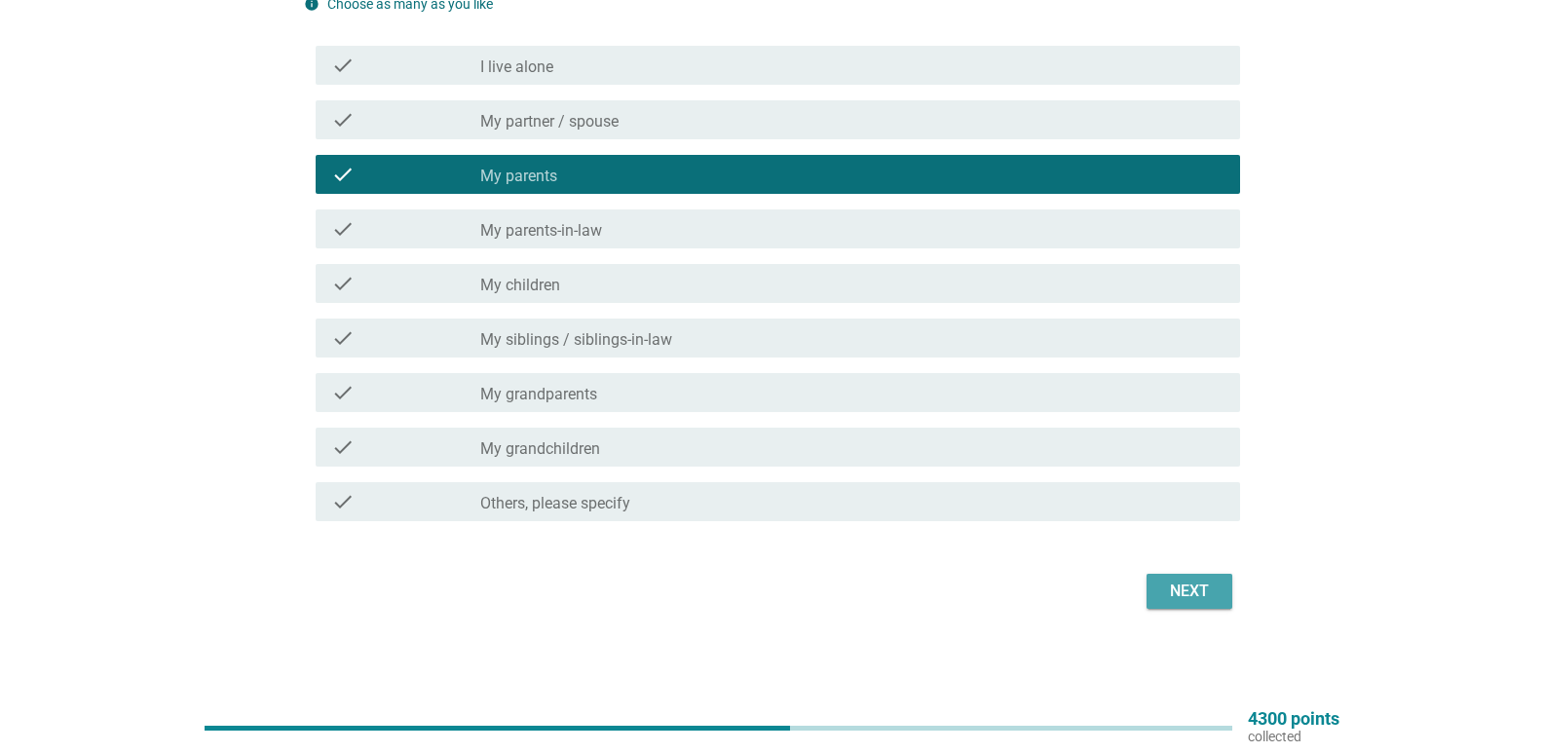
click at [1187, 585] on div "Next" at bounding box center [1189, 591] width 55 height 23
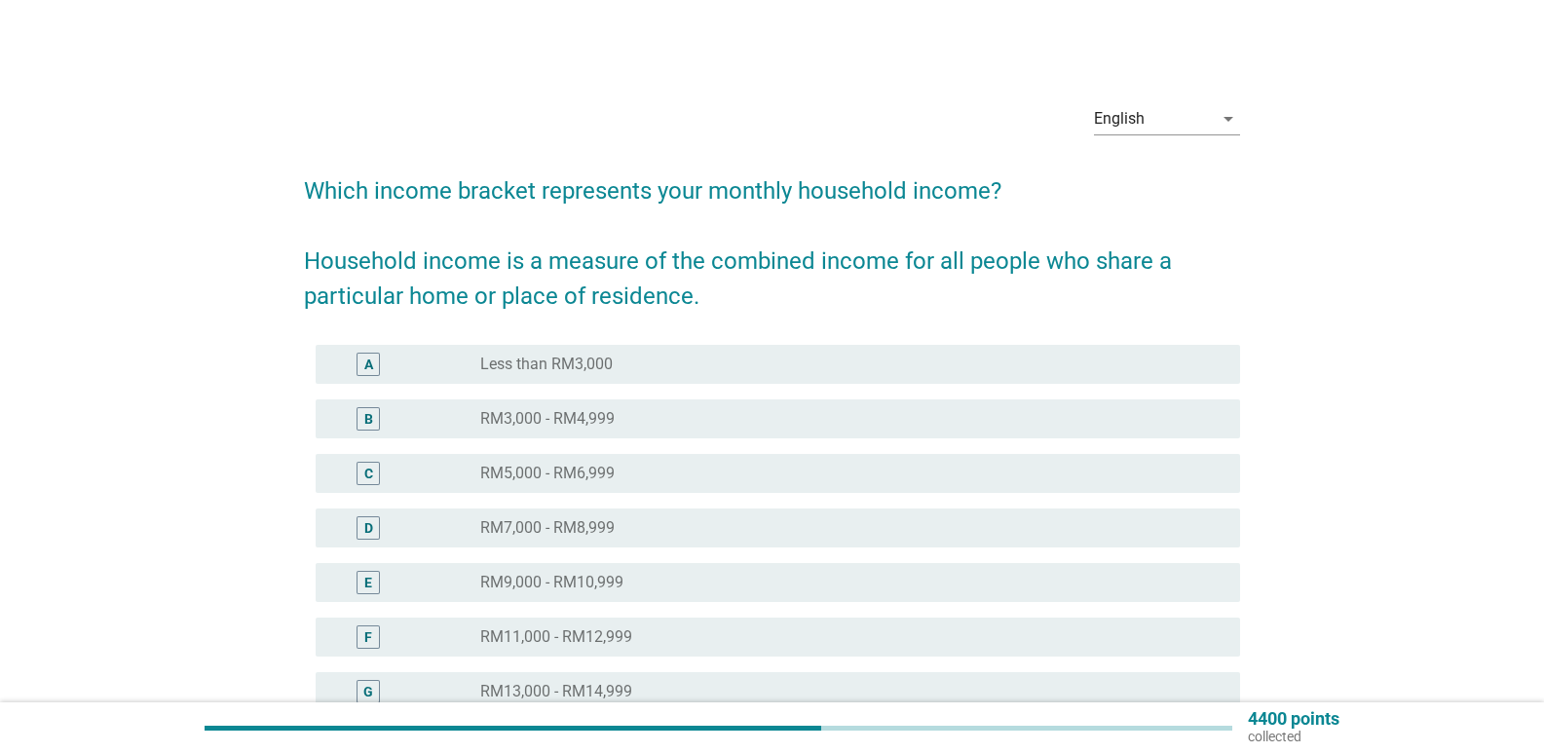
click at [579, 370] on label "Less than RM3,000" at bounding box center [546, 364] width 132 height 19
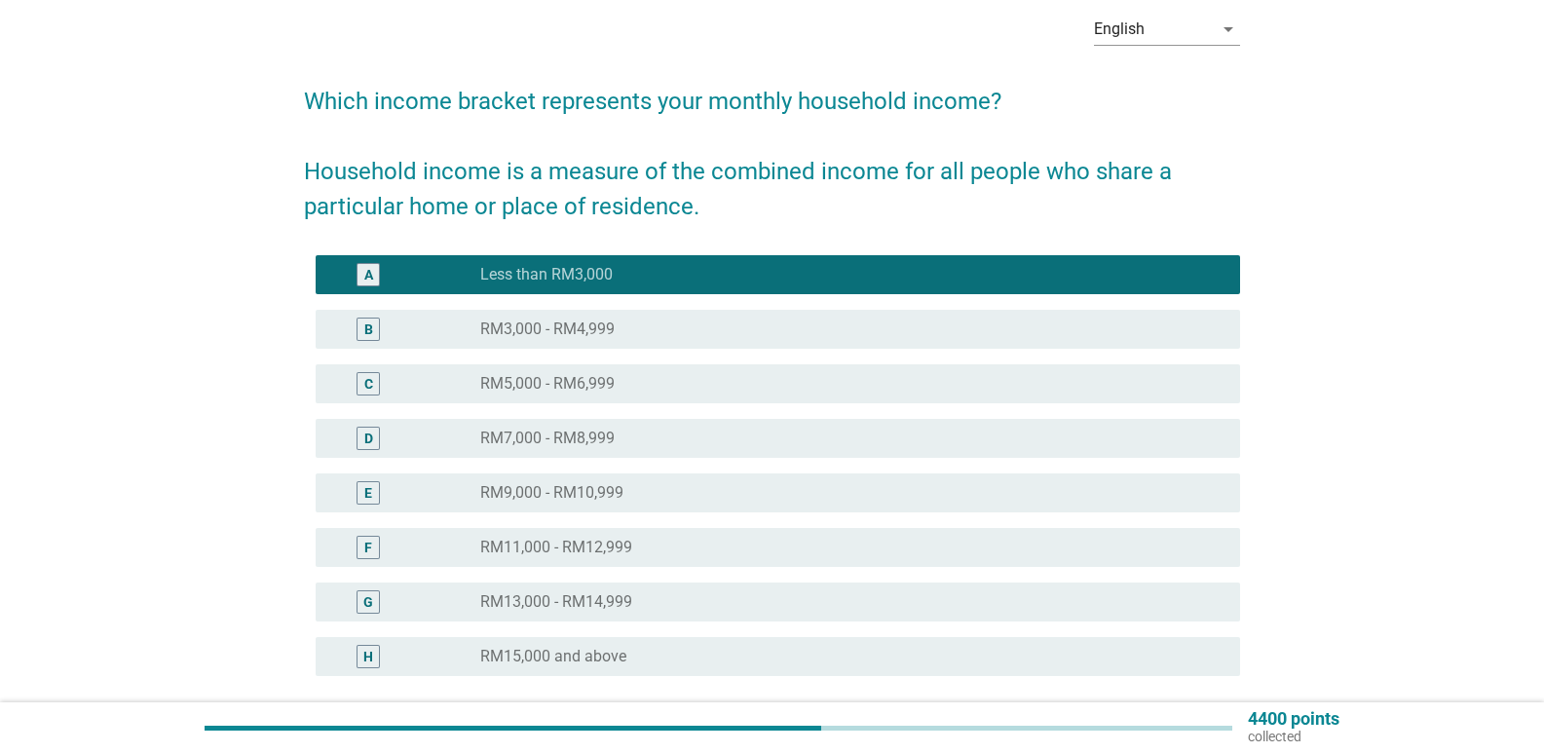
scroll to position [195, 0]
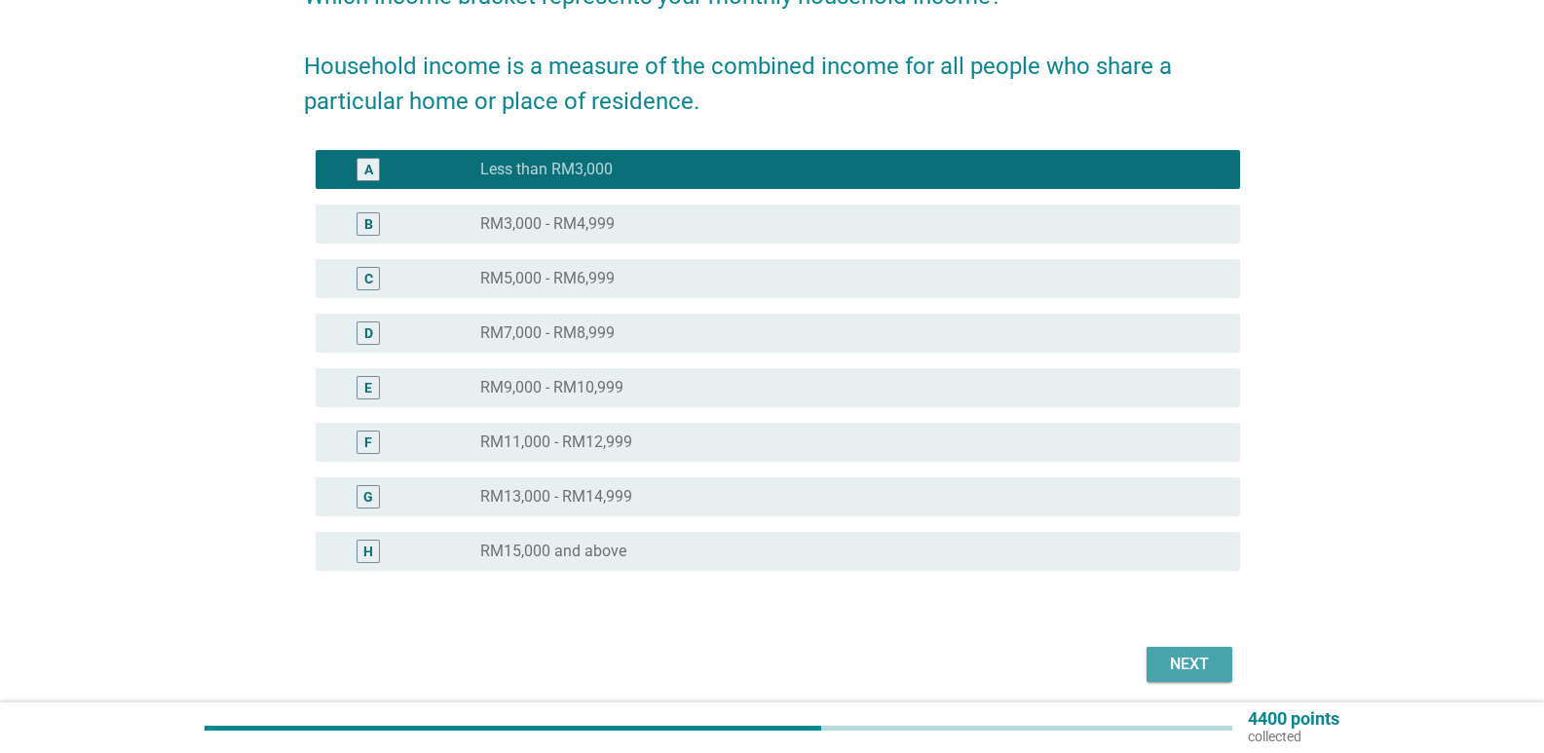
click at [1191, 663] on div "Next" at bounding box center [1189, 664] width 55 height 23
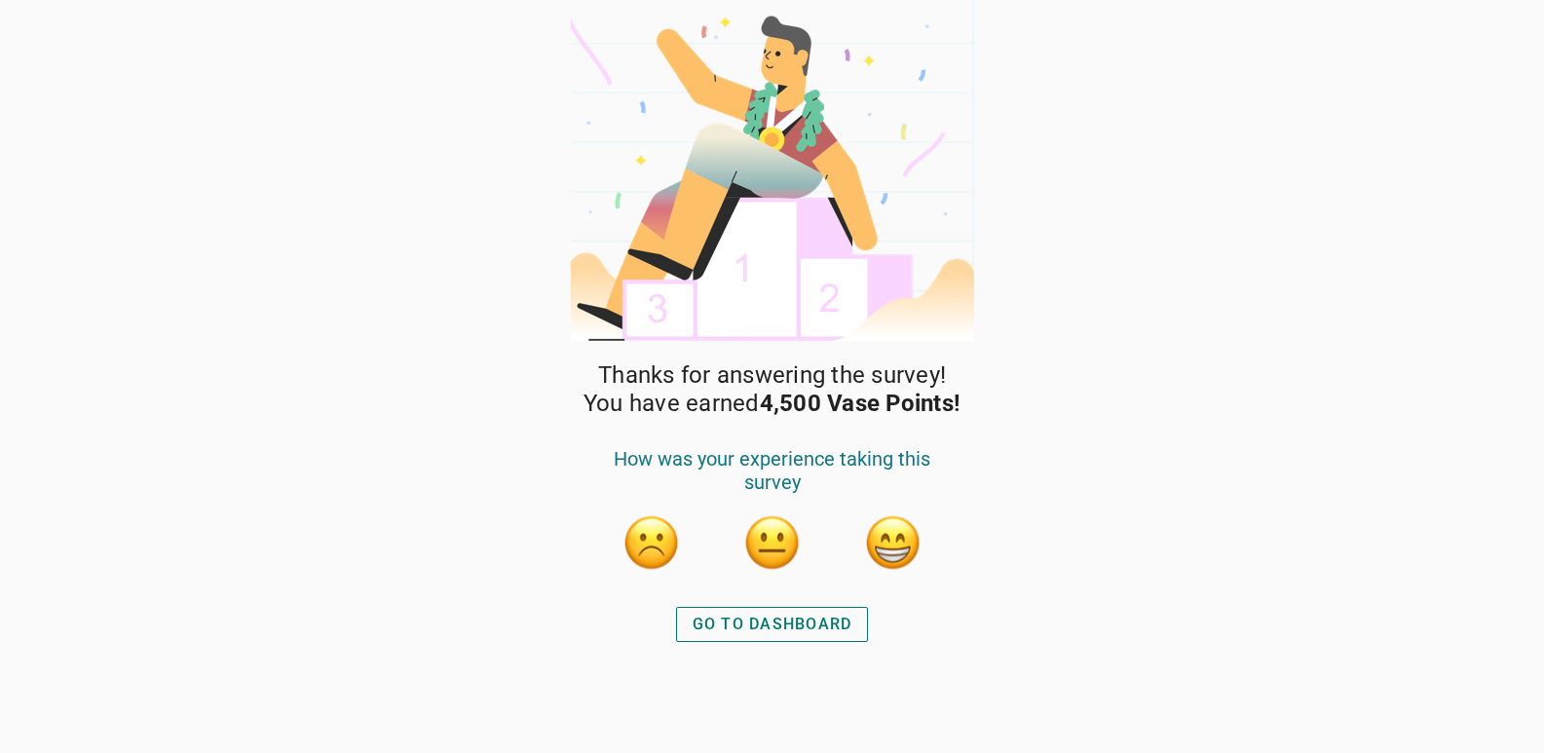
click at [894, 538] on button "button" at bounding box center [893, 542] width 58 height 58
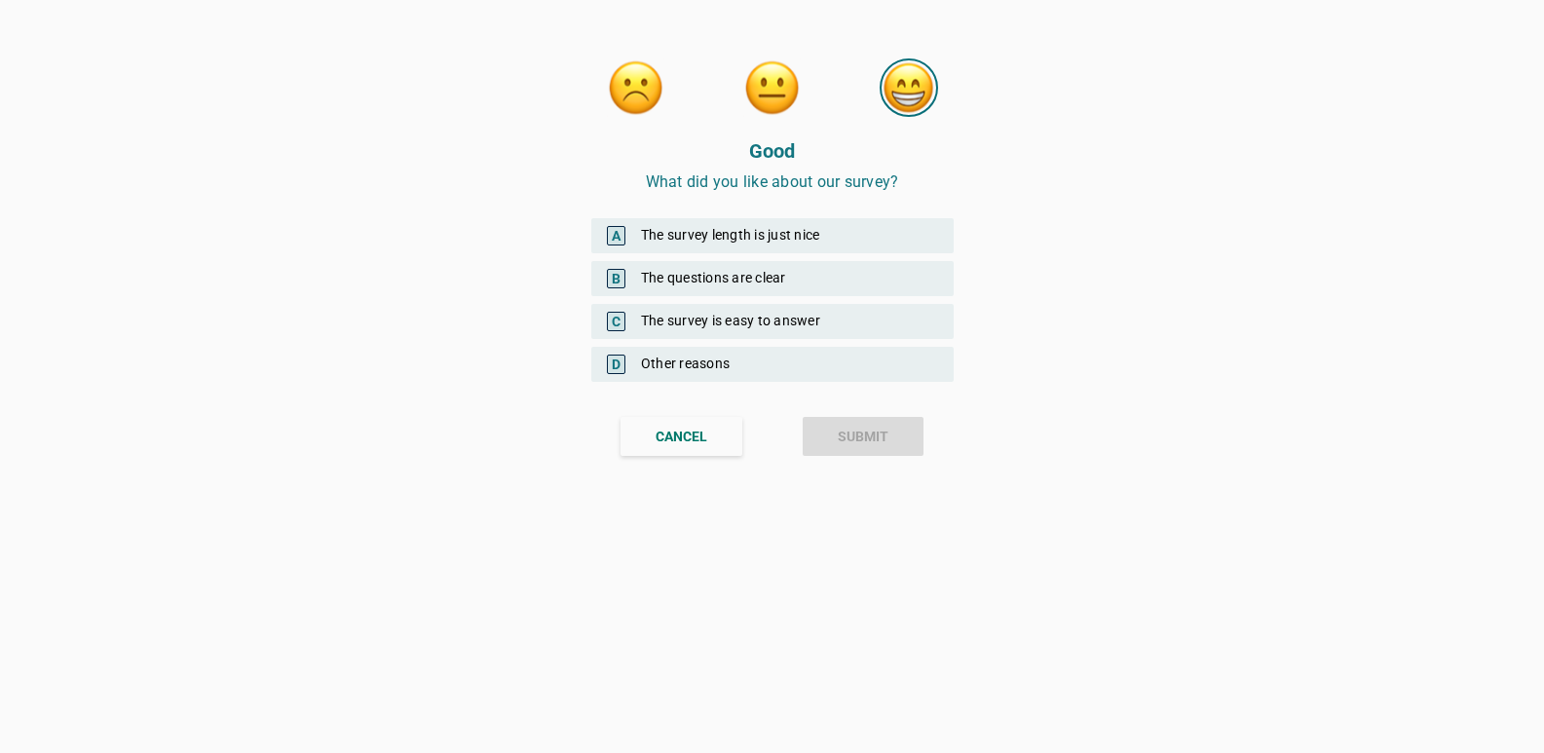
click at [678, 274] on div "B The questions are clear" at bounding box center [772, 278] width 362 height 35
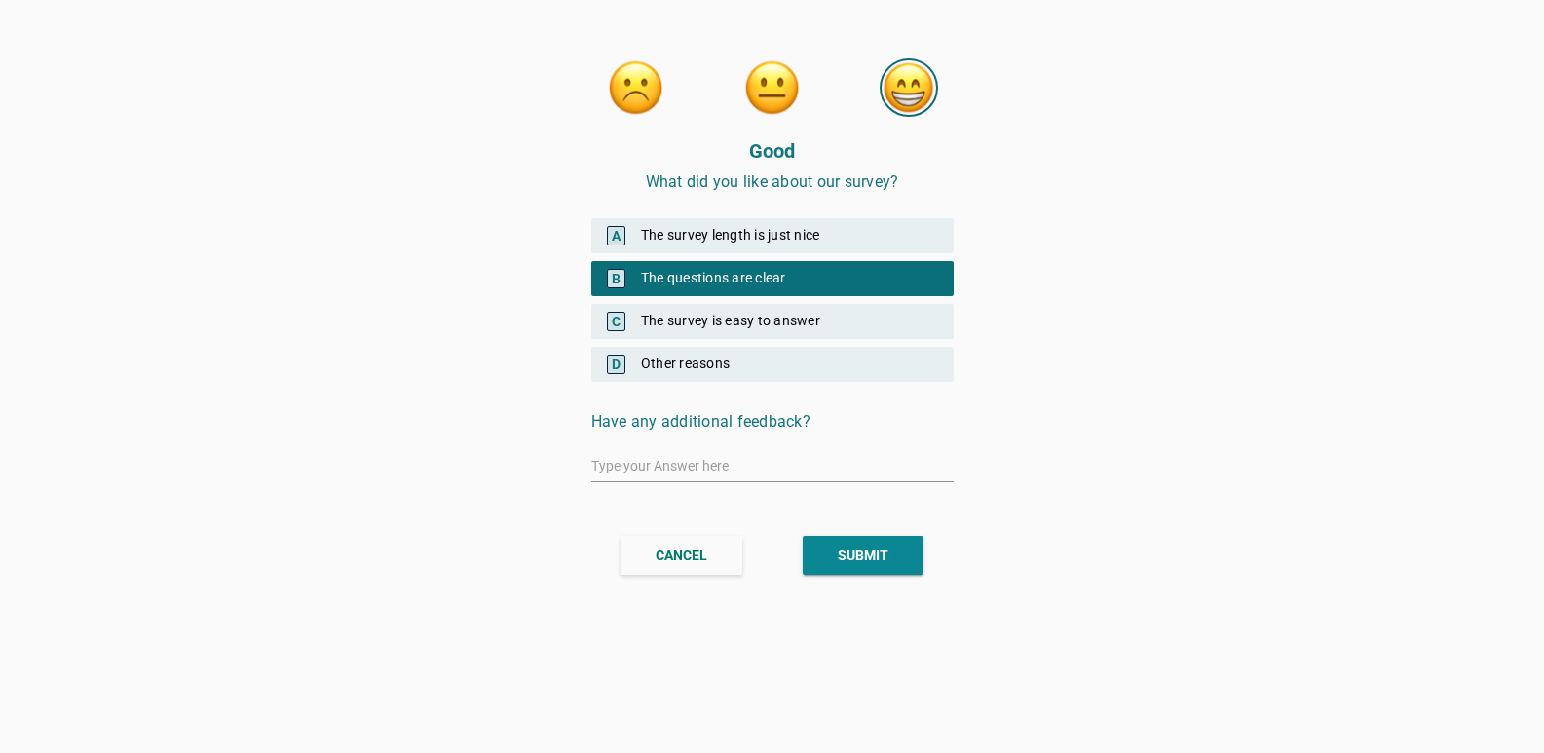
click at [682, 229] on div "A The survey length is just nice" at bounding box center [772, 235] width 362 height 35
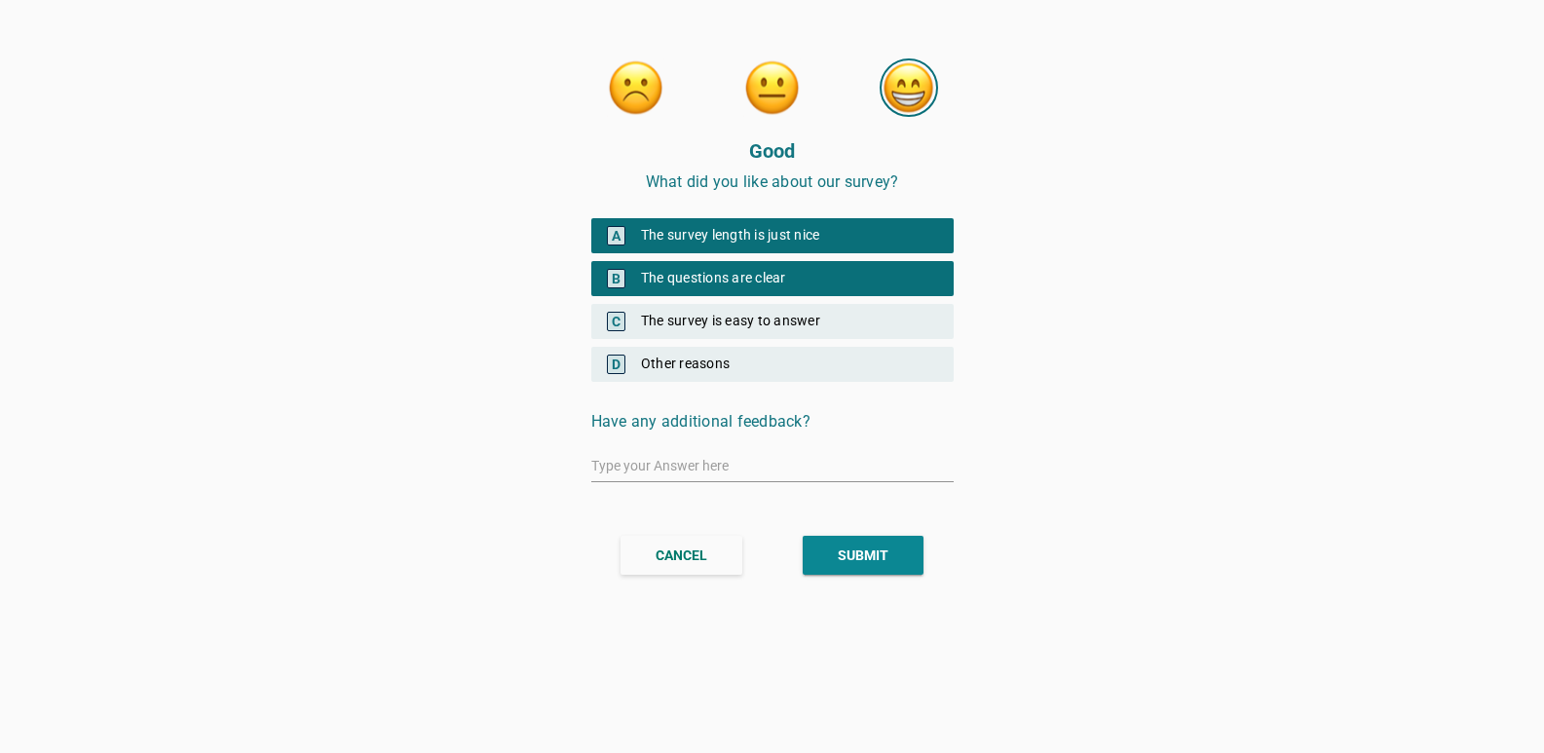
click at [682, 234] on div "A The survey length is just nice" at bounding box center [772, 235] width 362 height 35
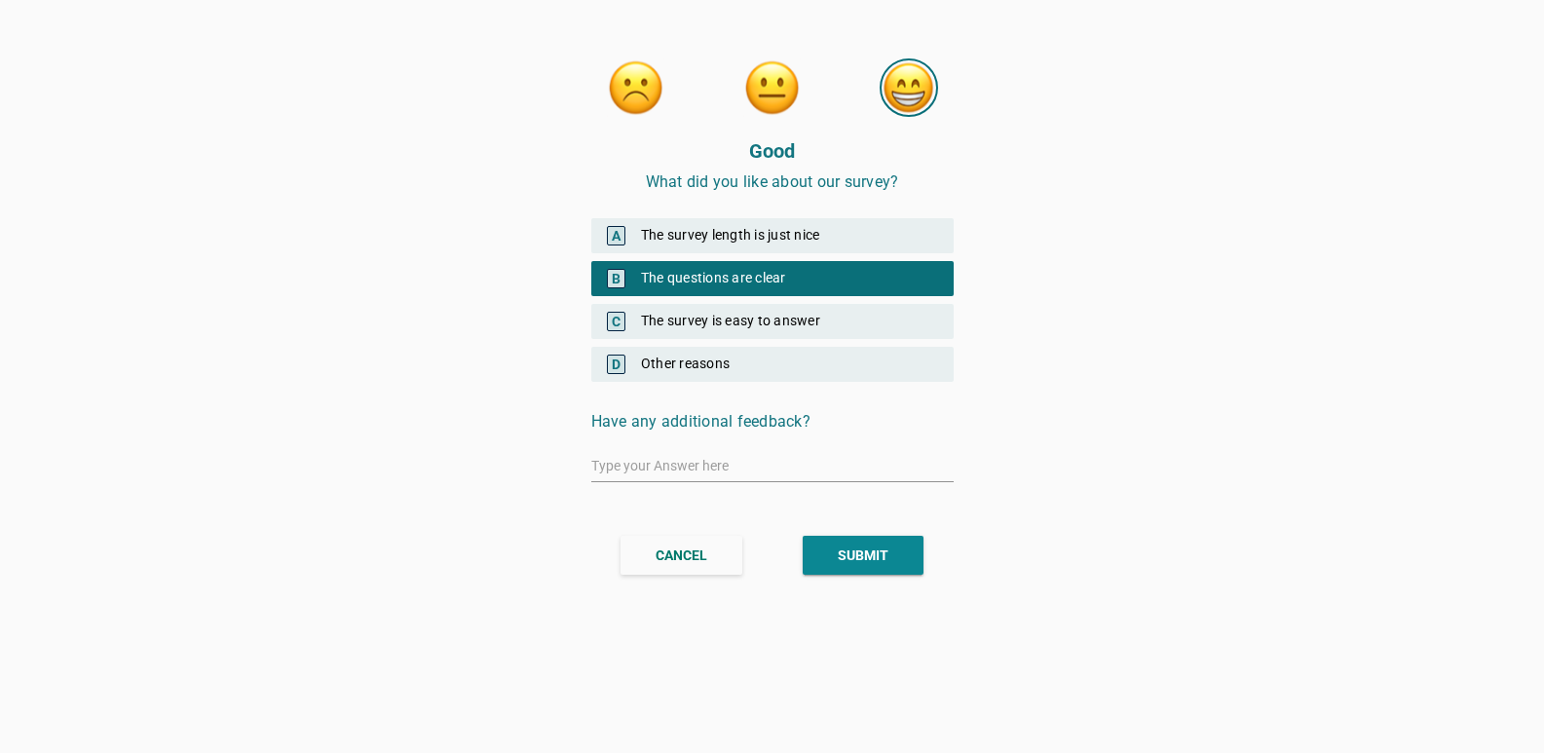
click at [876, 544] on button "SUBMIT" at bounding box center [863, 555] width 121 height 39
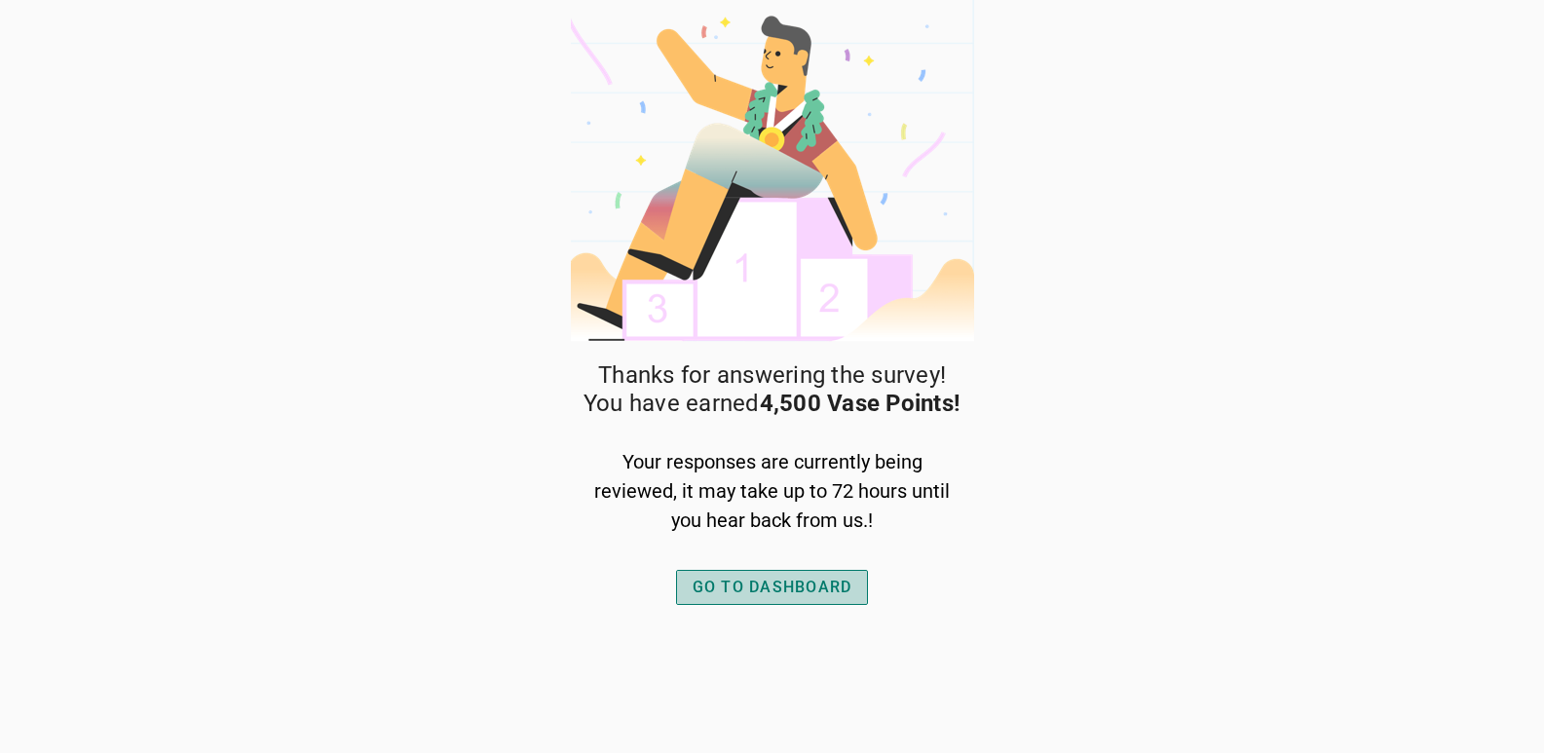
click at [776, 587] on div "GO TO DASHBOARD" at bounding box center [773, 587] width 160 height 23
